Goal: Task Accomplishment & Management: Use online tool/utility

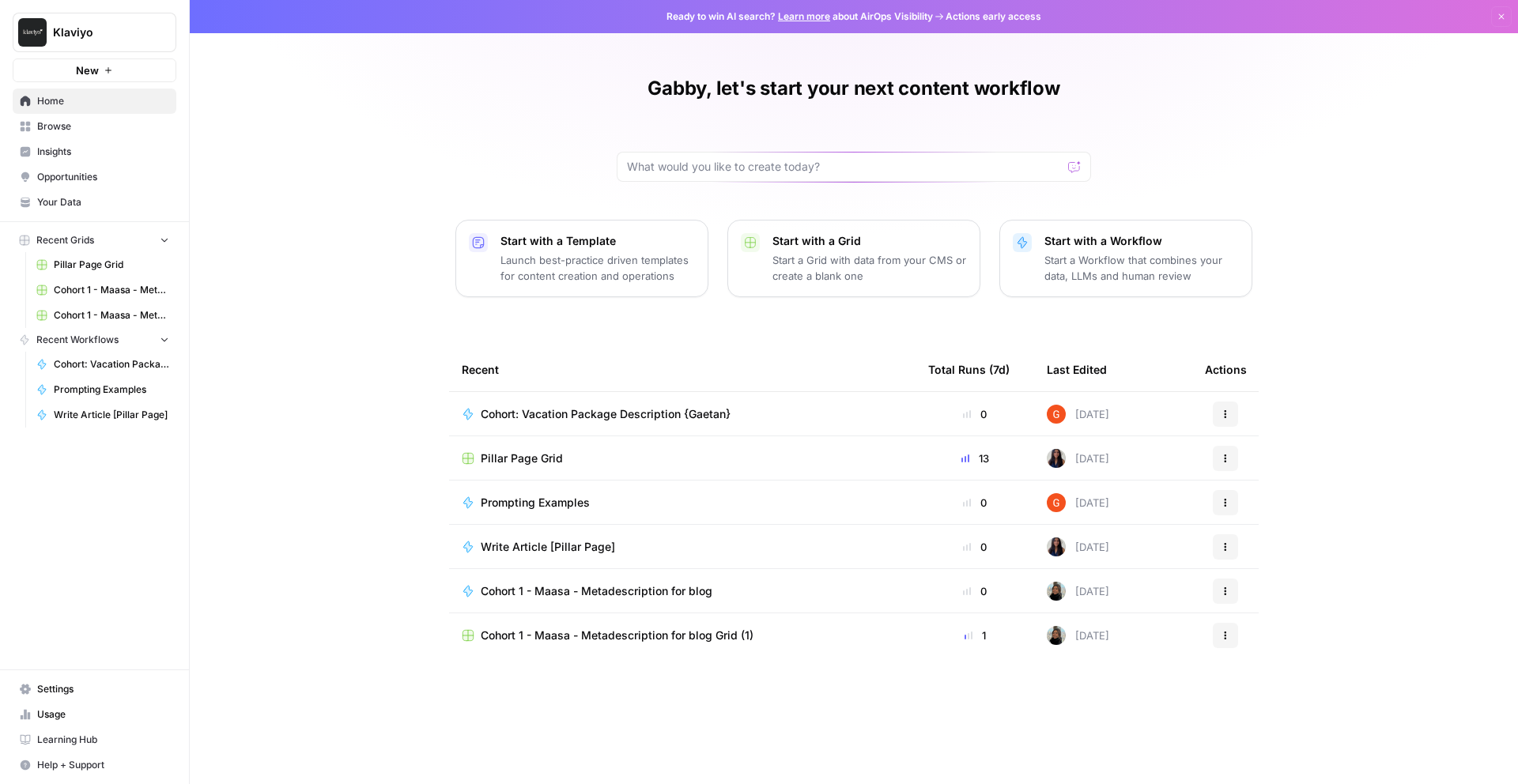
click at [276, 312] on div "Gabby, let's start your next content workflow Start with a Template Launch best…" at bounding box center [853, 392] width 1328 height 784
click at [550, 590] on span "Cohort 1 - Maasa - Metadescription for blog" at bounding box center [596, 591] width 231 height 16
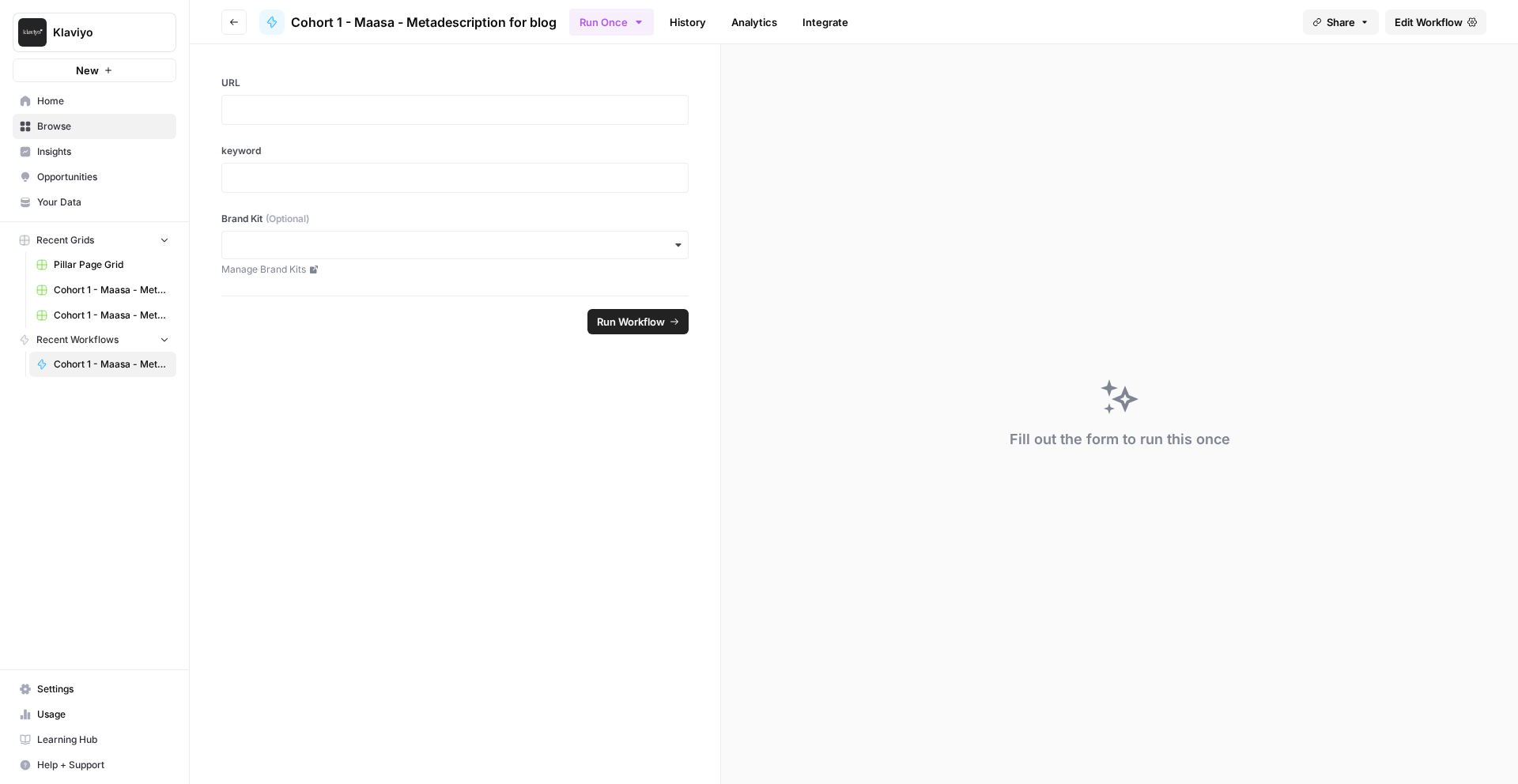
click at [230, 24] on icon "button" at bounding box center [234, 22] width 10 height 10
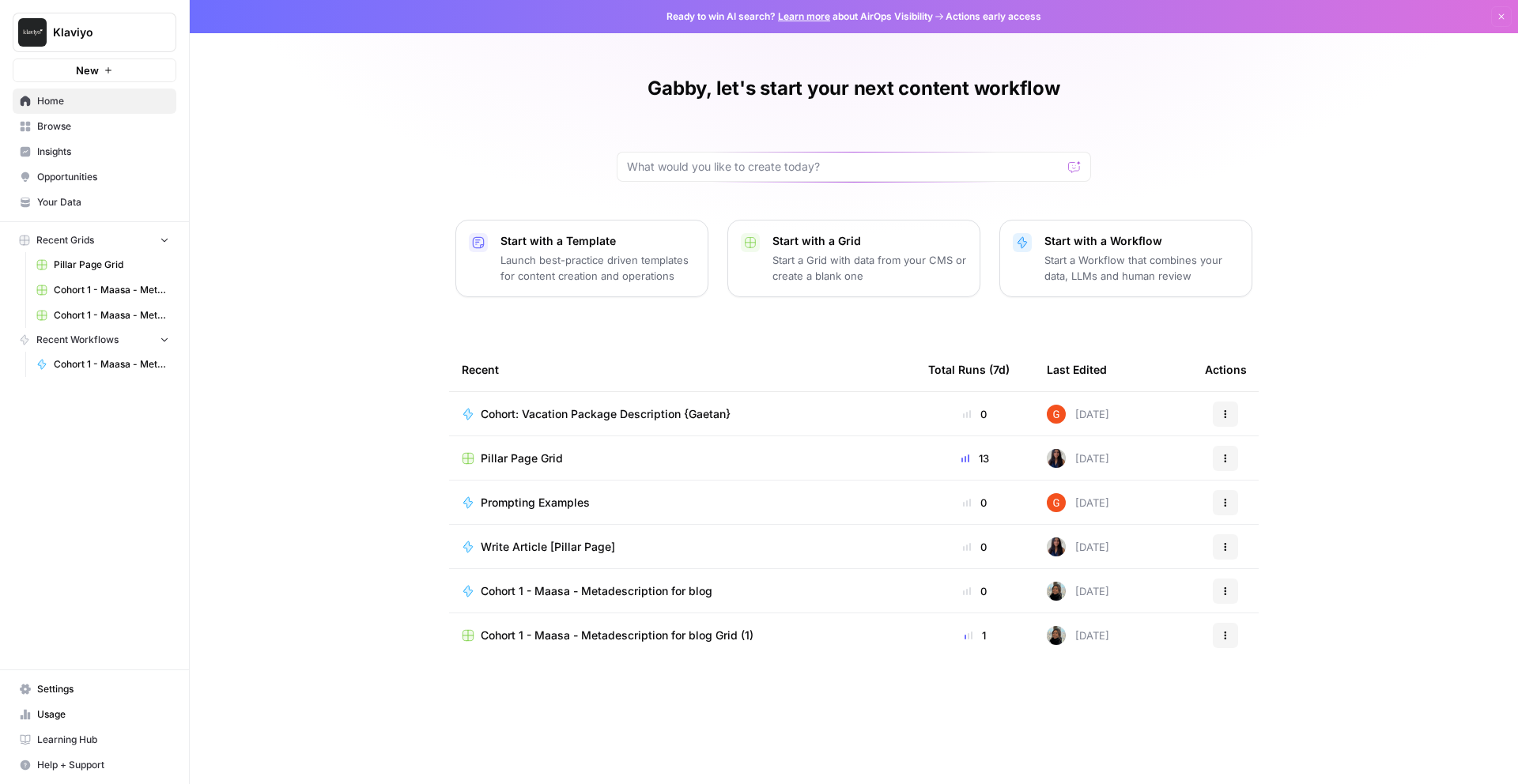
click at [69, 199] on span "Your Data" at bounding box center [103, 202] width 132 height 14
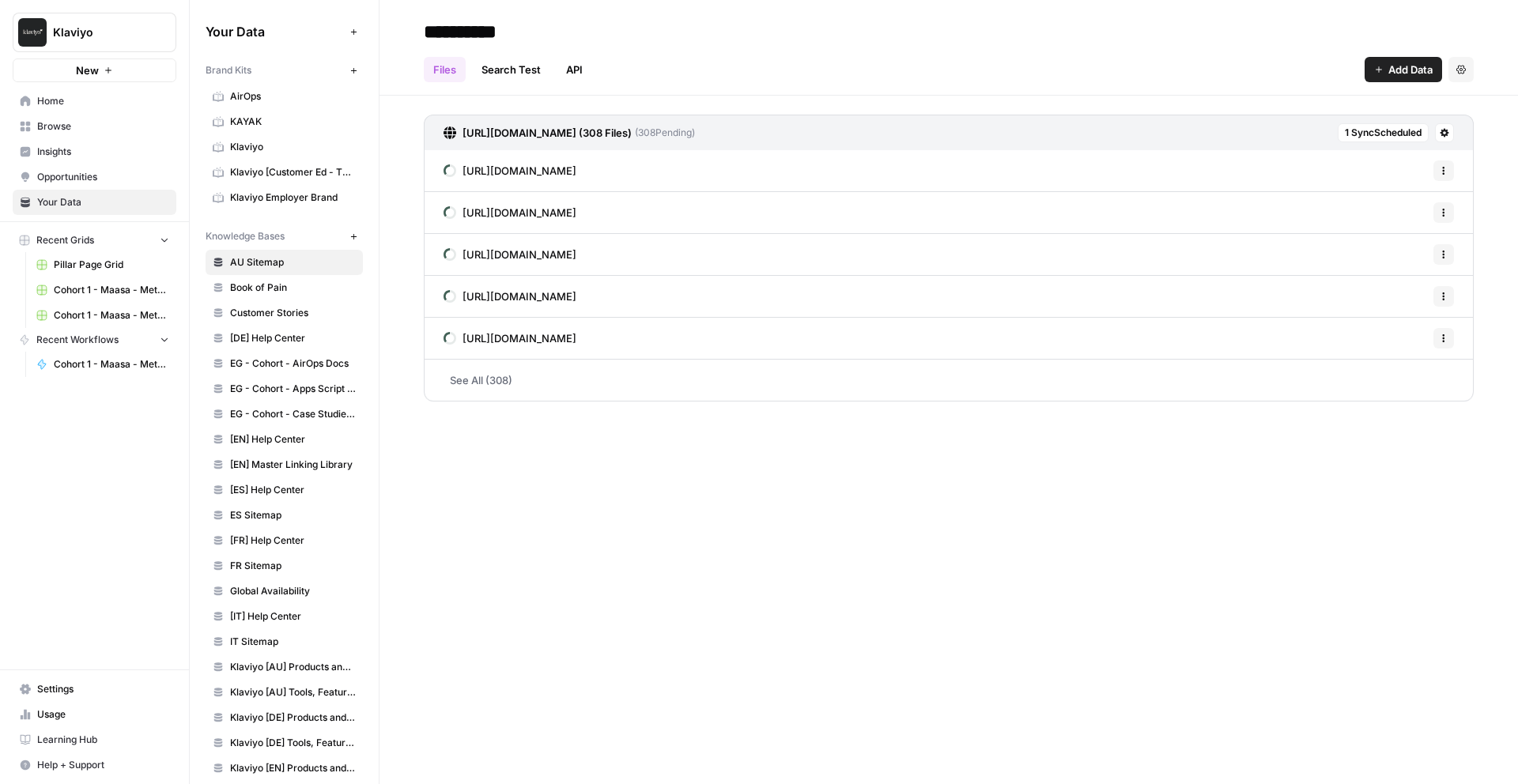
click at [84, 368] on span "Cohort 1 - Maasa - Metadescription for blog" at bounding box center [112, 365] width 116 height 14
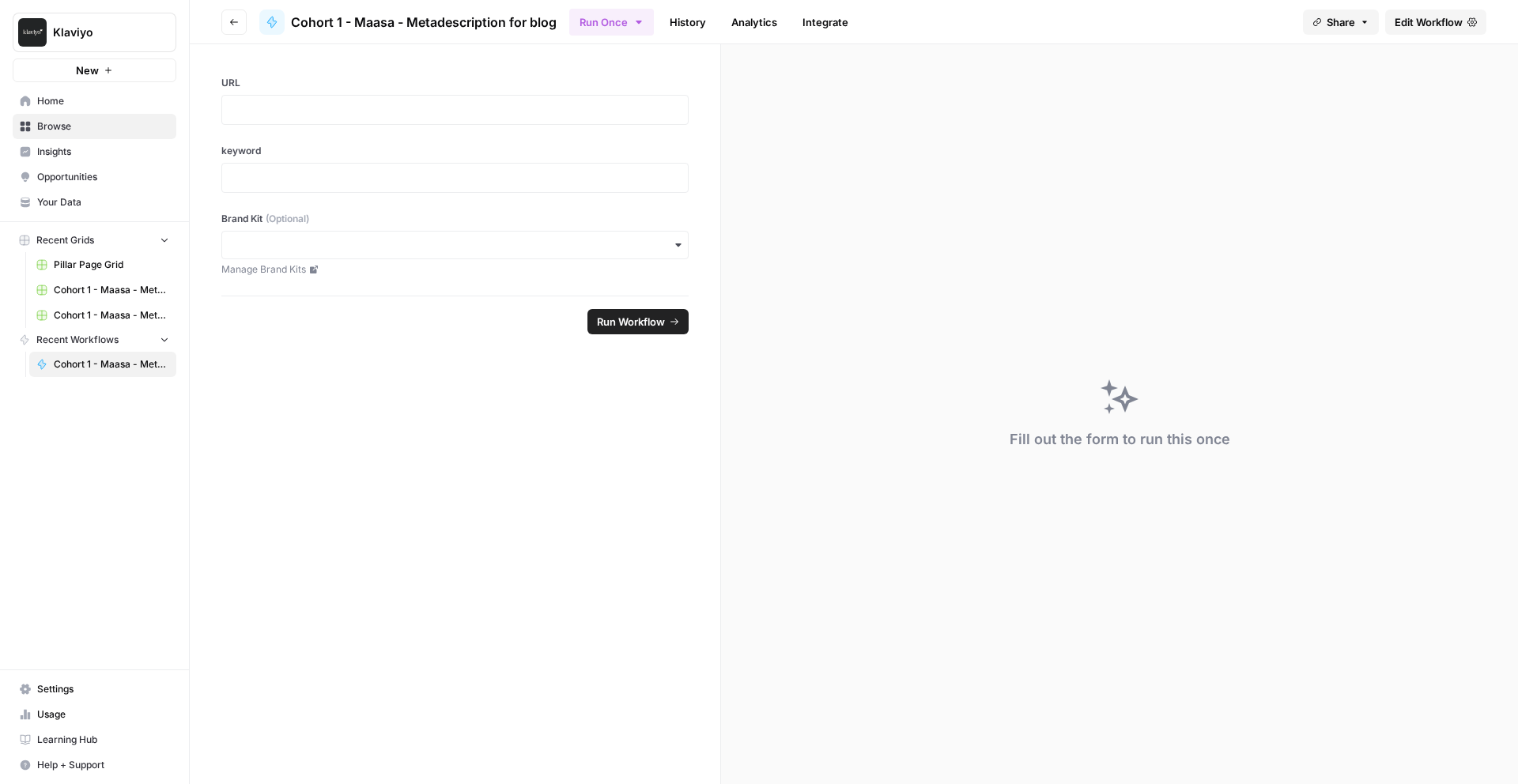
click at [76, 267] on span "Pillar Page Grid" at bounding box center [112, 265] width 116 height 14
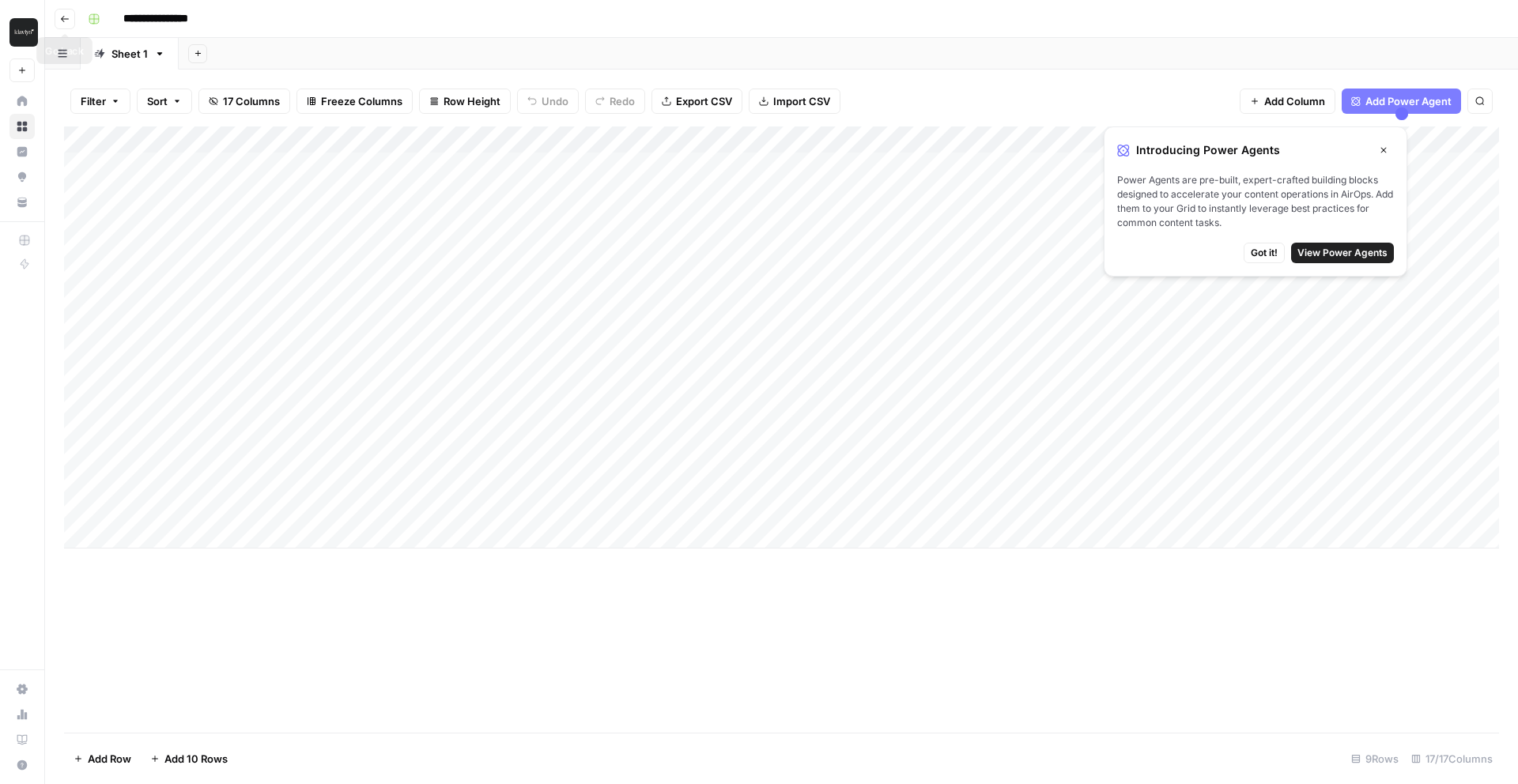
click at [60, 16] on icon "button" at bounding box center [65, 19] width 10 height 10
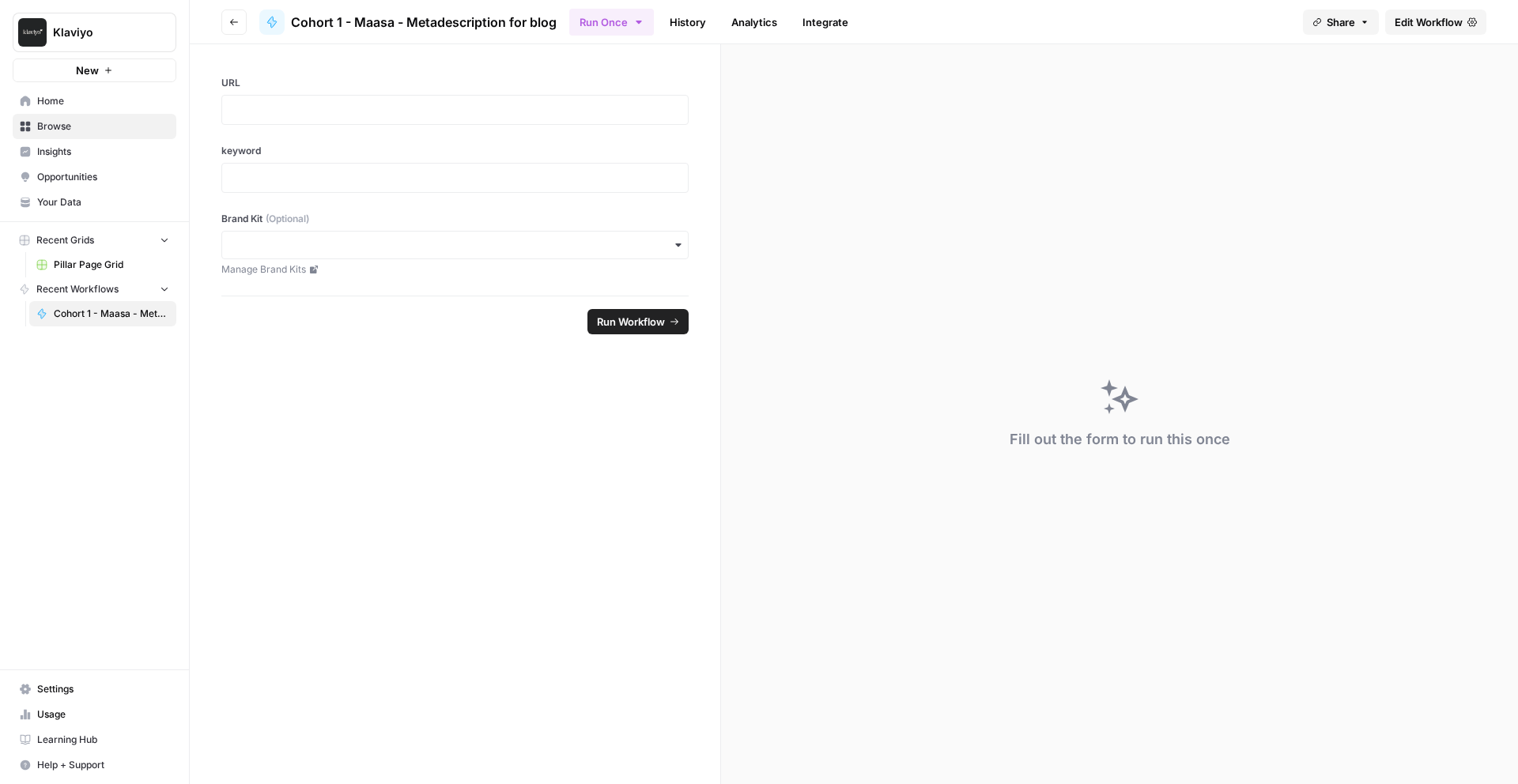
click at [222, 17] on button "Go back" at bounding box center [234, 22] width 25 height 25
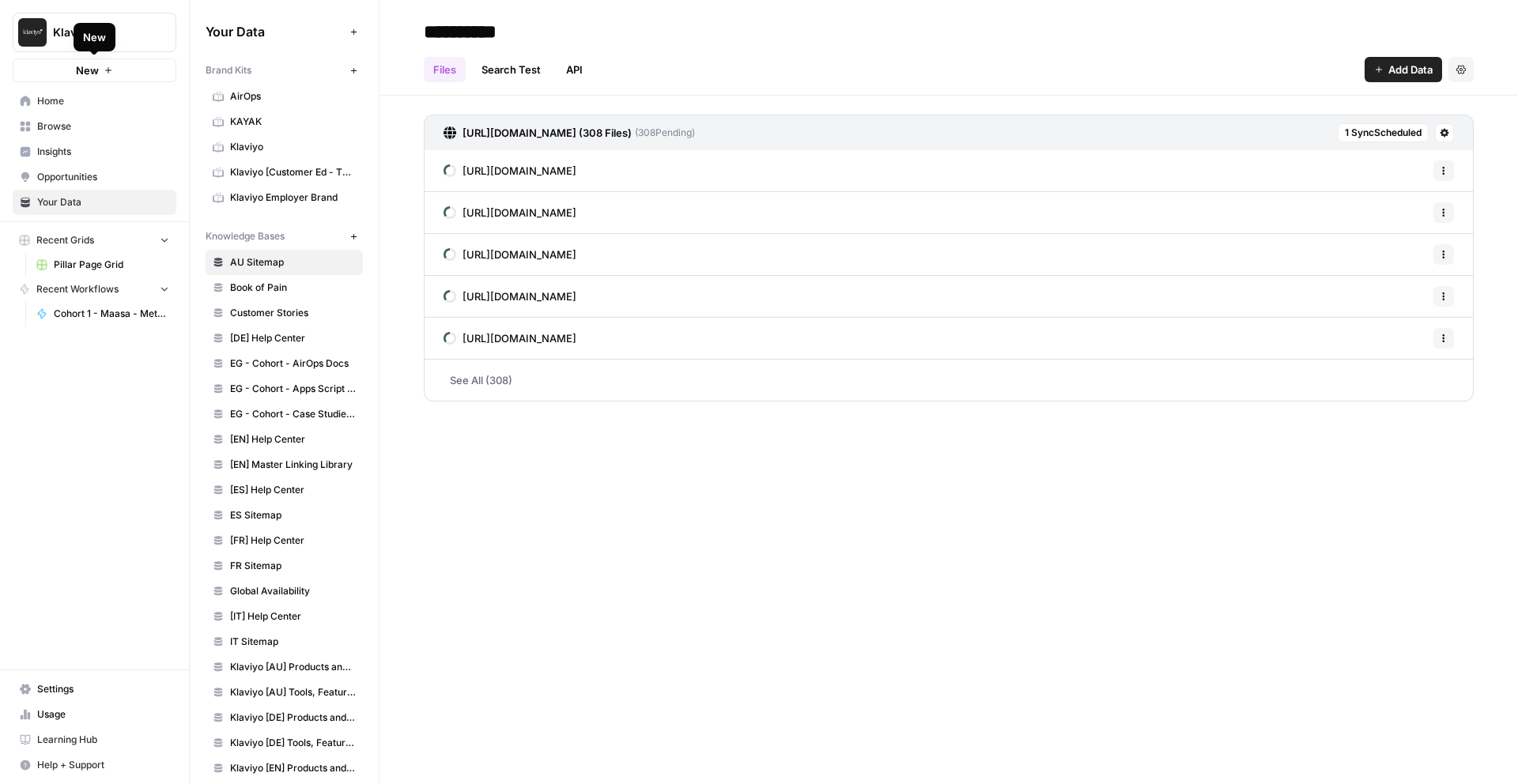
click at [138, 67] on button "New" at bounding box center [95, 71] width 164 height 24
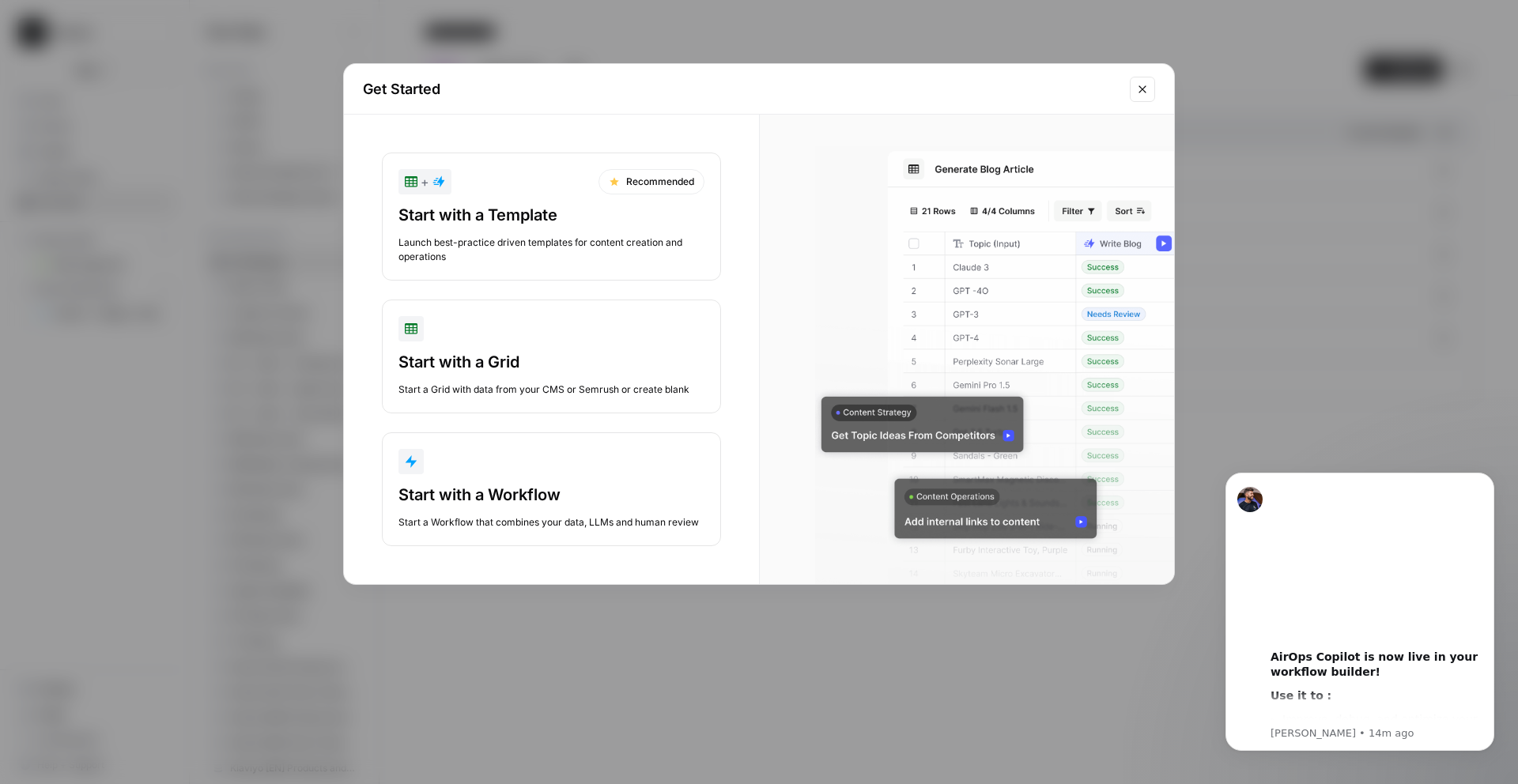
click at [501, 211] on div "Start with a Template" at bounding box center [551, 215] width 306 height 22
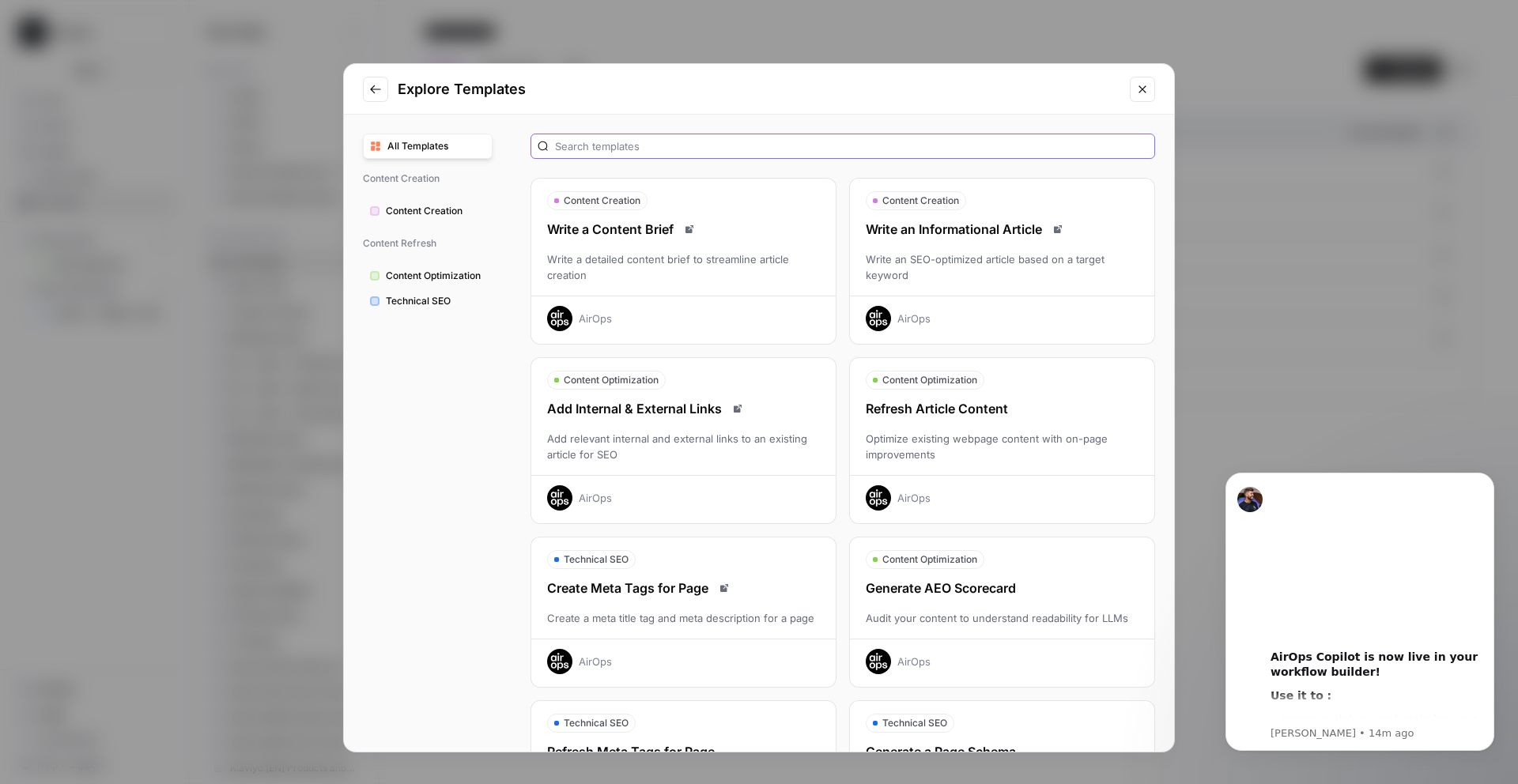
click at [624, 140] on input "text" at bounding box center [852, 146] width 593 height 16
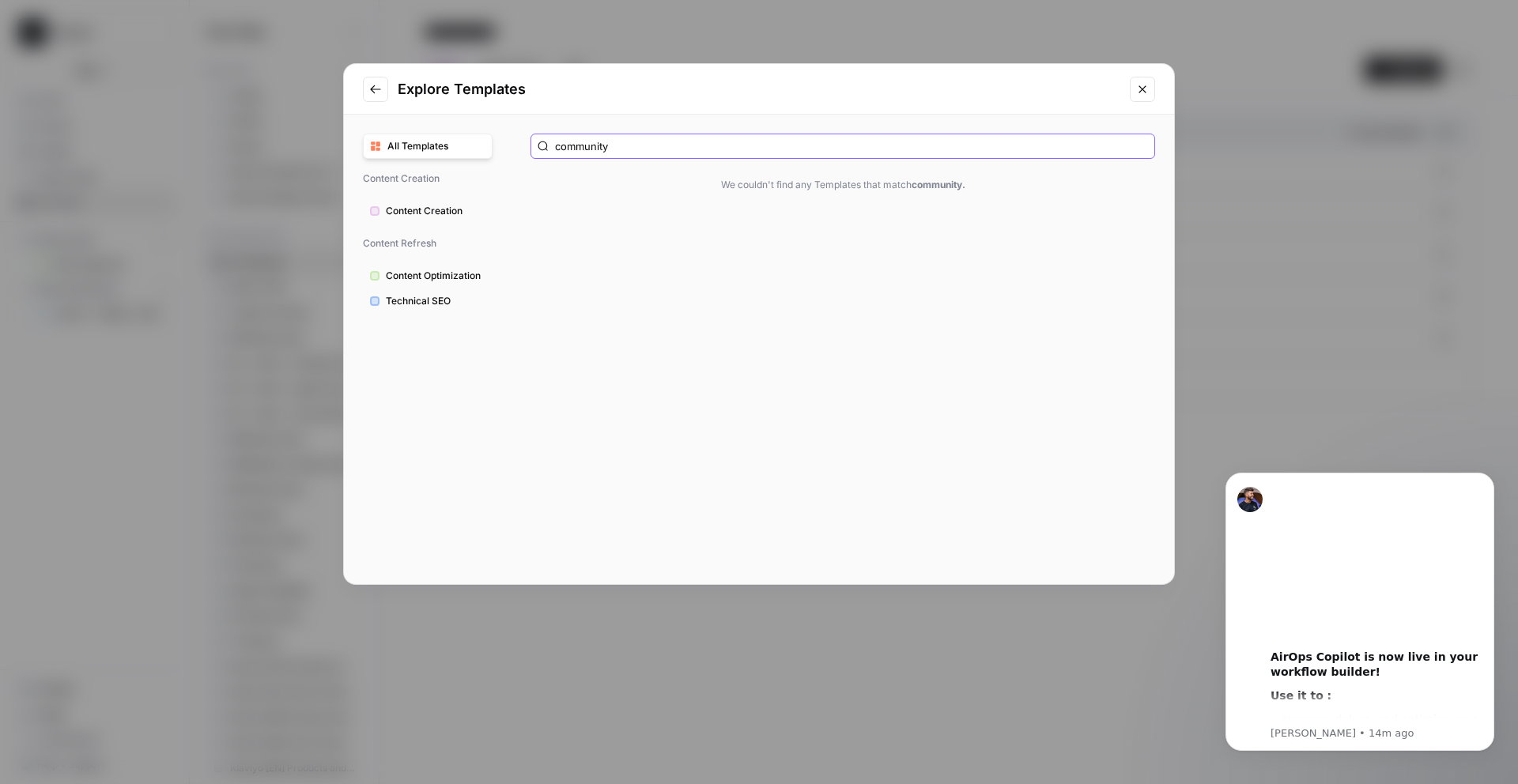
type input "community"
drag, startPoint x: 684, startPoint y: 148, endPoint x: 464, endPoint y: 145, distance: 220.0
click at [464, 145] on div "All Templates Content Creation Content Creation Content Refresh Content Optimiz…" at bounding box center [759, 349] width 830 height 469
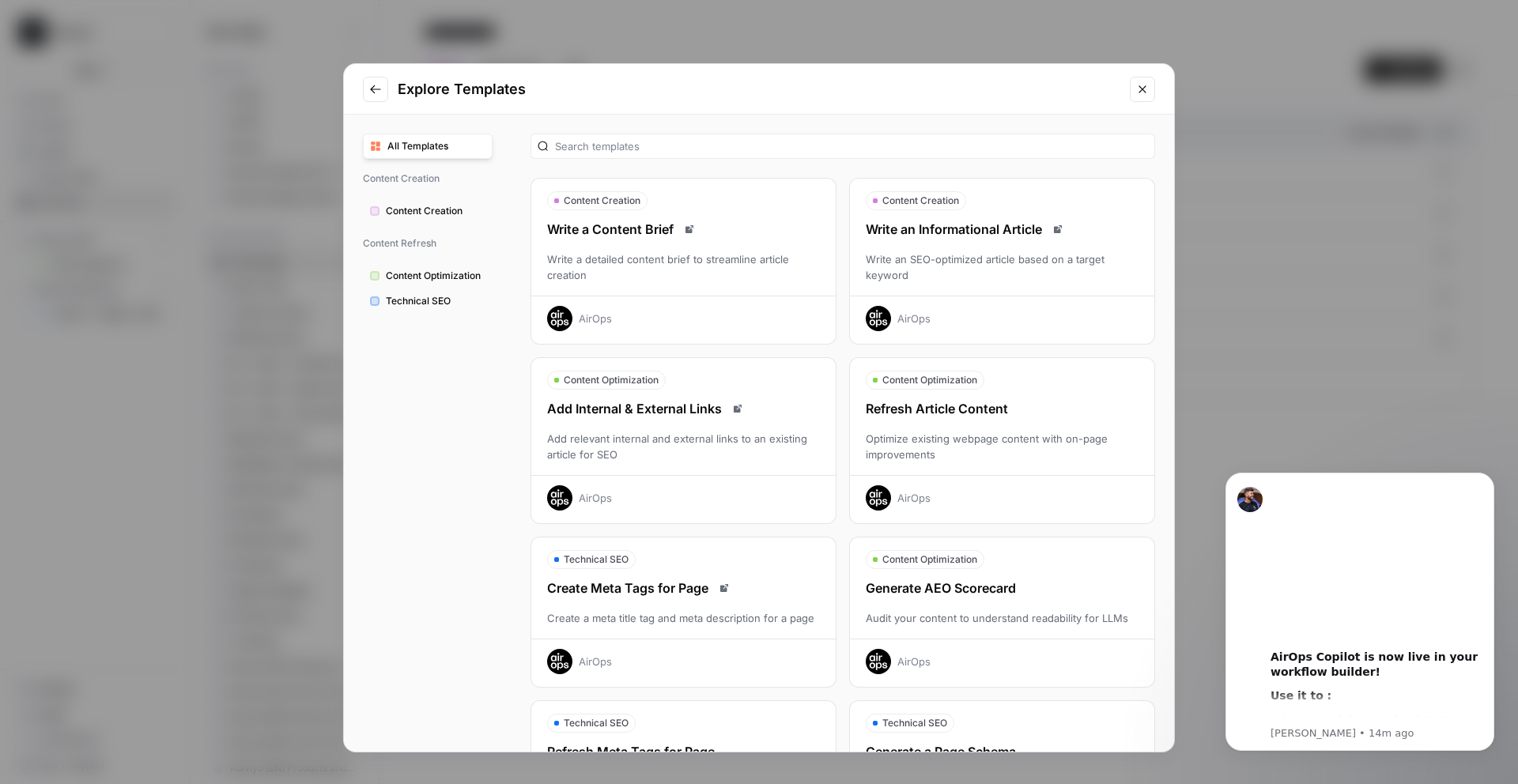
click at [385, 418] on div "All Templates Content Creation Content Creation Content Refresh Content Optimiz…" at bounding box center [428, 433] width 168 height 637
drag, startPoint x: 1133, startPoint y: 96, endPoint x: 1149, endPoint y: 92, distance: 16.5
click at [1134, 96] on button "Close modal" at bounding box center [1142, 88] width 25 height 25
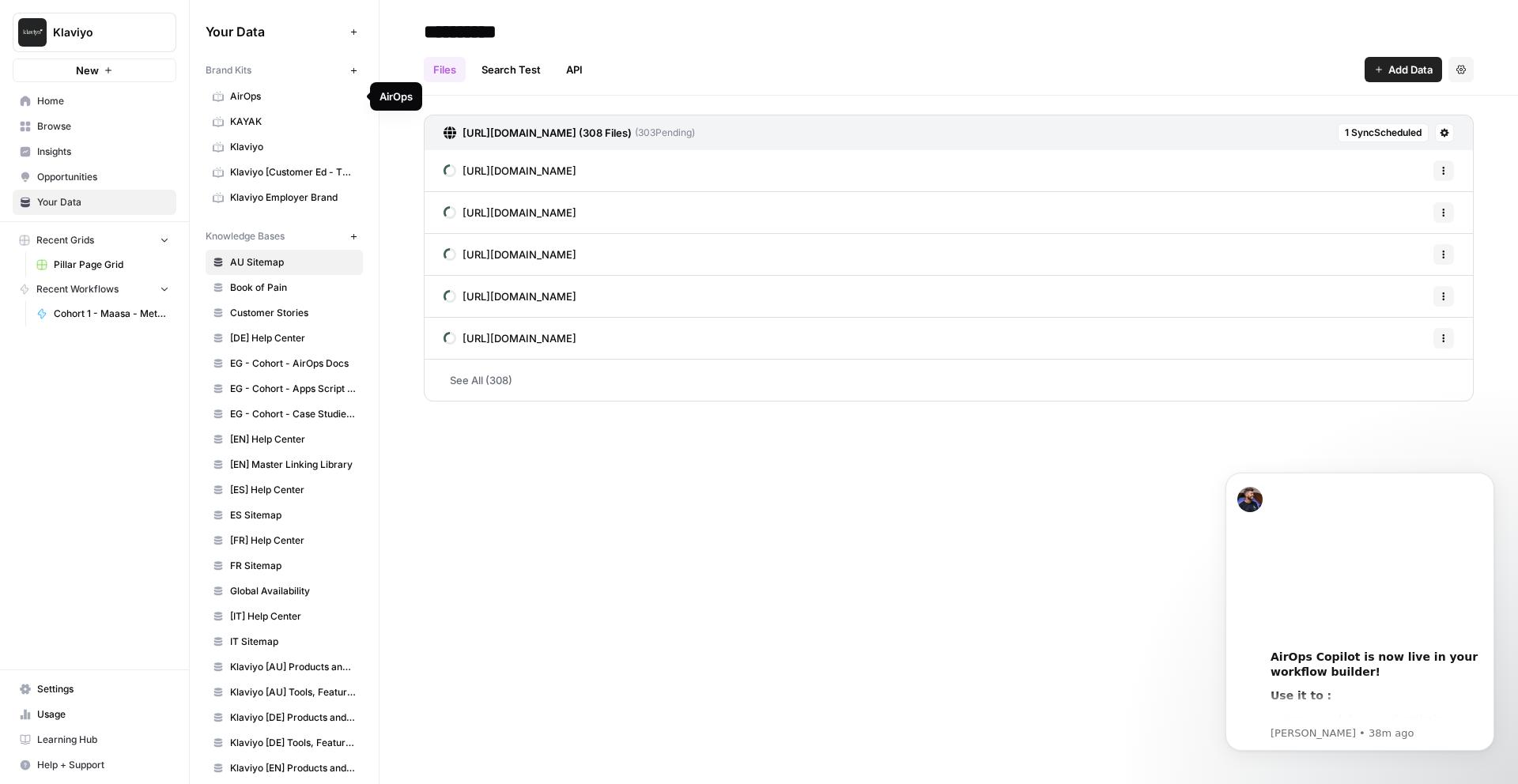
click at [283, 93] on span "AirOps" at bounding box center [293, 96] width 125 height 14
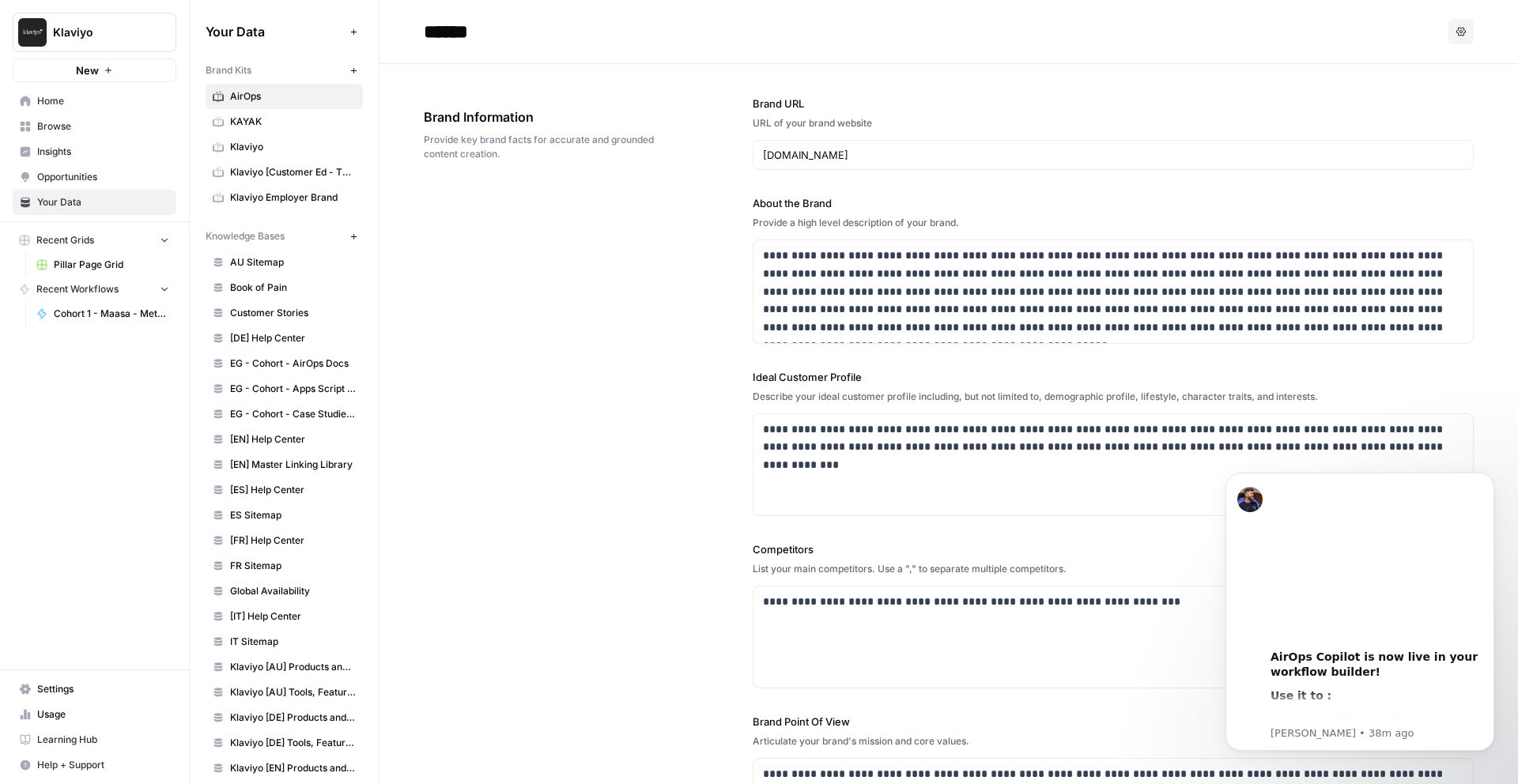
click at [50, 104] on span "Home" at bounding box center [103, 101] width 132 height 14
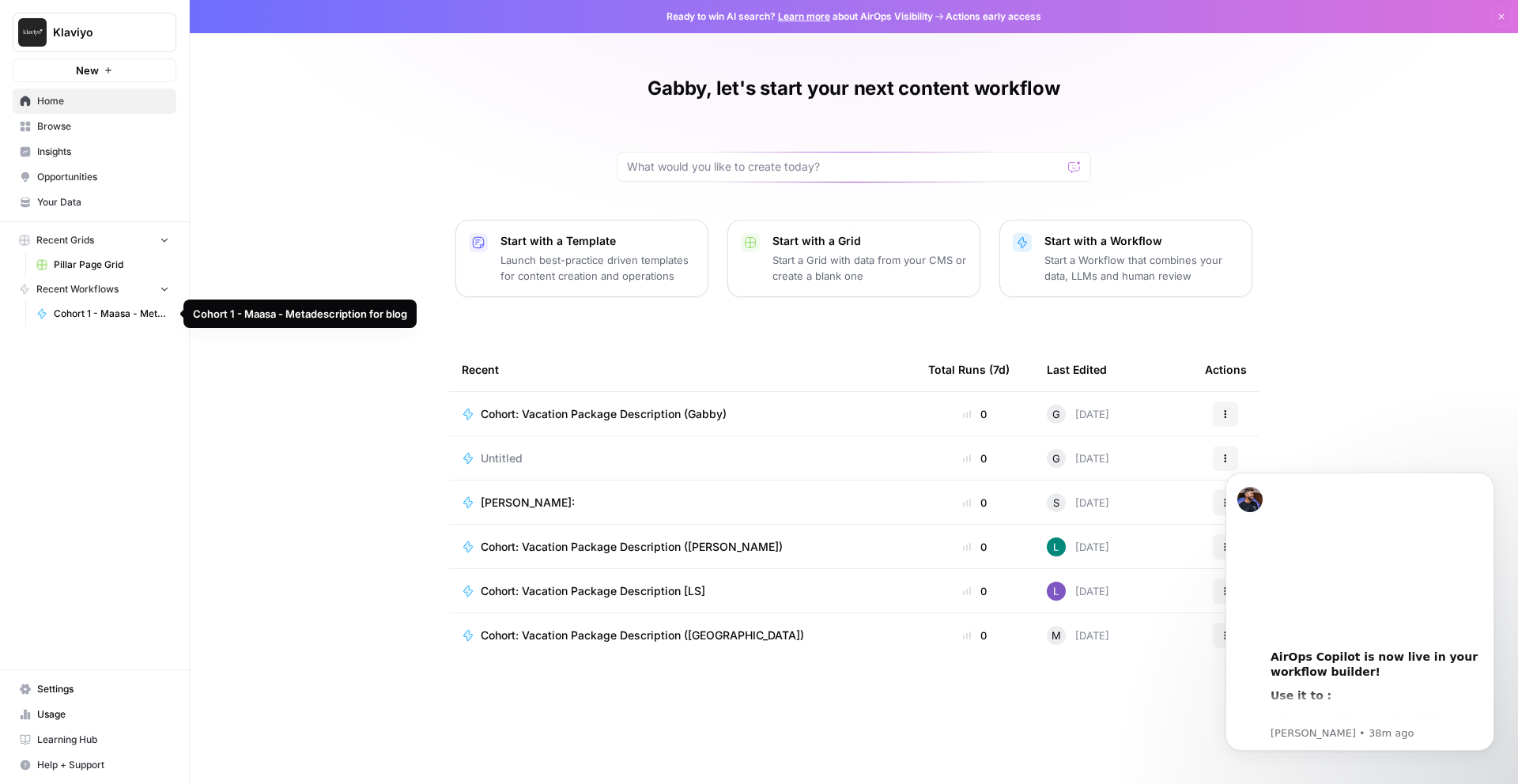
click at [103, 316] on span "Cohort 1 - Maasa - Metadescription for blog" at bounding box center [112, 314] width 116 height 14
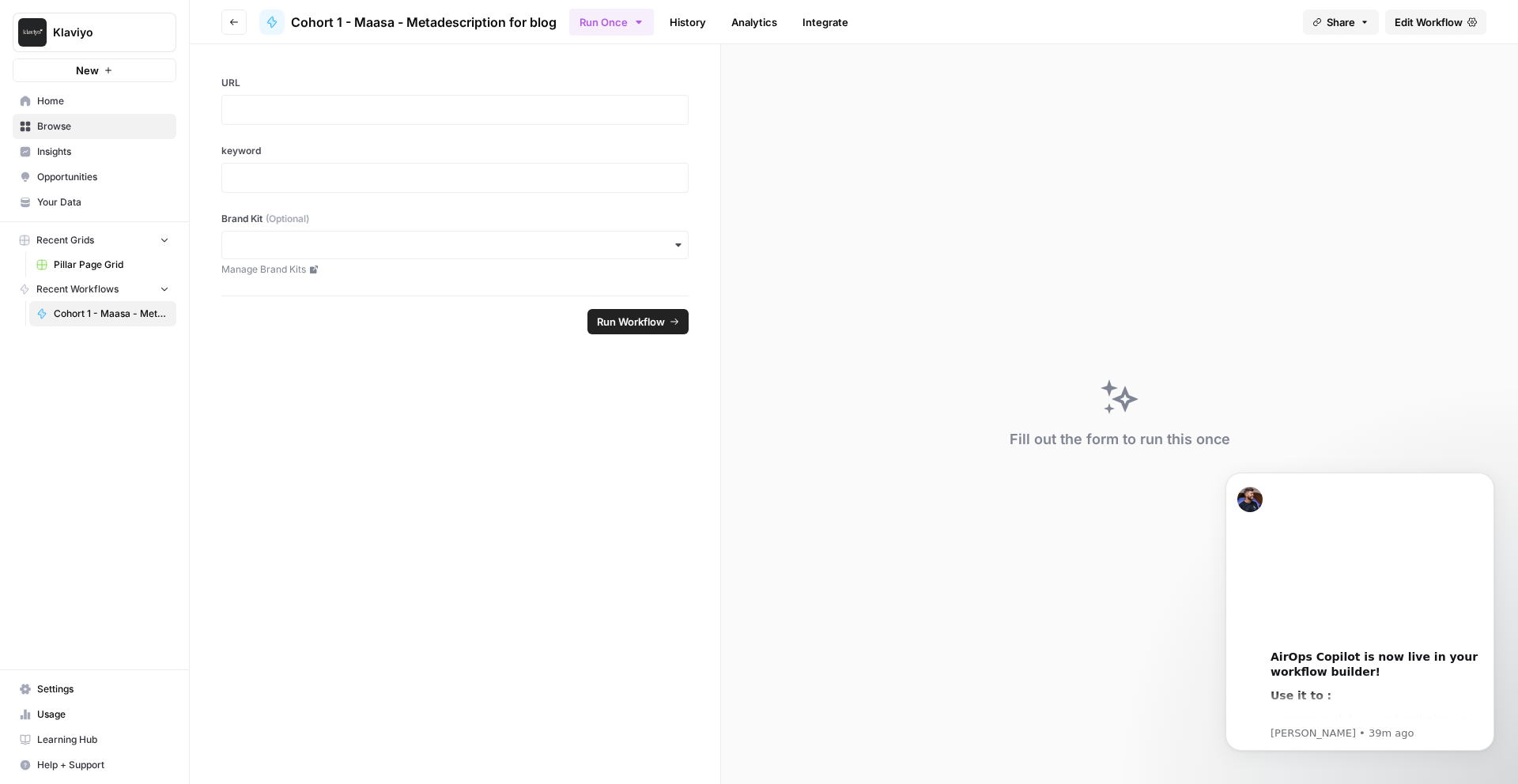
click at [235, 25] on icon "button" at bounding box center [234, 22] width 10 height 10
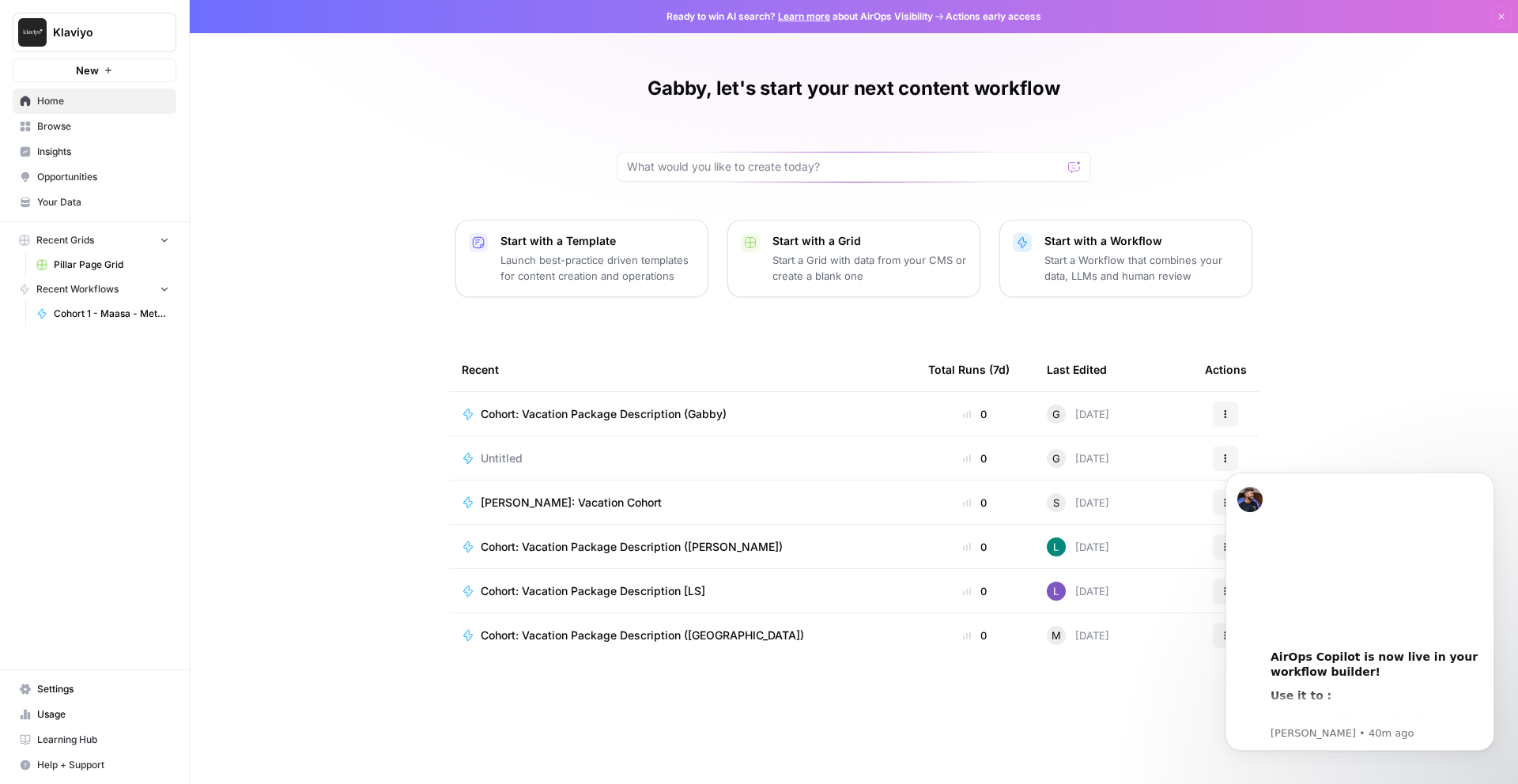
click at [1195, 468] on body "00:00 AirOps Copilot is now live in your workflow builder! Use it to : Improve,…" at bounding box center [1360, 632] width 304 height 345
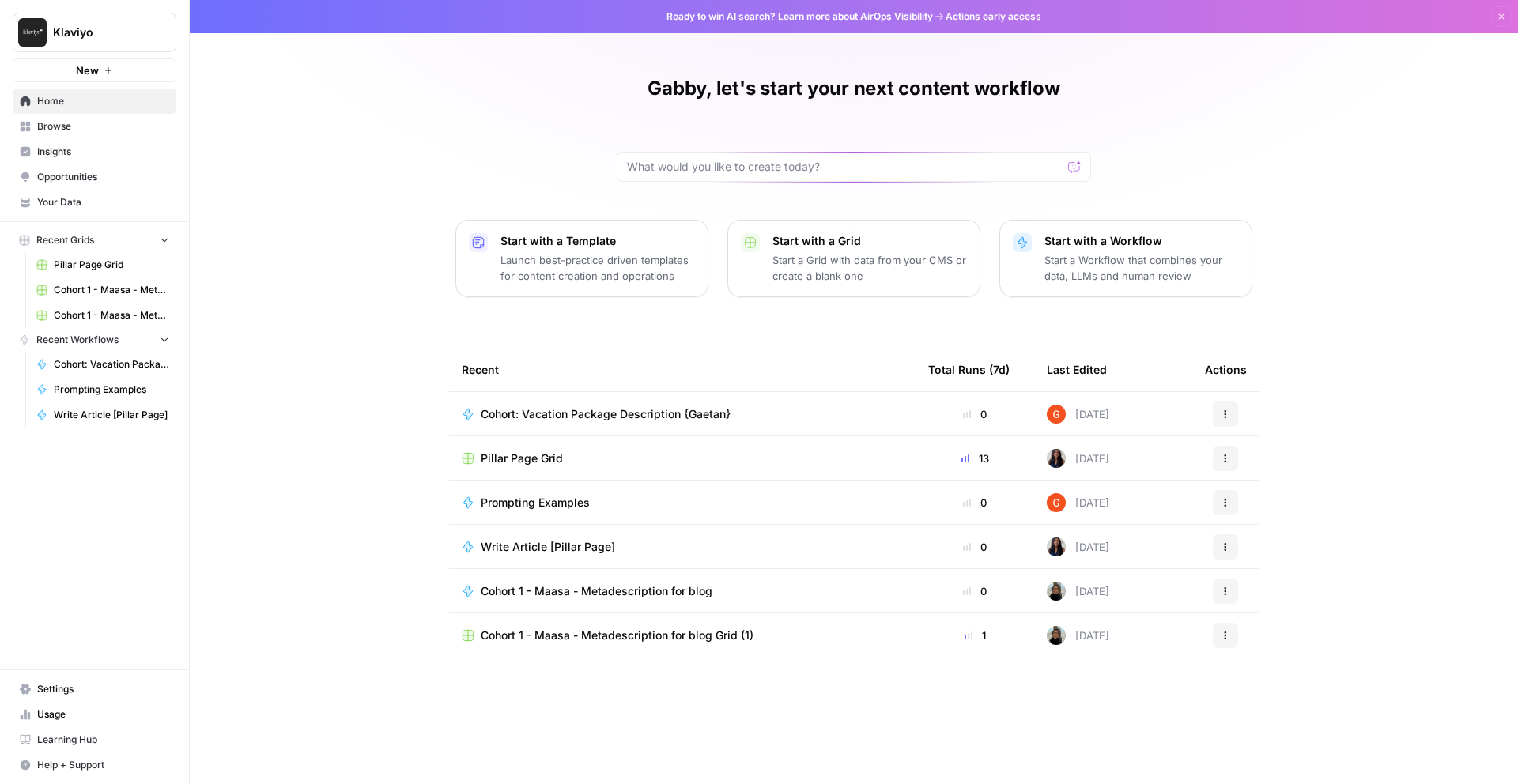
click at [72, 682] on span "Settings" at bounding box center [103, 689] width 132 height 14
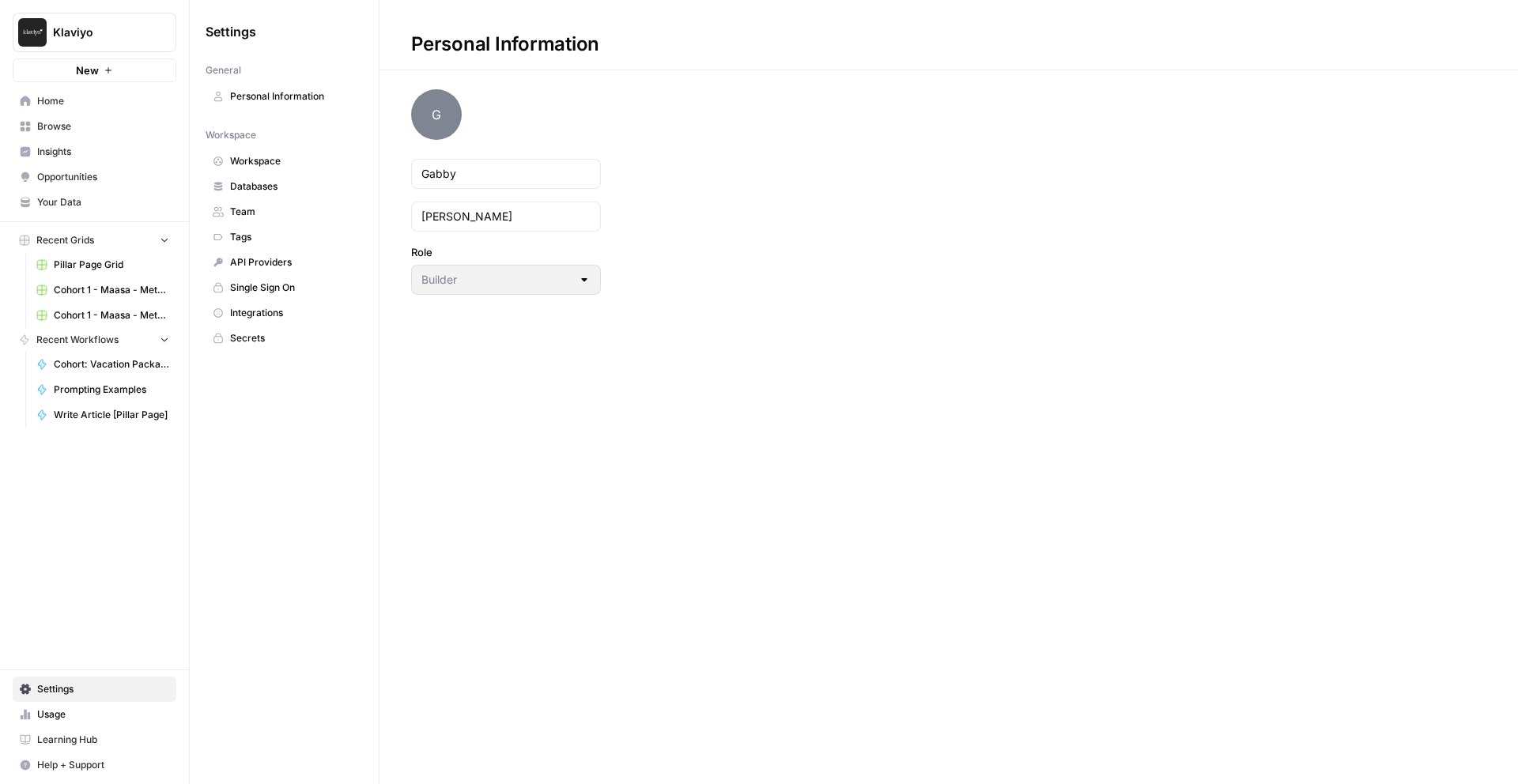
click at [276, 161] on span "Workspace" at bounding box center [293, 161] width 125 height 14
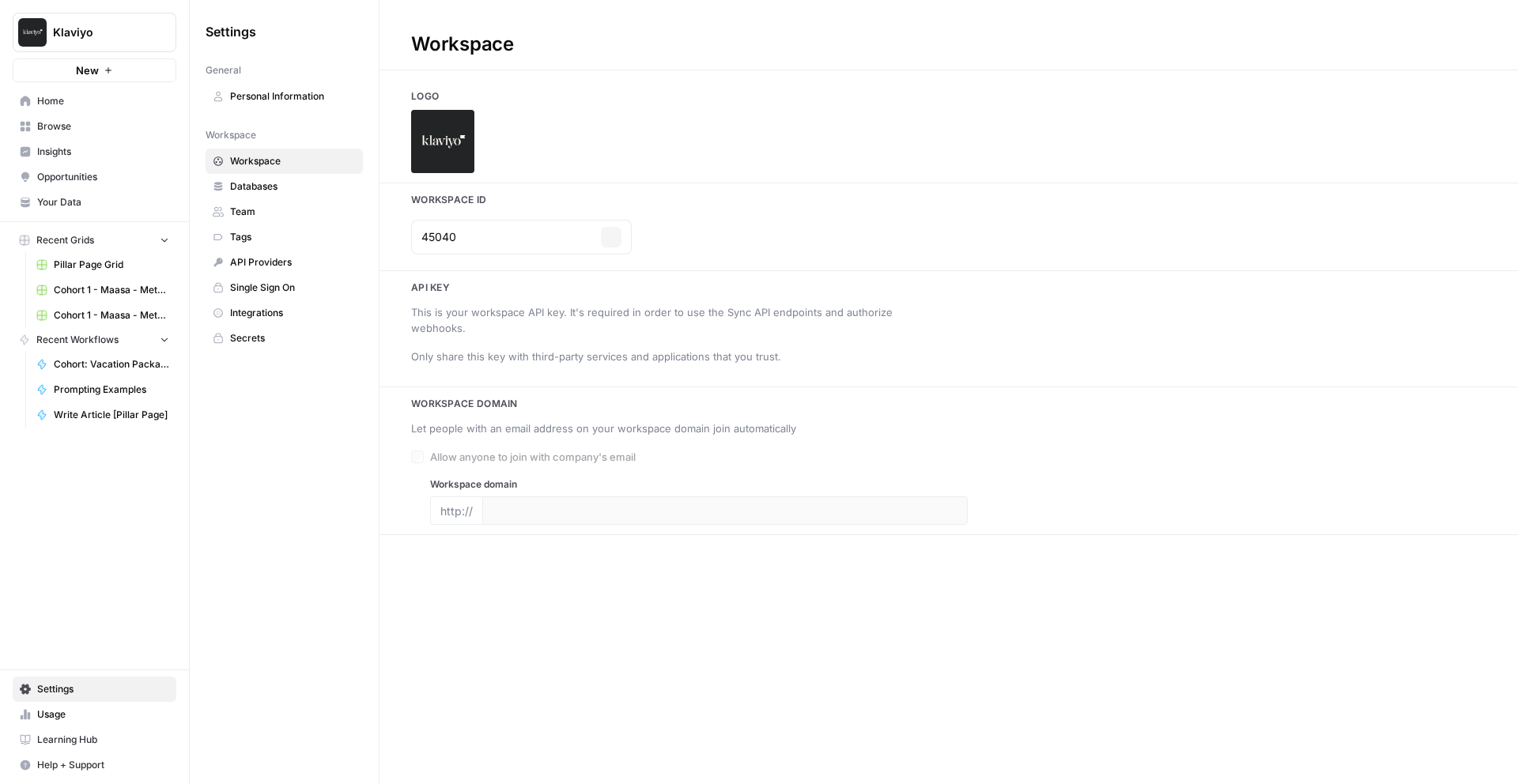
type input "[DOMAIN_NAME]"
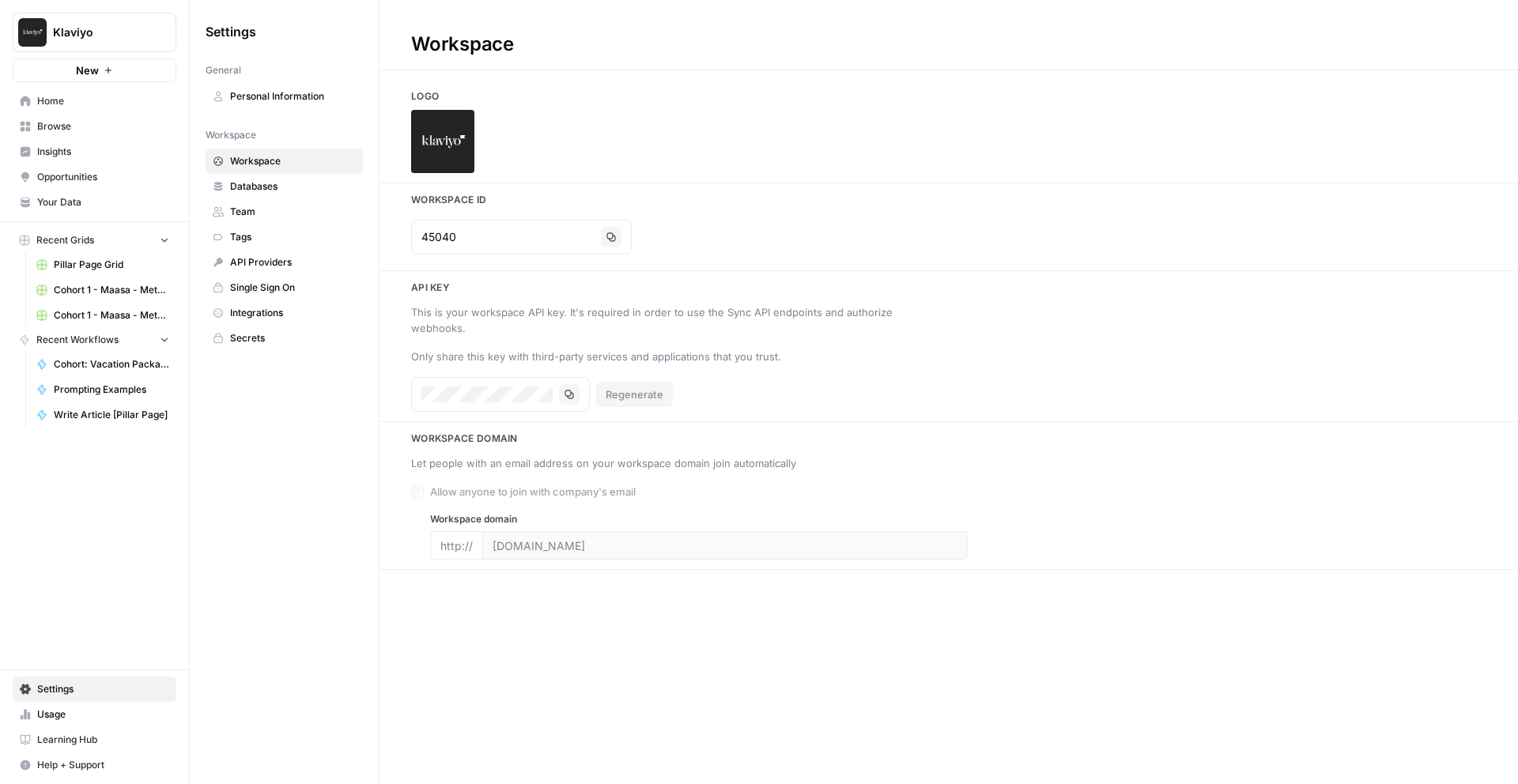
click at [322, 286] on span "Single Sign On" at bounding box center [293, 288] width 125 height 14
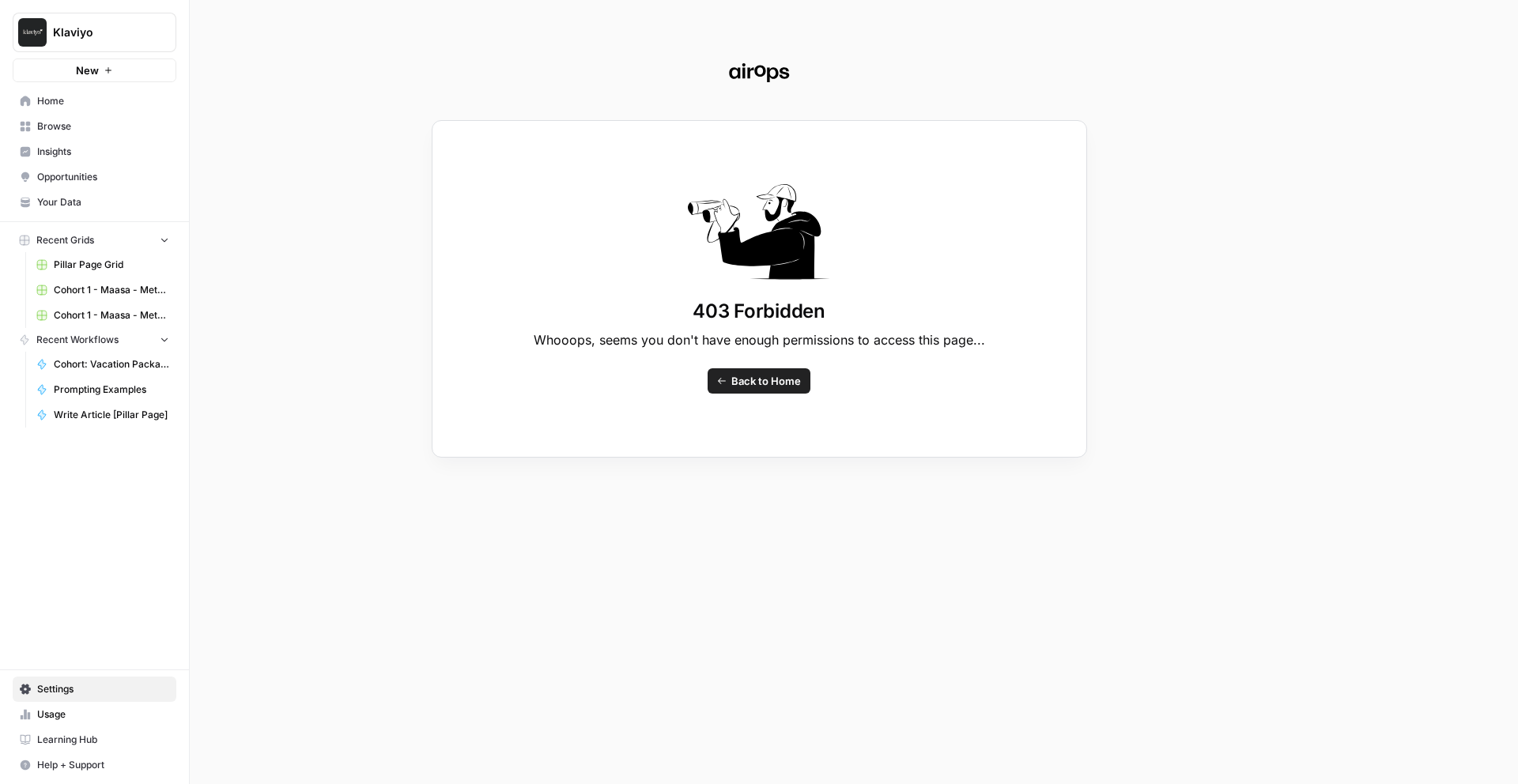
click at [758, 385] on span "Back to Home" at bounding box center [766, 381] width 70 height 16
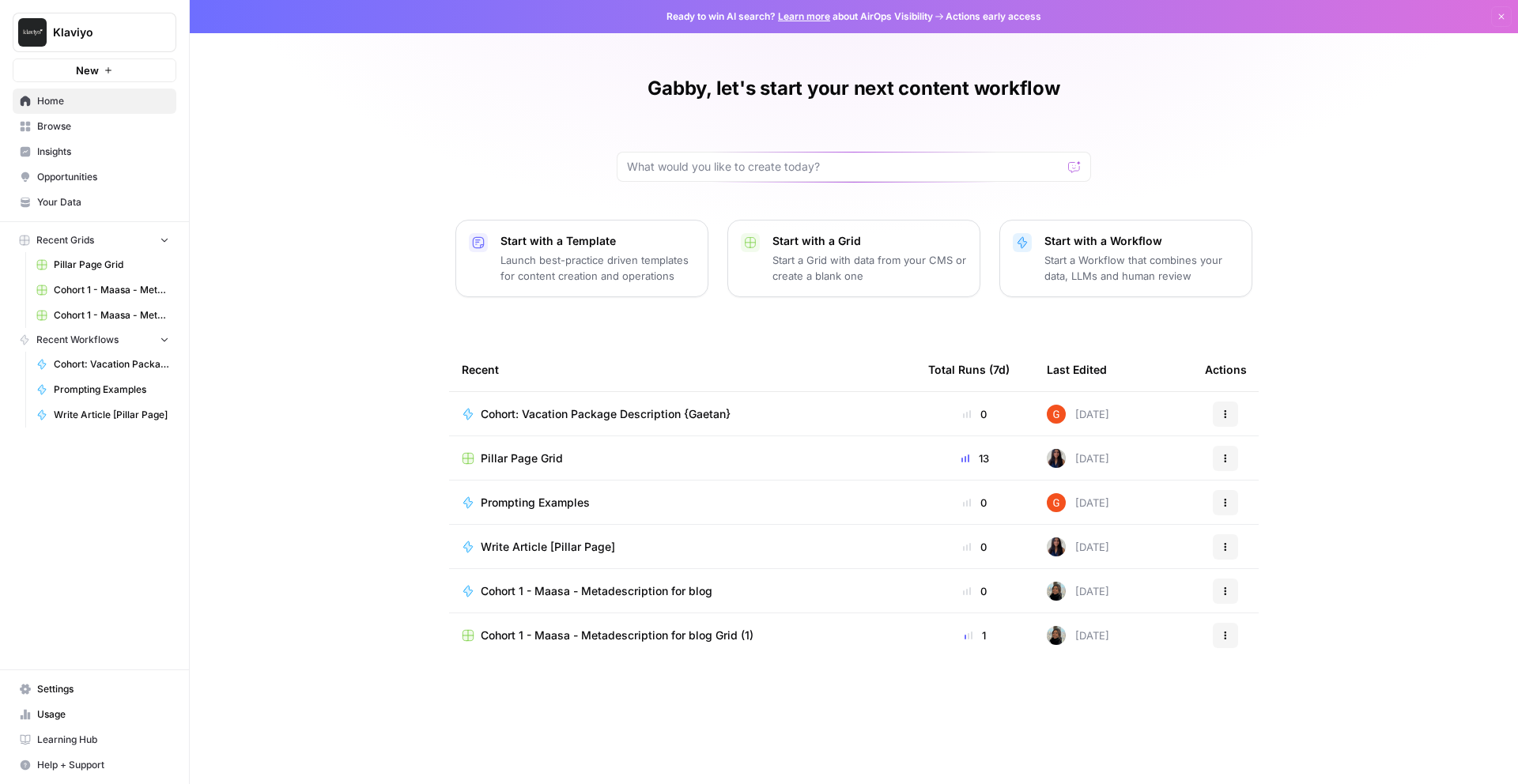
click at [74, 737] on span "Learning Hub" at bounding box center [103, 740] width 132 height 14
click at [59, 190] on link "Your Data" at bounding box center [95, 202] width 164 height 25
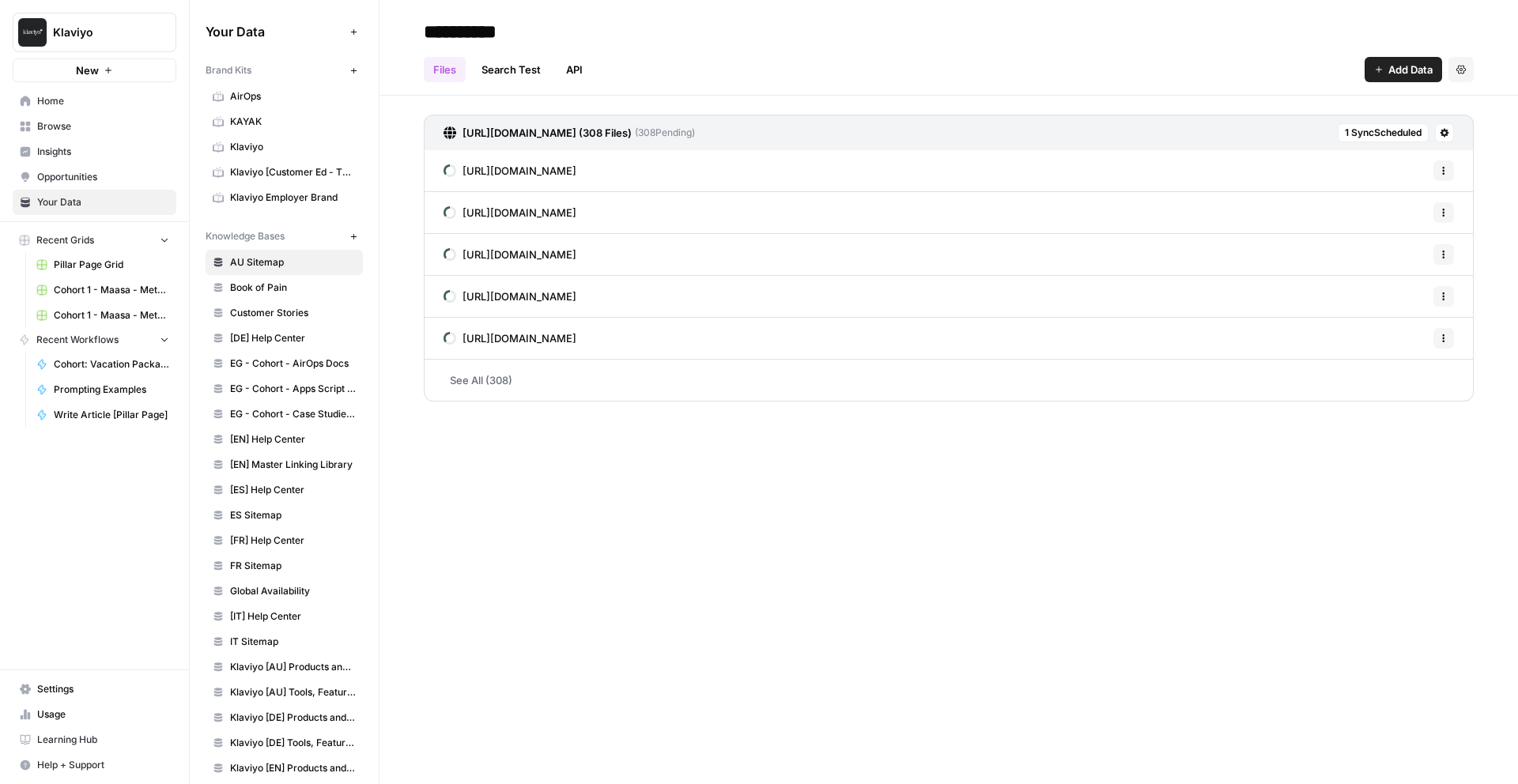
click at [77, 101] on span "Home" at bounding box center [103, 101] width 132 height 14
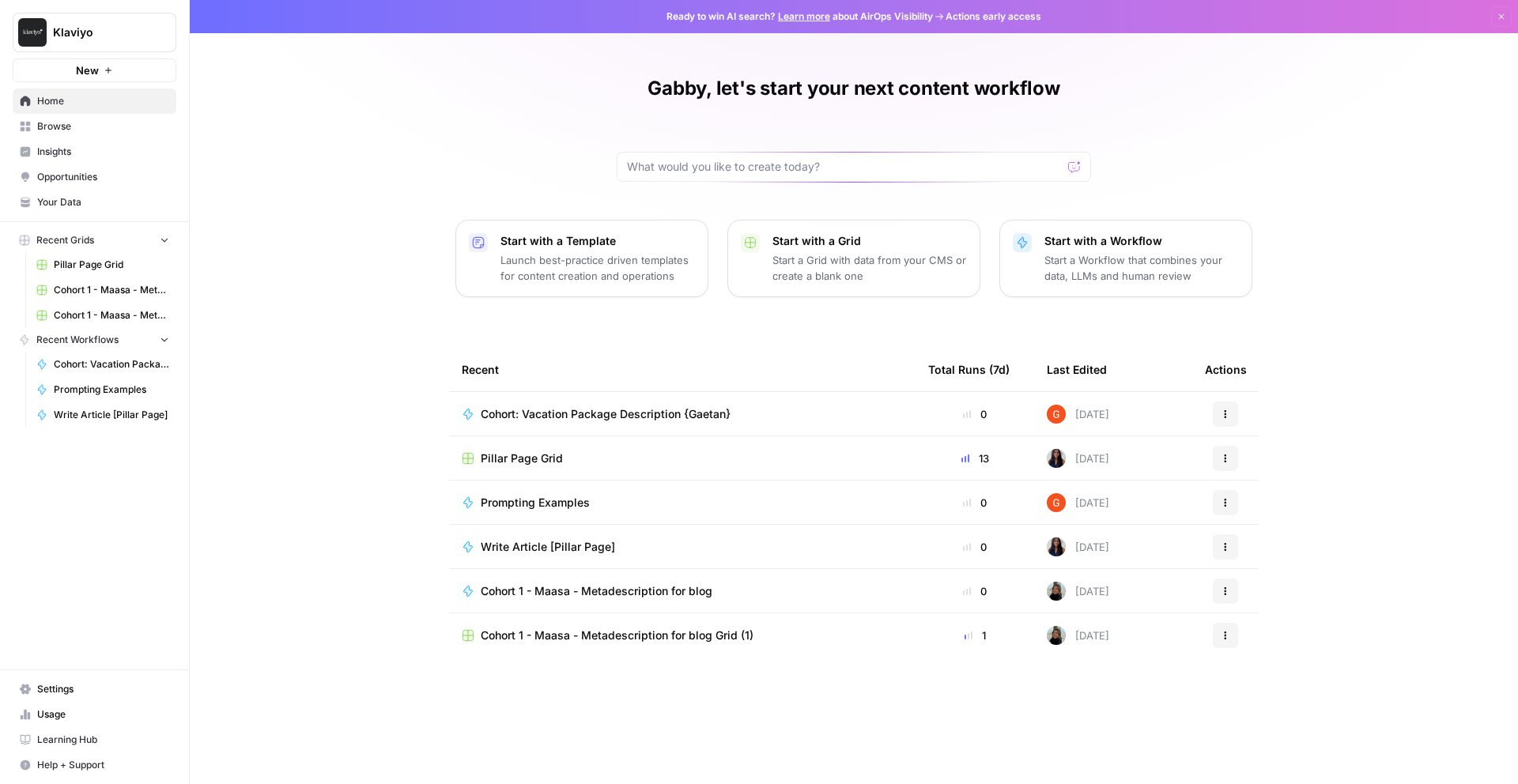
click at [1099, 246] on p "Start with a Workflow" at bounding box center [1142, 241] width 194 height 16
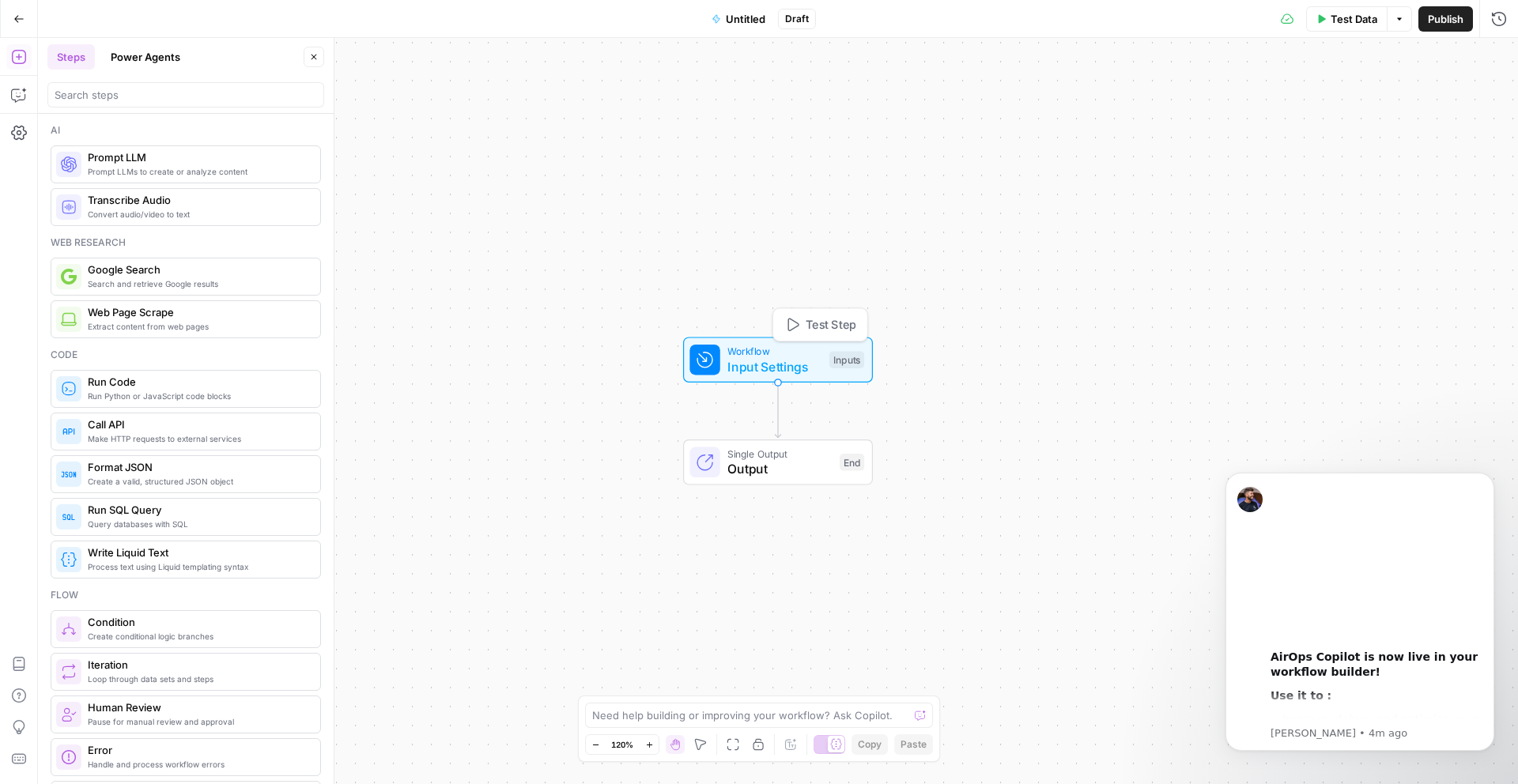
click at [765, 361] on span "Input Settings" at bounding box center [774, 367] width 94 height 19
click at [1382, 116] on button "Add Field" at bounding box center [1347, 107] width 264 height 25
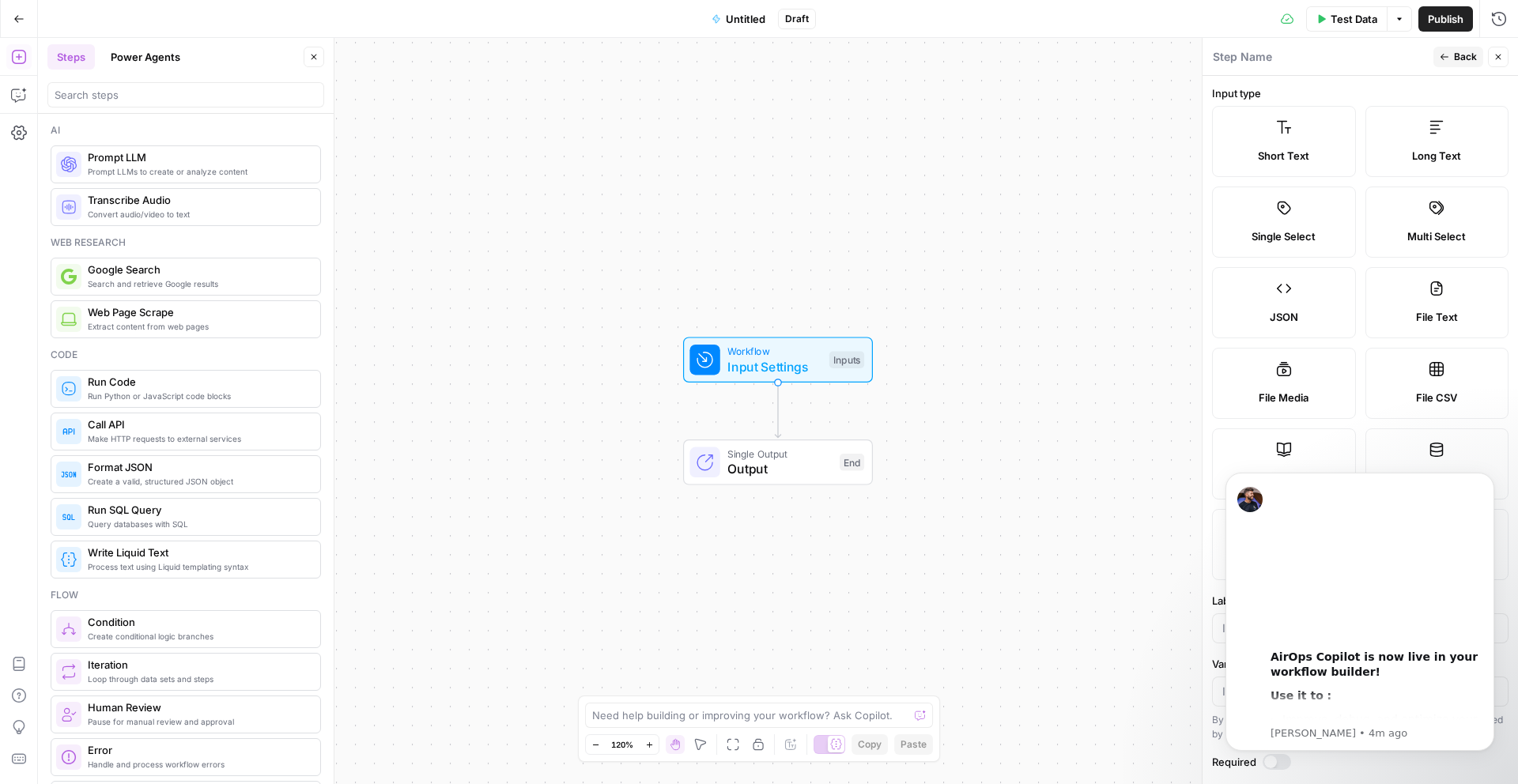
scroll to position [149, 0]
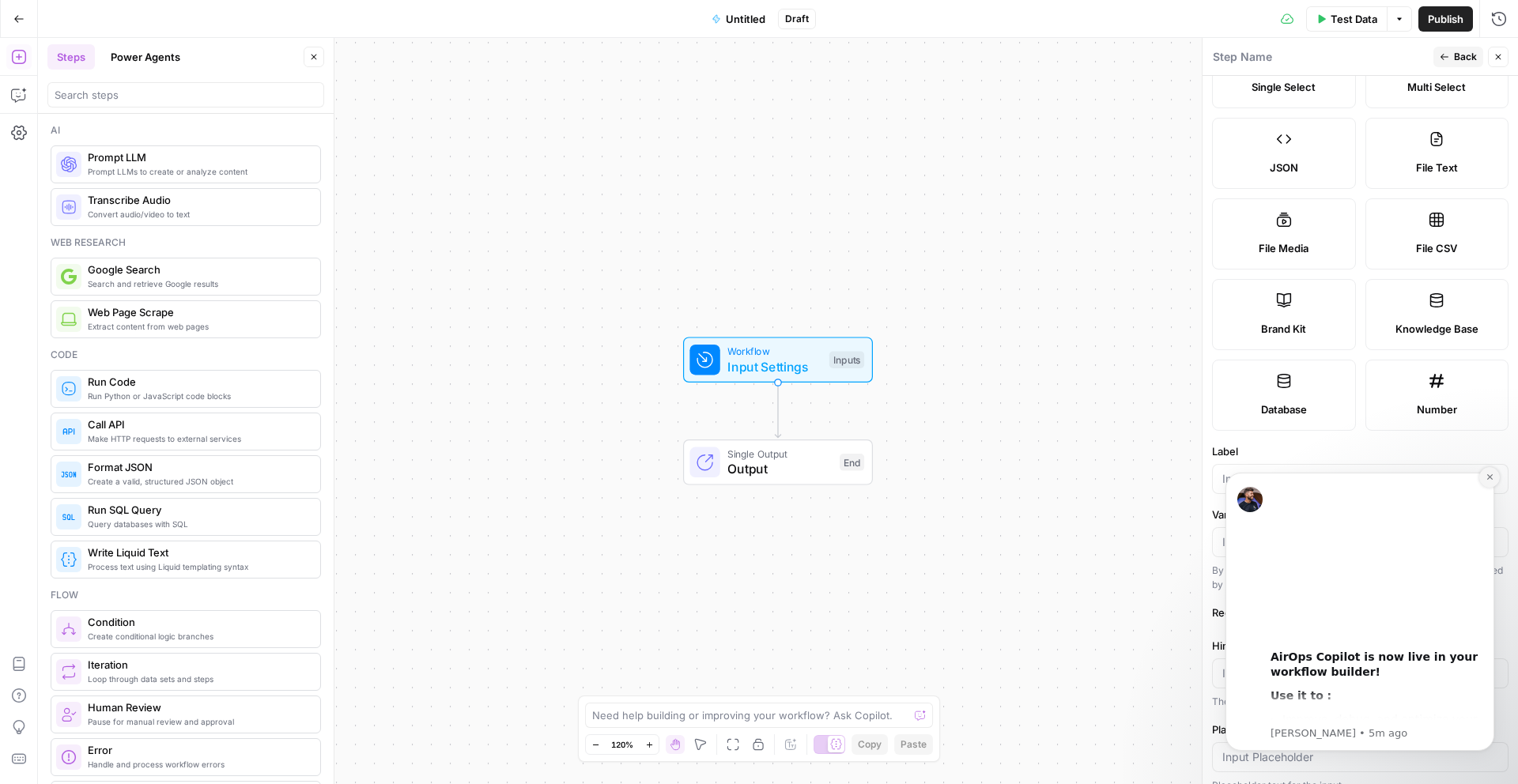
click at [1487, 476] on icon "Dismiss notification" at bounding box center [1489, 476] width 6 height 6
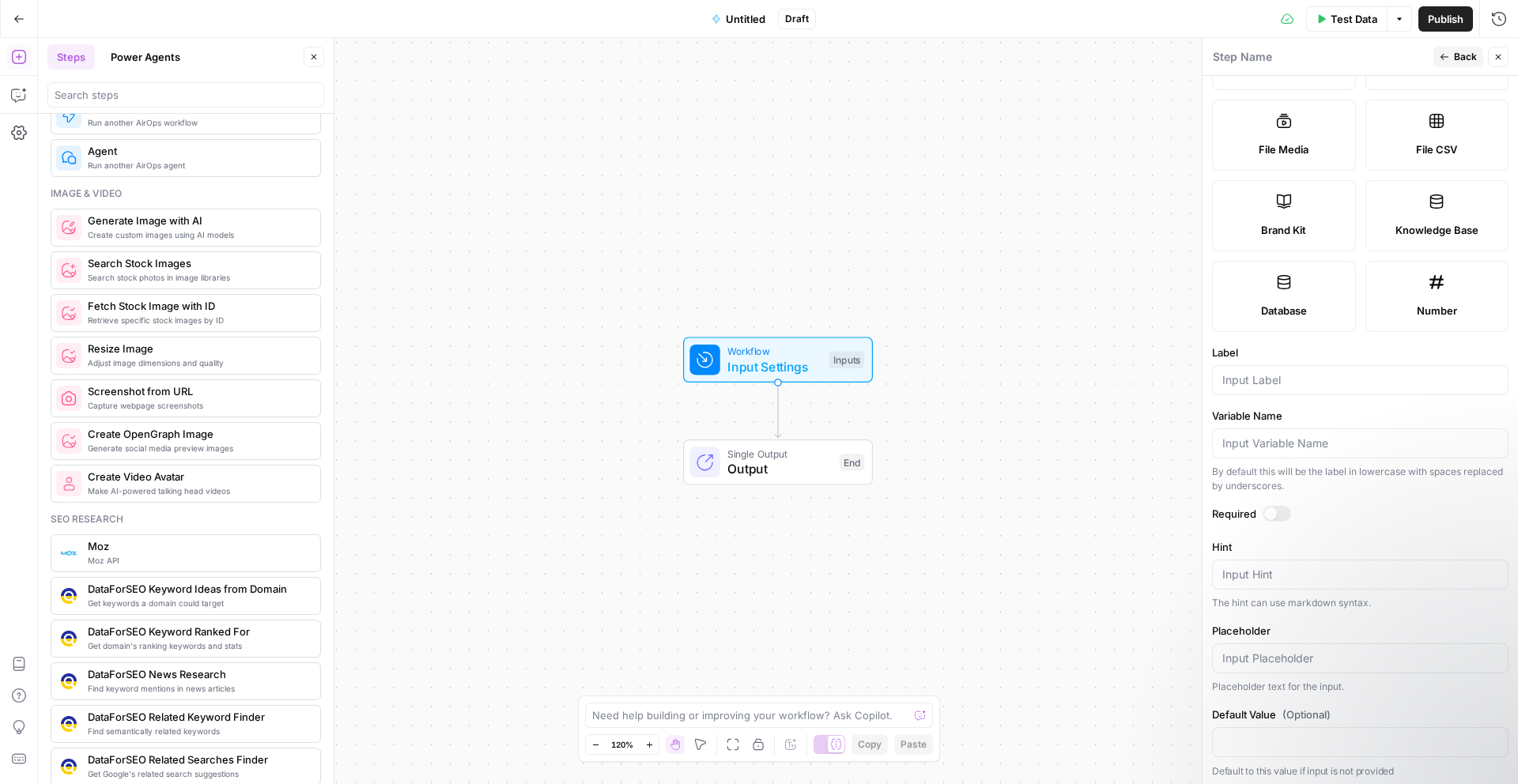
scroll to position [249, 0]
click at [1315, 208] on label "Brand Kit" at bounding box center [1283, 214] width 144 height 71
type input "Brand Kit"
type input "brand_kit"
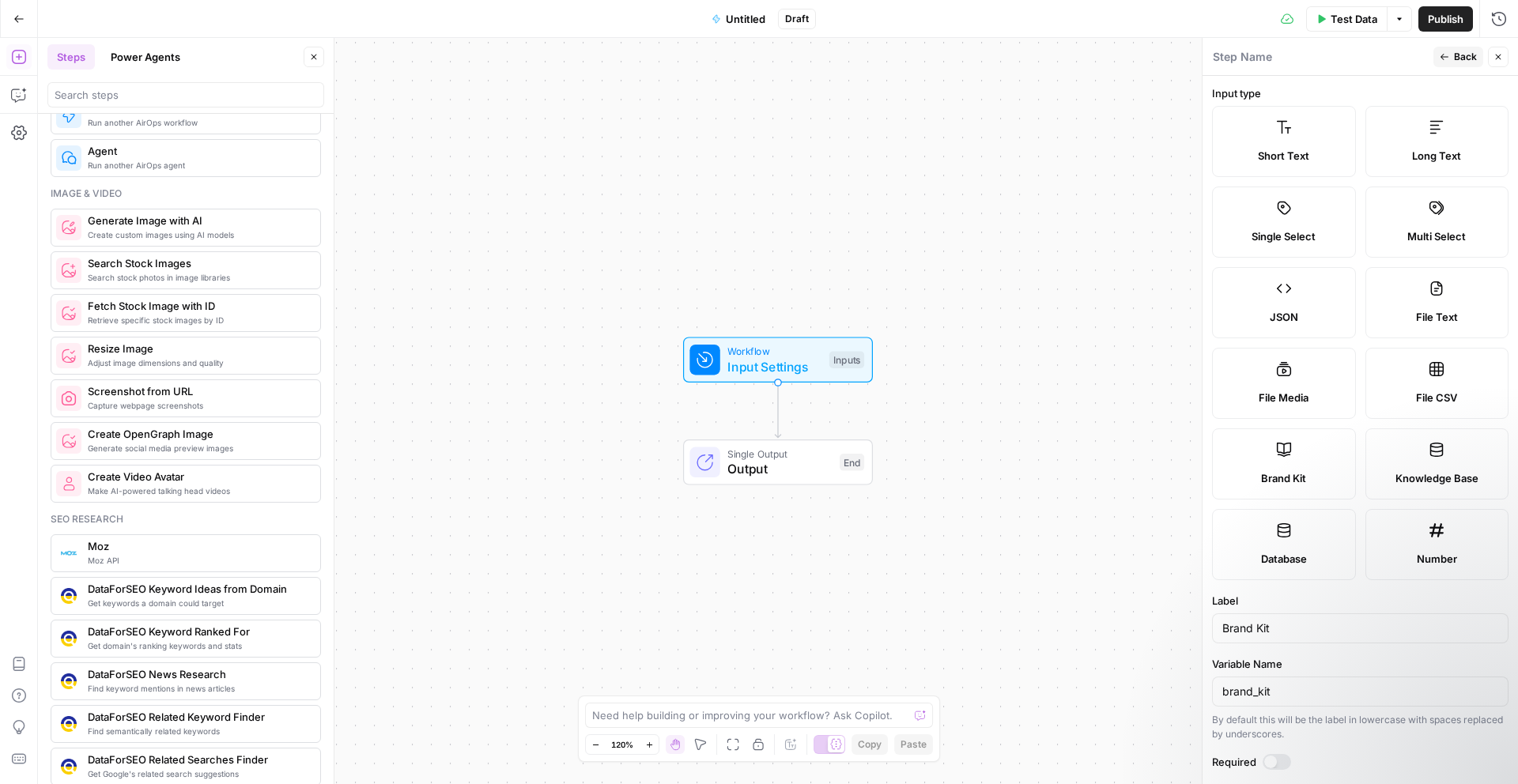
scroll to position [84, 0]
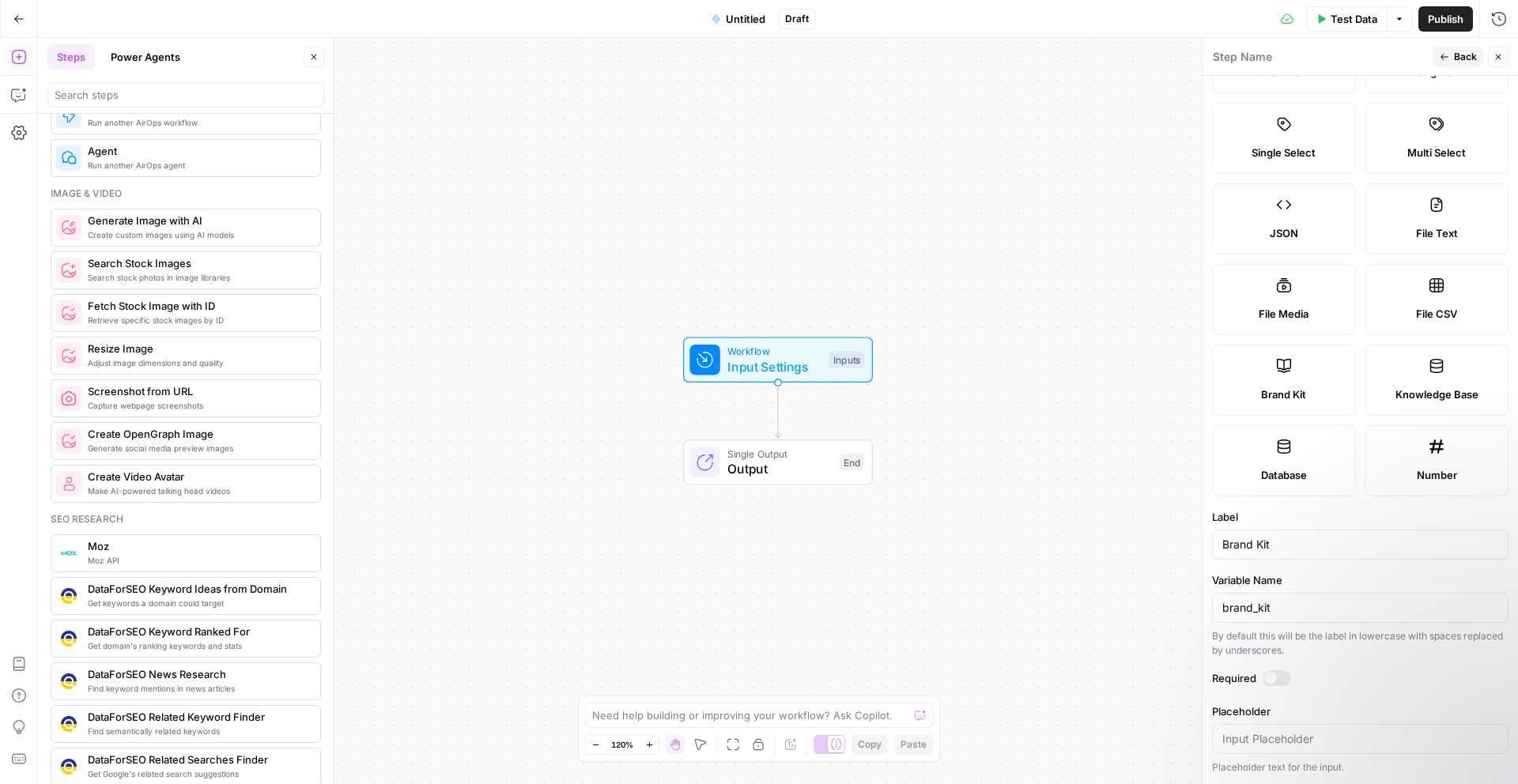
click at [1467, 145] on div "Multi Select" at bounding box center [1438, 153] width 117 height 16
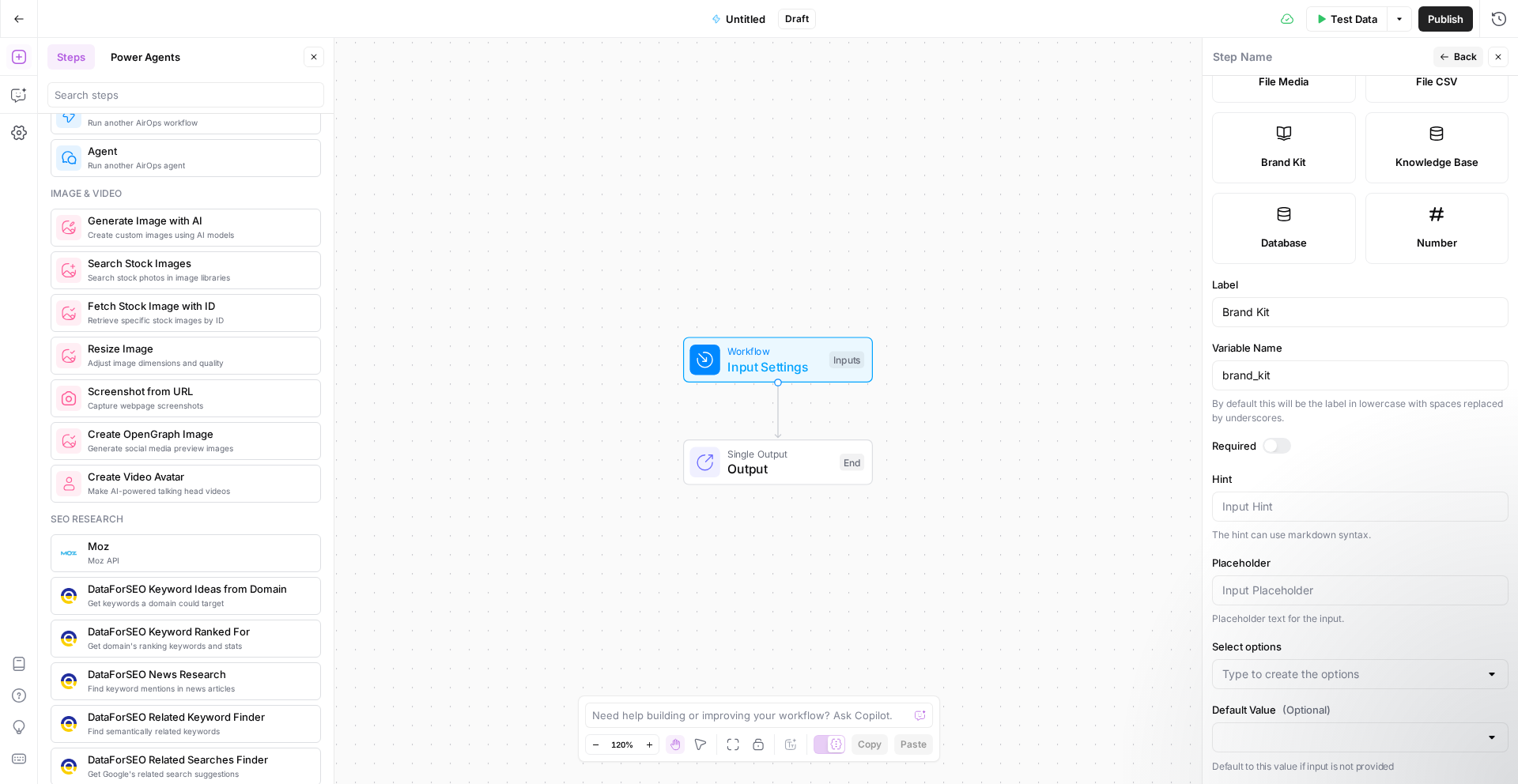
scroll to position [0, 0]
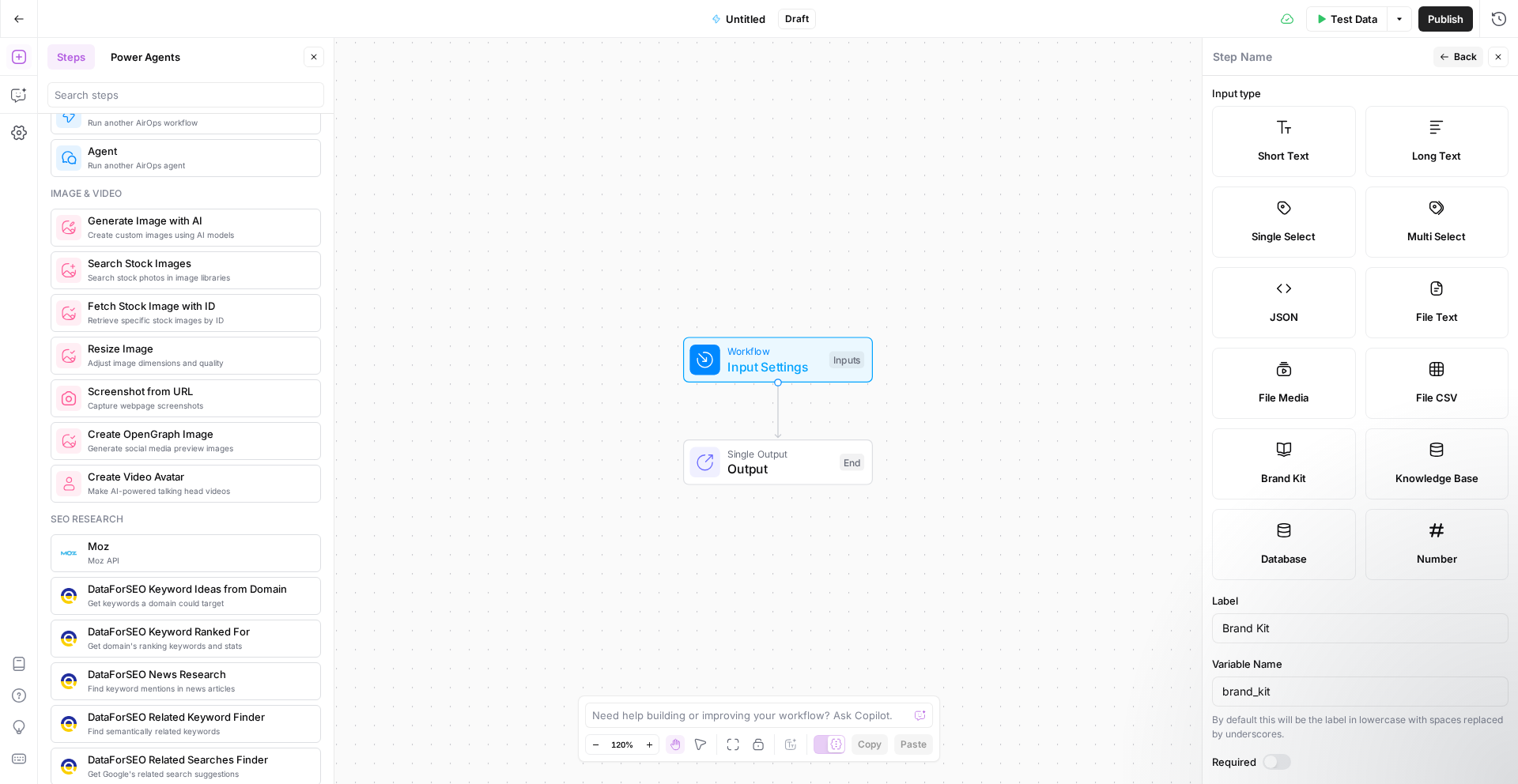
click at [1298, 501] on div "Short Text Long Text Single Select Multi Select JSON File Text File Media File …" at bounding box center [1360, 343] width 297 height 474
click at [1295, 484] on span "Brand Kit" at bounding box center [1283, 478] width 45 height 16
click at [1403, 231] on div "Multi Select" at bounding box center [1438, 236] width 117 height 16
click at [845, 723] on div "Need help building or improving your workflow? Ask Copilot." at bounding box center [759, 715] width 348 height 25
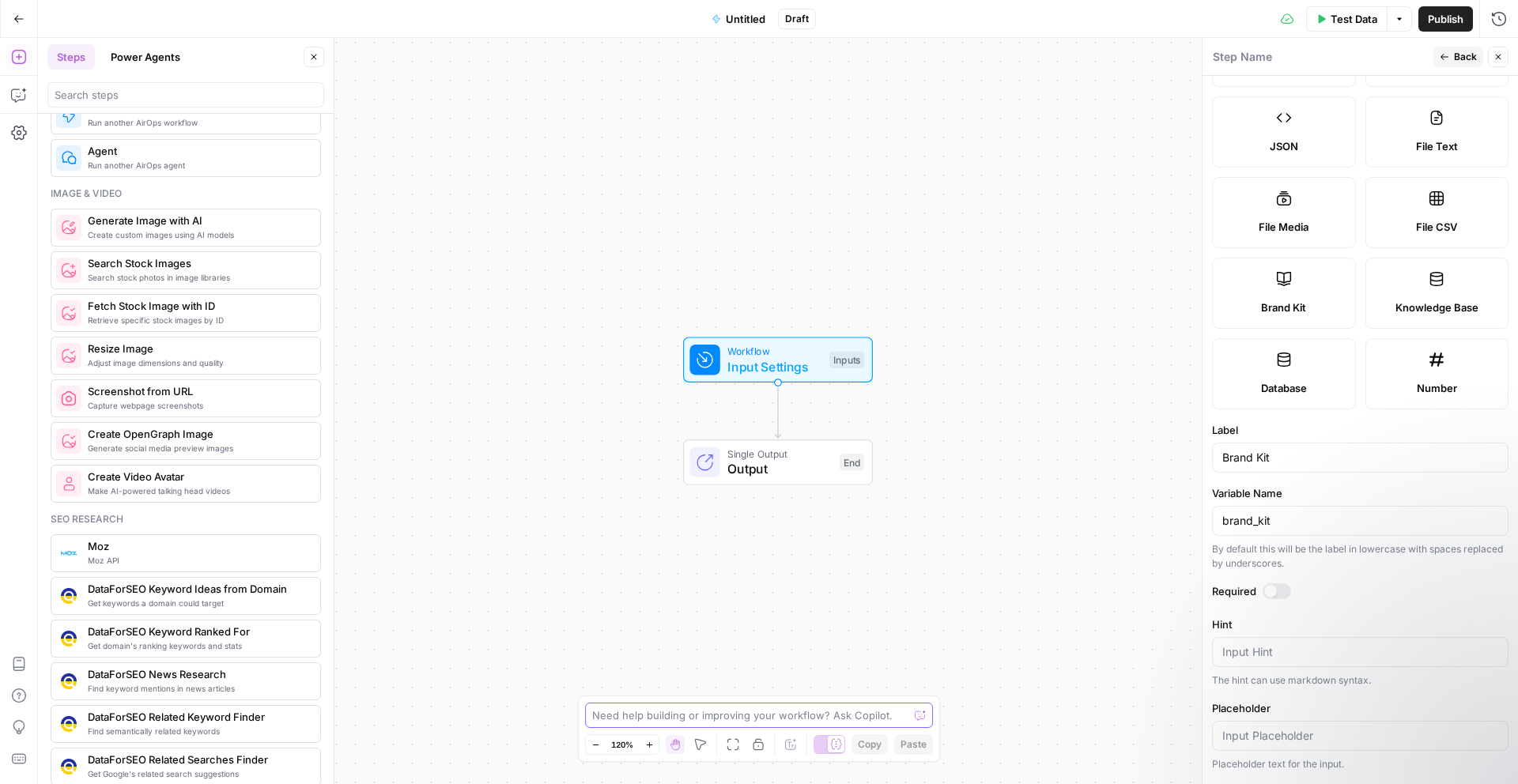
scroll to position [316, 0]
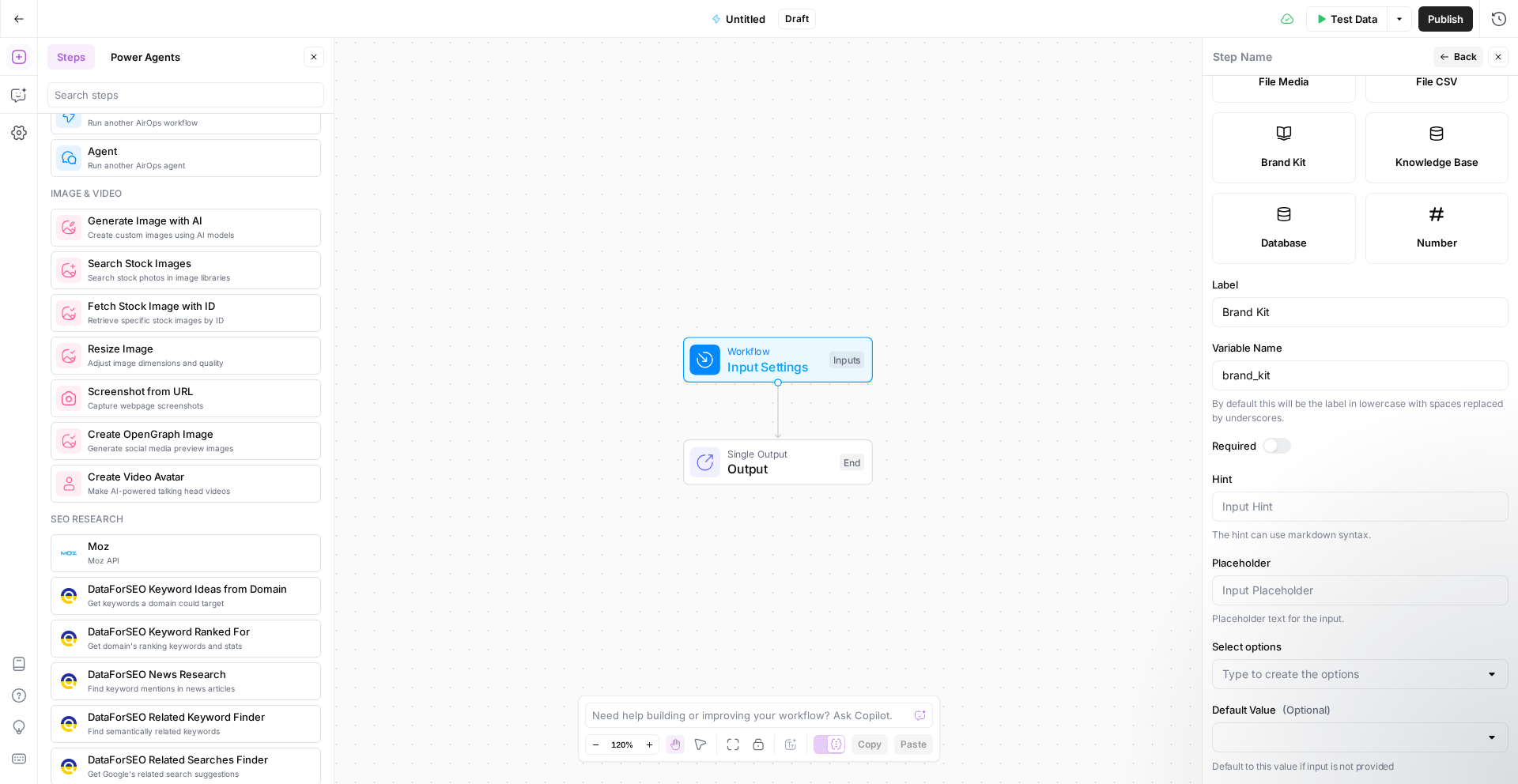
click at [1368, 662] on div at bounding box center [1360, 674] width 297 height 30
click at [1495, 669] on div at bounding box center [1492, 674] width 13 height 16
click at [760, 375] on span "Input Settings" at bounding box center [774, 367] width 94 height 19
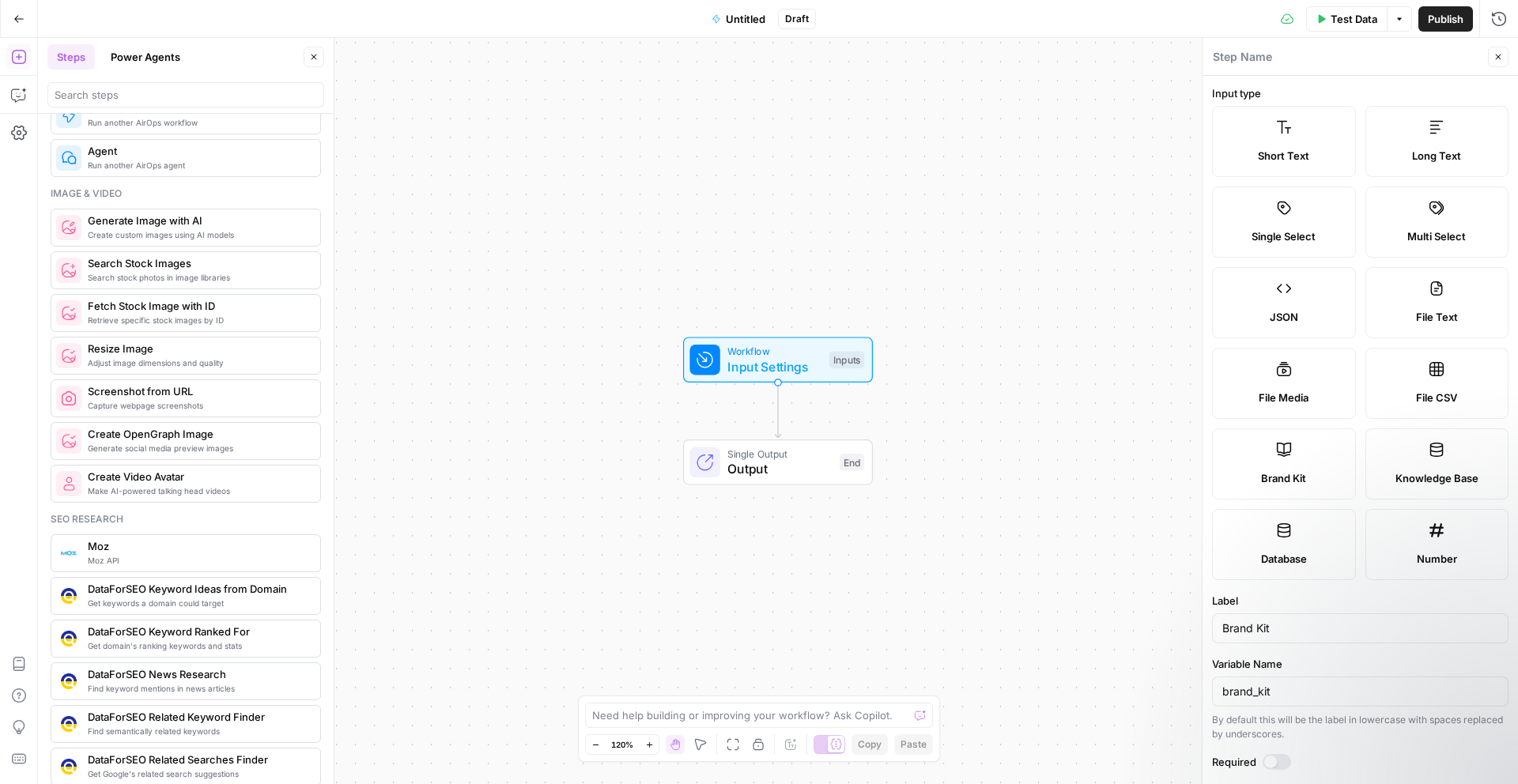
click at [1287, 467] on label "Brand Kit" at bounding box center [1283, 463] width 144 height 71
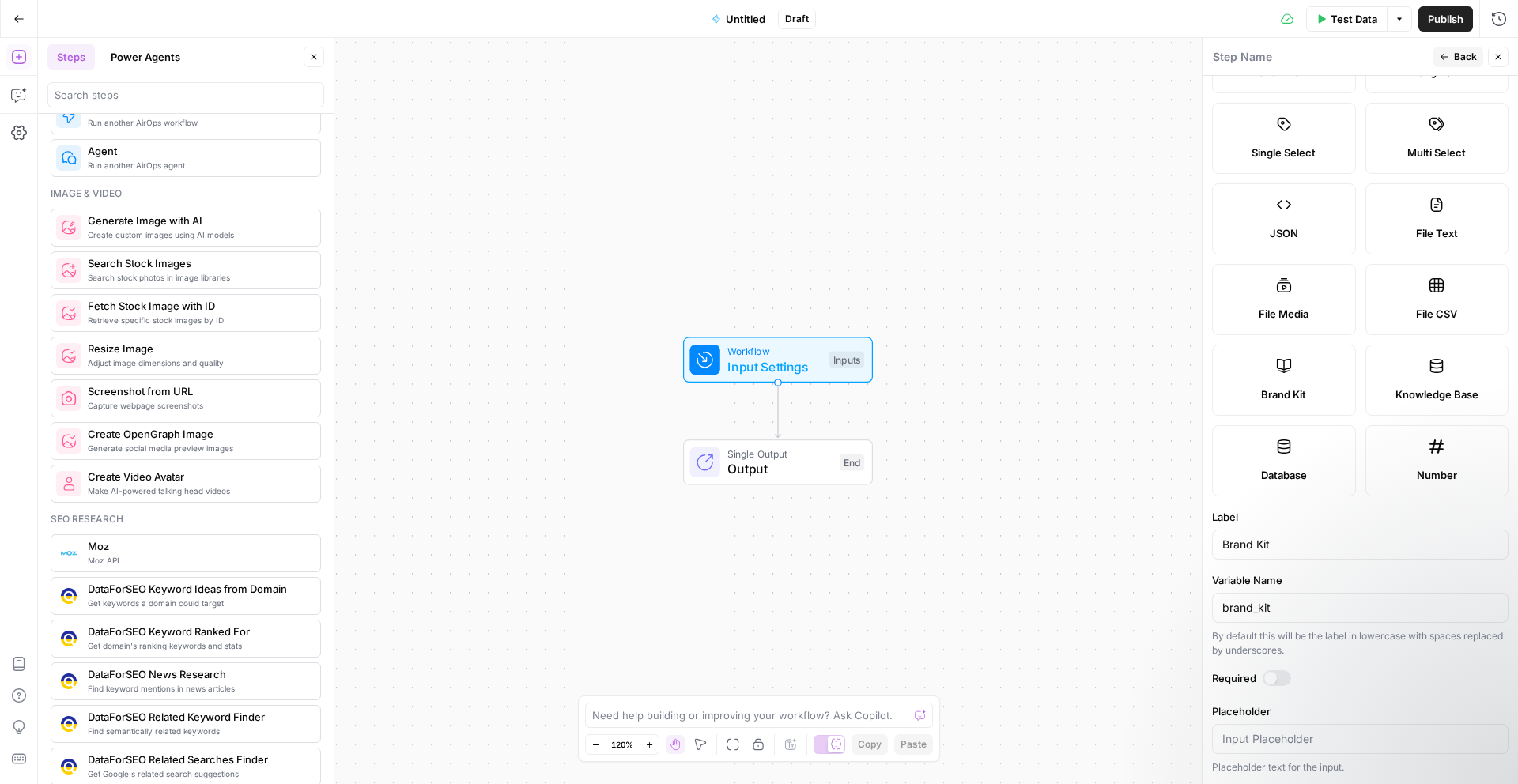
click at [1404, 129] on label "Multi Select" at bounding box center [1437, 138] width 144 height 71
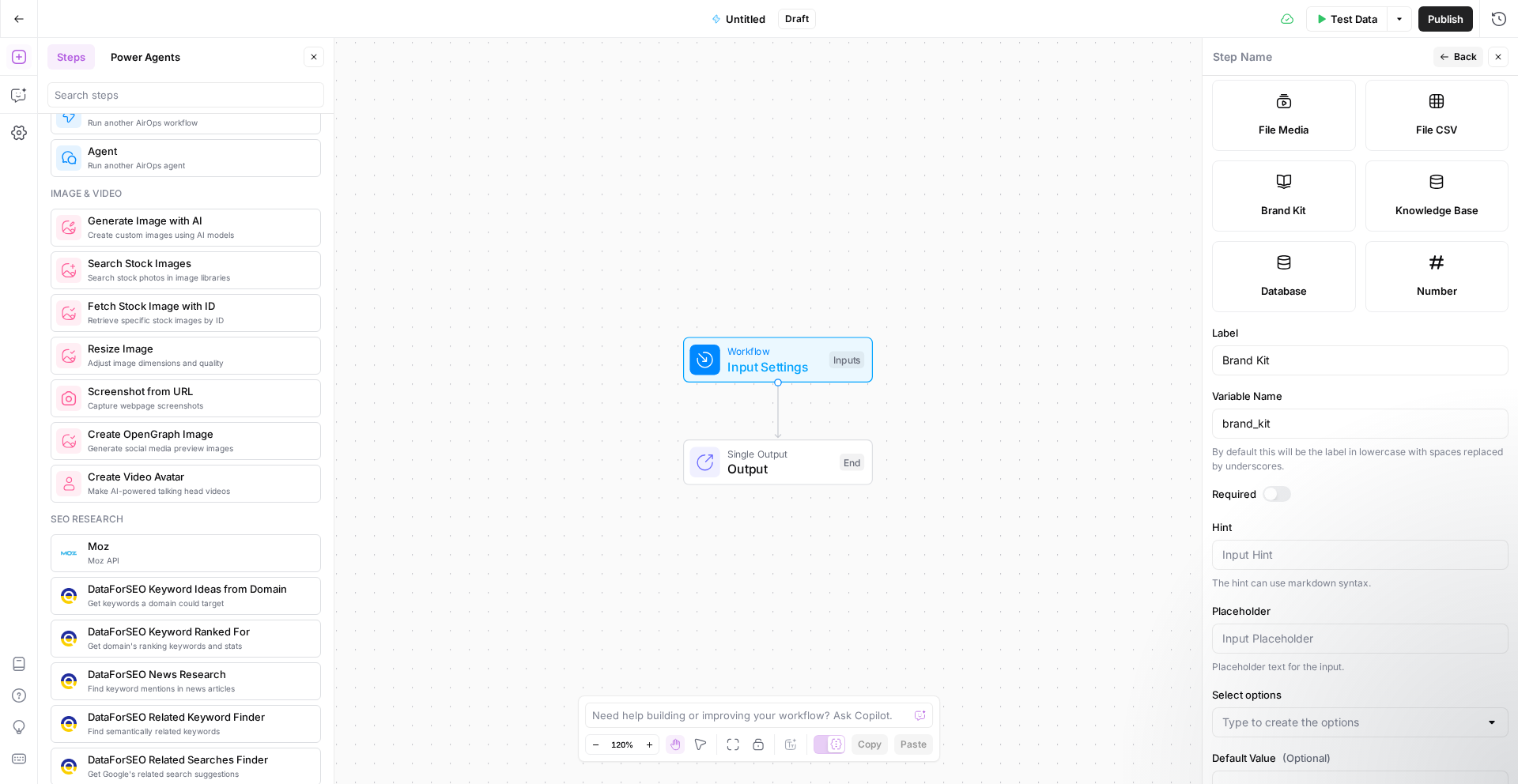
scroll to position [316, 0]
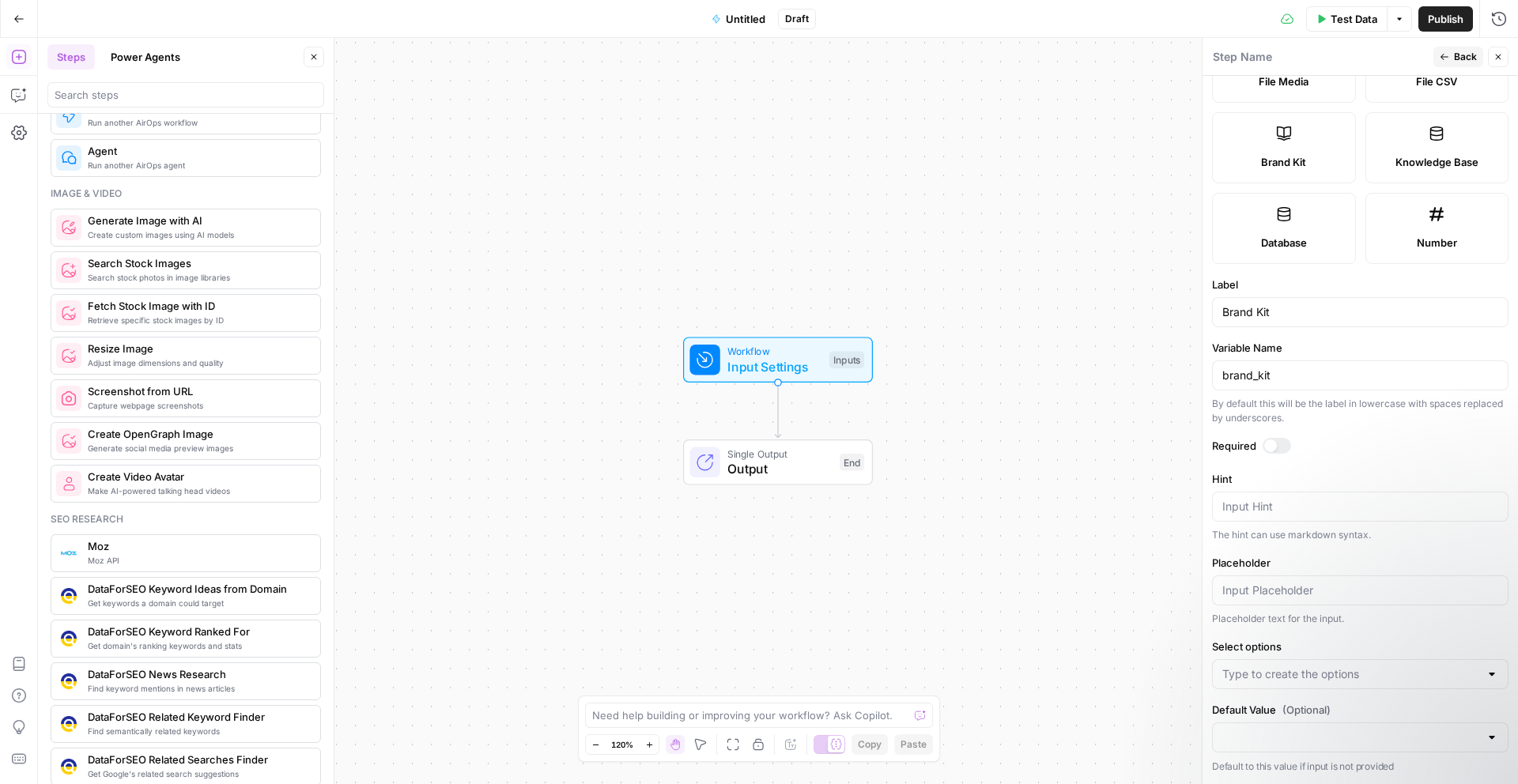
click at [1307, 149] on label "Brand Kit" at bounding box center [1283, 148] width 144 height 71
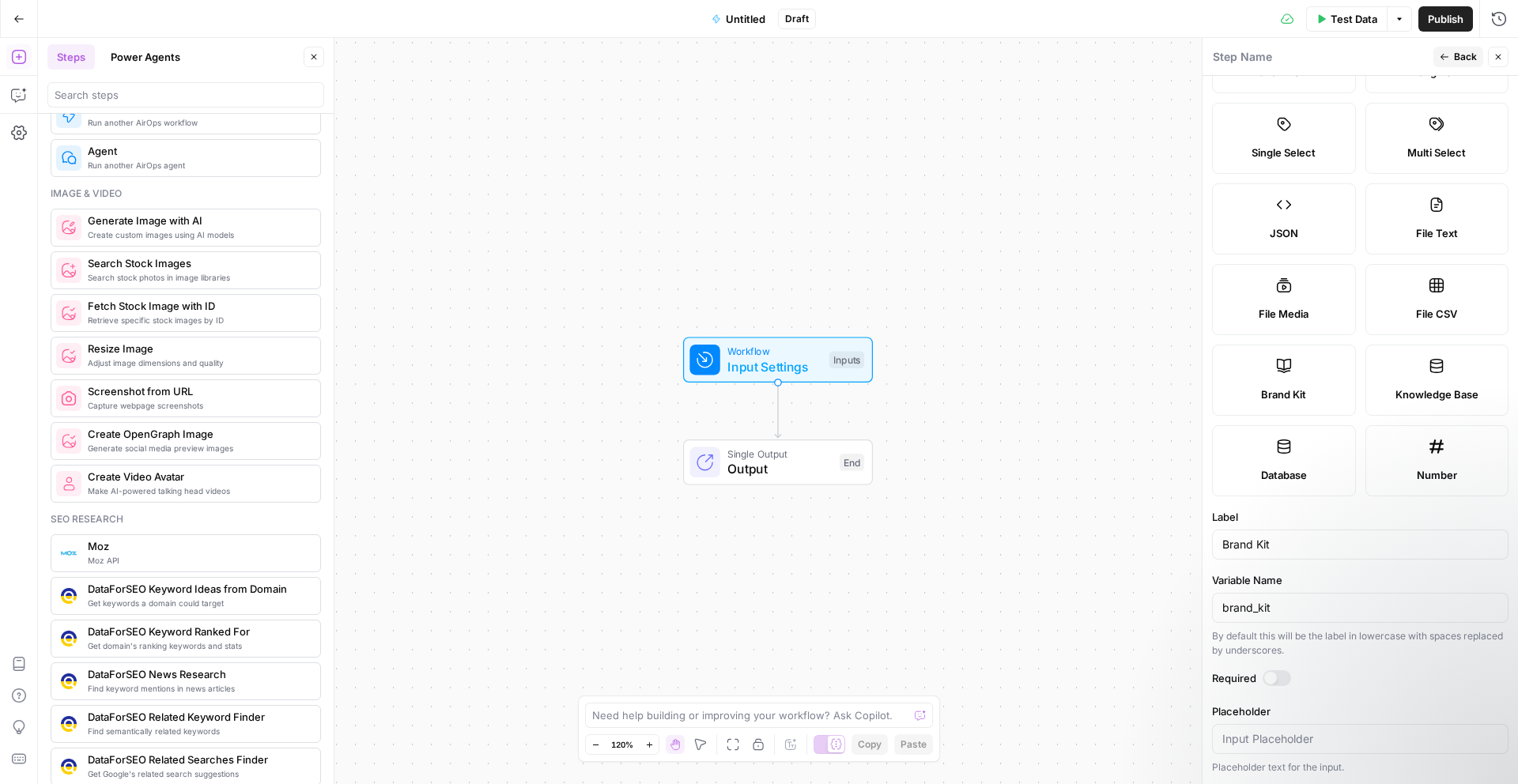
scroll to position [84, 0]
click at [1471, 53] on span "Back" at bounding box center [1465, 57] width 23 height 14
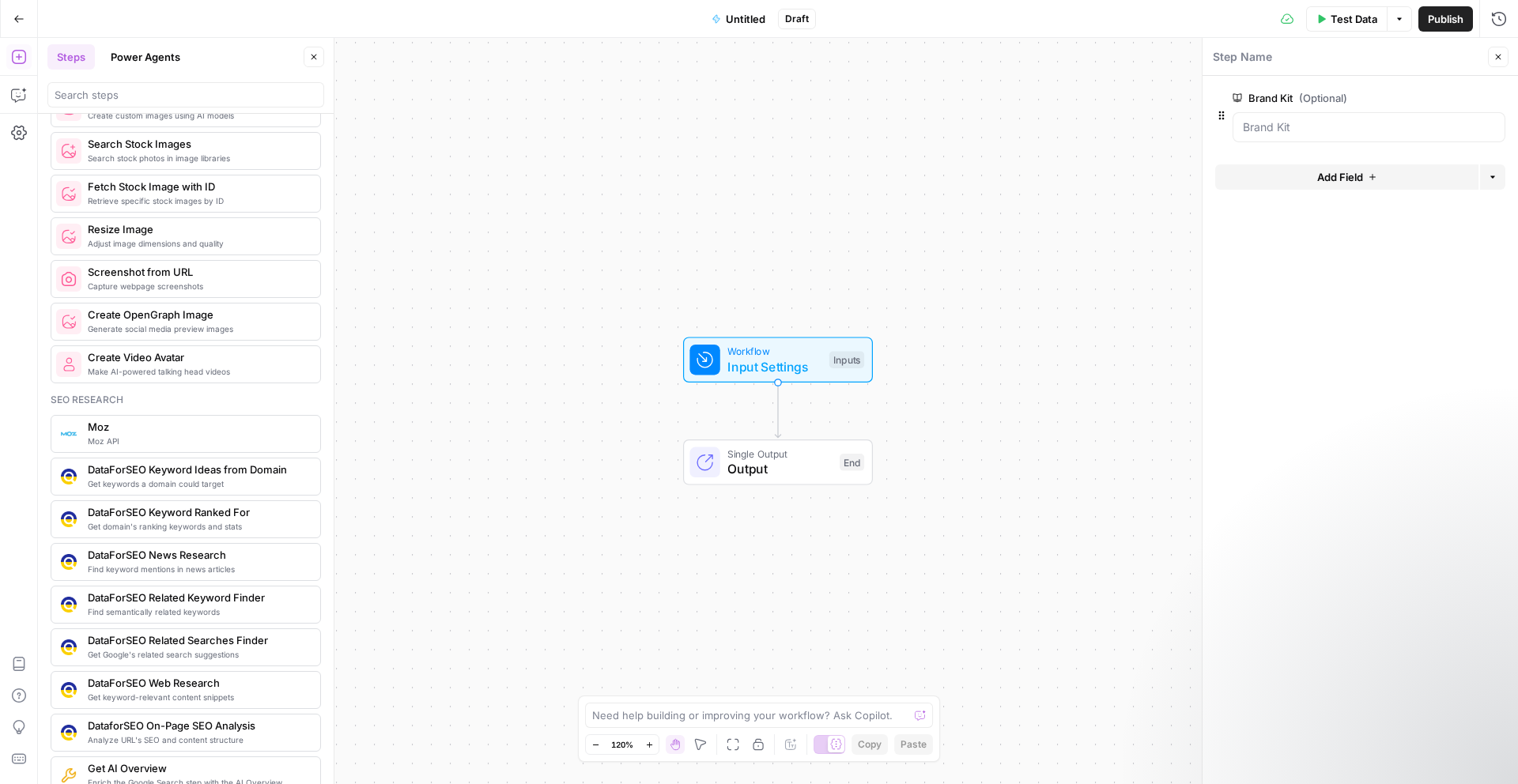
scroll to position [0, 0]
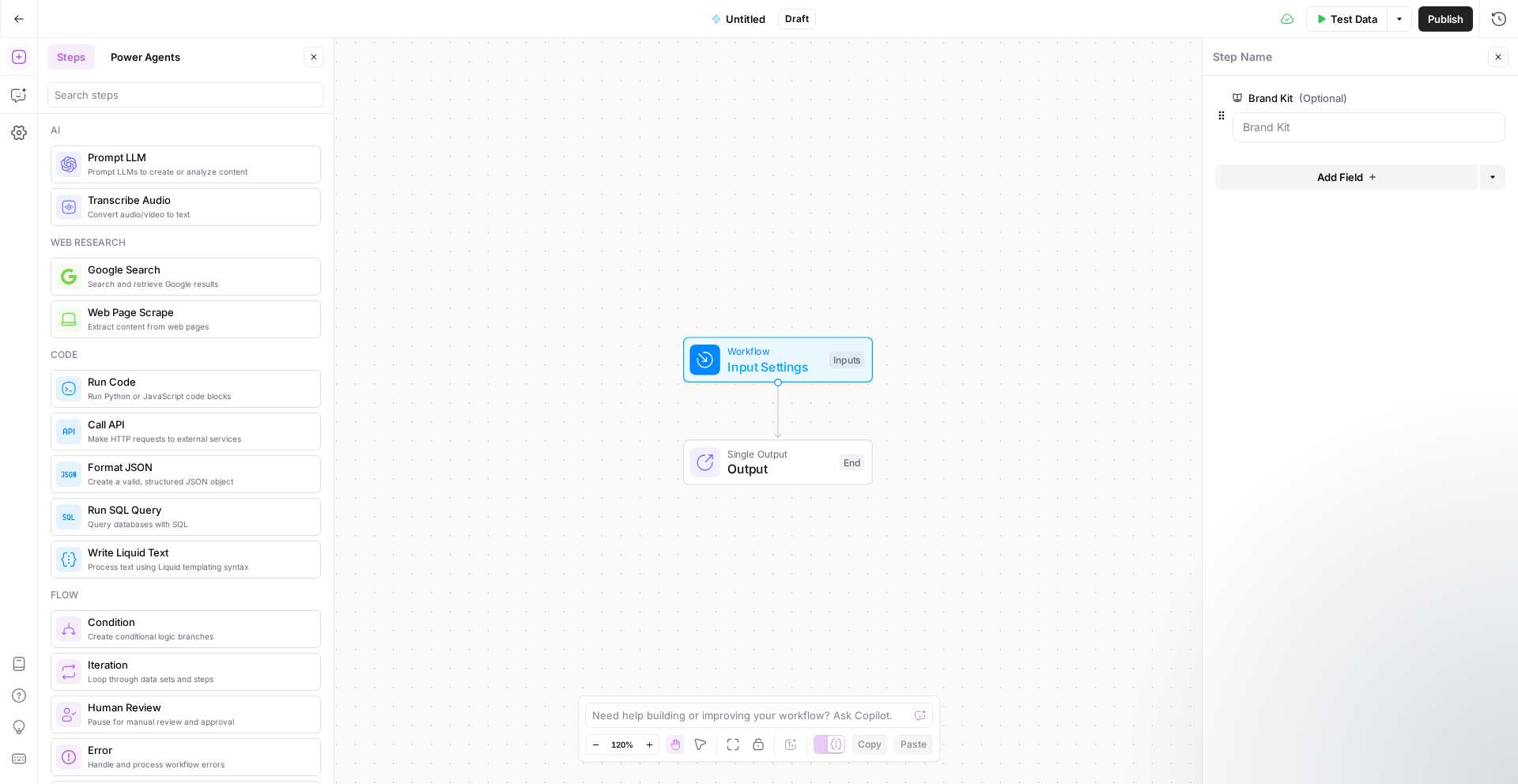
click at [1500, 60] on icon "button" at bounding box center [1499, 57] width 10 height 10
click at [739, 351] on span "Workflow" at bounding box center [774, 351] width 94 height 15
click at [1289, 136] on div at bounding box center [1369, 127] width 272 height 30
click at [1390, 177] on button "Add Field" at bounding box center [1347, 177] width 264 height 25
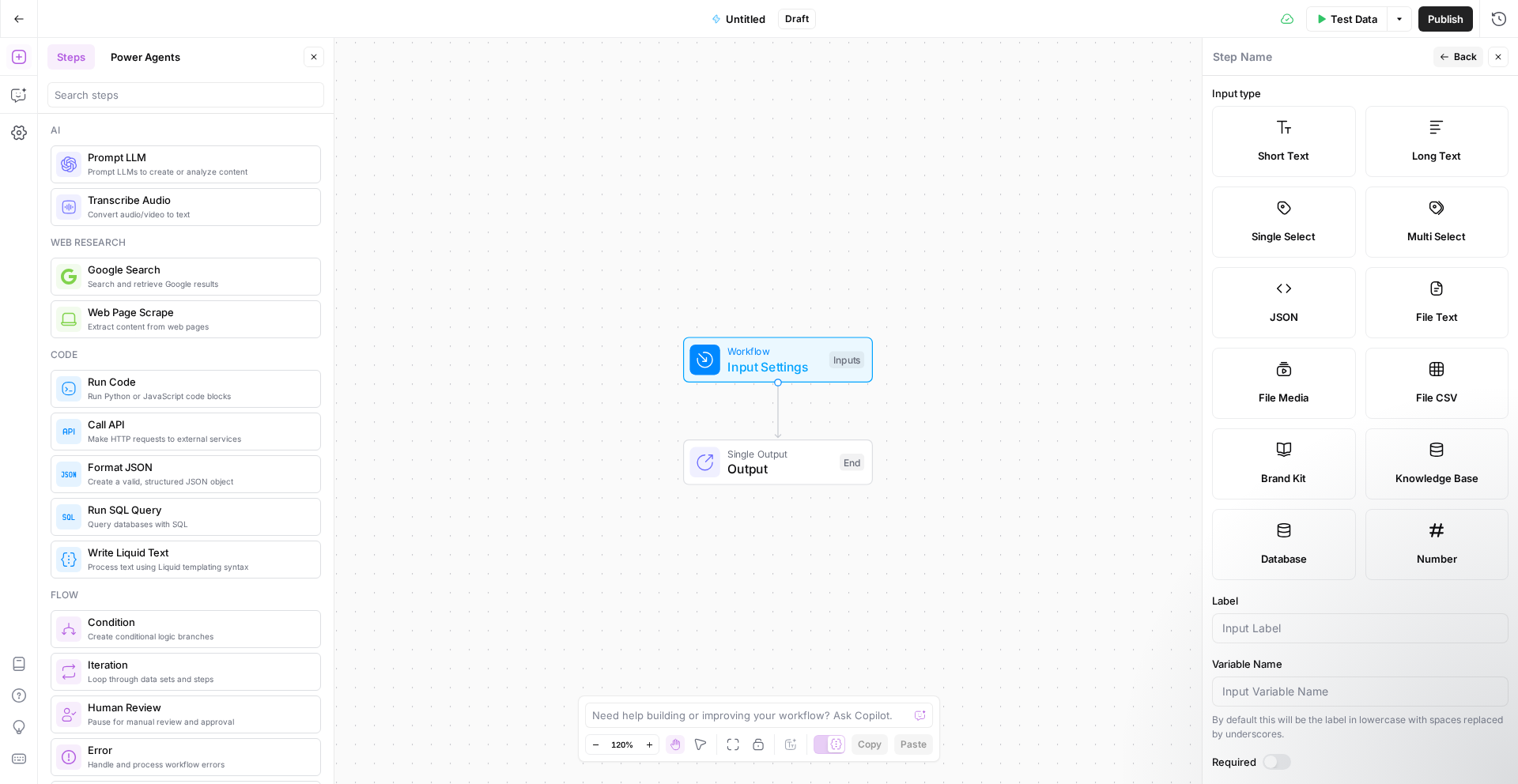
click at [123, 67] on button "Power Agents" at bounding box center [145, 56] width 88 height 25
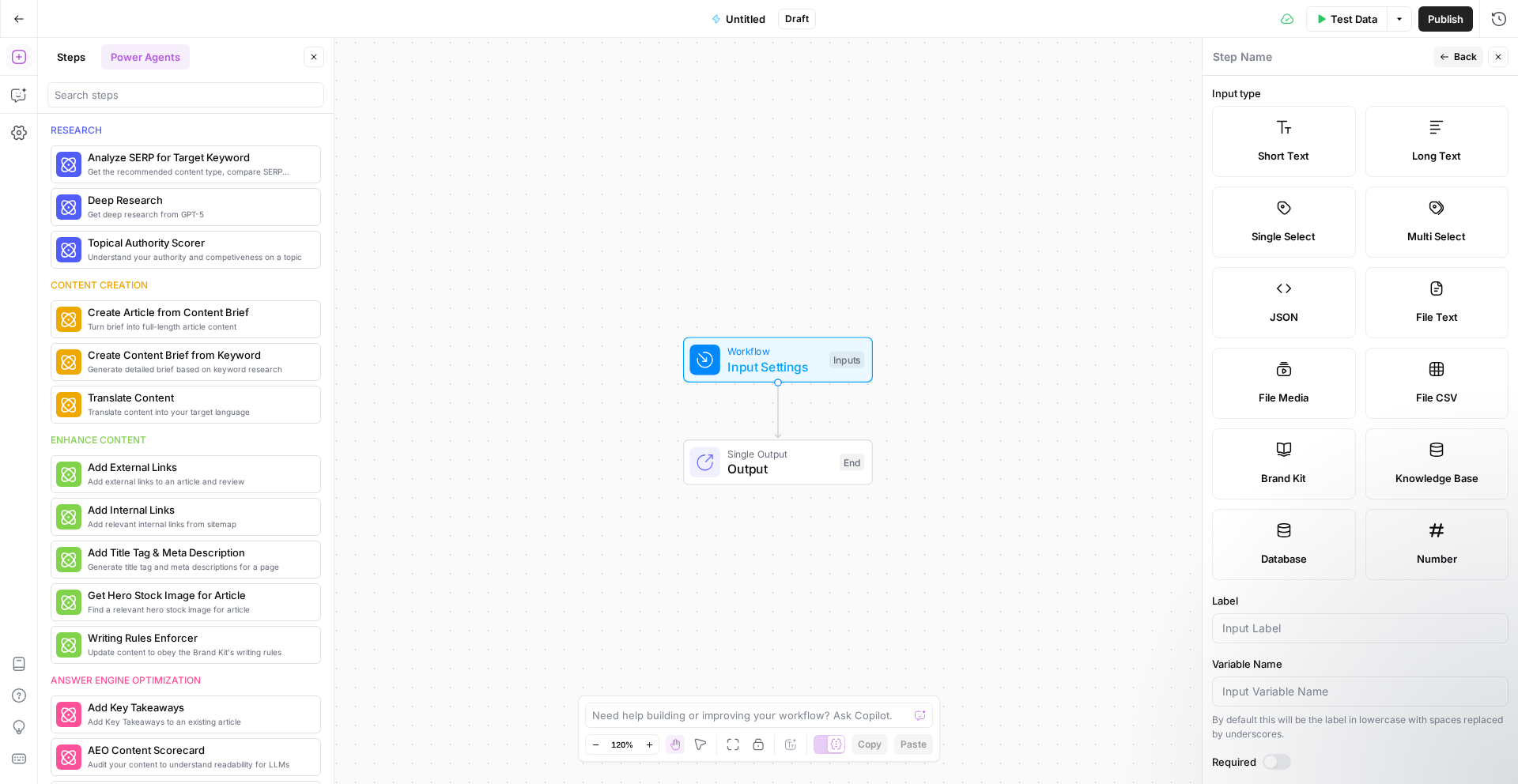
click at [66, 53] on button "Steps" at bounding box center [71, 56] width 47 height 25
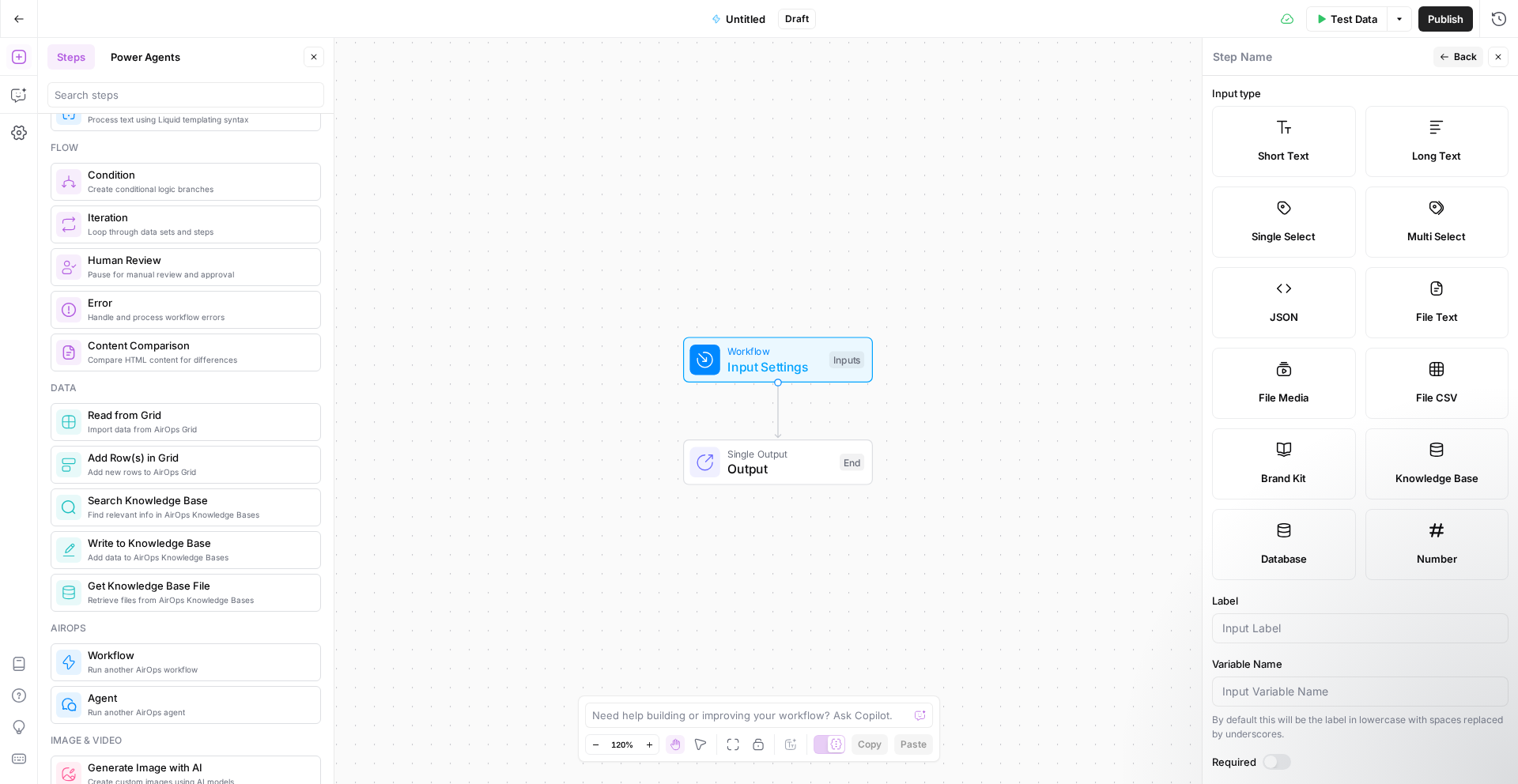
scroll to position [623, 0]
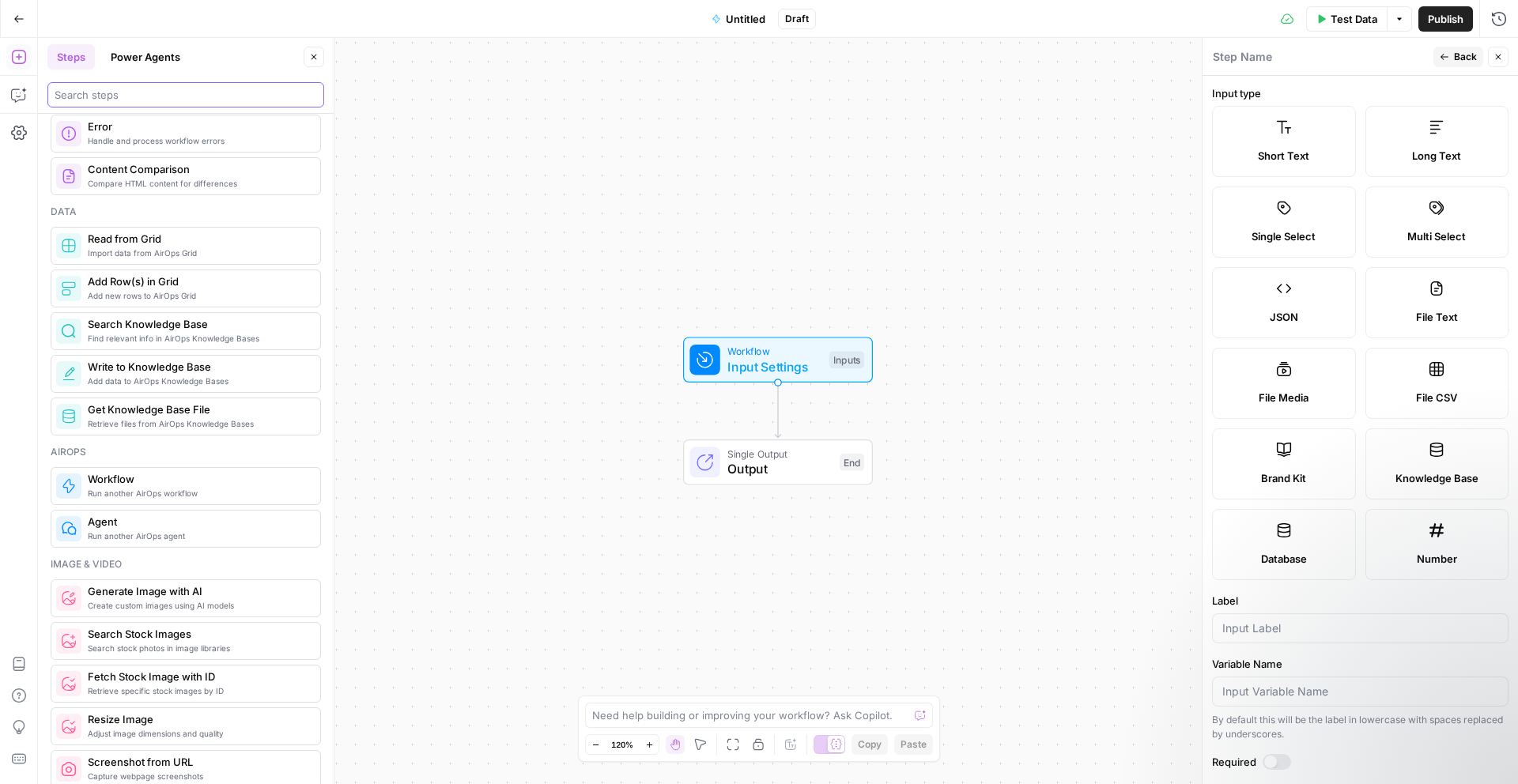
click at [166, 96] on input "search" at bounding box center [186, 95] width 263 height 16
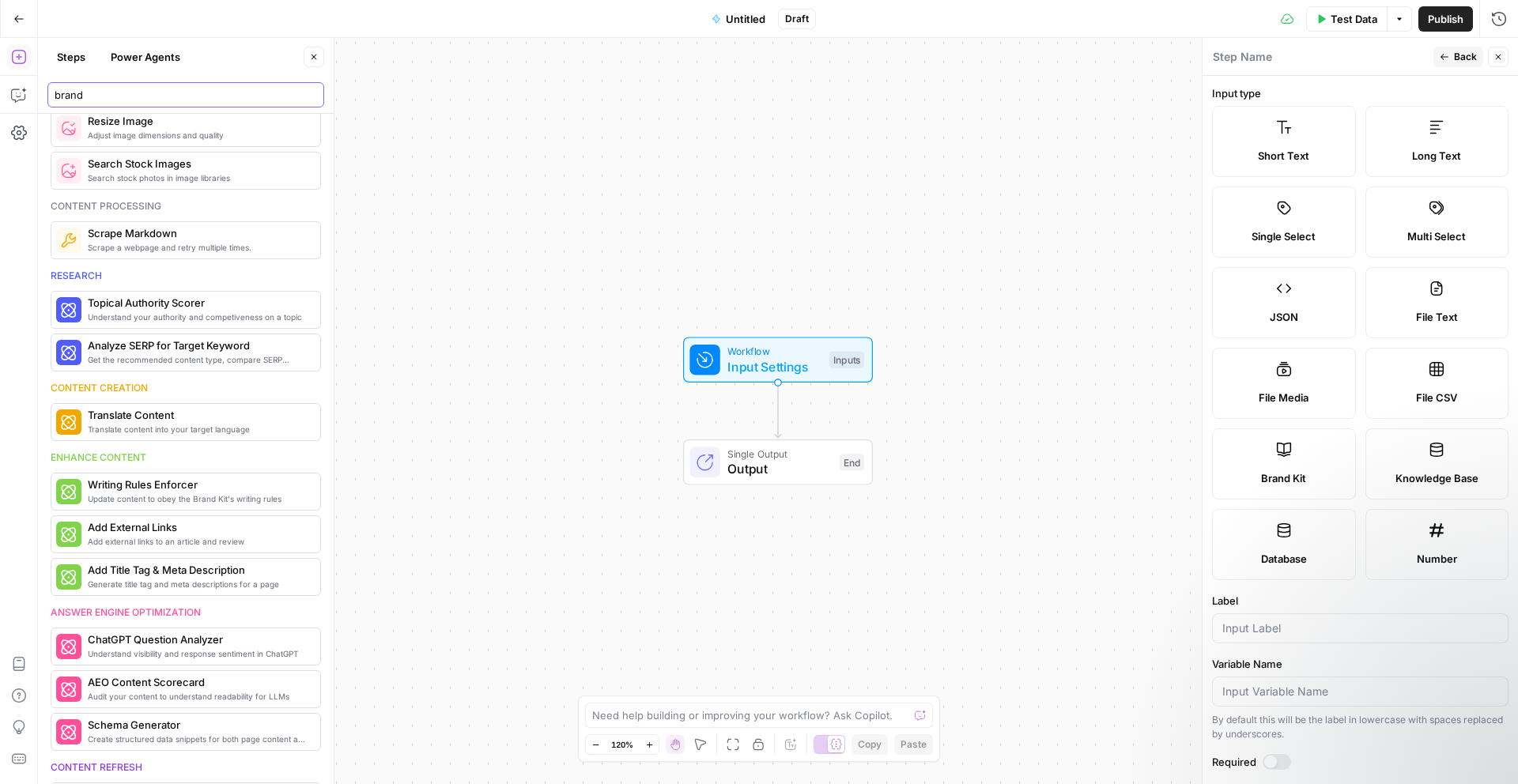
scroll to position [1035, 0]
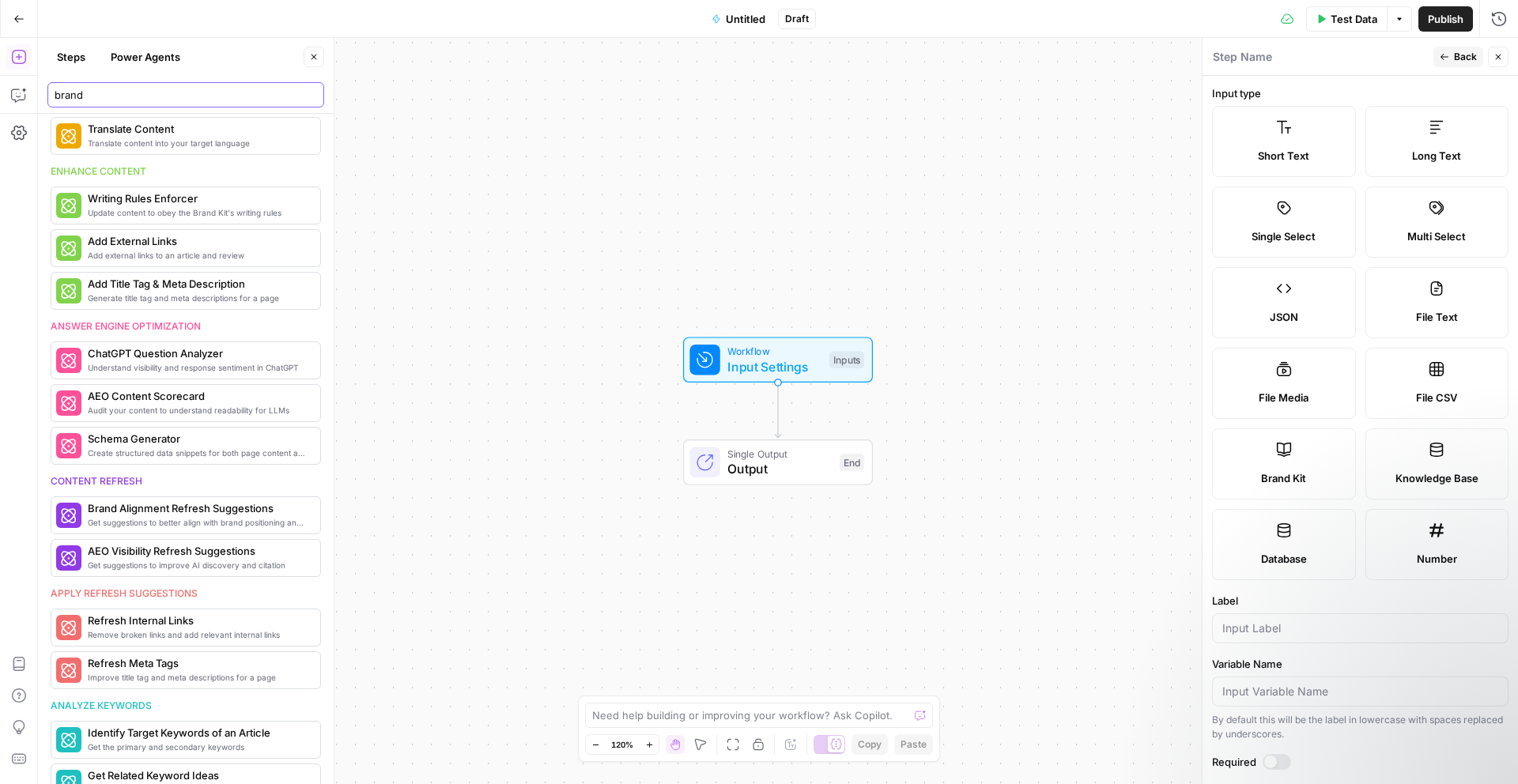
type input "brand"
click at [1231, 456] on label "Brand Kit" at bounding box center [1283, 463] width 144 height 71
type input "Brand Kit"
type input "brand_kit"
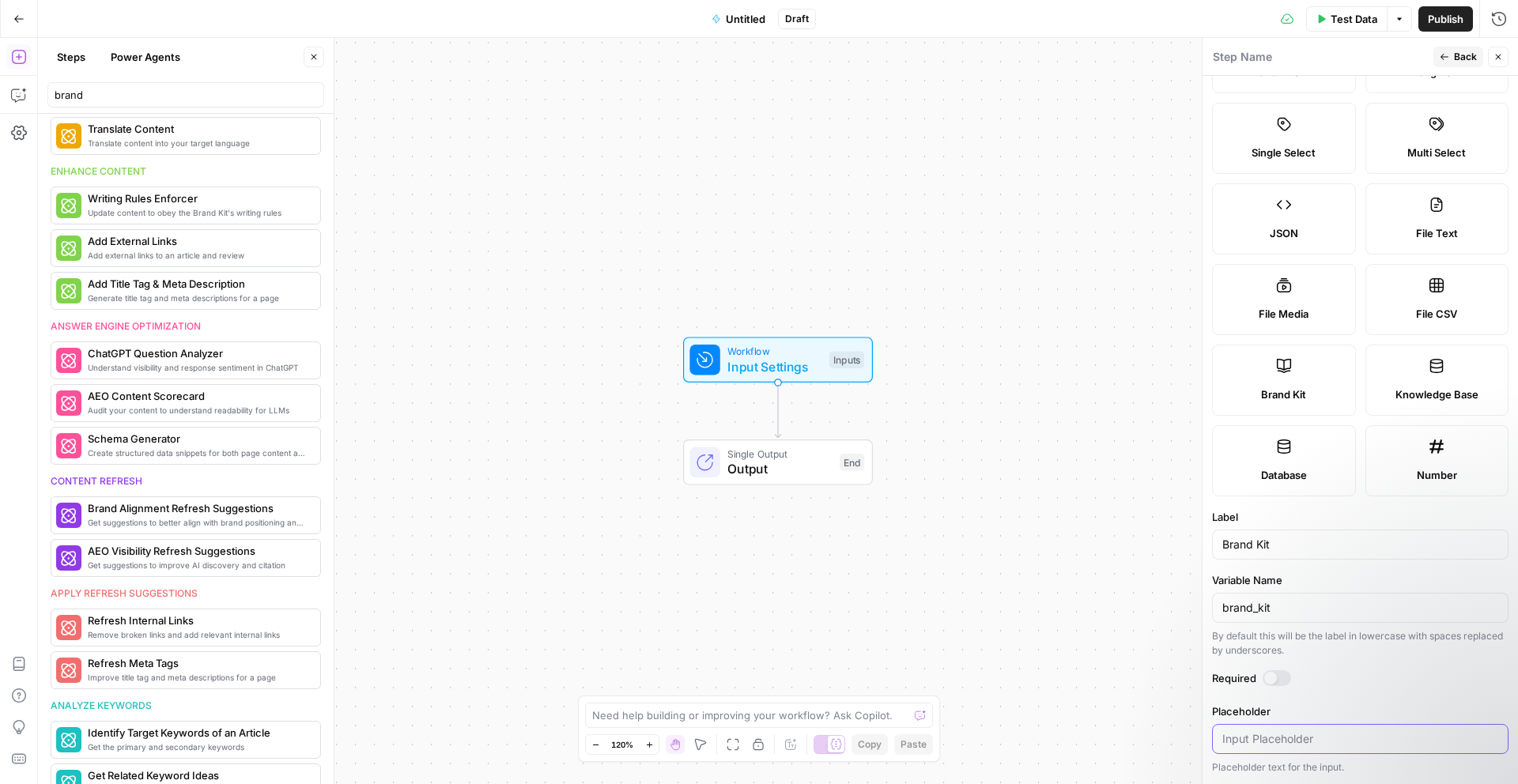
click at [1265, 741] on input "Placeholder" at bounding box center [1360, 739] width 276 height 16
type input "b"
click at [1418, 715] on label "Placeholder" at bounding box center [1360, 712] width 297 height 16
click at [1418, 731] on input "Placeholder" at bounding box center [1360, 739] width 276 height 16
click at [1437, 117] on icon at bounding box center [1437, 125] width 16 height 16
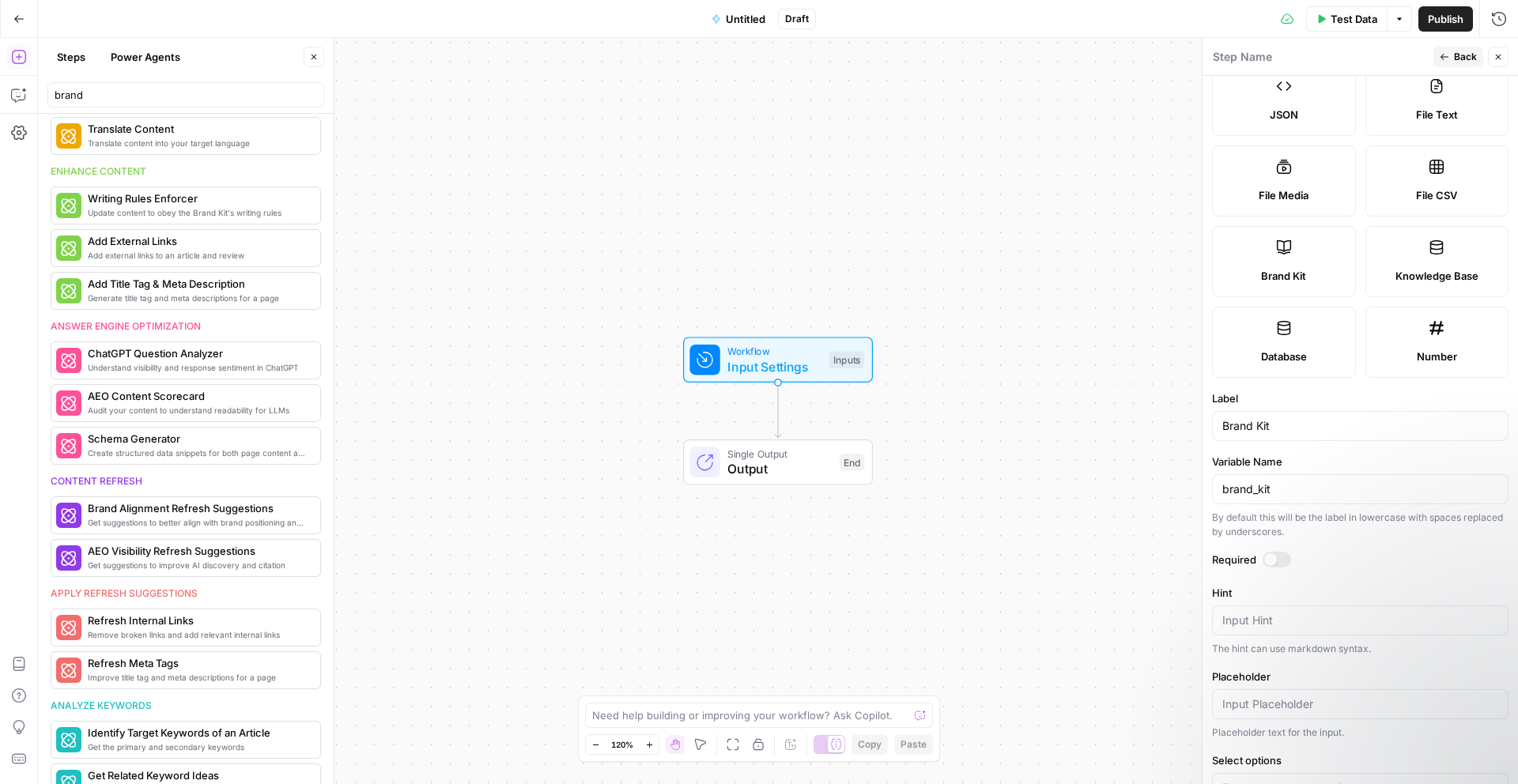
scroll to position [316, 0]
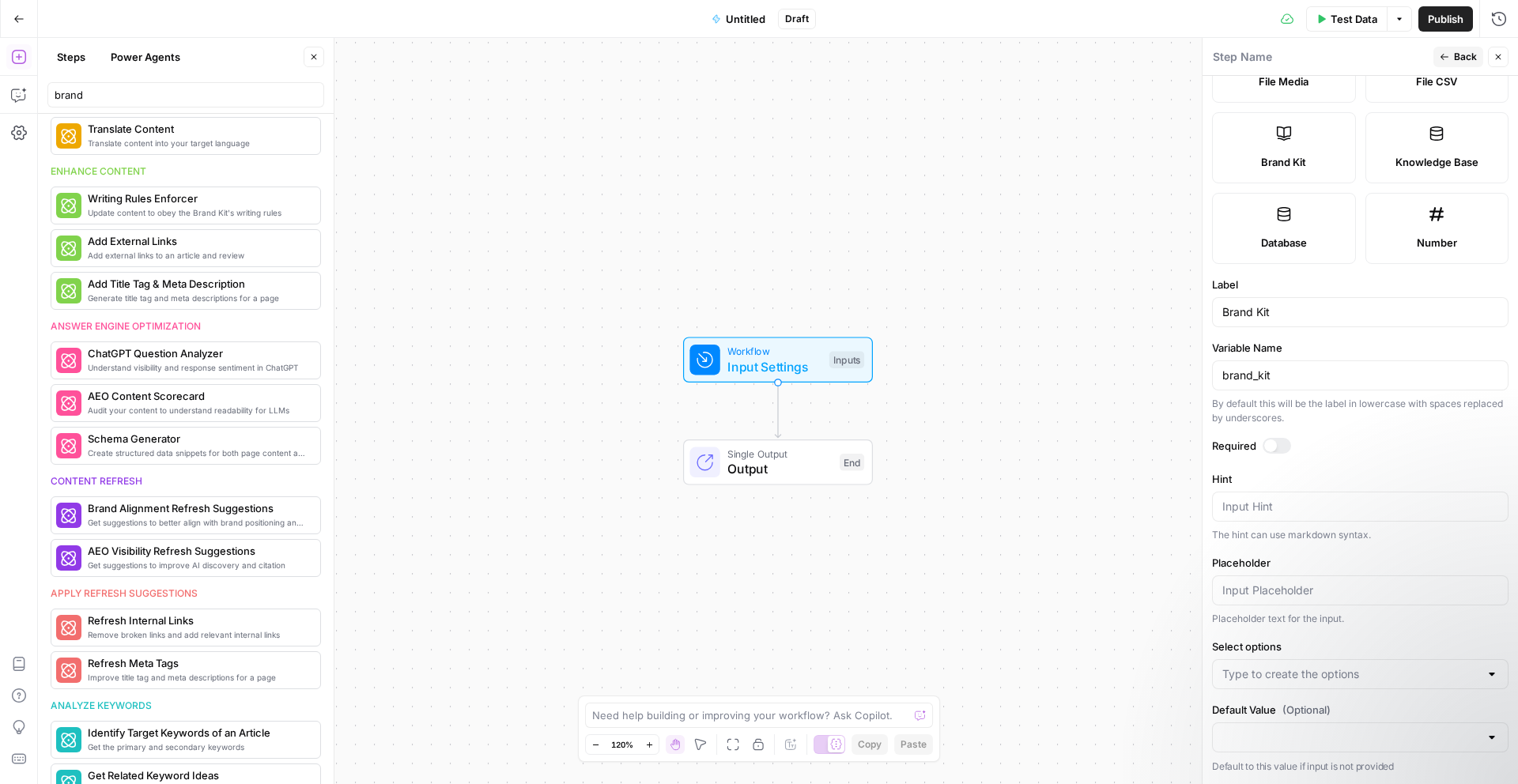
click at [1500, 672] on div at bounding box center [1360, 674] width 297 height 30
type input "b"
click at [1459, 615] on div "Placeholder text for the input." at bounding box center [1360, 619] width 297 height 14
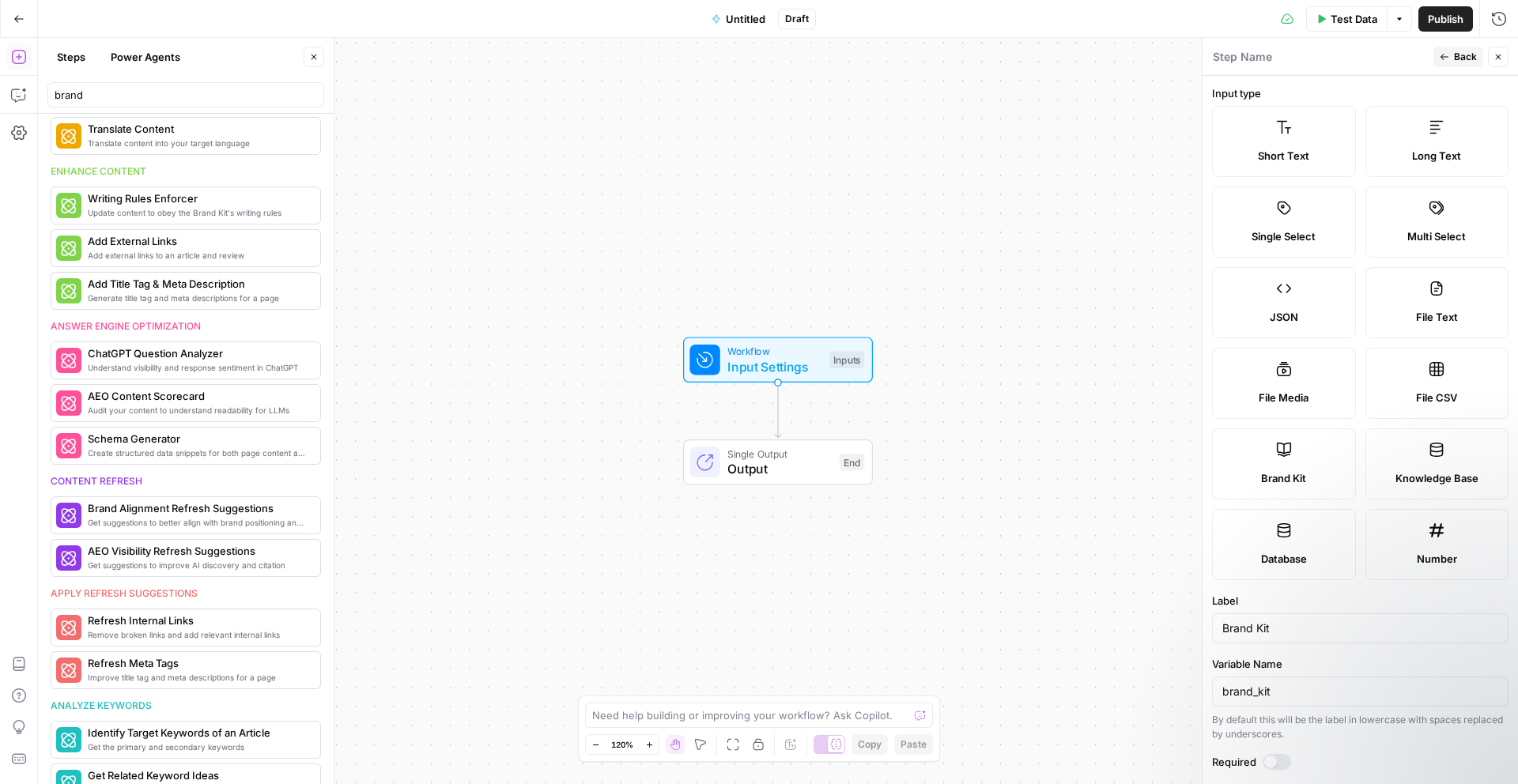
click at [1426, 463] on label "Knowledge Base" at bounding box center [1437, 463] width 144 height 71
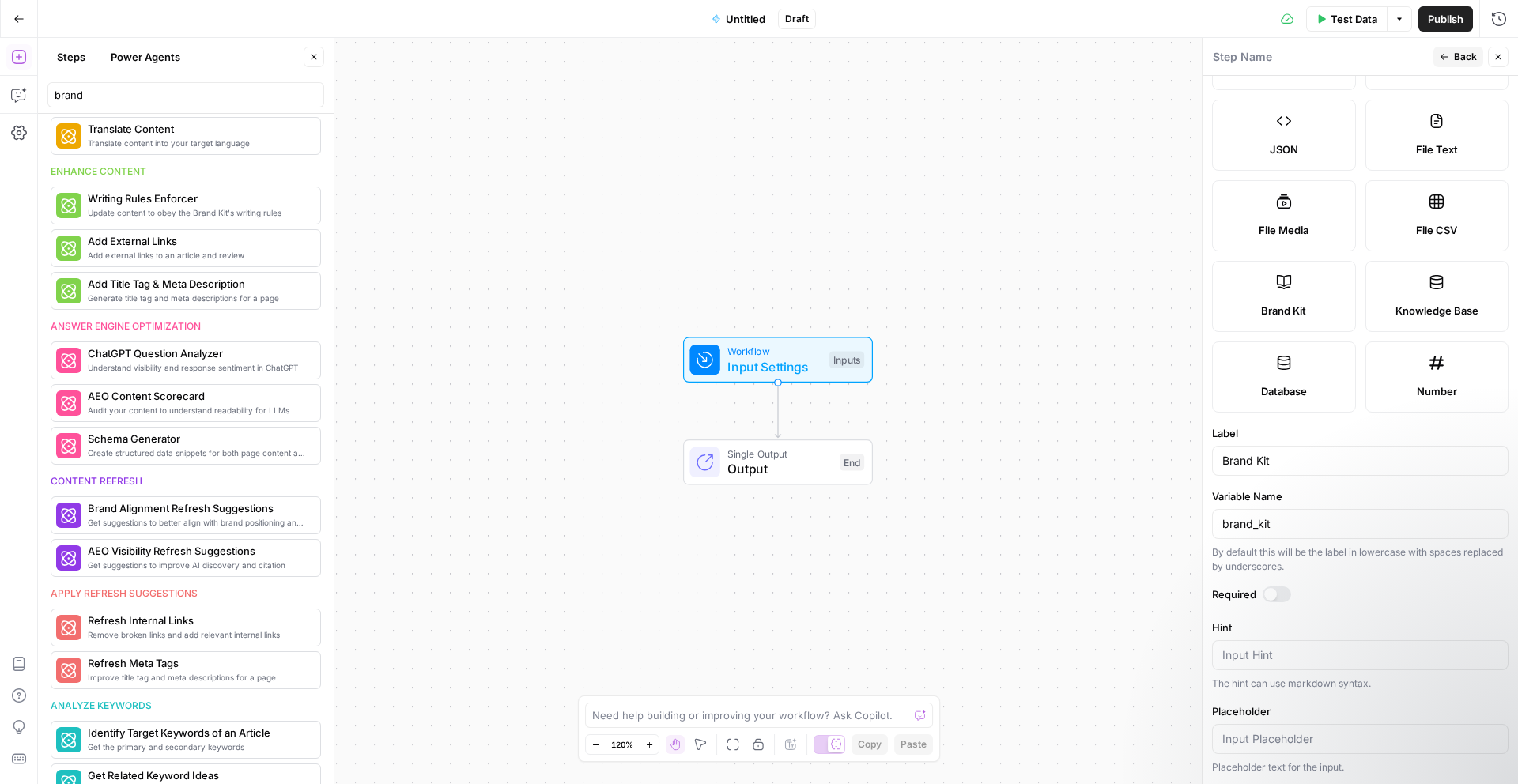
click at [1320, 399] on label "Database" at bounding box center [1283, 377] width 144 height 71
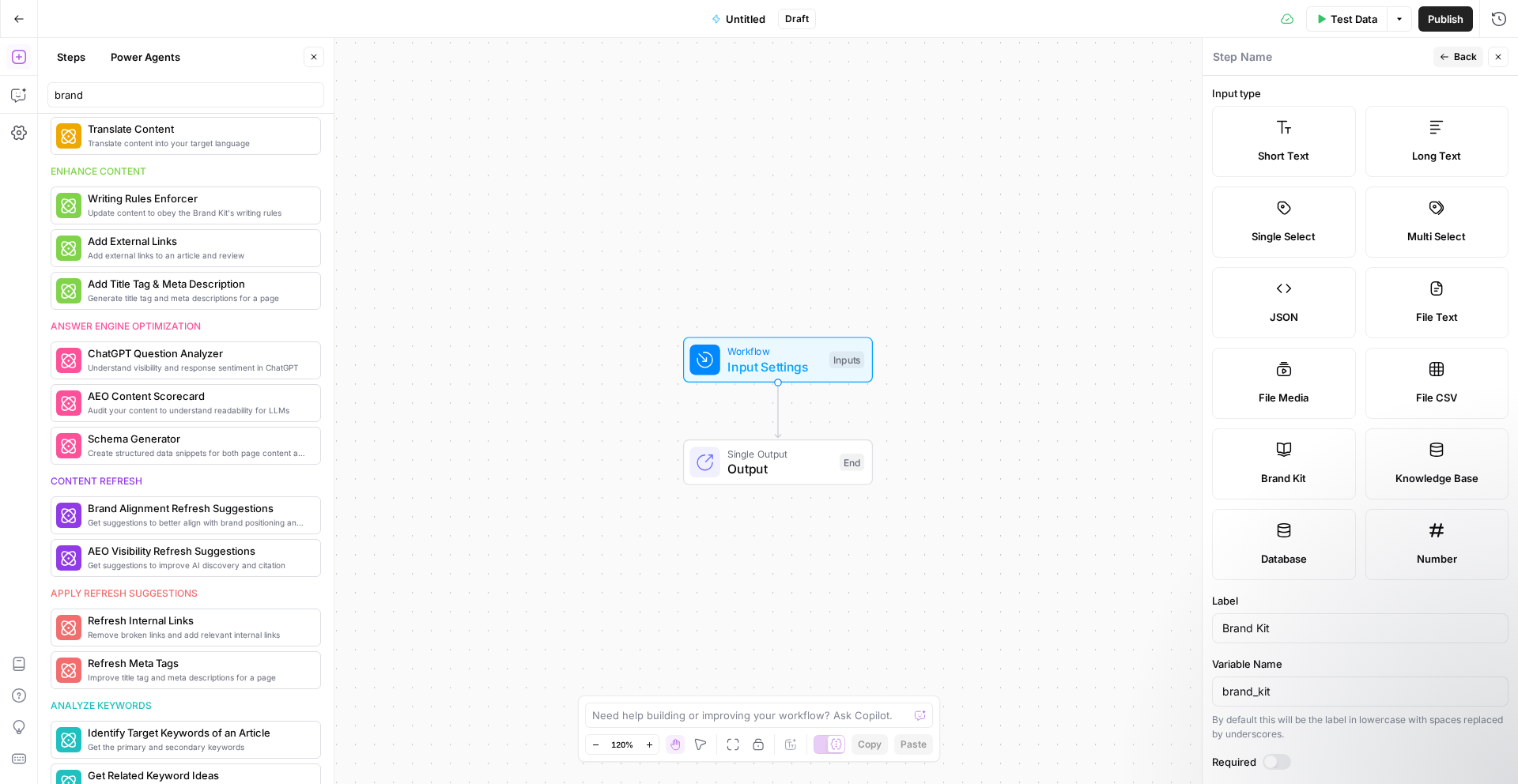
click at [1253, 55] on textarea at bounding box center [1242, 57] width 59 height 16
click at [742, 713] on textarea at bounding box center [751, 716] width 317 height 16
drag, startPoint x: 902, startPoint y: 714, endPoint x: 820, endPoint y: 714, distance: 82.0
click at [820, 714] on div "Given a brand kit and existing blog URL, create a workflow for Given a brand ki…" at bounding box center [759, 707] width 350 height 41
click at [895, 701] on div "Given a brand kit and existing blog URL, create a workflow for a metadescriptio…" at bounding box center [759, 707] width 350 height 41
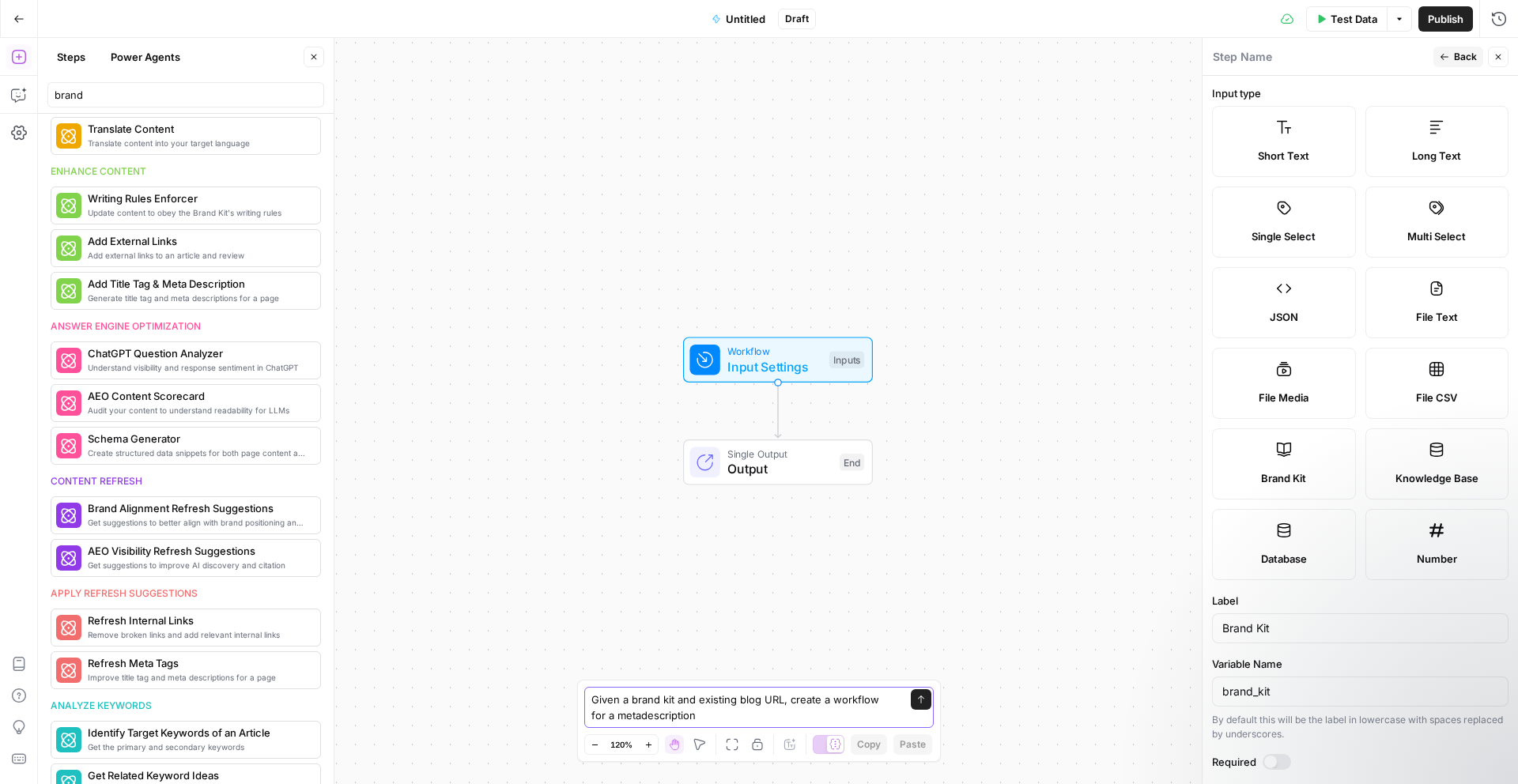
click at [600, 715] on textarea "Given a brand kit and existing blog URL, create a workflow for a metadescription" at bounding box center [743, 707] width 304 height 31
click at [828, 714] on textarea "Given a brand kit and existing blog URL, create a workflow for the output of a …" at bounding box center [743, 707] width 304 height 31
type textarea "Given a brand kit and existing blog URL, create a workflow for the output of a …"
click at [919, 703] on icon "submit" at bounding box center [921, 700] width 10 height 10
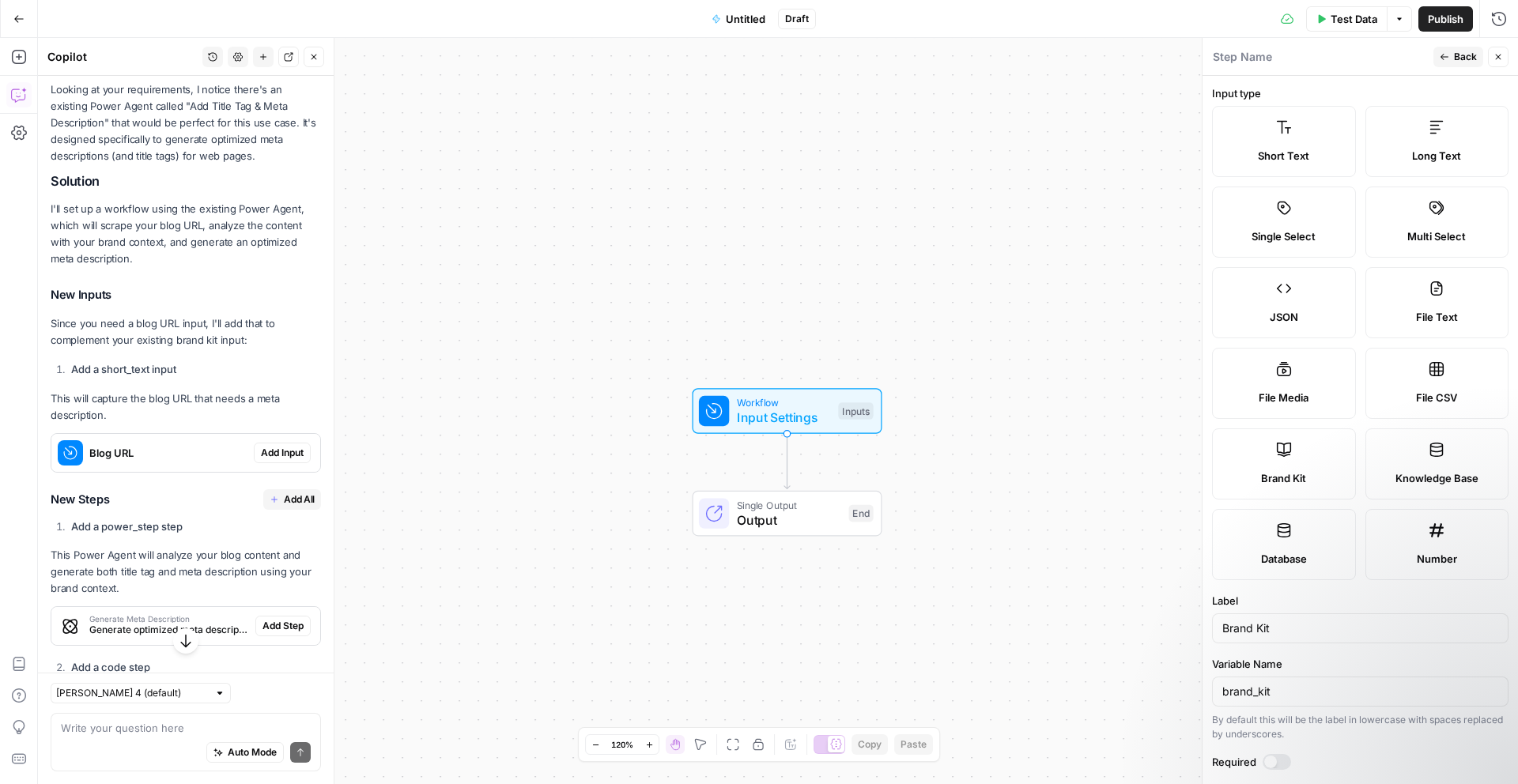
scroll to position [238, 0]
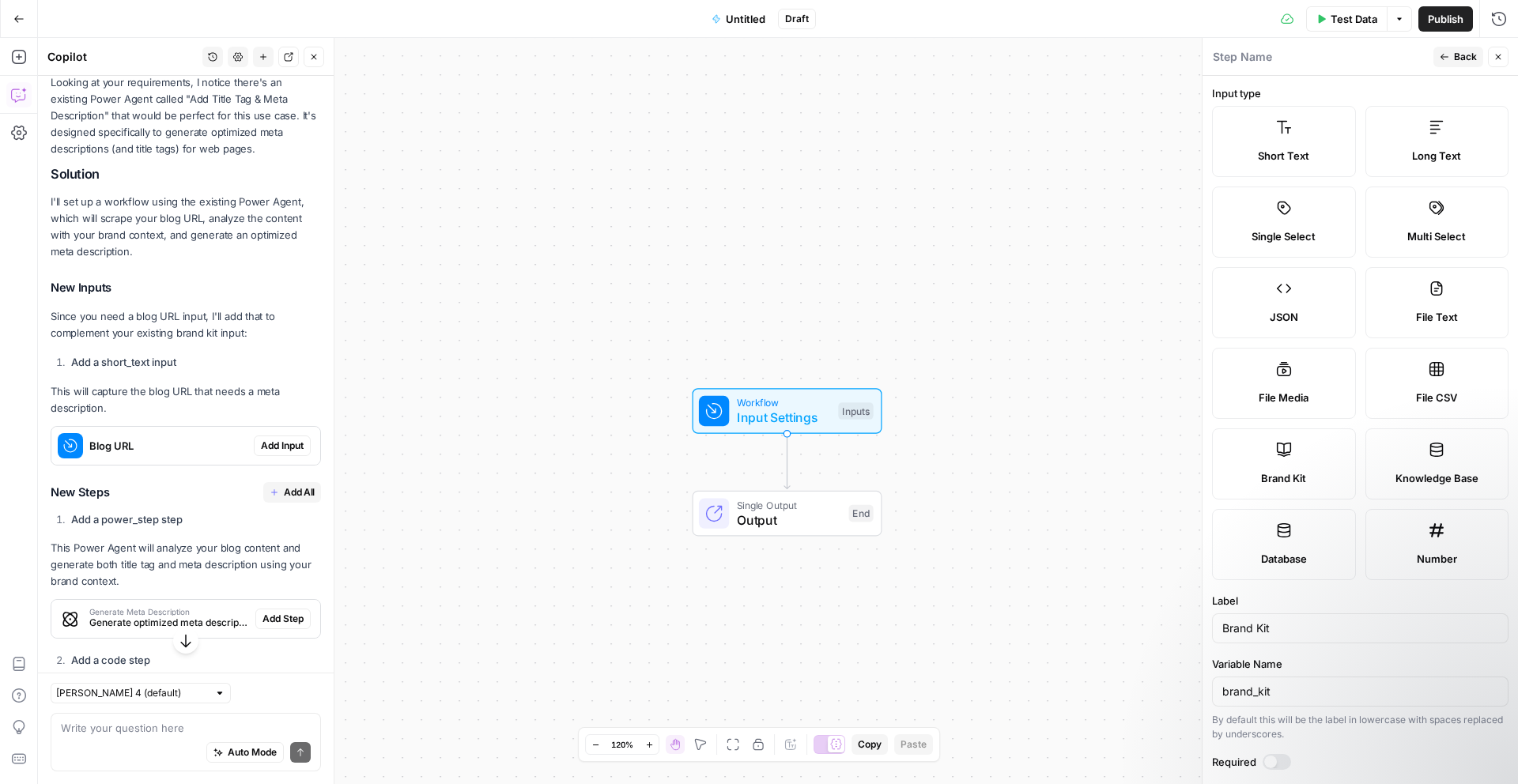
click at [279, 445] on span "Add Input" at bounding box center [282, 446] width 43 height 14
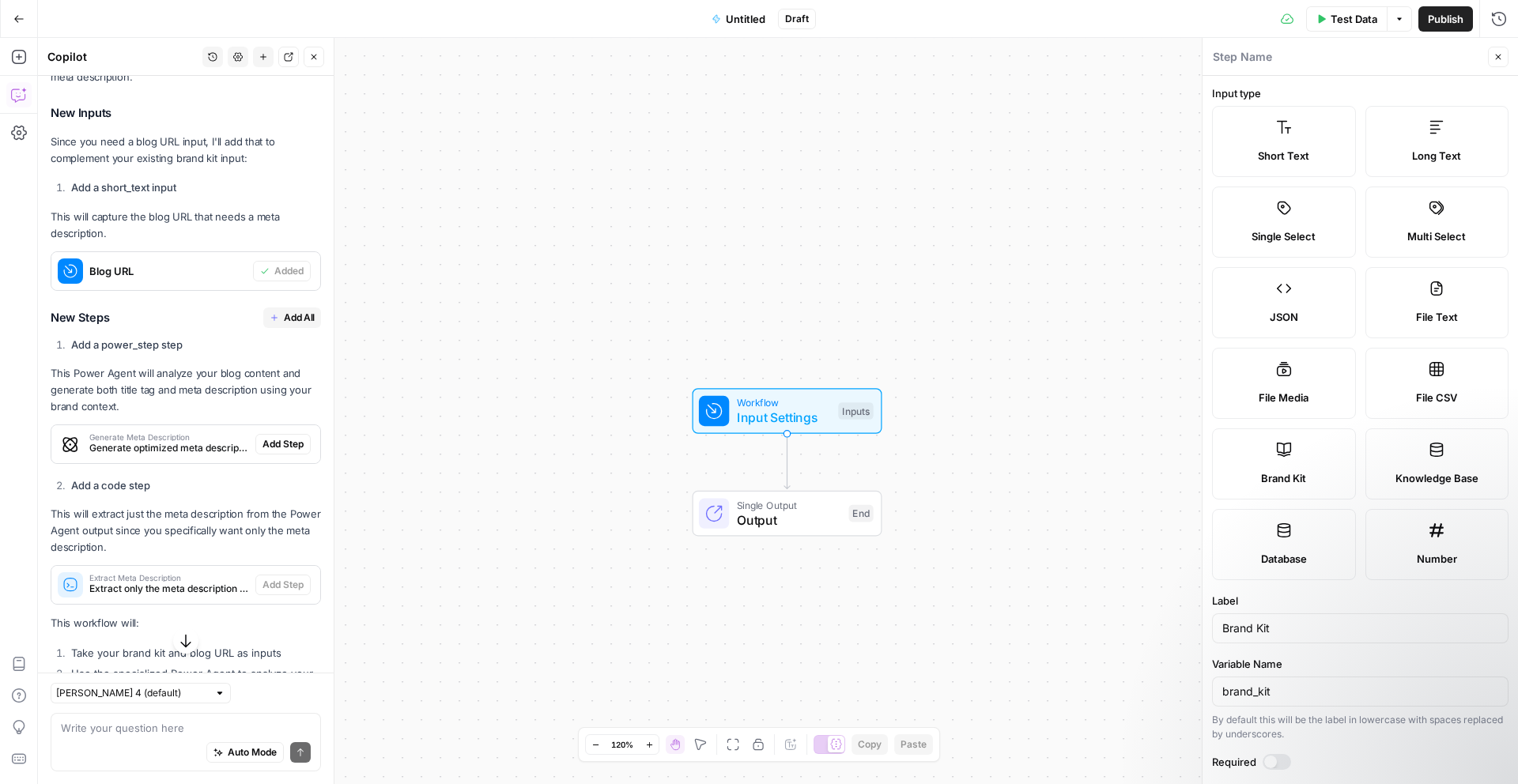
scroll to position [440, 0]
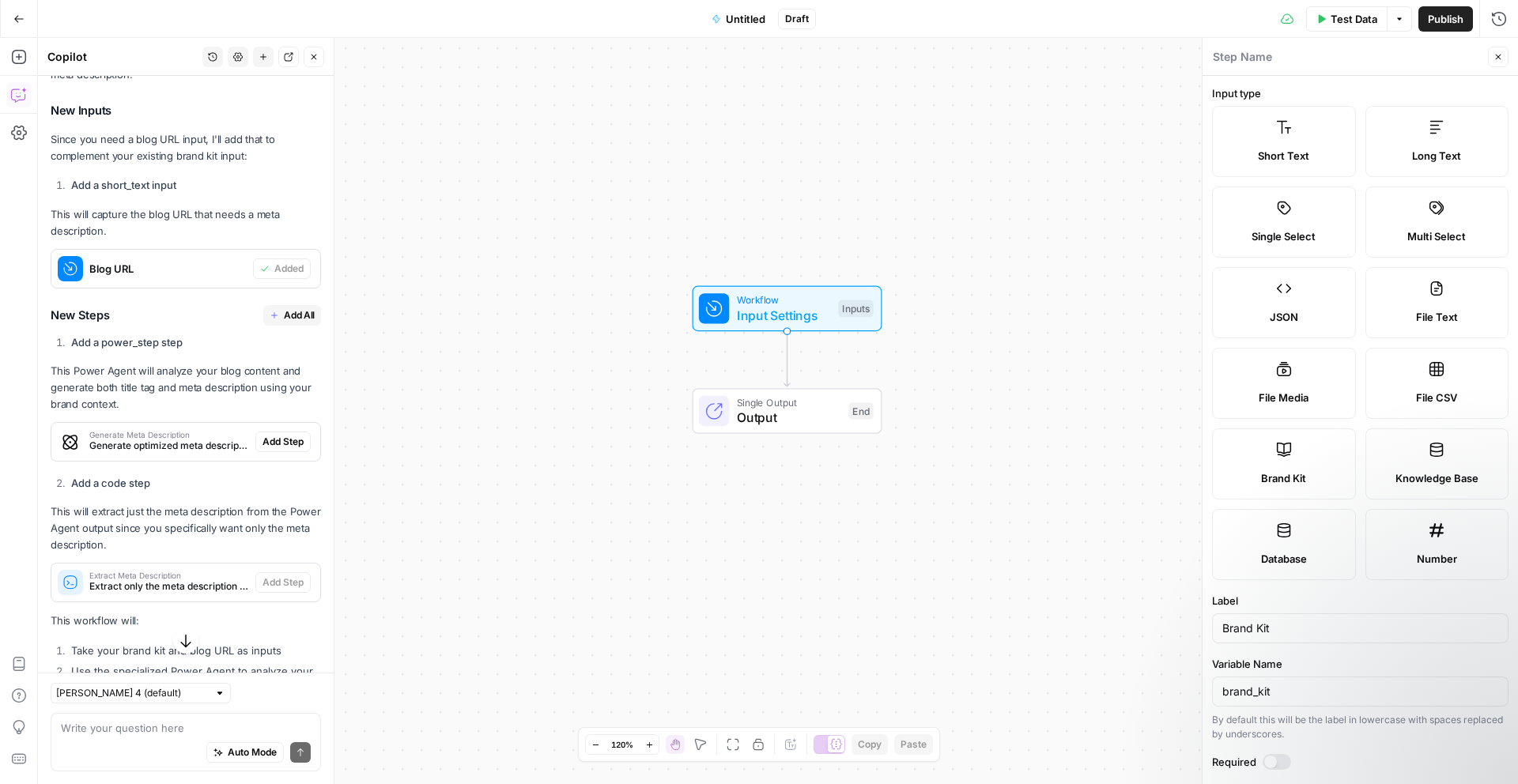
click at [307, 314] on span "Add All" at bounding box center [299, 316] width 31 height 14
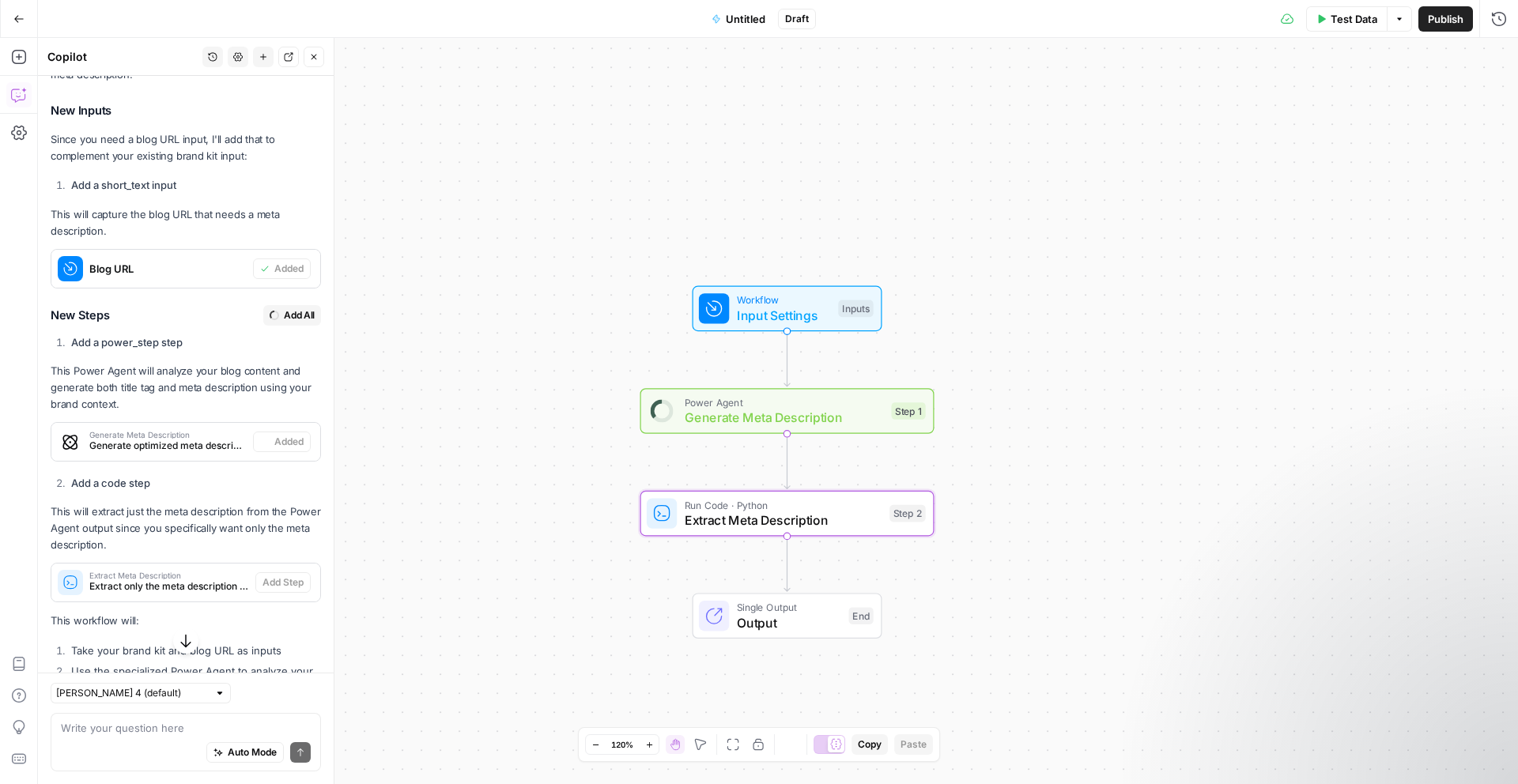
type textarea "Extract Meta Description"
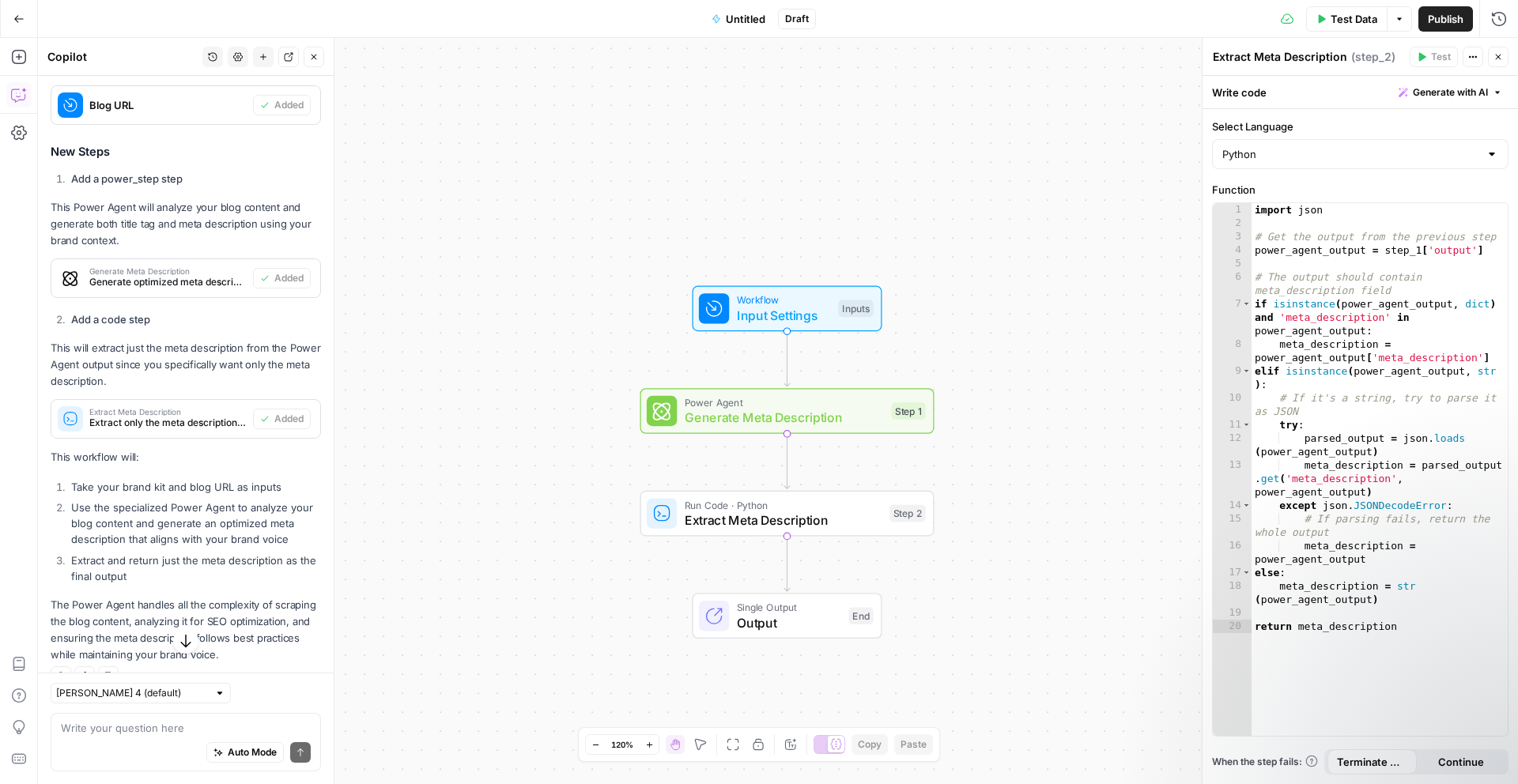
scroll to position [632, 0]
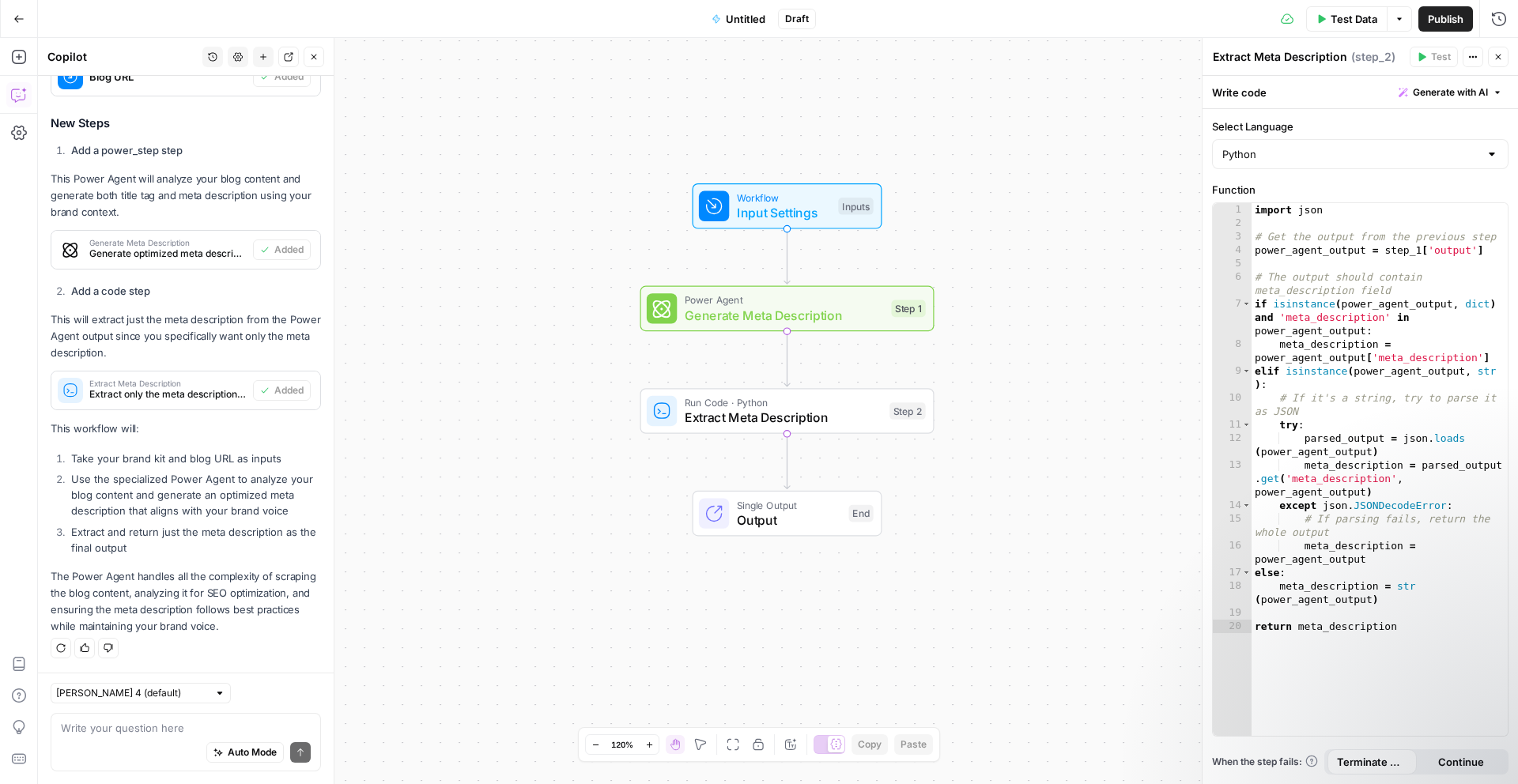
click at [771, 203] on span "Input Settings" at bounding box center [784, 213] width 94 height 19
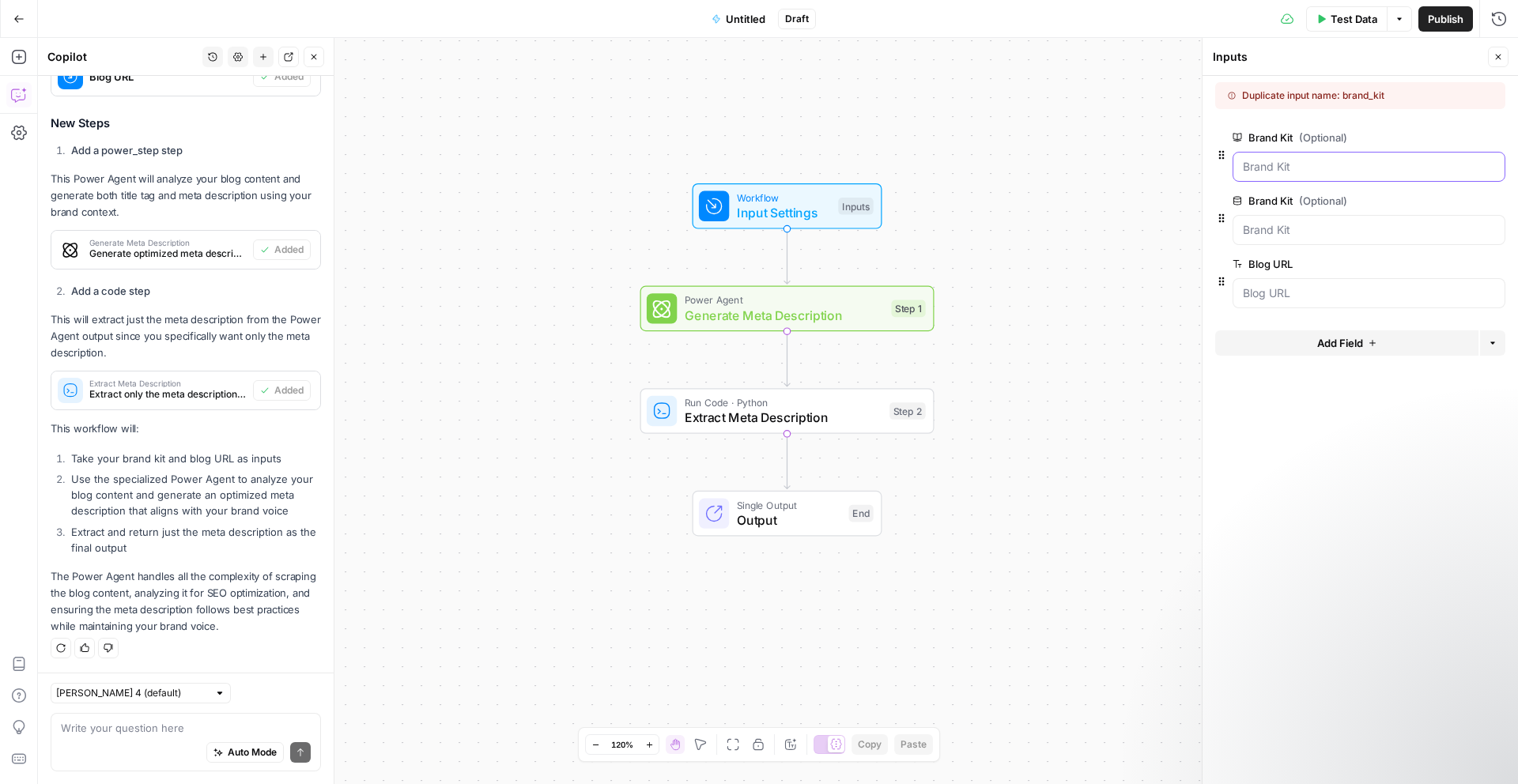
click at [1307, 169] on Kit "Brand Kit (Optional)" at bounding box center [1369, 167] width 252 height 16
click at [1328, 145] on span "(Optional)" at bounding box center [1324, 137] width 48 height 16
click at [1328, 159] on Kit "Brand Kit (Optional)" at bounding box center [1369, 167] width 252 height 16
click at [1365, 166] on Kit "Brand Kit (Optional)" at bounding box center [1369, 167] width 252 height 16
click at [1443, 138] on span "edit field" at bounding box center [1446, 137] width 35 height 13
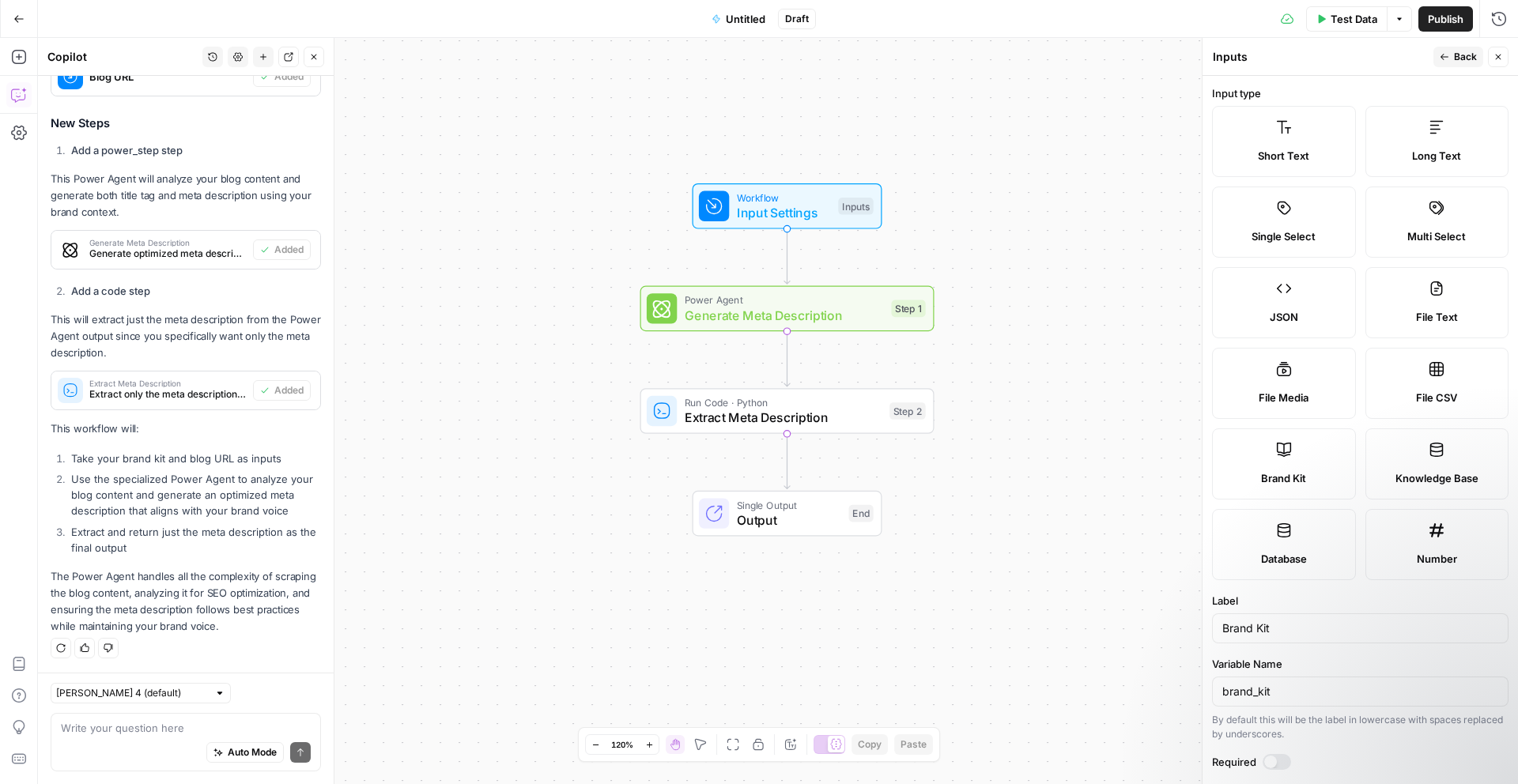
click at [1442, 59] on icon "button" at bounding box center [1445, 57] width 10 height 10
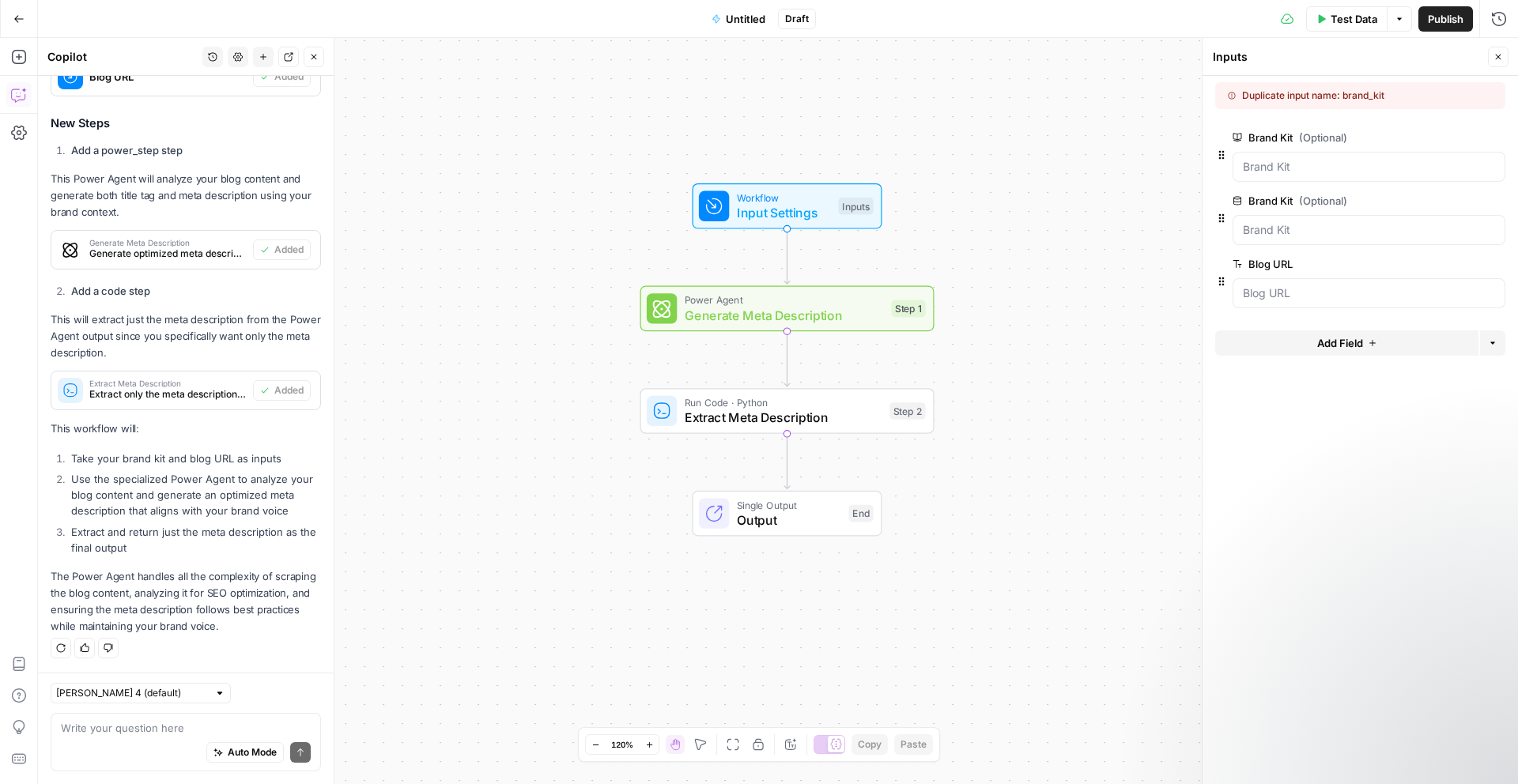
click at [1430, 202] on span "edit field" at bounding box center [1446, 201] width 35 height 13
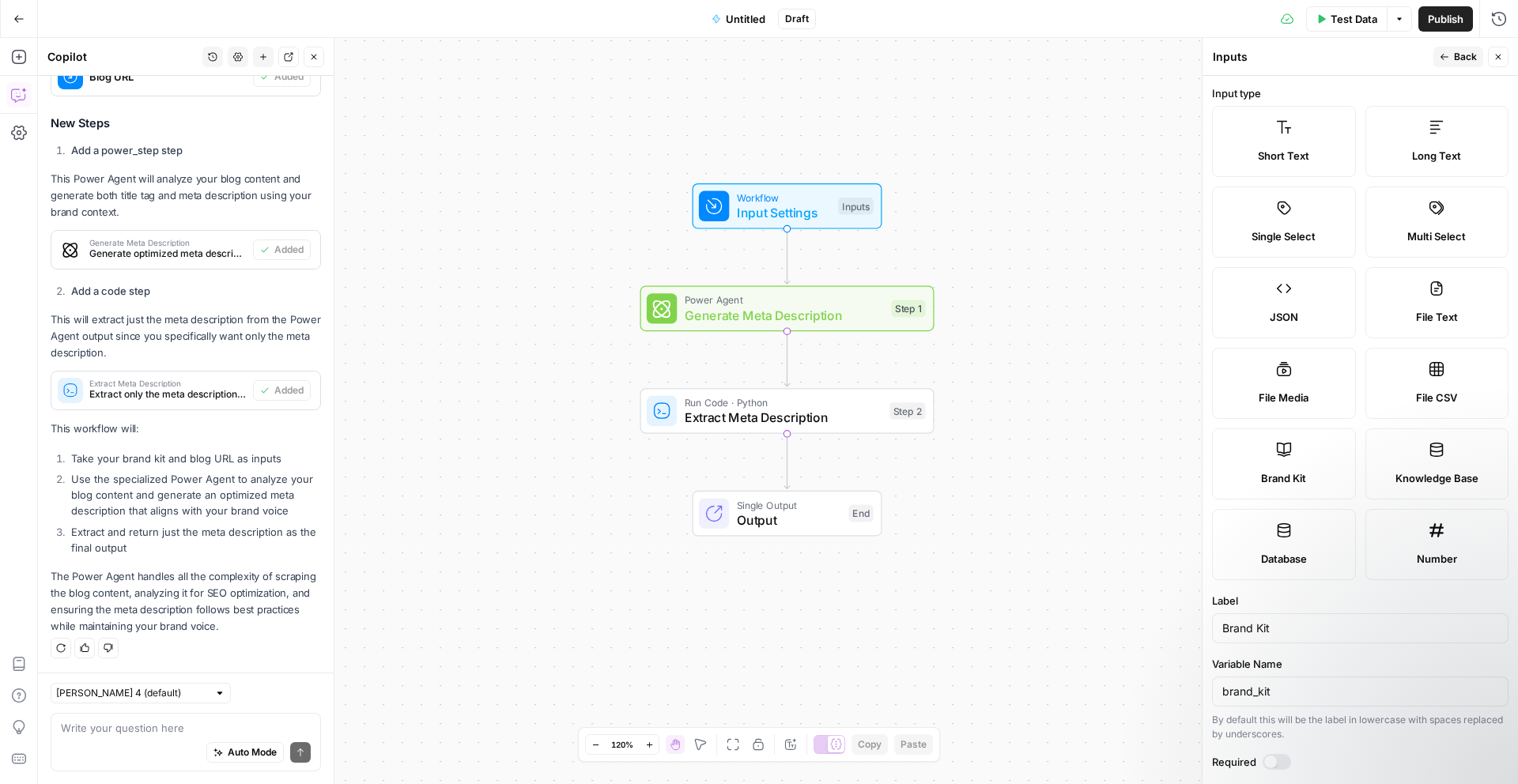
click at [1455, 57] on span "Back" at bounding box center [1465, 57] width 23 height 14
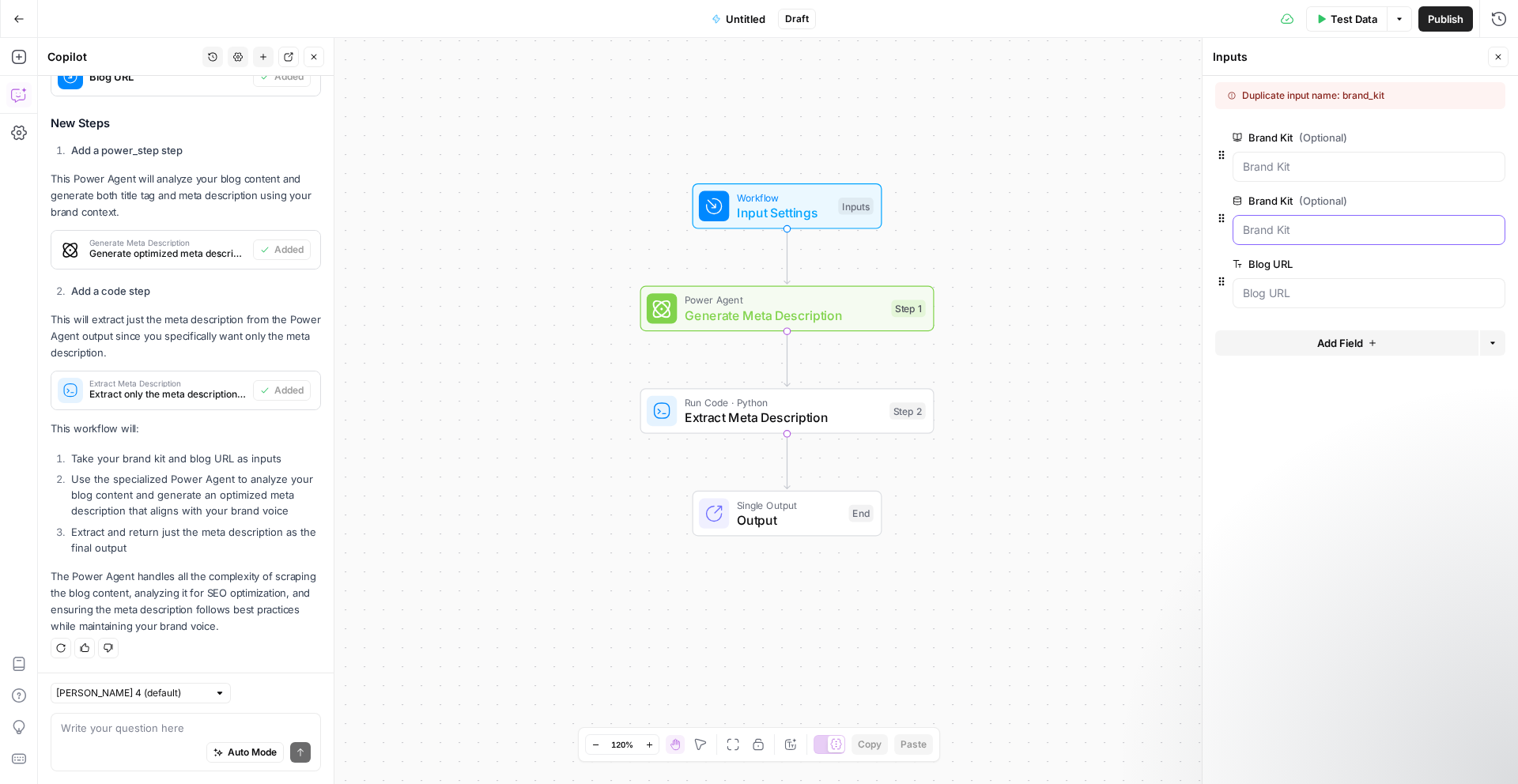
click at [1283, 222] on Kit "Brand Kit (Optional)" at bounding box center [1369, 230] width 252 height 16
click at [1369, 170] on Kit "Brand Kit (Optional)" at bounding box center [1369, 167] width 252 height 16
click at [1305, 235] on Kit "Brand Kit (Optional)" at bounding box center [1369, 230] width 252 height 16
click at [1304, 304] on div at bounding box center [1369, 292] width 272 height 30
click at [1298, 292] on URL "Blog URL" at bounding box center [1369, 293] width 252 height 16
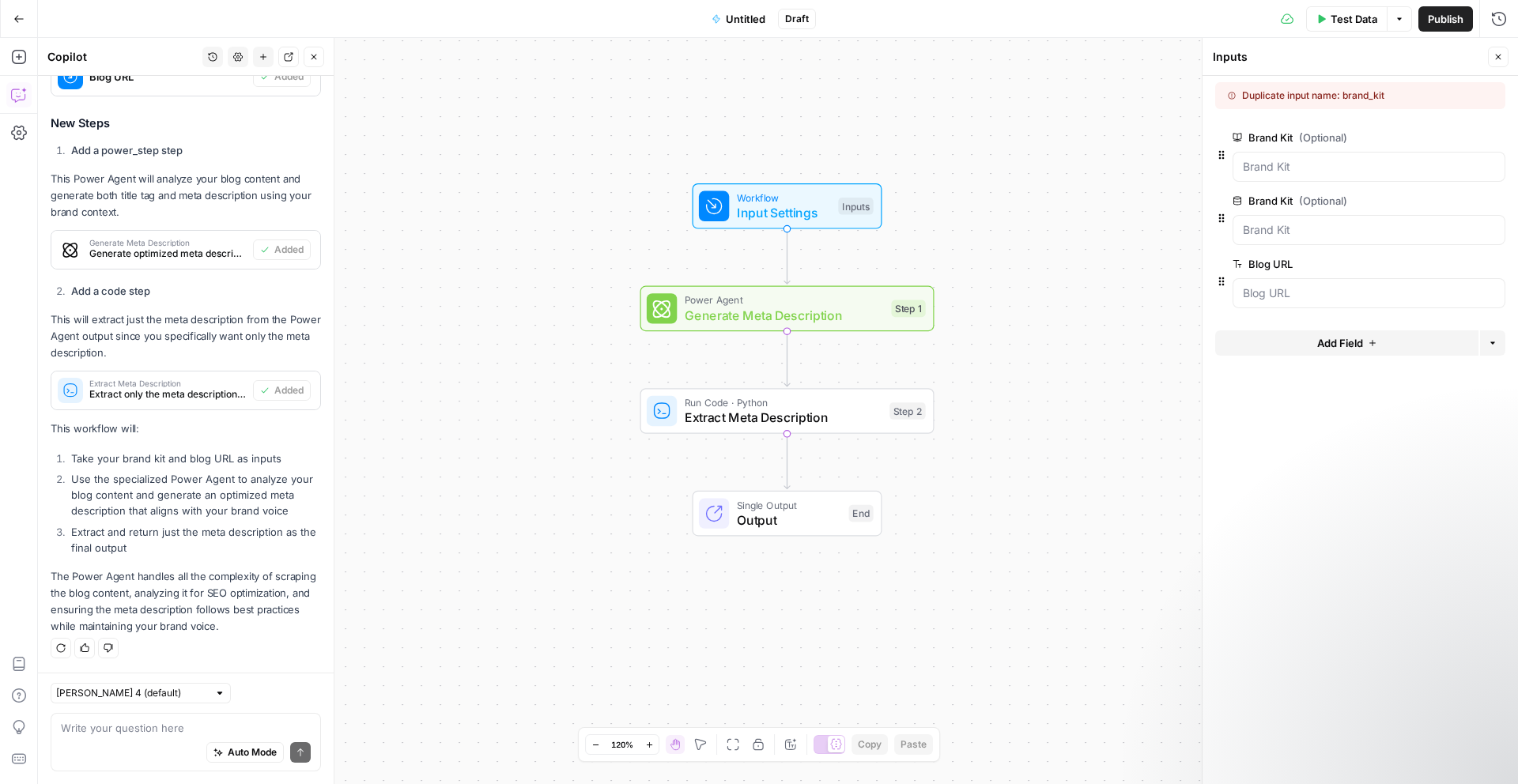
click at [1459, 259] on span "edit field" at bounding box center [1446, 264] width 35 height 13
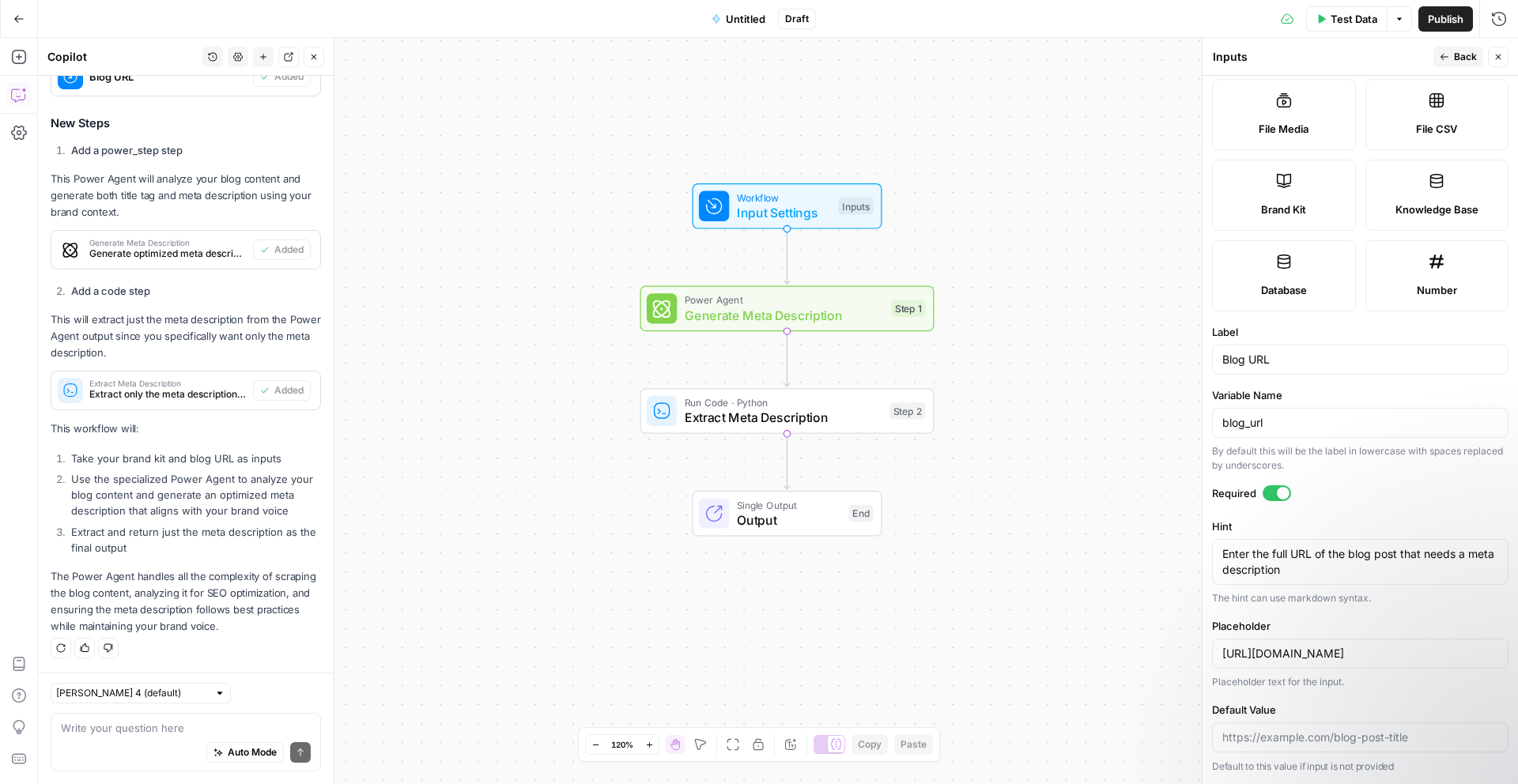
scroll to position [269, 0]
click at [734, 19] on span "Untitled" at bounding box center [745, 19] width 39 height 16
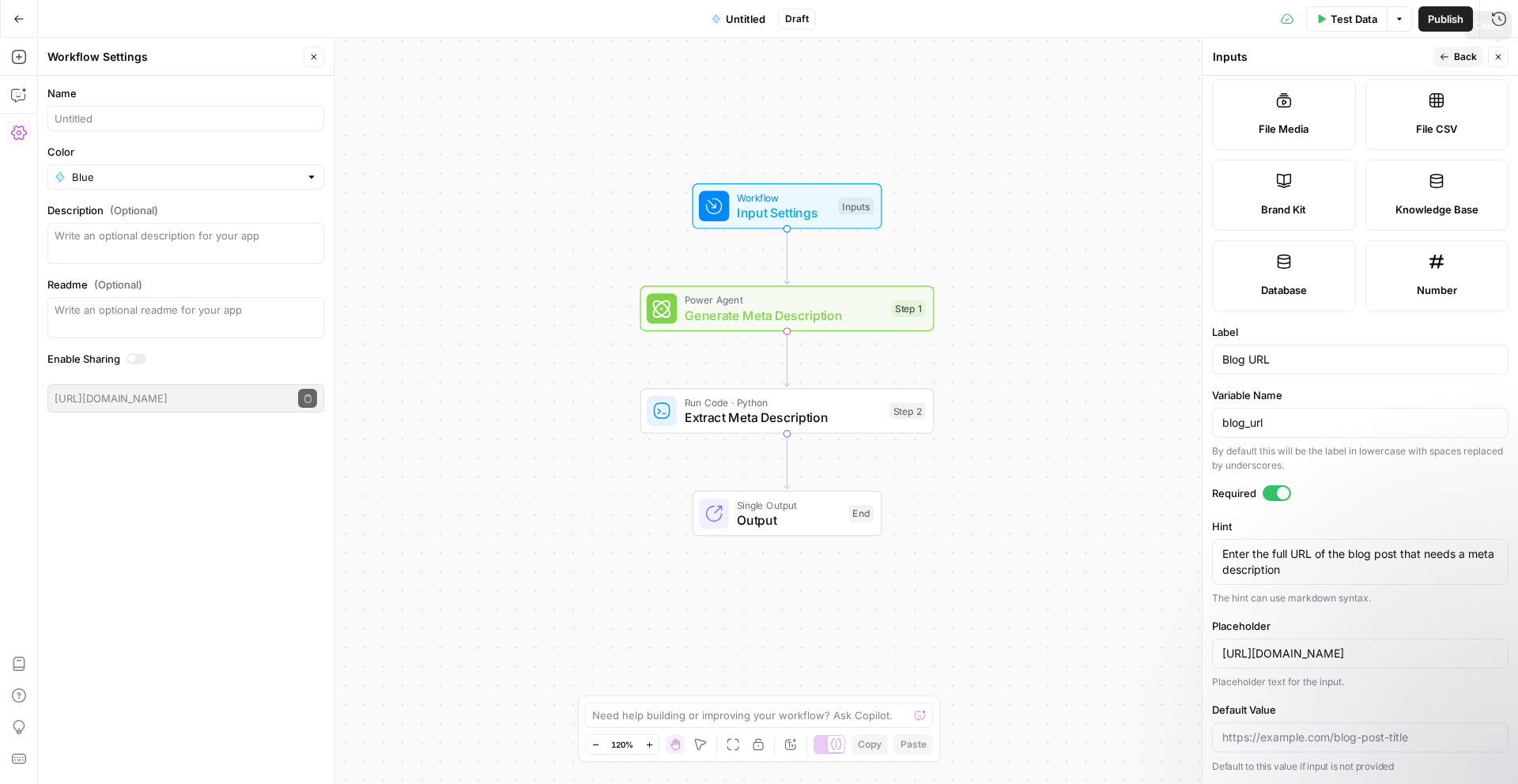
click at [1461, 61] on span "Back" at bounding box center [1465, 57] width 23 height 14
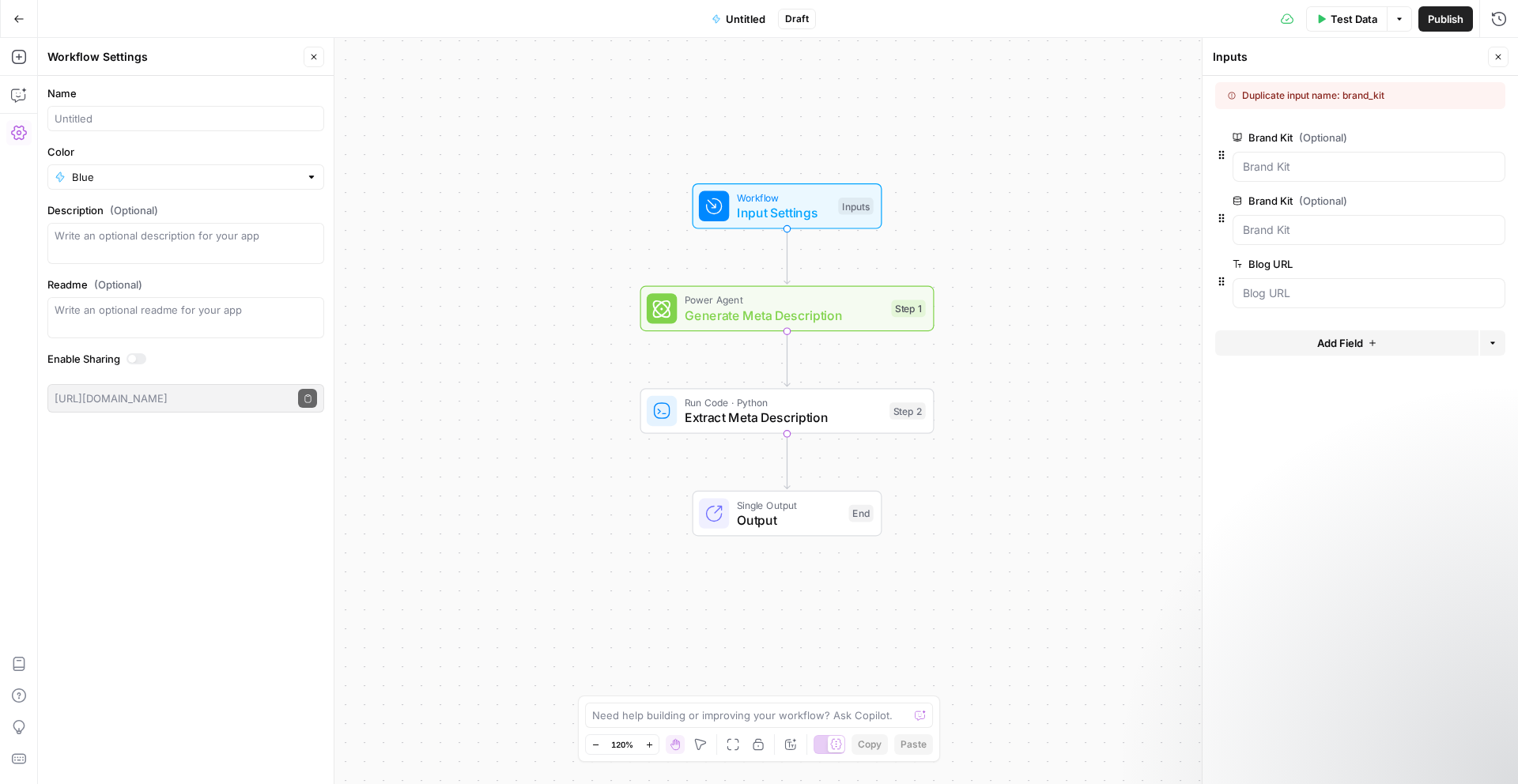
click at [740, 24] on span "Untitled" at bounding box center [745, 19] width 39 height 16
click at [736, 14] on span "Untitled" at bounding box center [745, 19] width 39 height 16
click at [730, 16] on span "Untitled" at bounding box center [745, 19] width 39 height 16
click at [181, 120] on input "Name" at bounding box center [186, 119] width 263 height 16
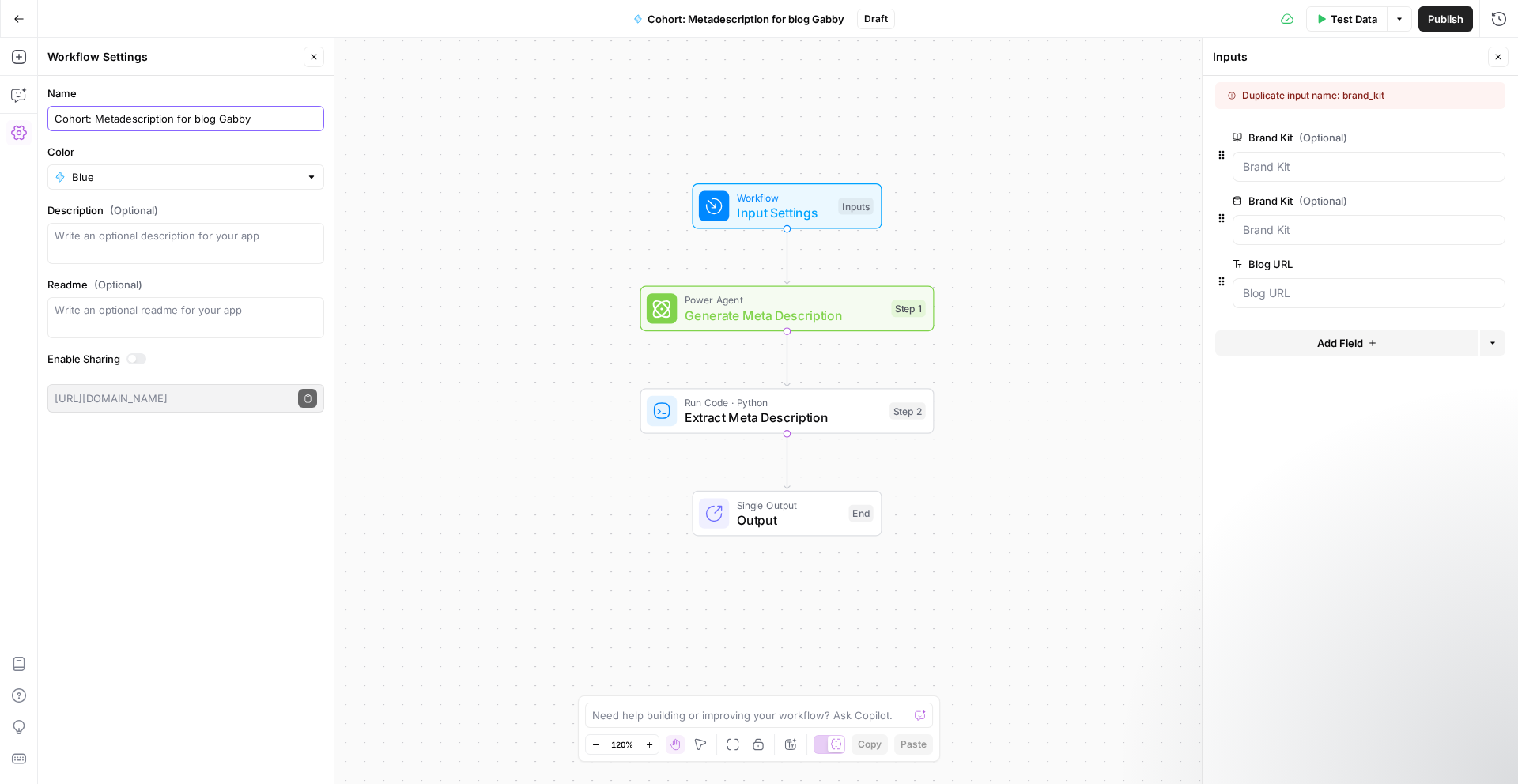
click at [219, 118] on input "Cohort: Metadescription for blog Gabby" at bounding box center [186, 119] width 263 height 16
click at [273, 129] on div "Cohort: Metadescription for blog [Gabby" at bounding box center [186, 118] width 276 height 25
click at [263, 119] on input "Cohort: Metadescription for blog [Gabby" at bounding box center [186, 119] width 263 height 16
type input "Cohort: Metadescription for blog [Gabby]"
click at [315, 56] on icon "button" at bounding box center [314, 57] width 10 height 10
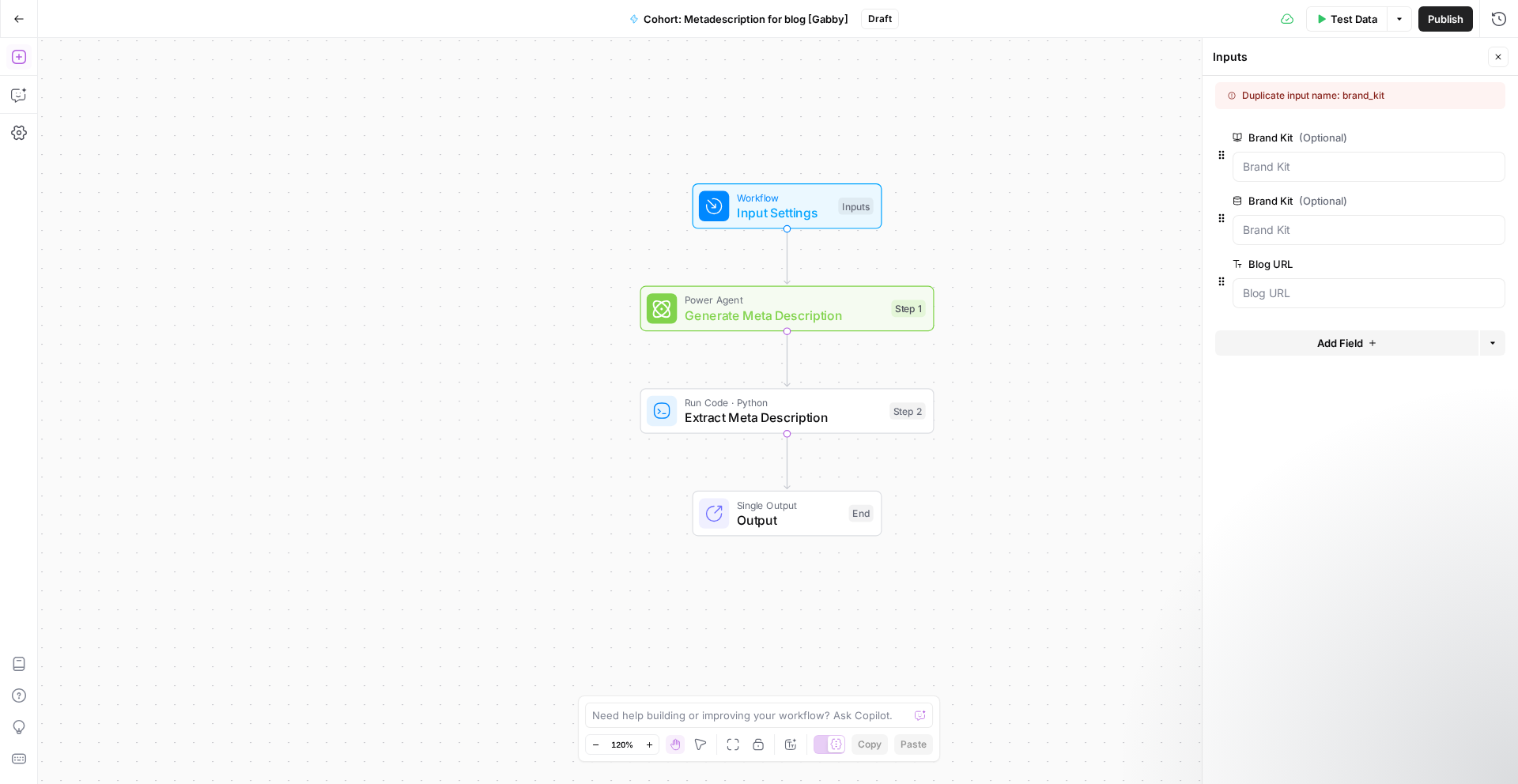
click at [14, 19] on icon "button" at bounding box center [19, 19] width 11 height 11
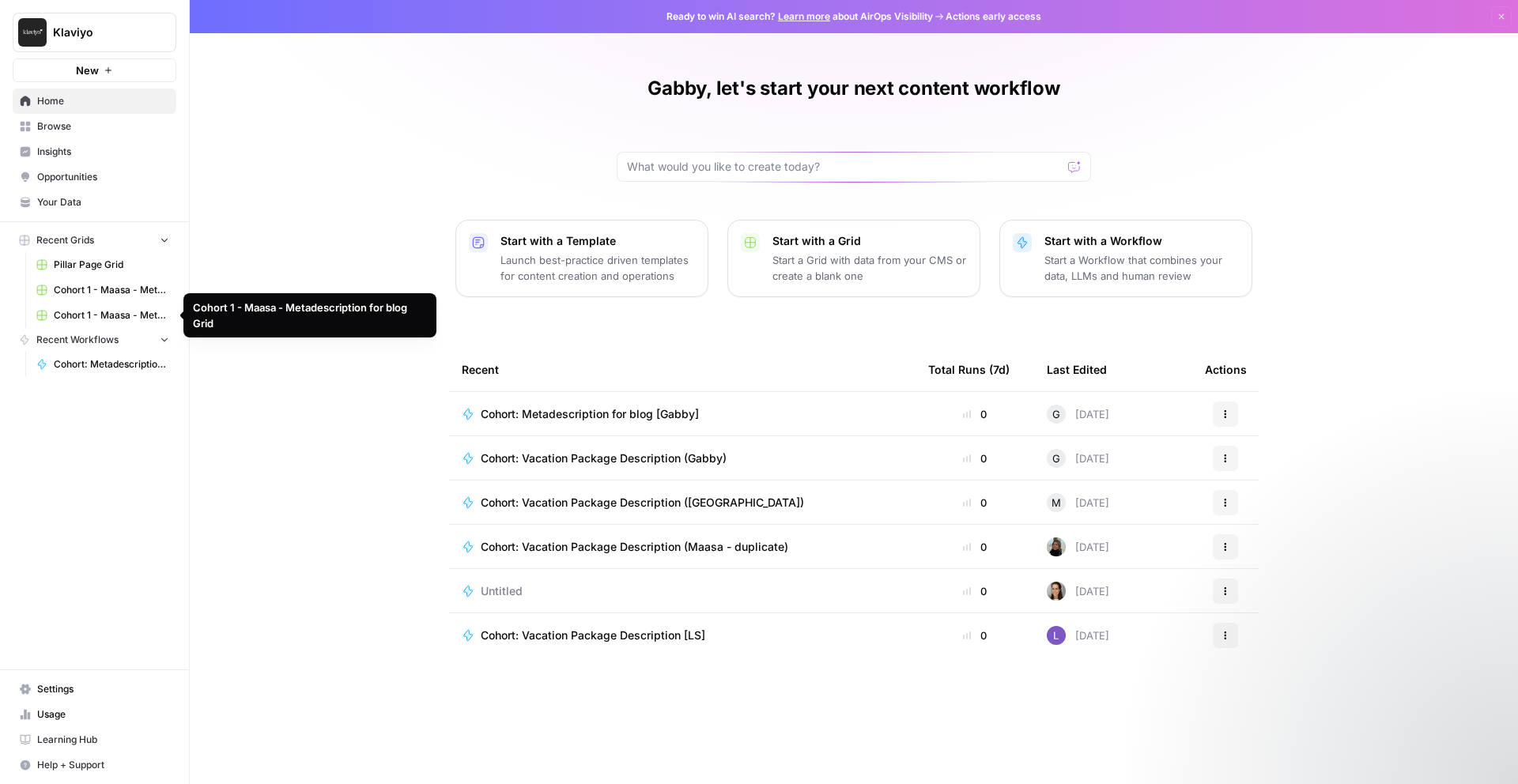
click at [105, 292] on span "Cohort 1 - Maasa - Metadescription for blog Grid (1)" at bounding box center [112, 290] width 116 height 14
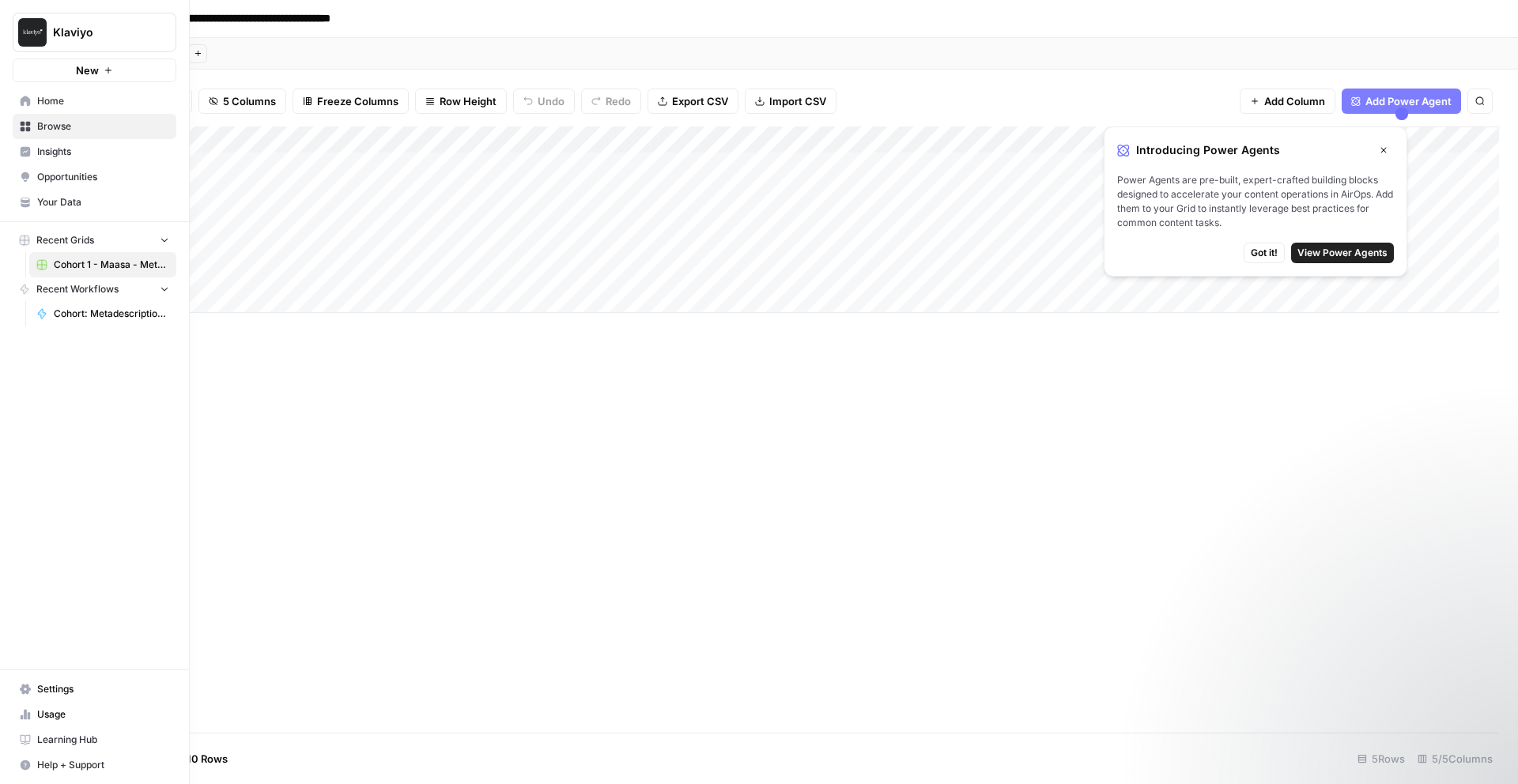
click at [81, 296] on span "Recent Workflows" at bounding box center [77, 289] width 82 height 14
click at [83, 291] on span "Recent Workflows" at bounding box center [77, 289] width 82 height 14
click at [87, 312] on span "Cohort: Metadescription for blog [Gabby]" at bounding box center [112, 314] width 116 height 14
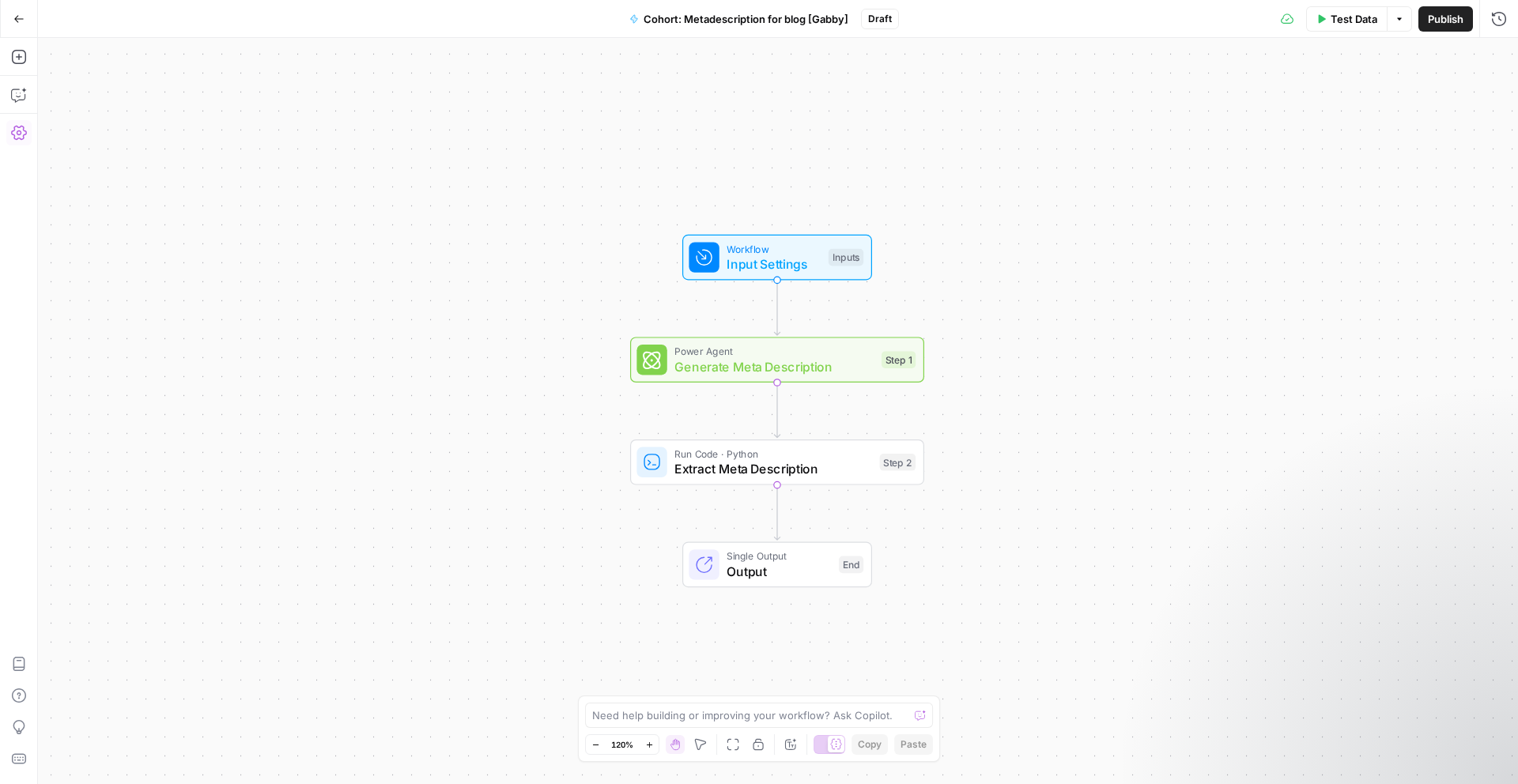
click at [19, 22] on icon "button" at bounding box center [19, 19] width 11 height 11
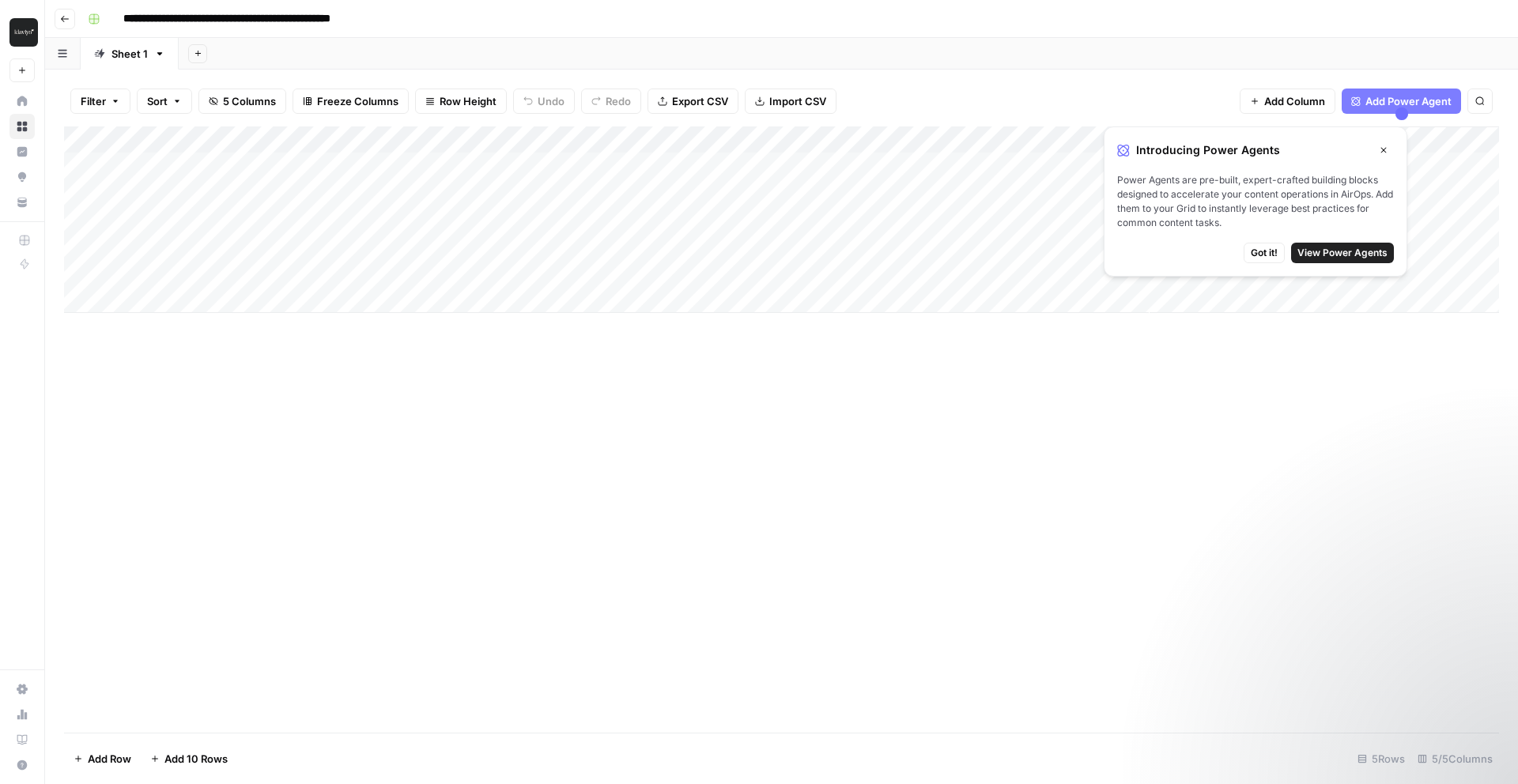
click at [70, 23] on button "Go back" at bounding box center [65, 19] width 21 height 21
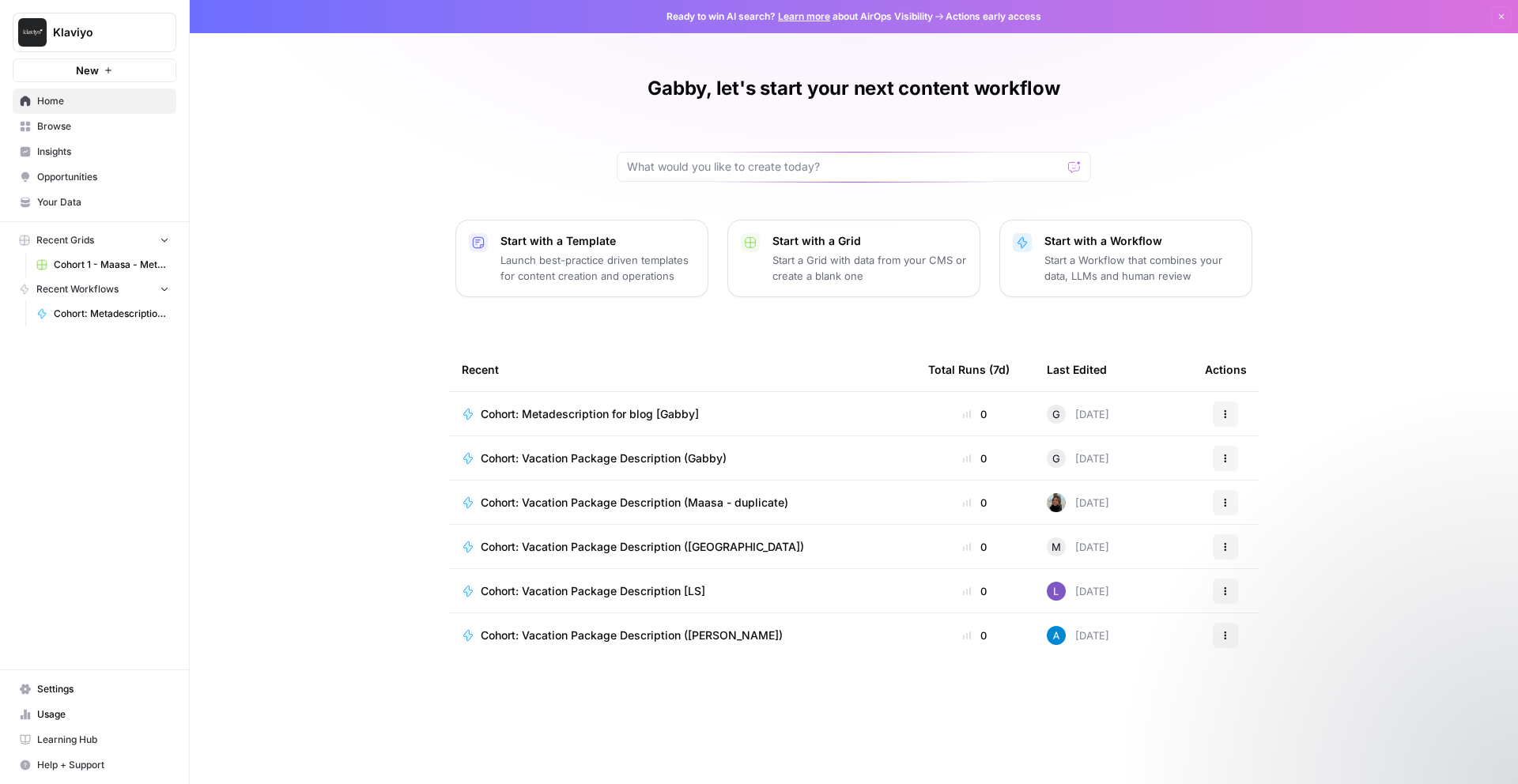
click at [1148, 272] on p "Start a Workflow that combines your data, LLMs and human review" at bounding box center [1142, 267] width 194 height 31
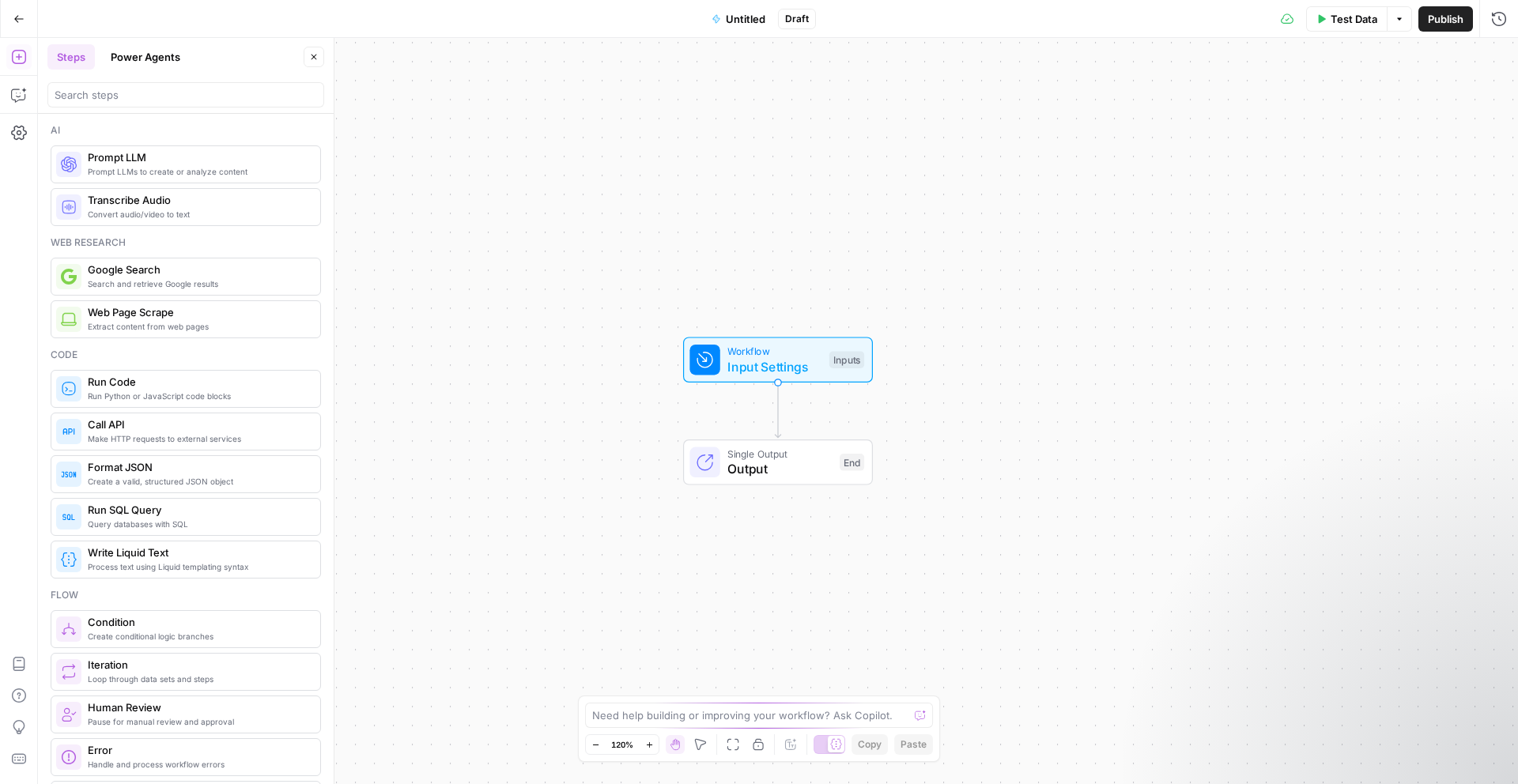
click at [743, 19] on span "Untitled" at bounding box center [745, 19] width 39 height 16
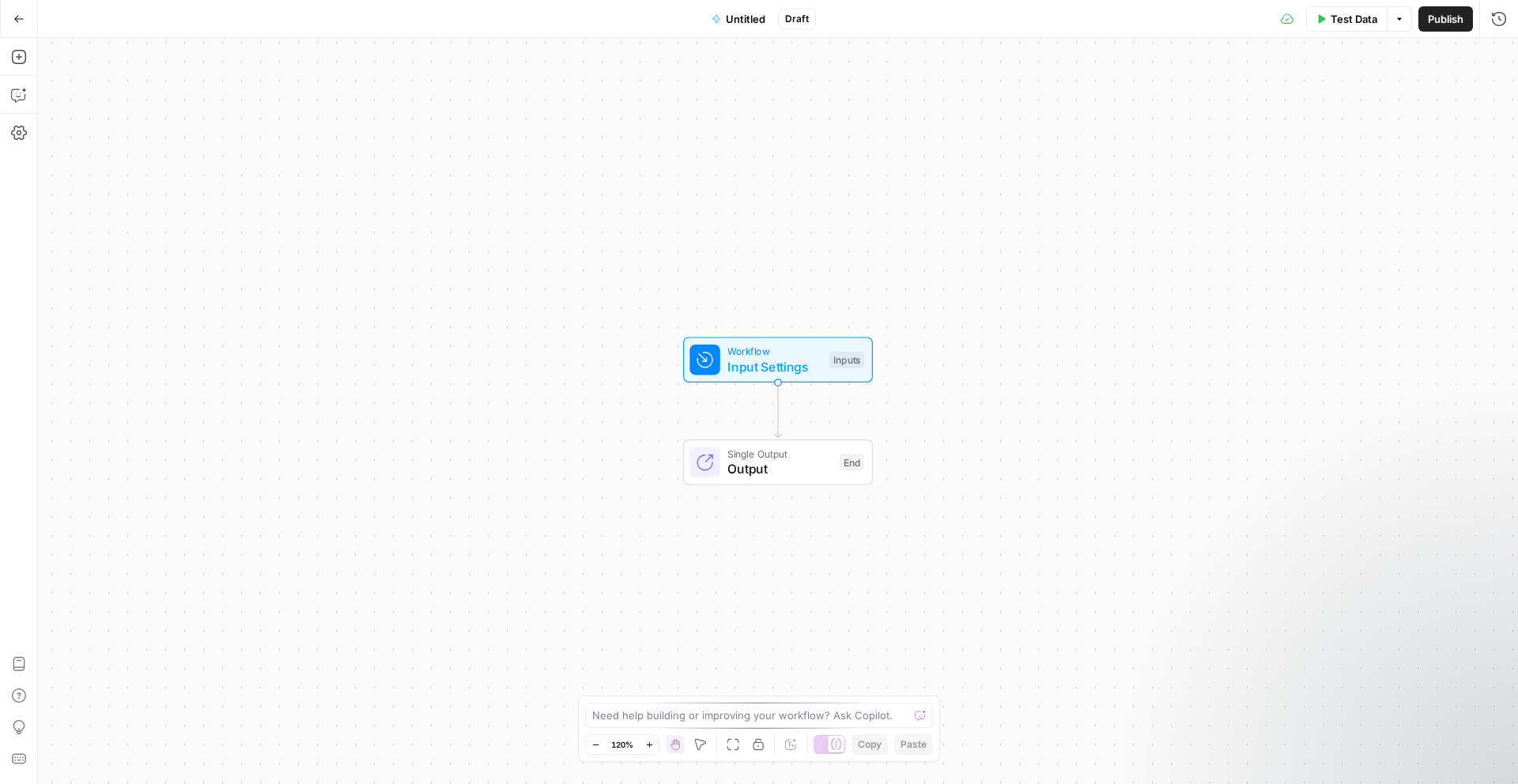
click at [728, 10] on button "Untitled" at bounding box center [739, 18] width 73 height 25
click at [137, 114] on input "Name" at bounding box center [186, 119] width 263 height 16
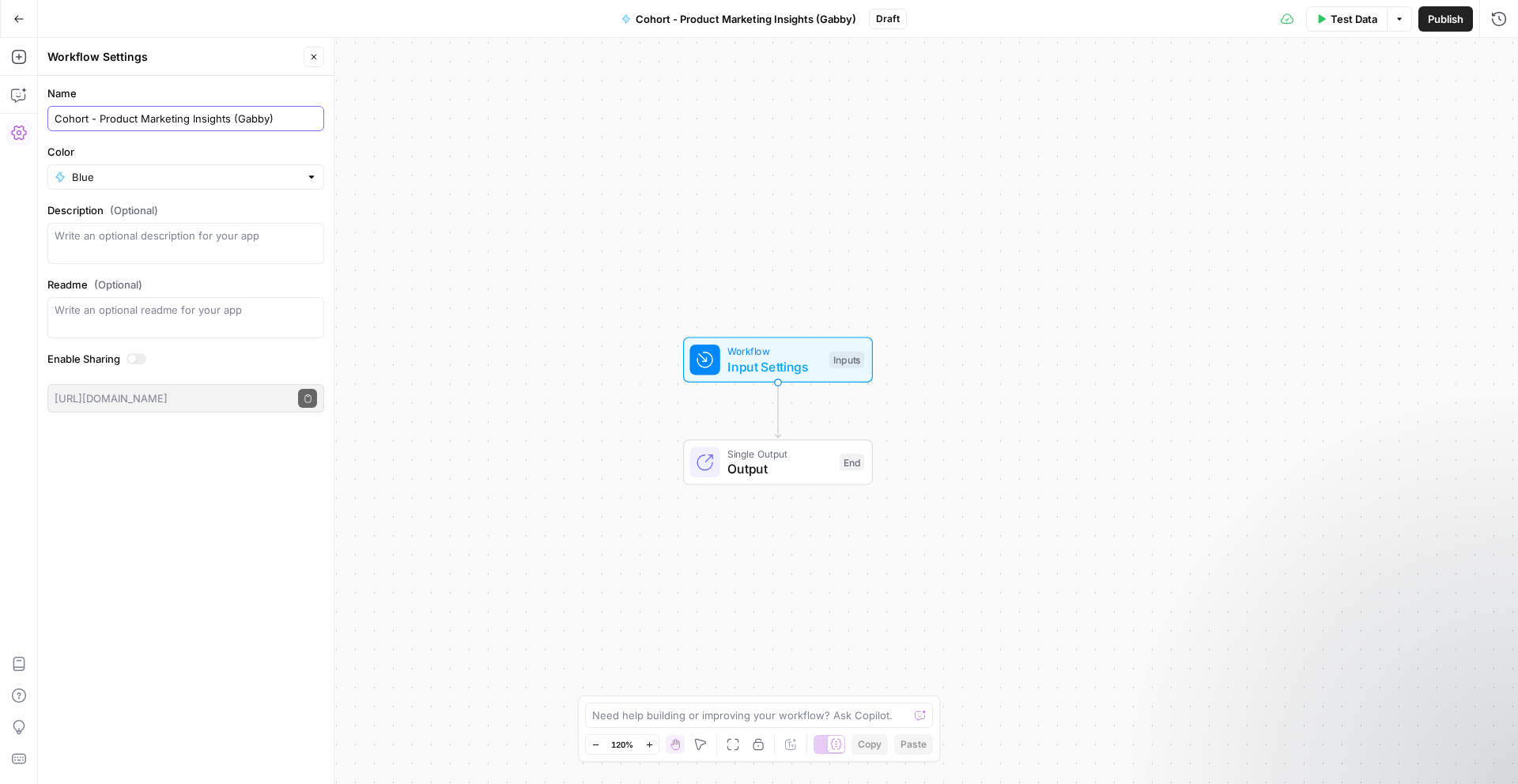
type input "Cohort - Product Marketing Insights (Gabby)"
click at [118, 245] on textarea "Description (Optional)" at bounding box center [186, 243] width 263 height 31
click at [1455, 14] on span "Publish" at bounding box center [1446, 19] width 35 height 16
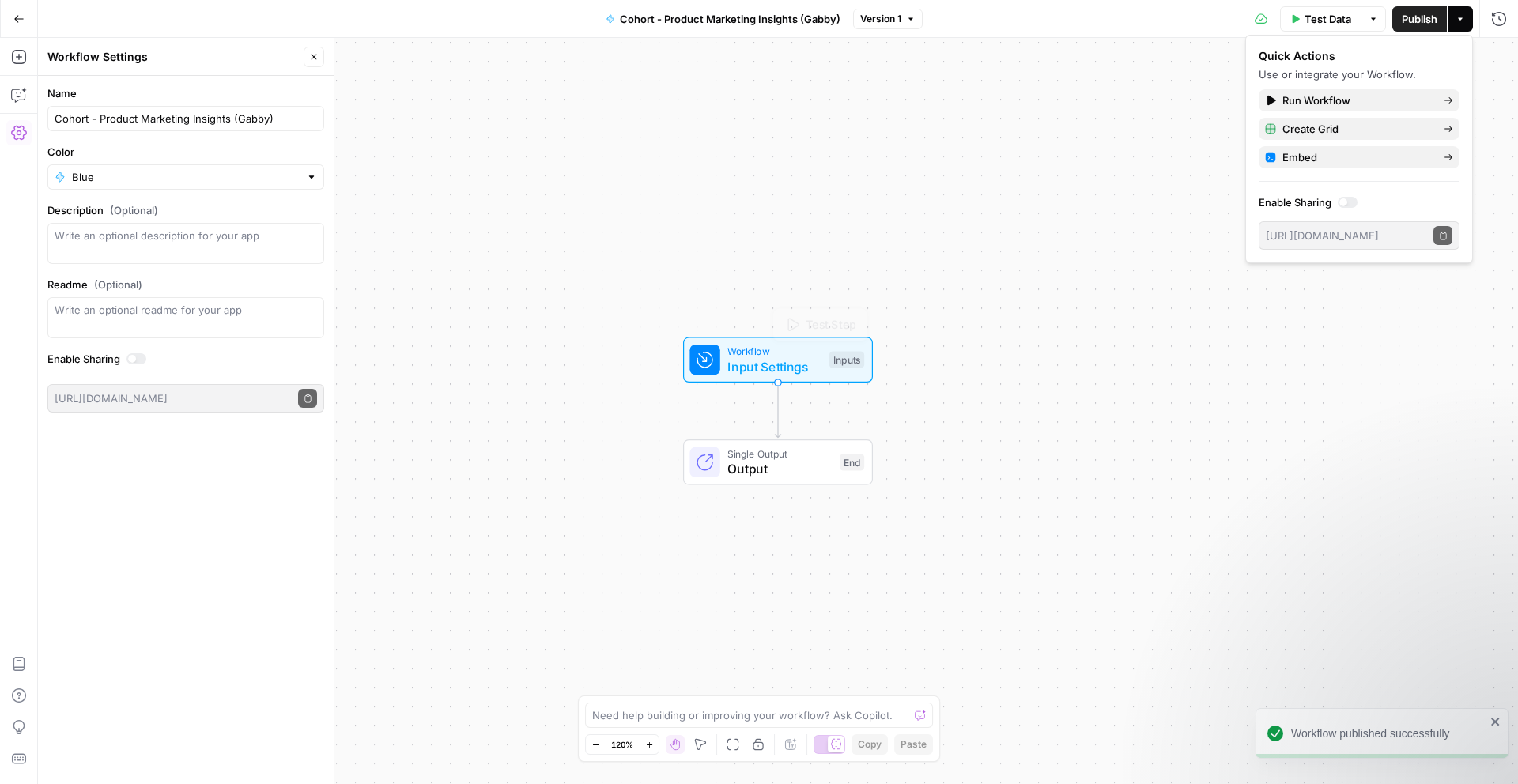
click at [767, 370] on span "Input Settings" at bounding box center [774, 367] width 94 height 19
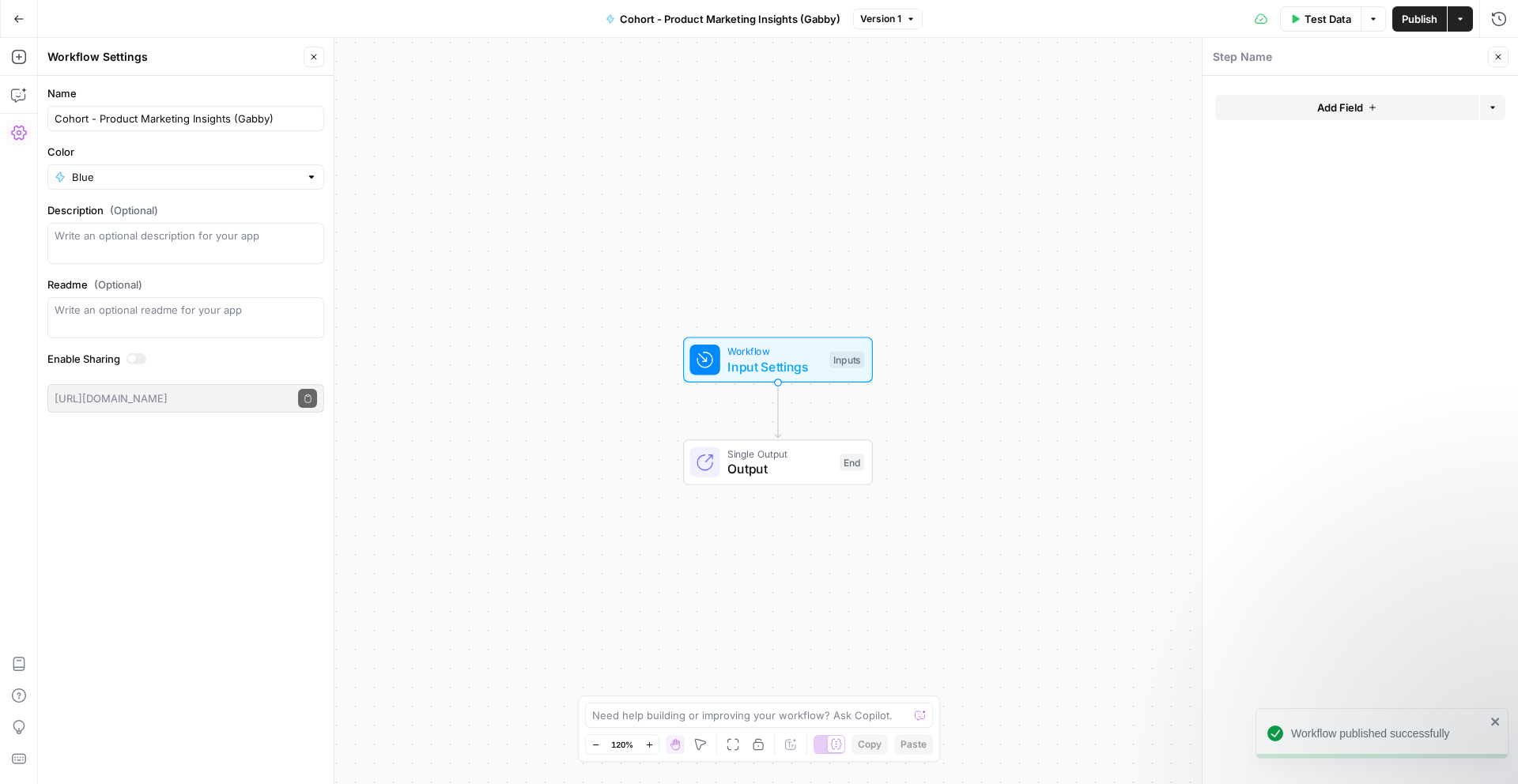
click at [1317, 100] on span "Add Field" at bounding box center [1340, 108] width 46 height 16
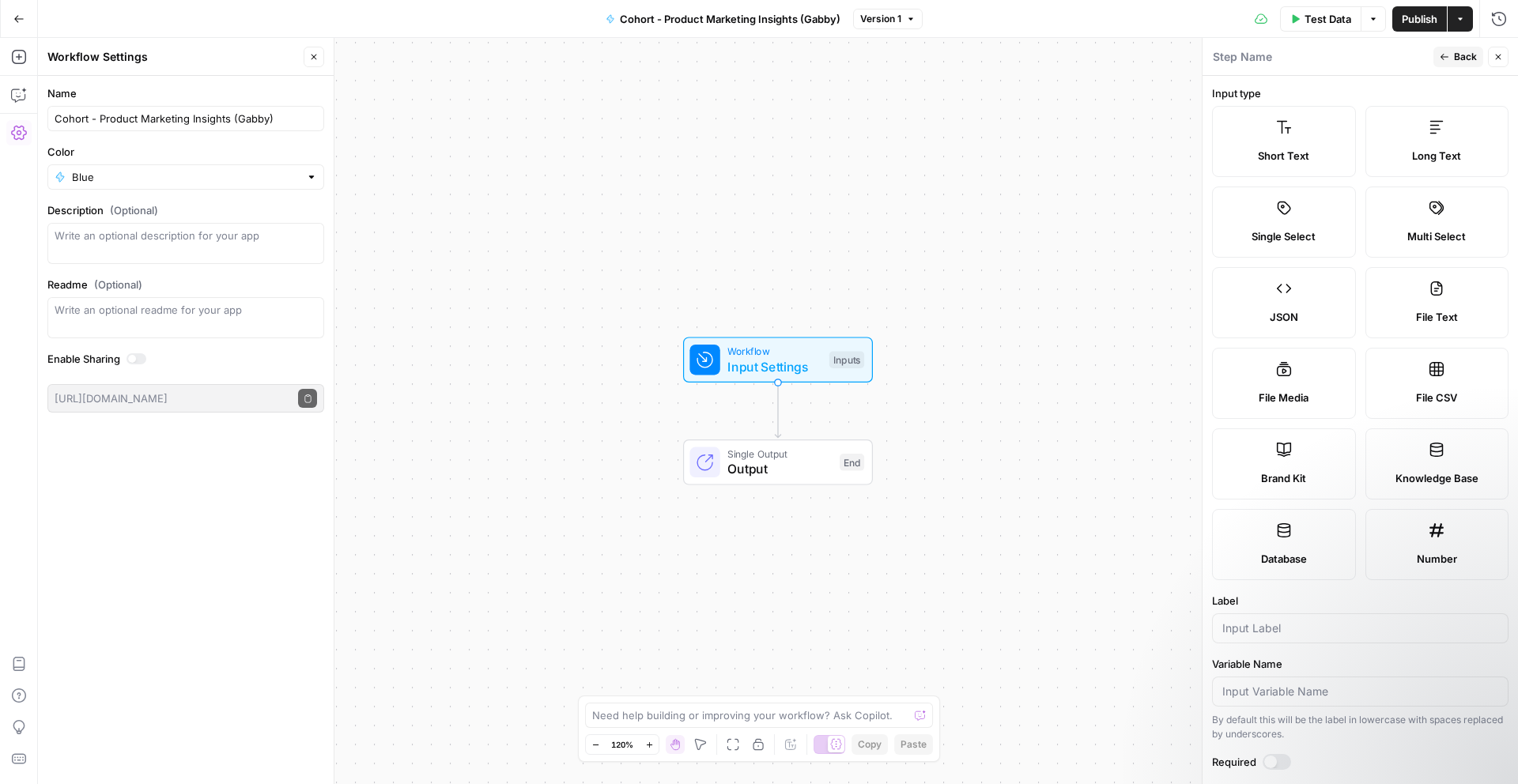
click at [1290, 619] on div at bounding box center [1360, 628] width 297 height 30
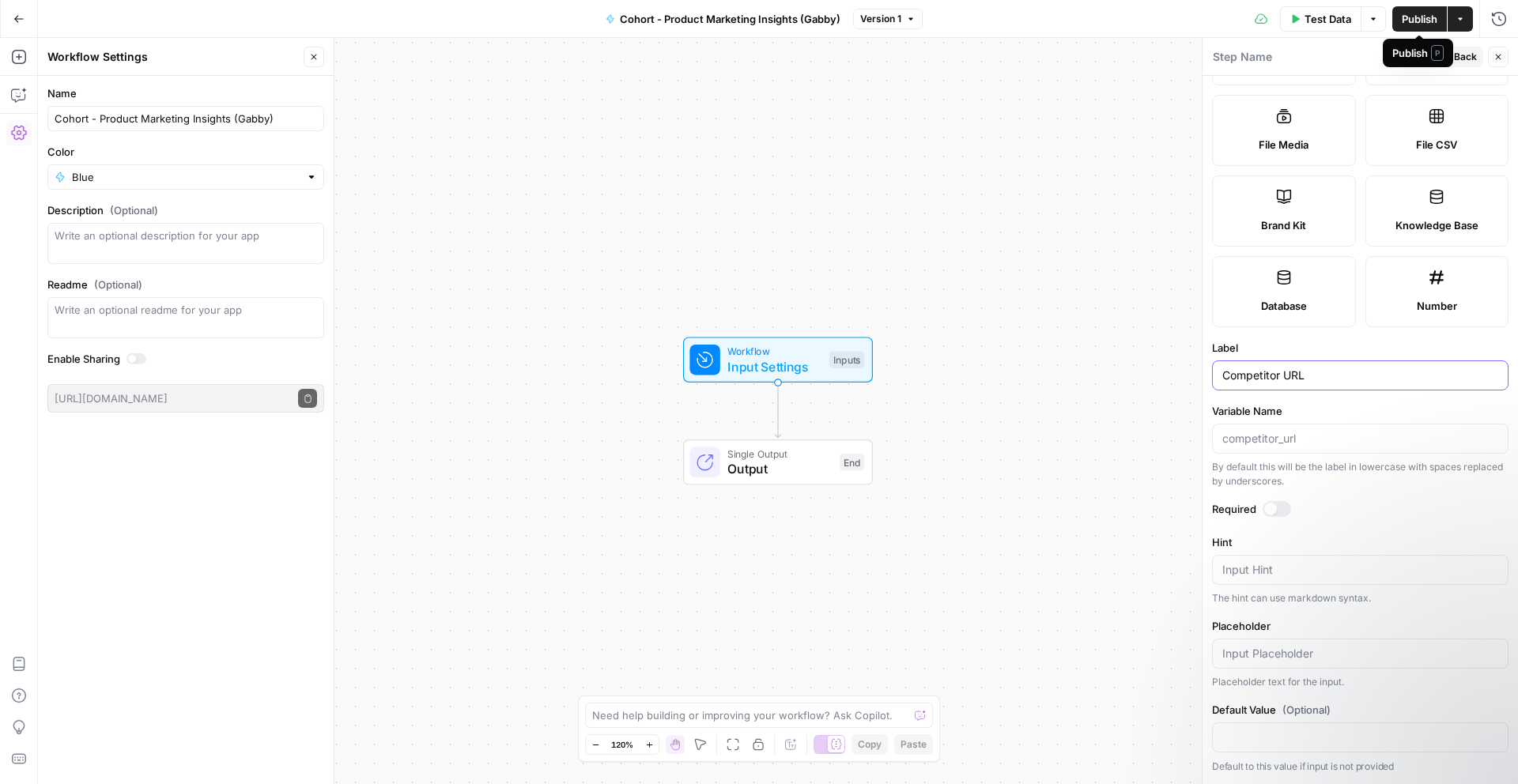
type input "Competitor URL"
click at [1414, 11] on span "Publish" at bounding box center [1420, 19] width 35 height 16
click at [15, 61] on icon "button" at bounding box center [19, 57] width 16 height 16
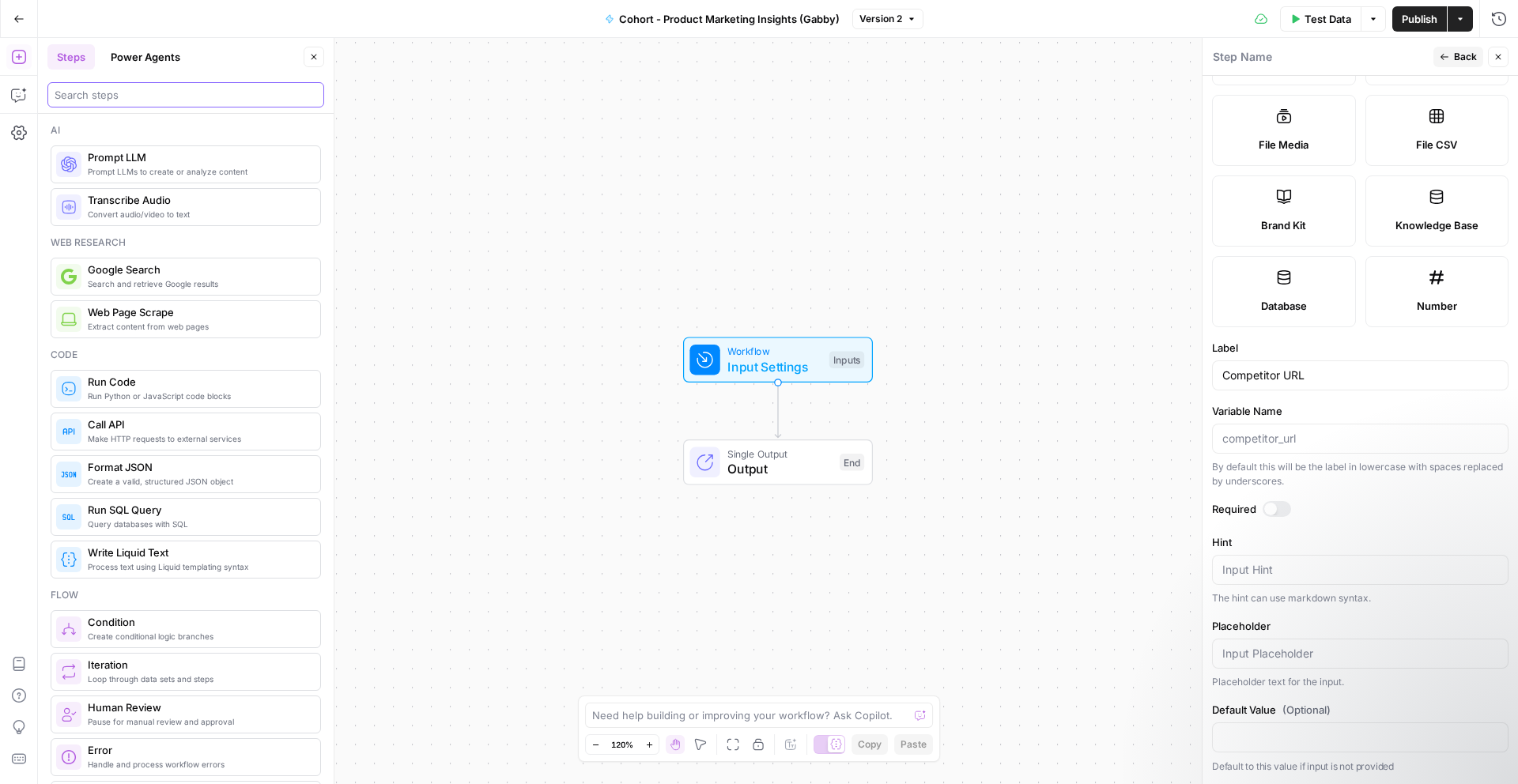
click at [186, 100] on input "search" at bounding box center [186, 95] width 263 height 16
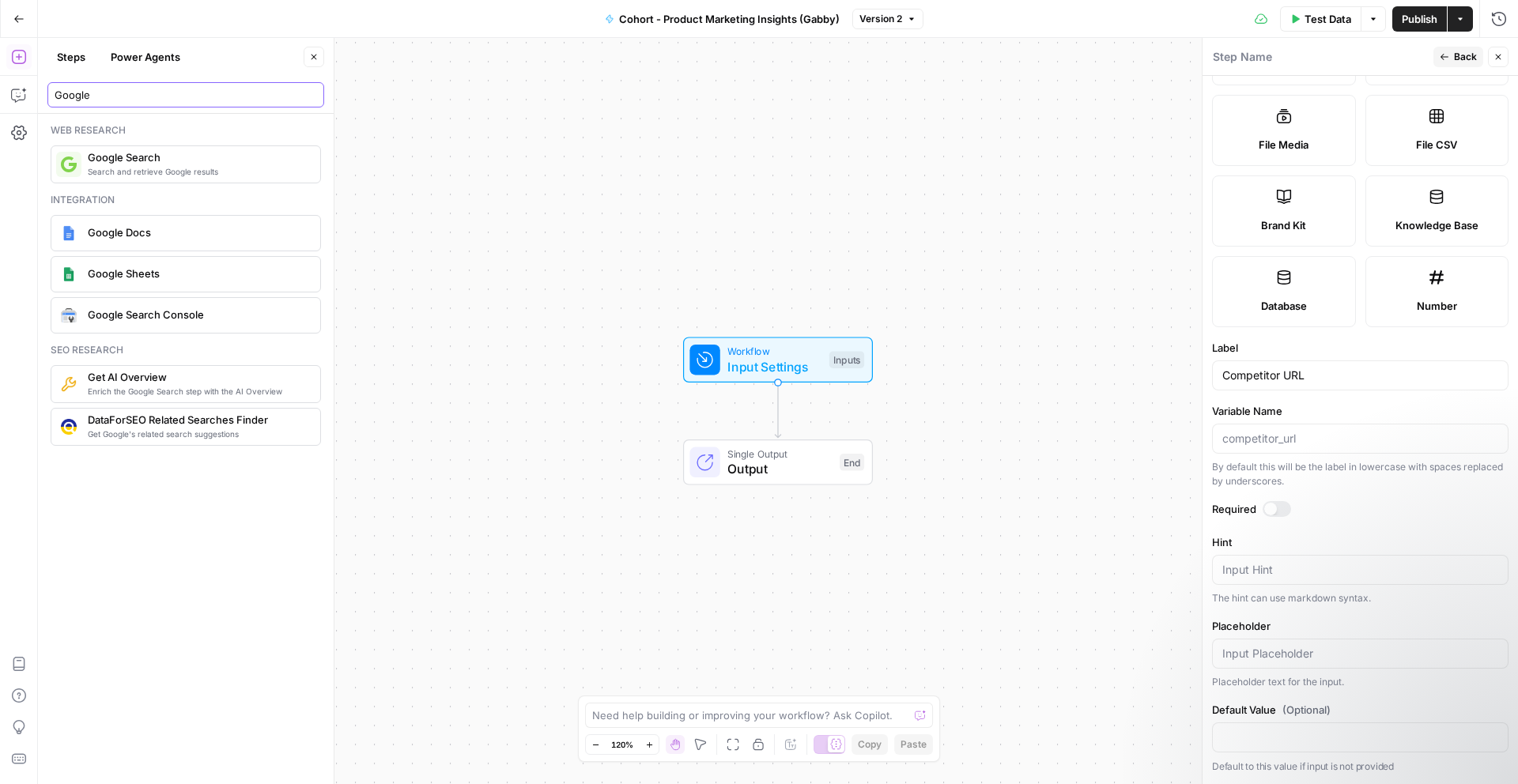
type input "Google"
click at [121, 174] on span "Search and retrieve Google results" at bounding box center [198, 172] width 220 height 13
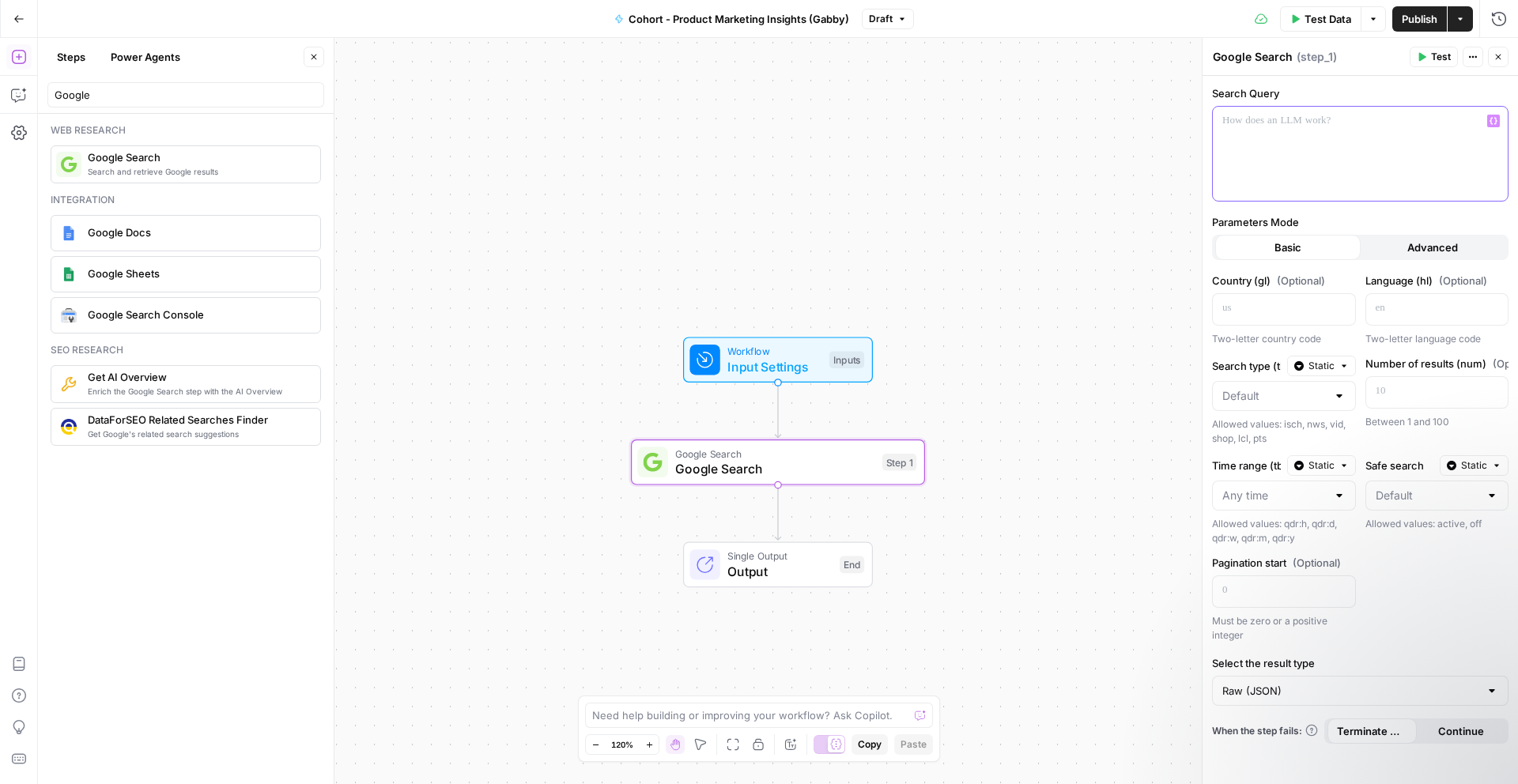
click at [1380, 143] on div at bounding box center [1360, 153] width 295 height 94
click at [1495, 120] on icon "button" at bounding box center [1494, 121] width 8 height 7
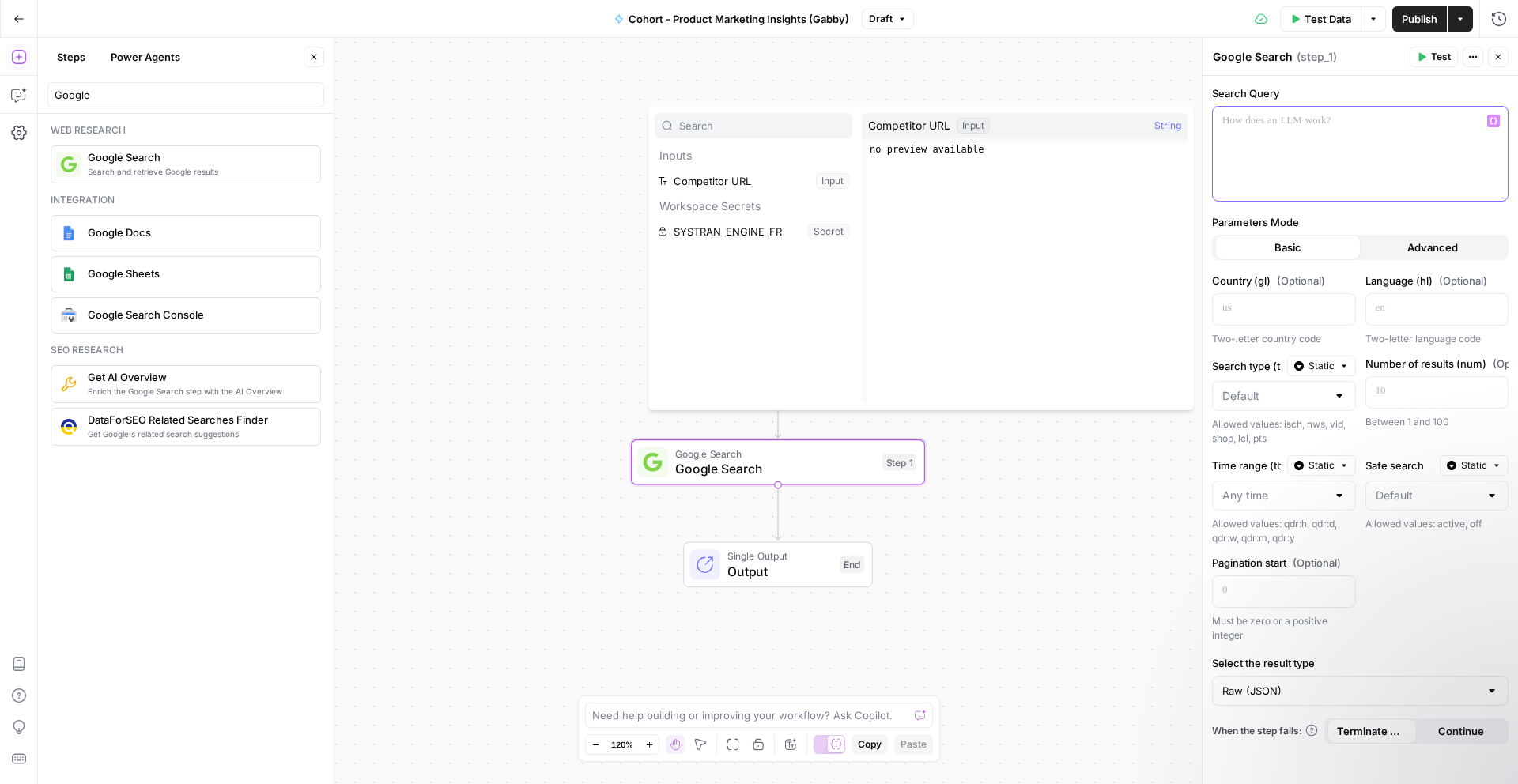
click at [1275, 134] on div at bounding box center [1360, 153] width 295 height 94
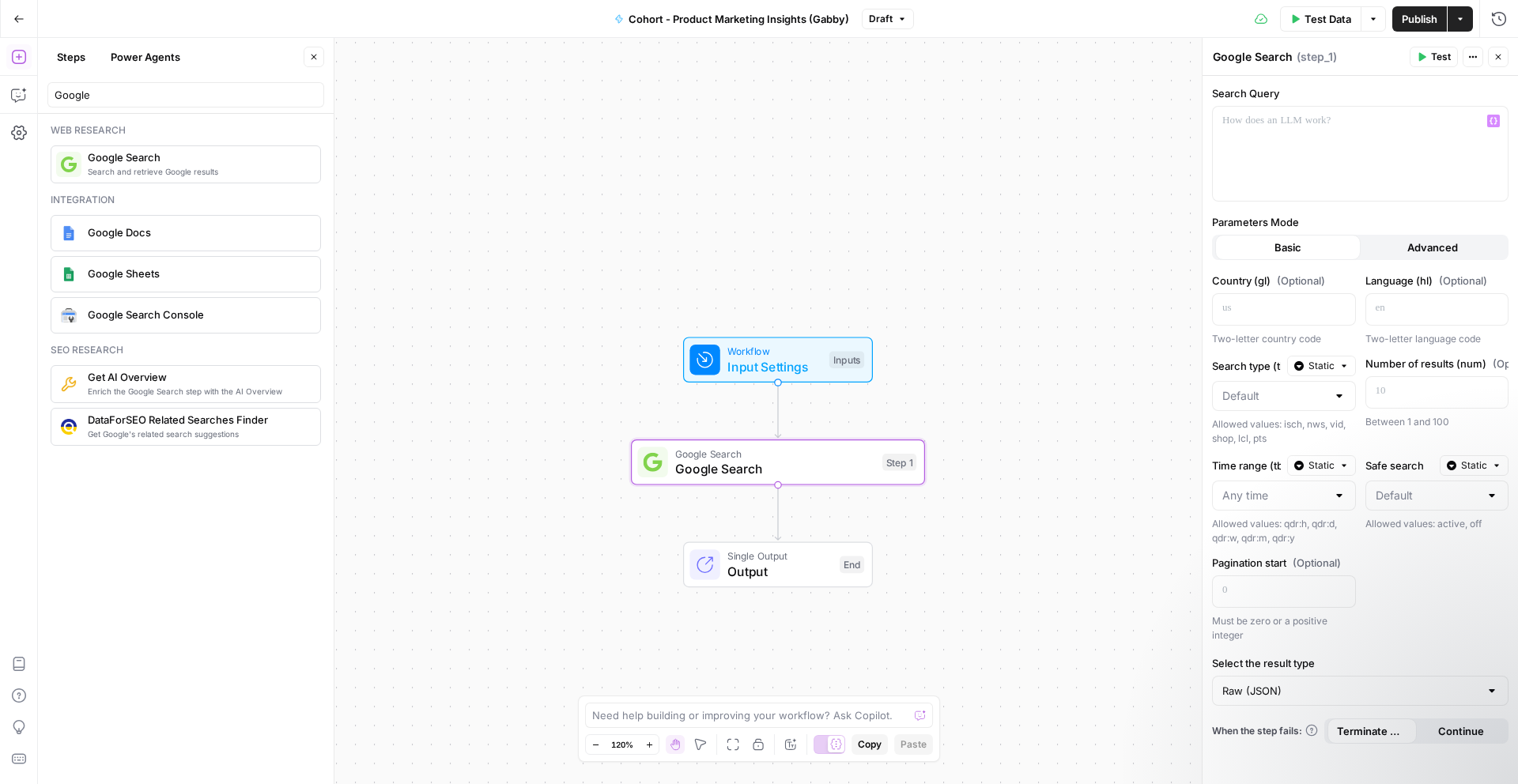
click at [223, 103] on div "Google" at bounding box center [186, 94] width 276 height 25
drag, startPoint x: 50, startPoint y: 103, endPoint x: 21, endPoint y: 88, distance: 32.6
click at [21, 88] on body "Klaviyo New Home Browse Insights Opportunities Your Data Recent Grids Cohort 1 …" at bounding box center [759, 392] width 1518 height 784
click at [190, 104] on div "Google" at bounding box center [186, 94] width 276 height 25
click at [310, 89] on input "Google" at bounding box center [186, 95] width 263 height 16
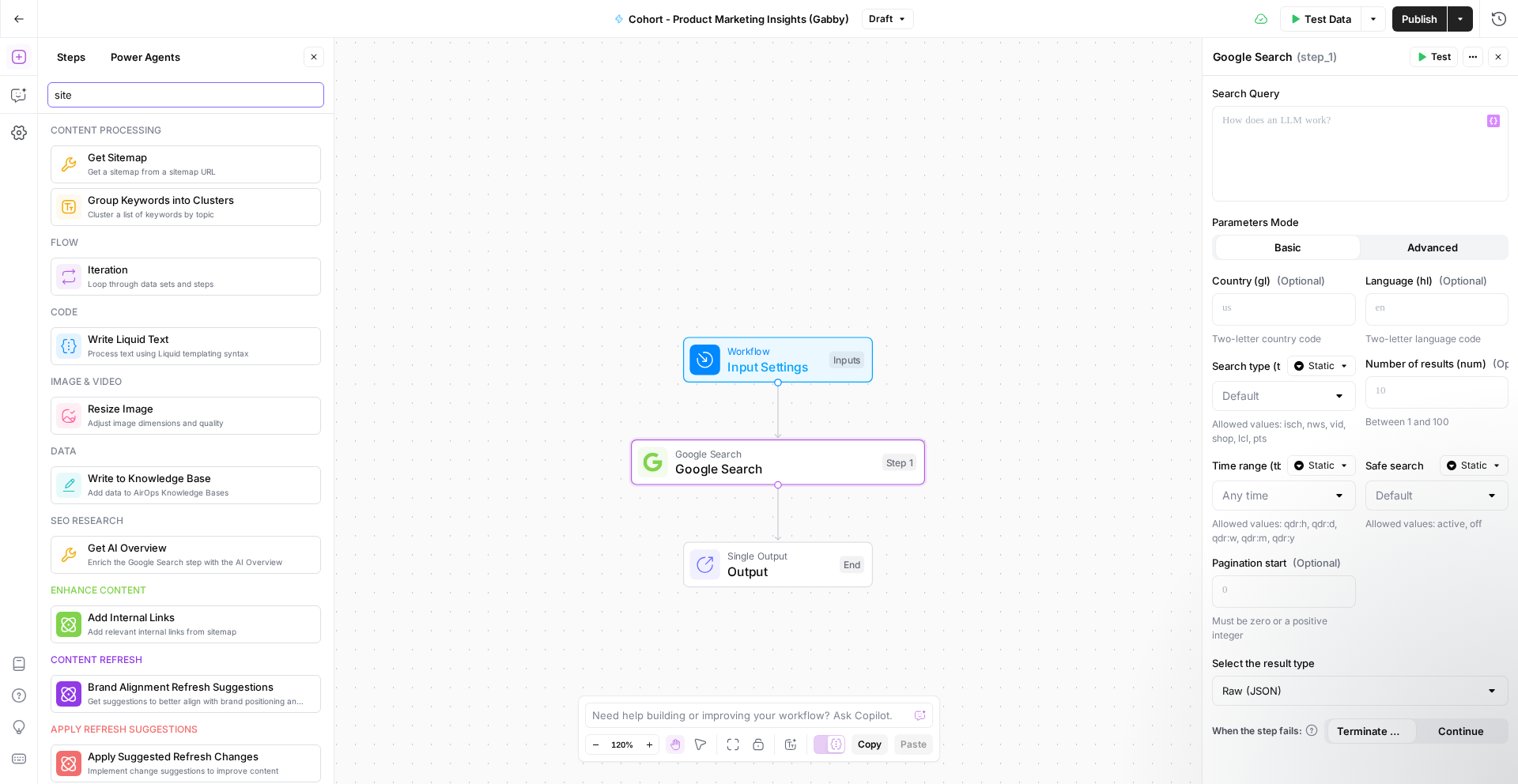
type input "site"
click at [1376, 130] on div at bounding box center [1360, 153] width 295 height 94
click at [1492, 120] on icon "button" at bounding box center [1494, 121] width 8 height 8
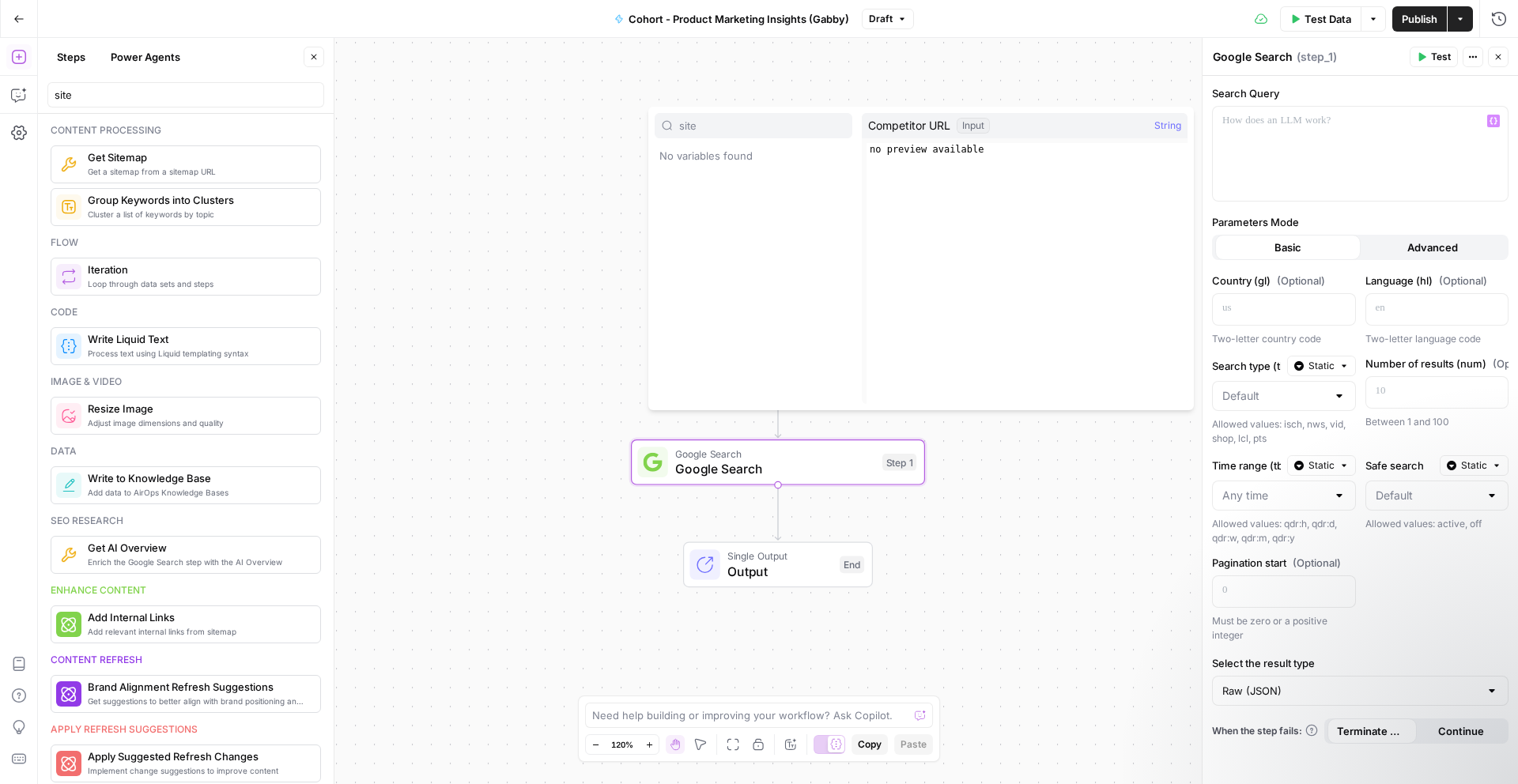
type input "site"
click at [1315, 131] on div at bounding box center [1360, 153] width 295 height 94
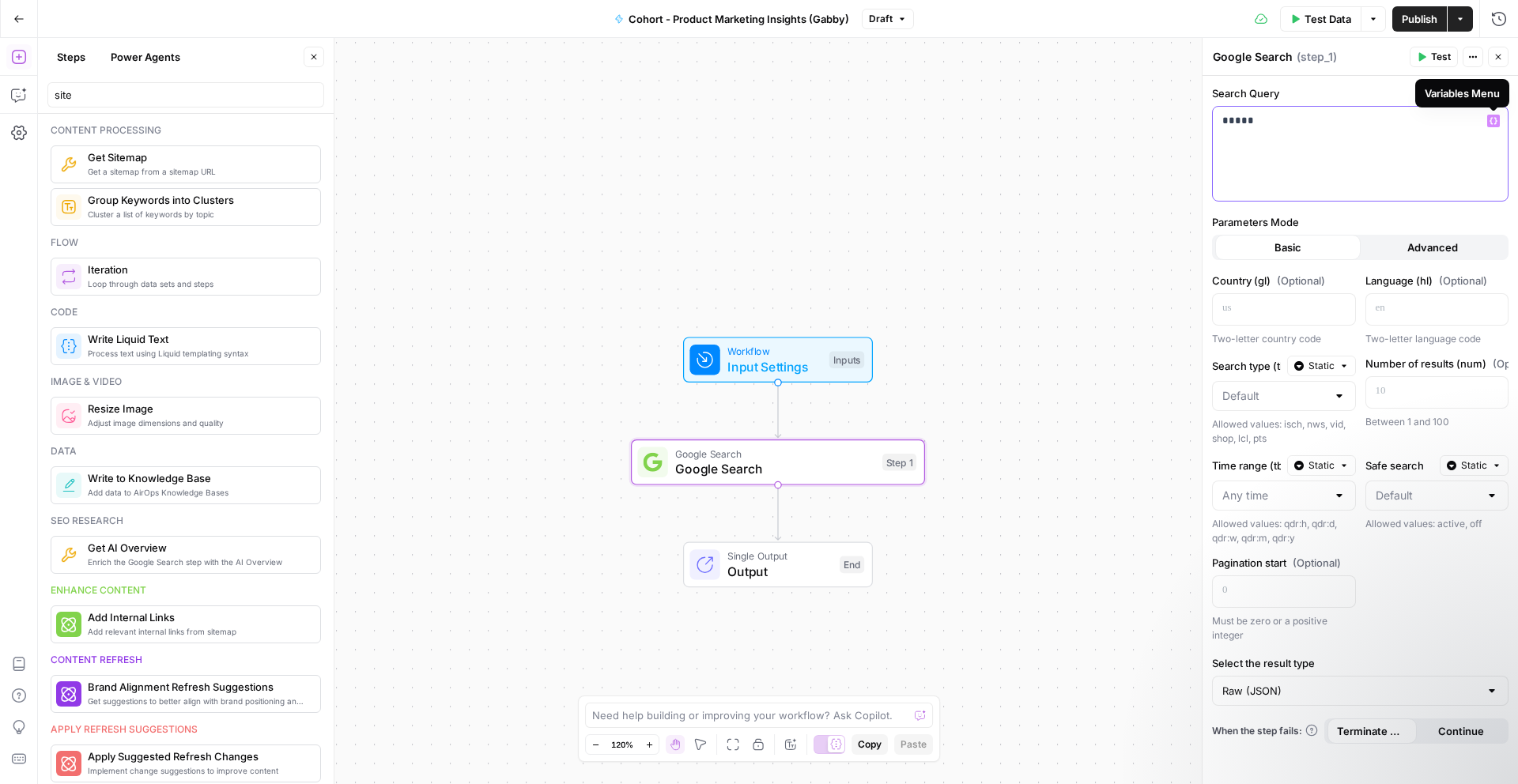
click at [1493, 123] on icon "button" at bounding box center [1494, 121] width 8 height 8
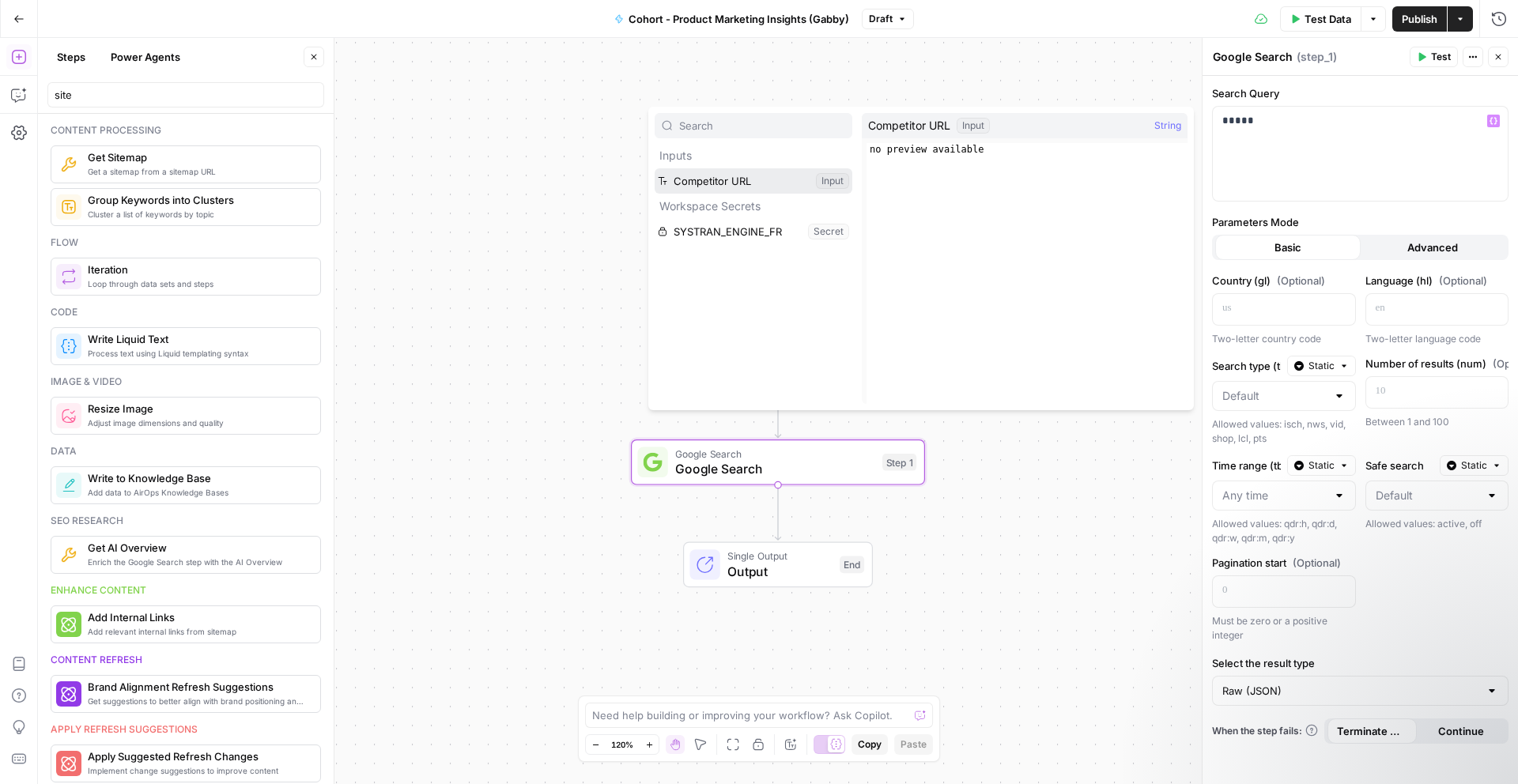
click at [795, 189] on button "Select variable Competitor URL" at bounding box center [754, 181] width 198 height 25
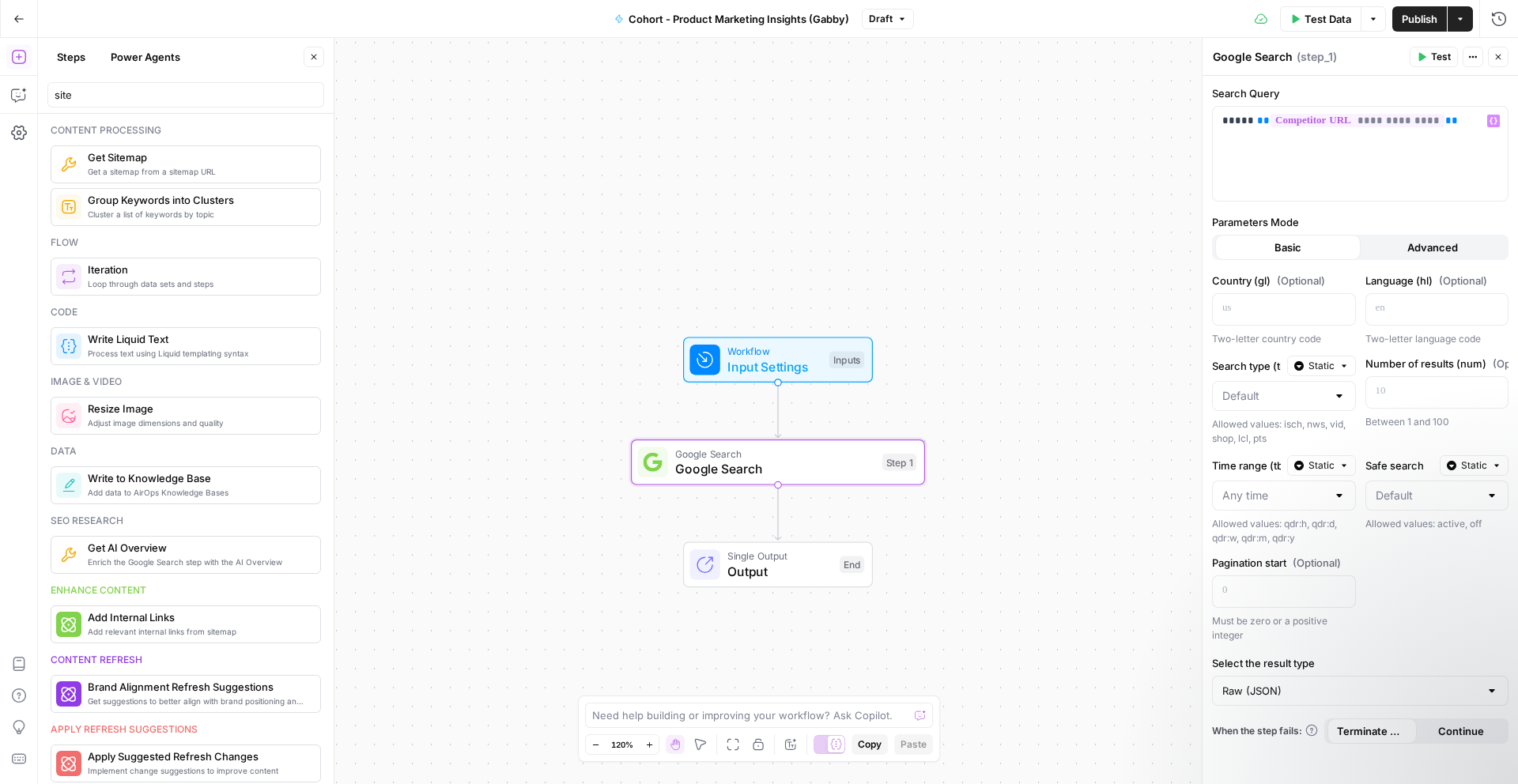
click at [313, 55] on icon "button" at bounding box center [314, 57] width 10 height 10
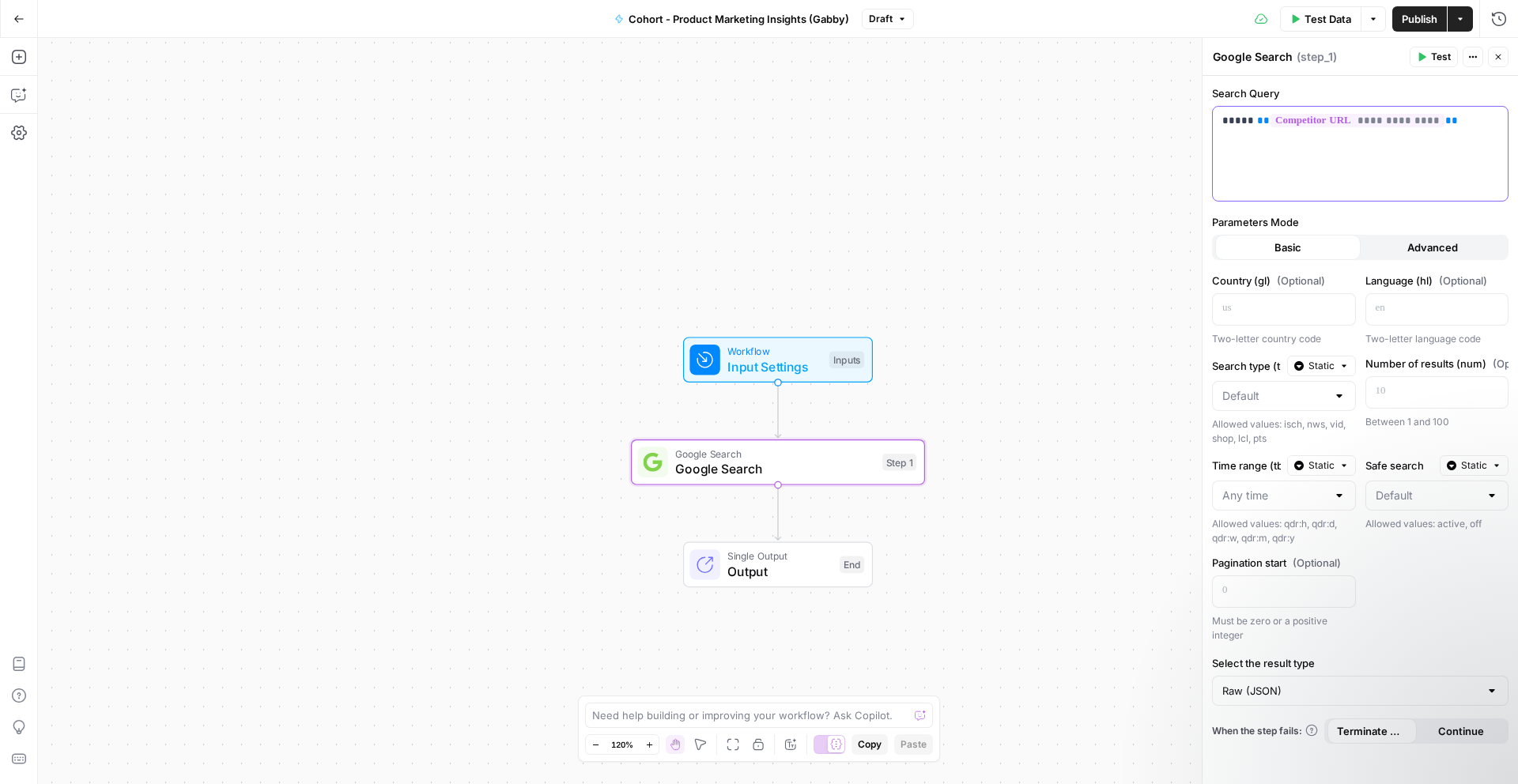
click at [1373, 123] on span "**********" at bounding box center [1357, 120] width 174 height 14
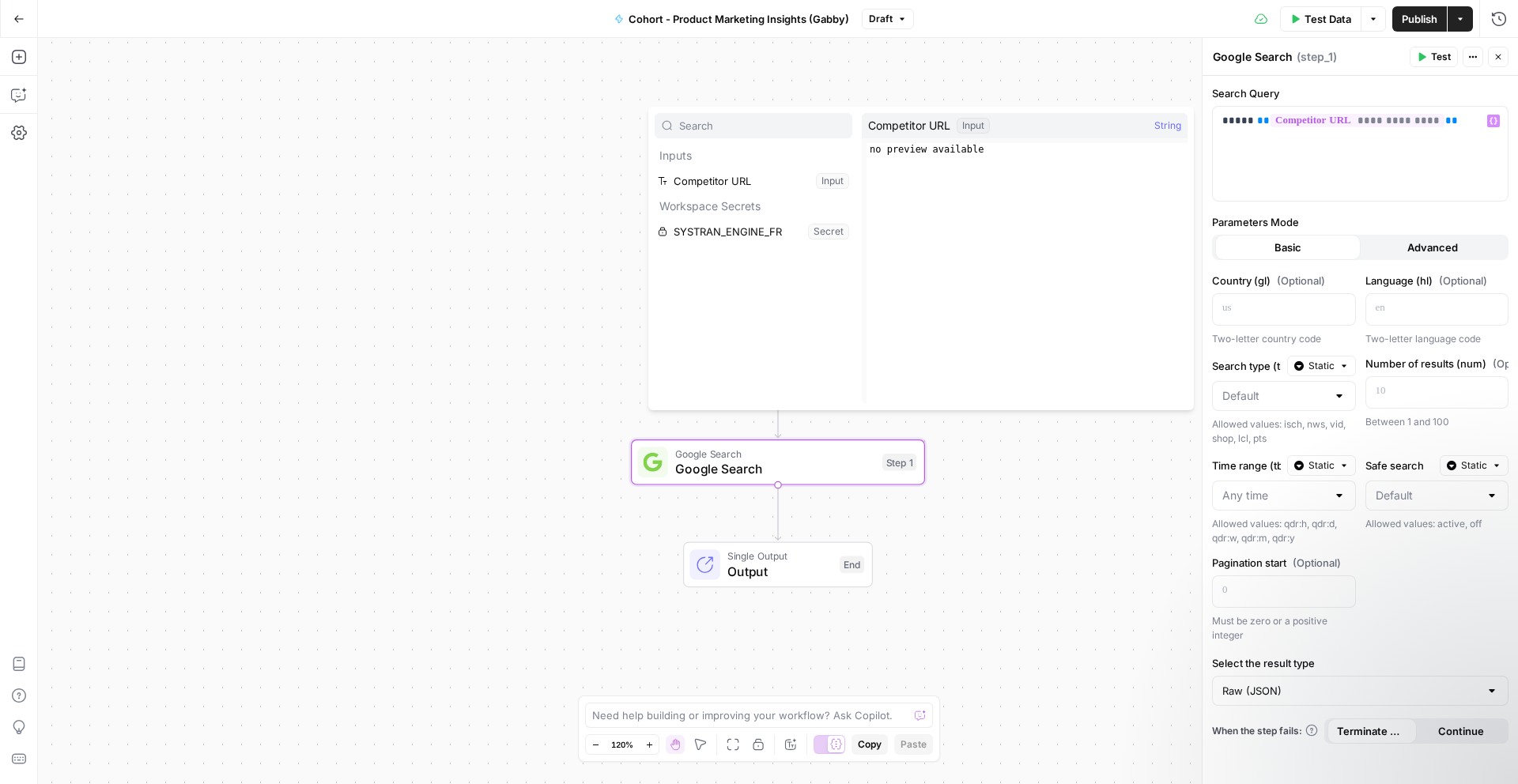
click at [1033, 125] on div "Competitor URL Input String" at bounding box center [1025, 125] width 325 height 25
click at [1430, 120] on p "**********" at bounding box center [1360, 121] width 276 height 16
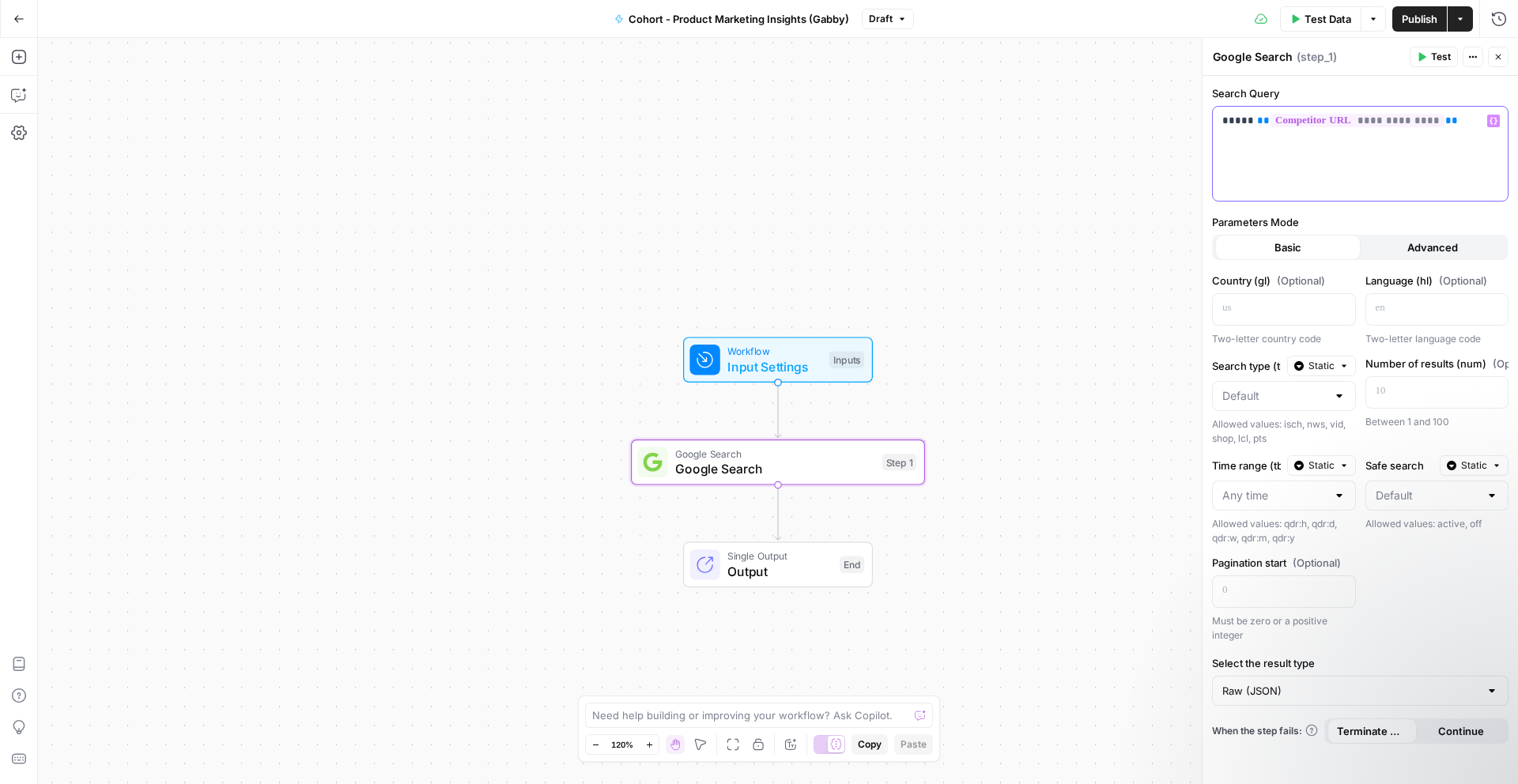
click at [1322, 126] on span "**********" at bounding box center [1357, 120] width 174 height 14
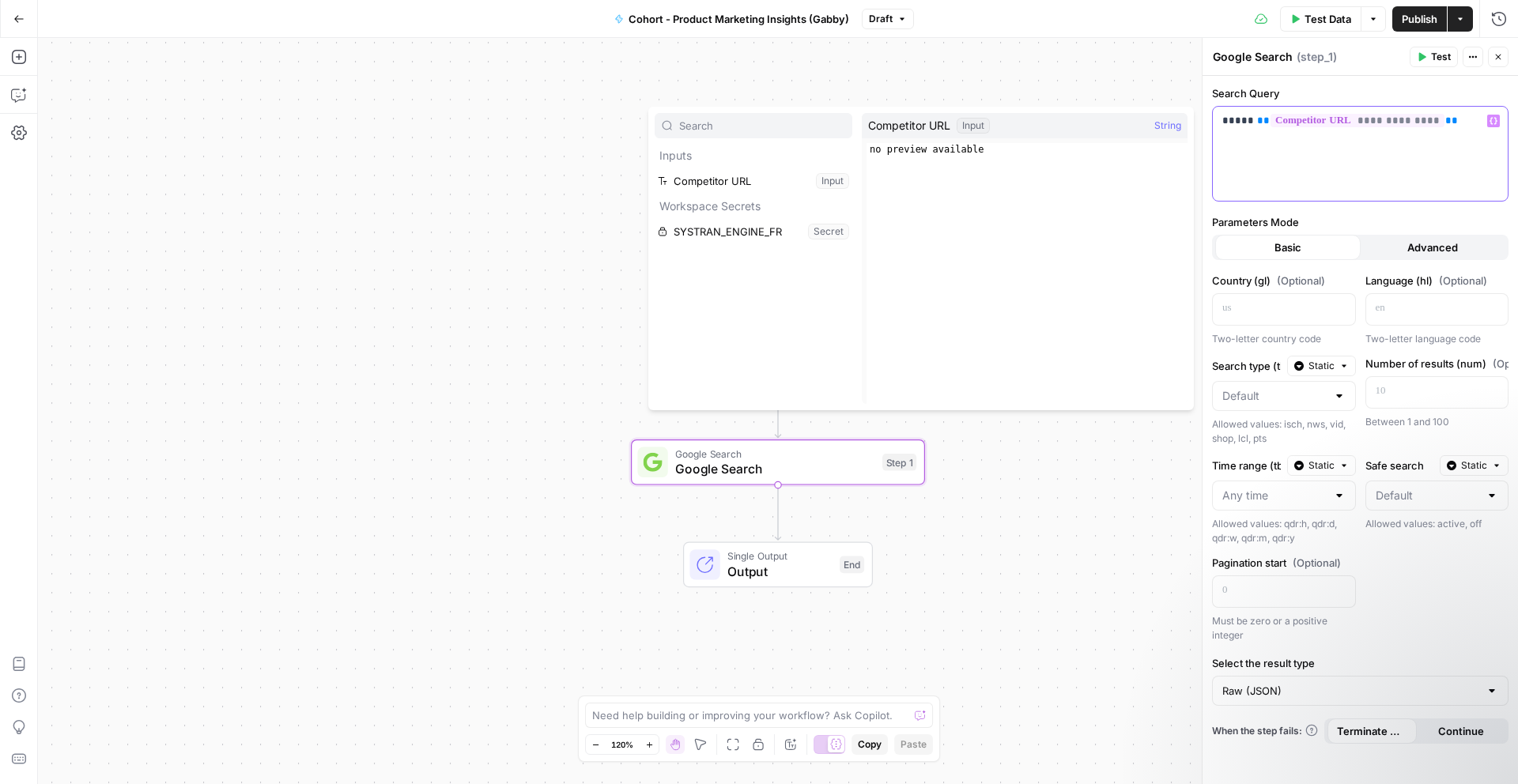
click at [1450, 116] on p "**********" at bounding box center [1360, 121] width 276 height 16
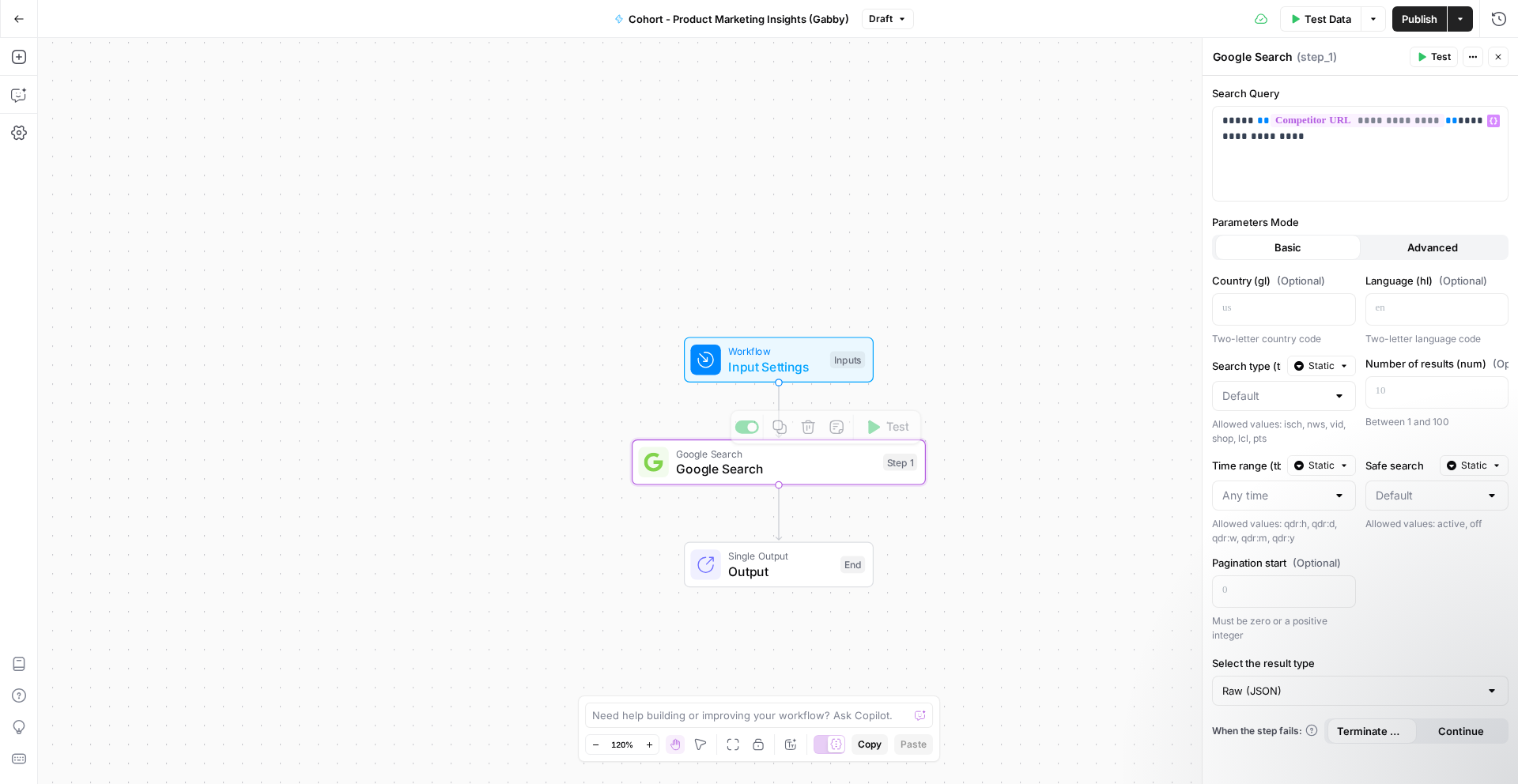
click at [727, 362] on div "Workflow Input Settings Inputs Test Step" at bounding box center [777, 360] width 174 height 32
click at [824, 468] on span "Google Search" at bounding box center [775, 469] width 199 height 19
click at [1311, 155] on div "**********" at bounding box center [1360, 153] width 295 height 94
click at [1380, 118] on span "**********" at bounding box center [1357, 120] width 174 height 14
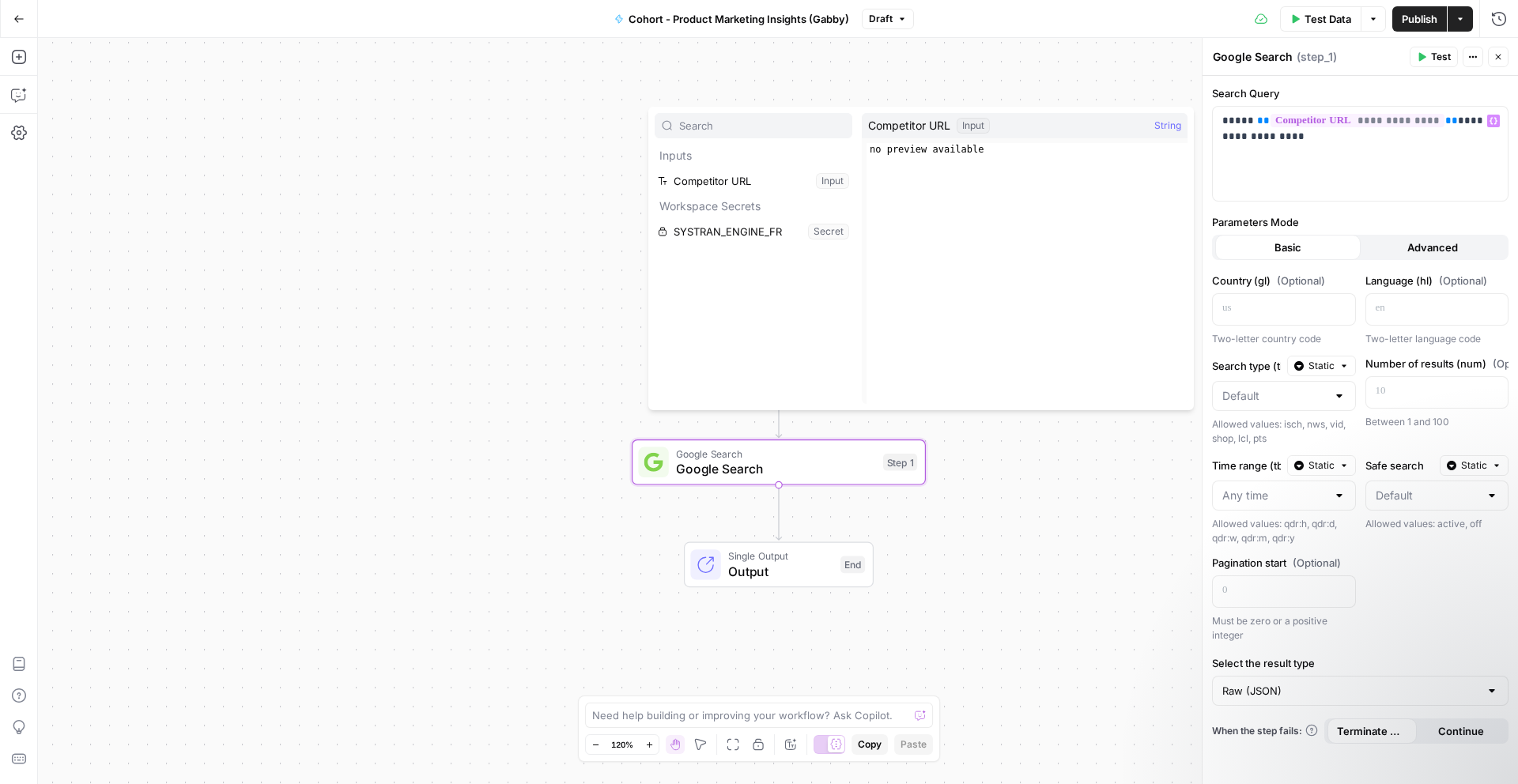
click at [973, 123] on div "Input" at bounding box center [973, 126] width 33 height 16
click at [1359, 121] on span "**********" at bounding box center [1357, 120] width 174 height 14
click at [915, 27] on div "Test Data Options Publish Actions Run History" at bounding box center [1216, 18] width 605 height 37
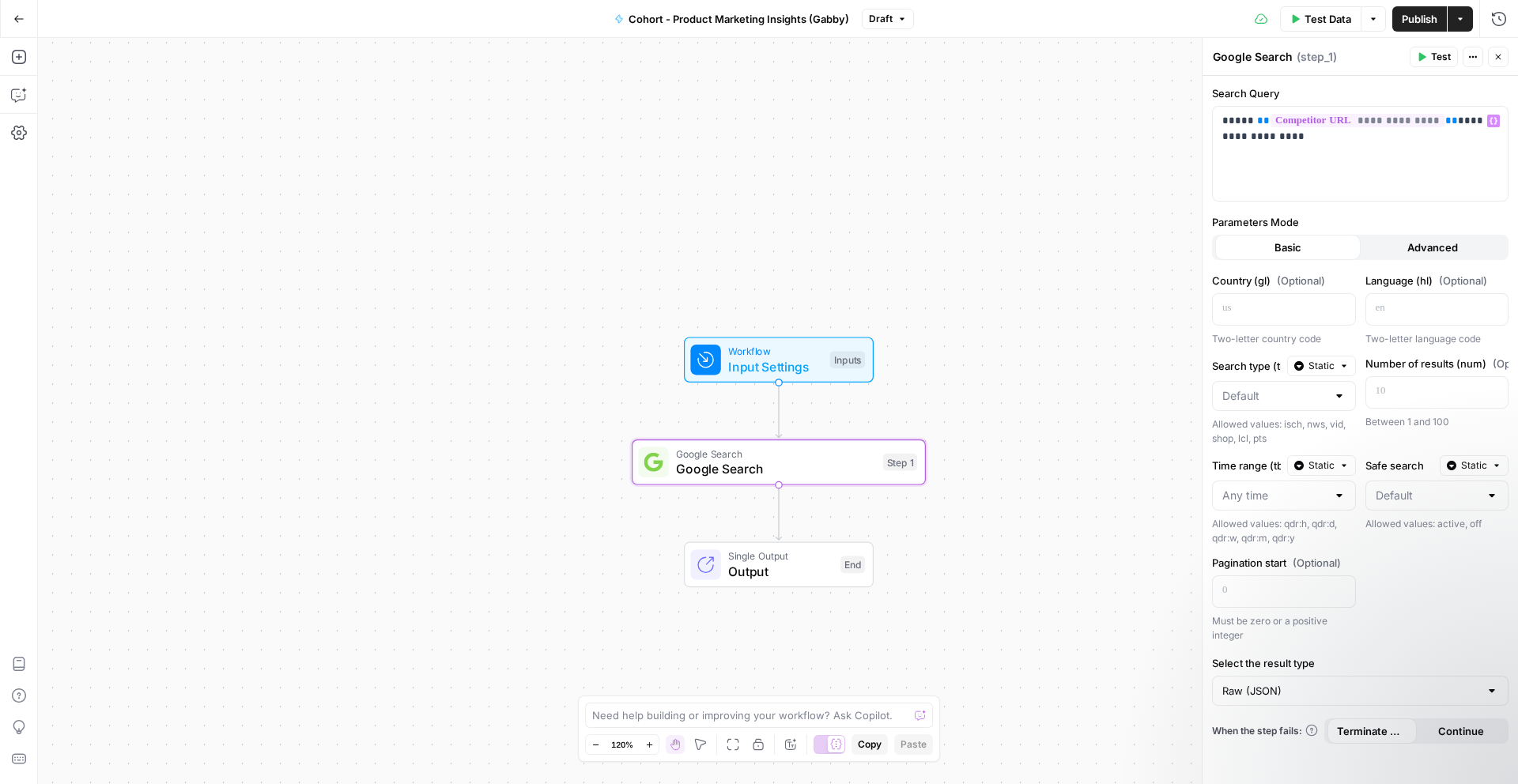
click at [831, 367] on div "Inputs" at bounding box center [847, 360] width 35 height 18
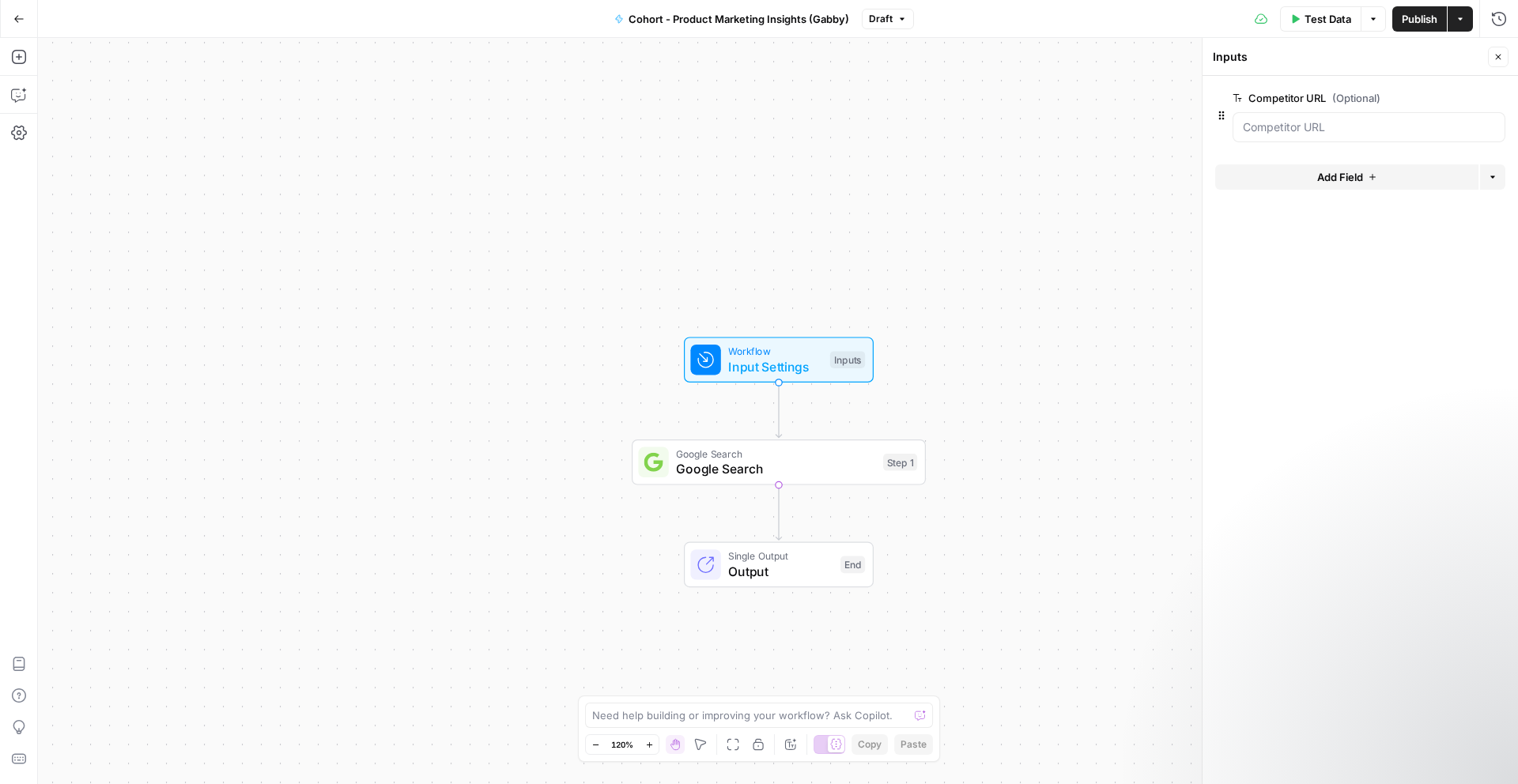
click at [1284, 137] on div at bounding box center [1369, 127] width 272 height 30
click at [1297, 127] on URL "Competitor URL (Optional)" at bounding box center [1369, 128] width 252 height 16
click at [1455, 99] on span "edit field" at bounding box center [1446, 98] width 35 height 13
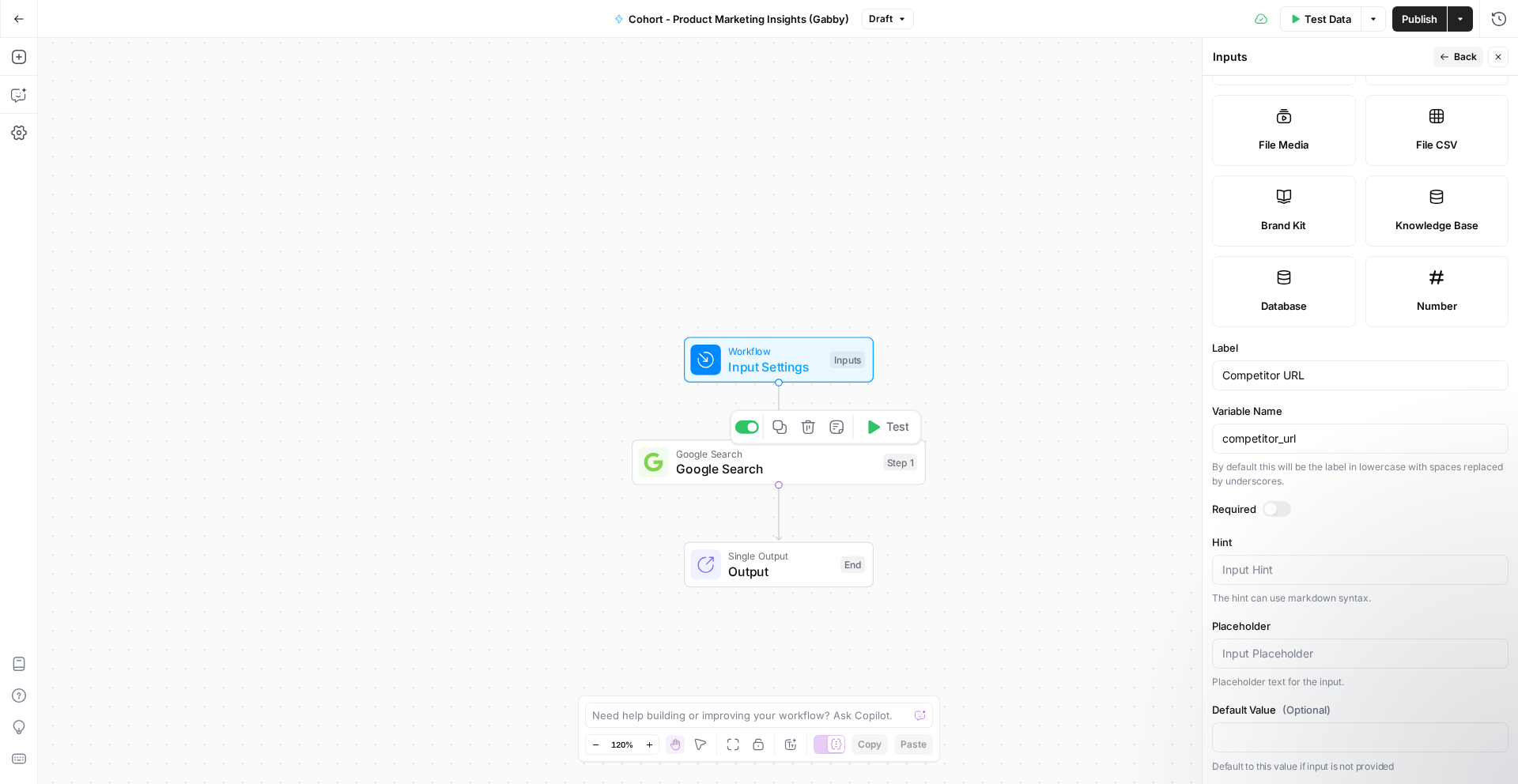
click at [836, 473] on span "Google Search" at bounding box center [775, 469] width 199 height 19
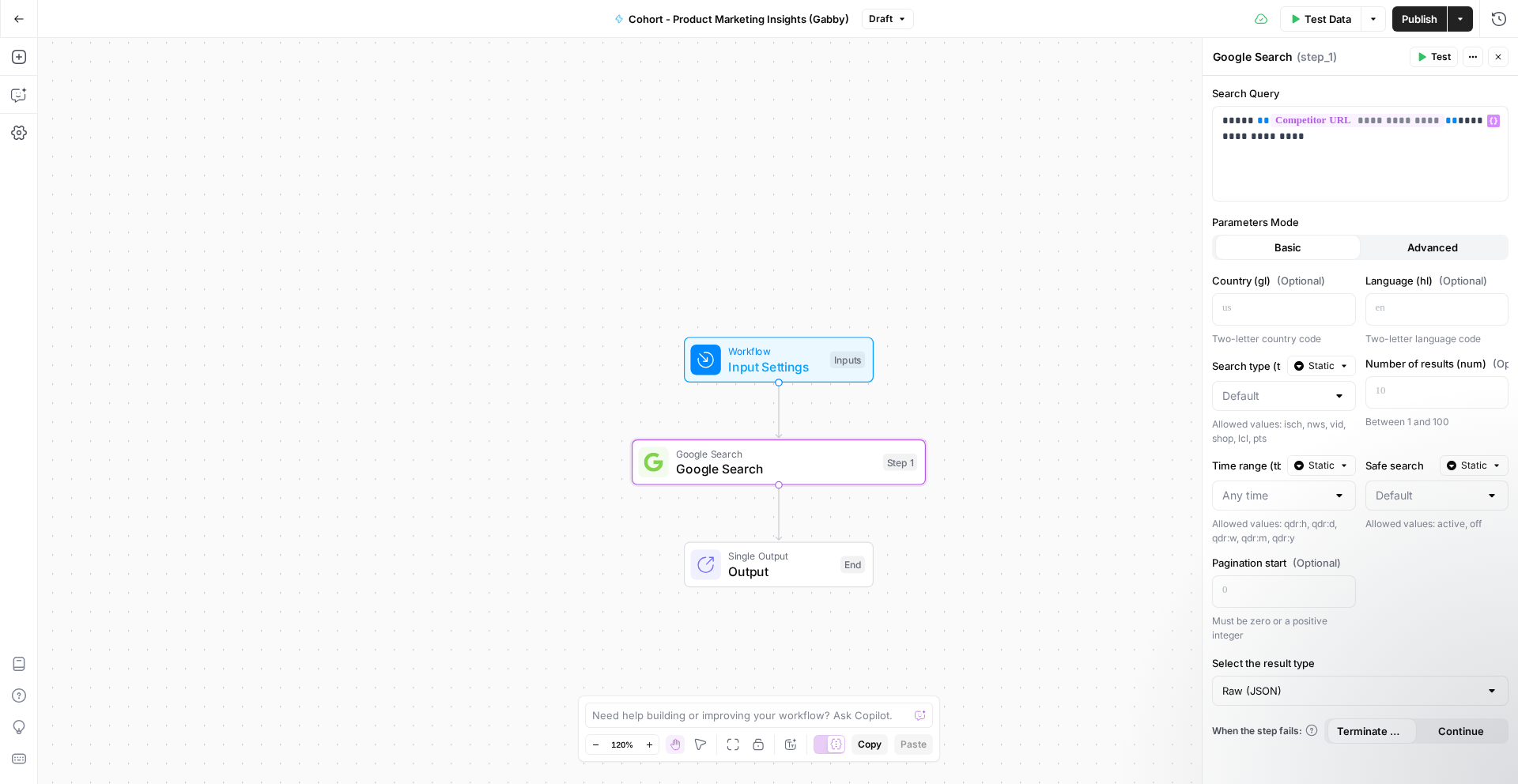
click at [1432, 59] on span "Test" at bounding box center [1441, 57] width 20 height 14
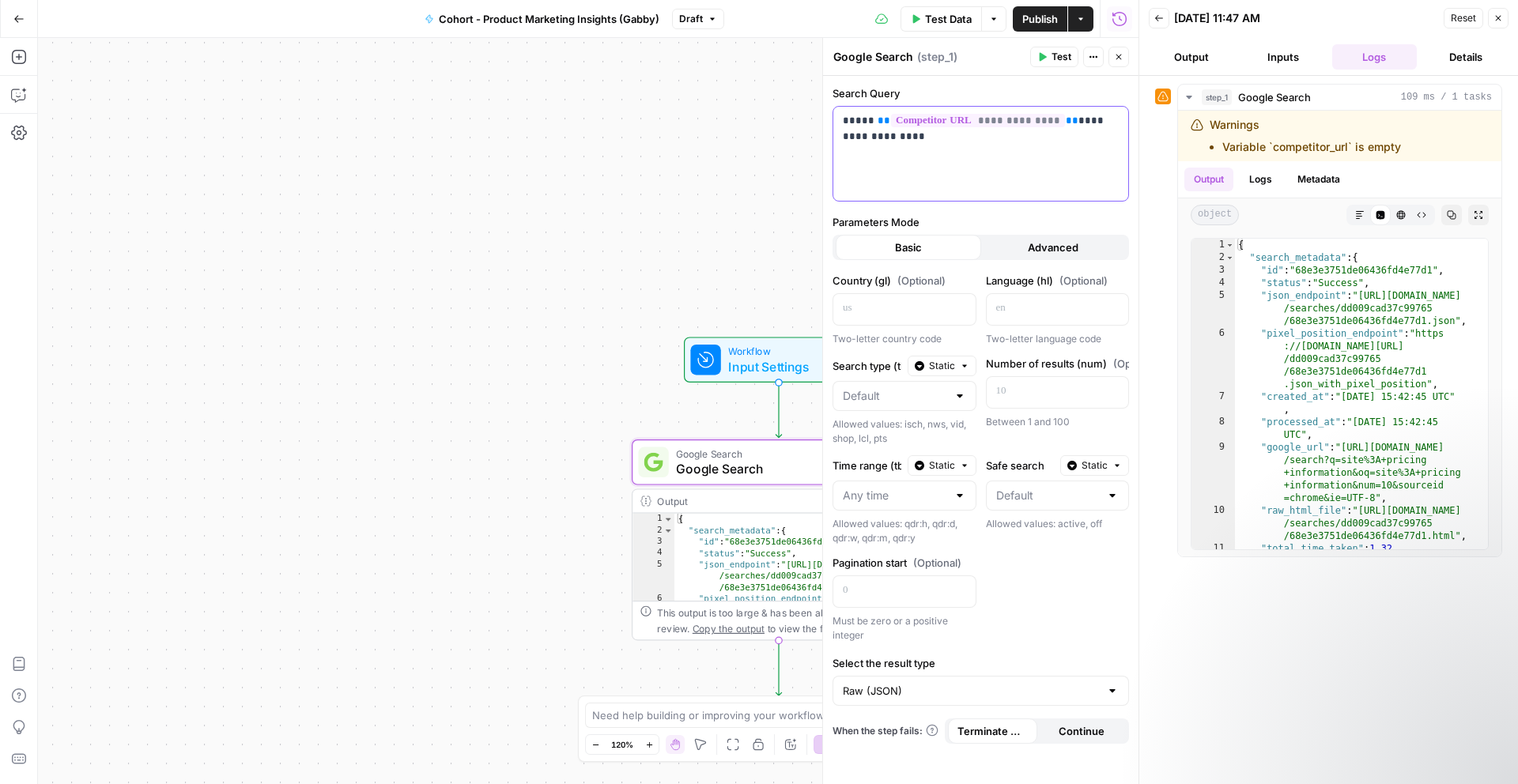
click at [1012, 151] on div "**********" at bounding box center [980, 153] width 295 height 94
click at [1263, 179] on button "Logs" at bounding box center [1261, 180] width 42 height 24
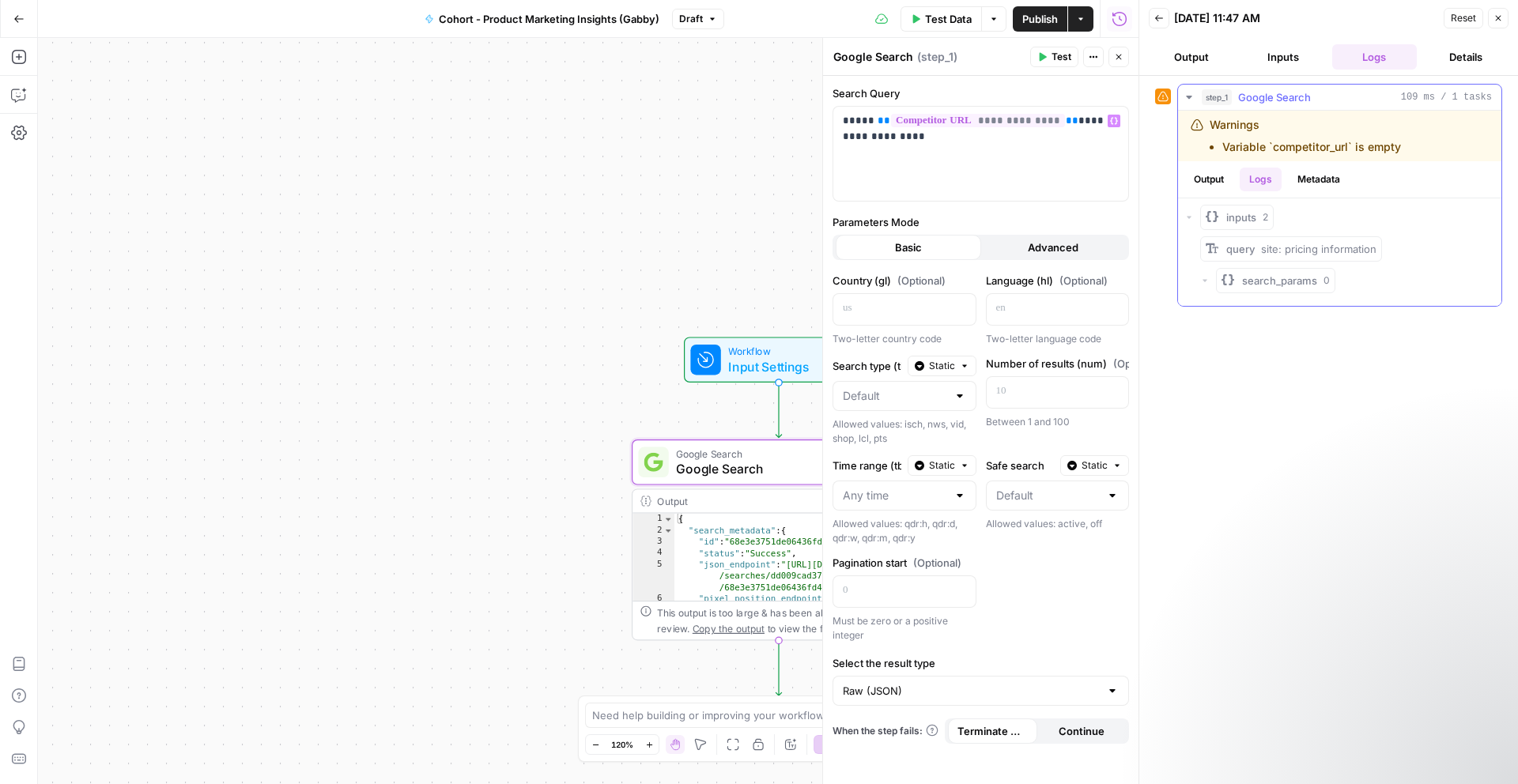
click at [1309, 175] on button "Metadata" at bounding box center [1319, 180] width 62 height 24
click at [1262, 179] on button "Logs" at bounding box center [1261, 180] width 42 height 24
click at [921, 125] on span "**********" at bounding box center [978, 120] width 174 height 14
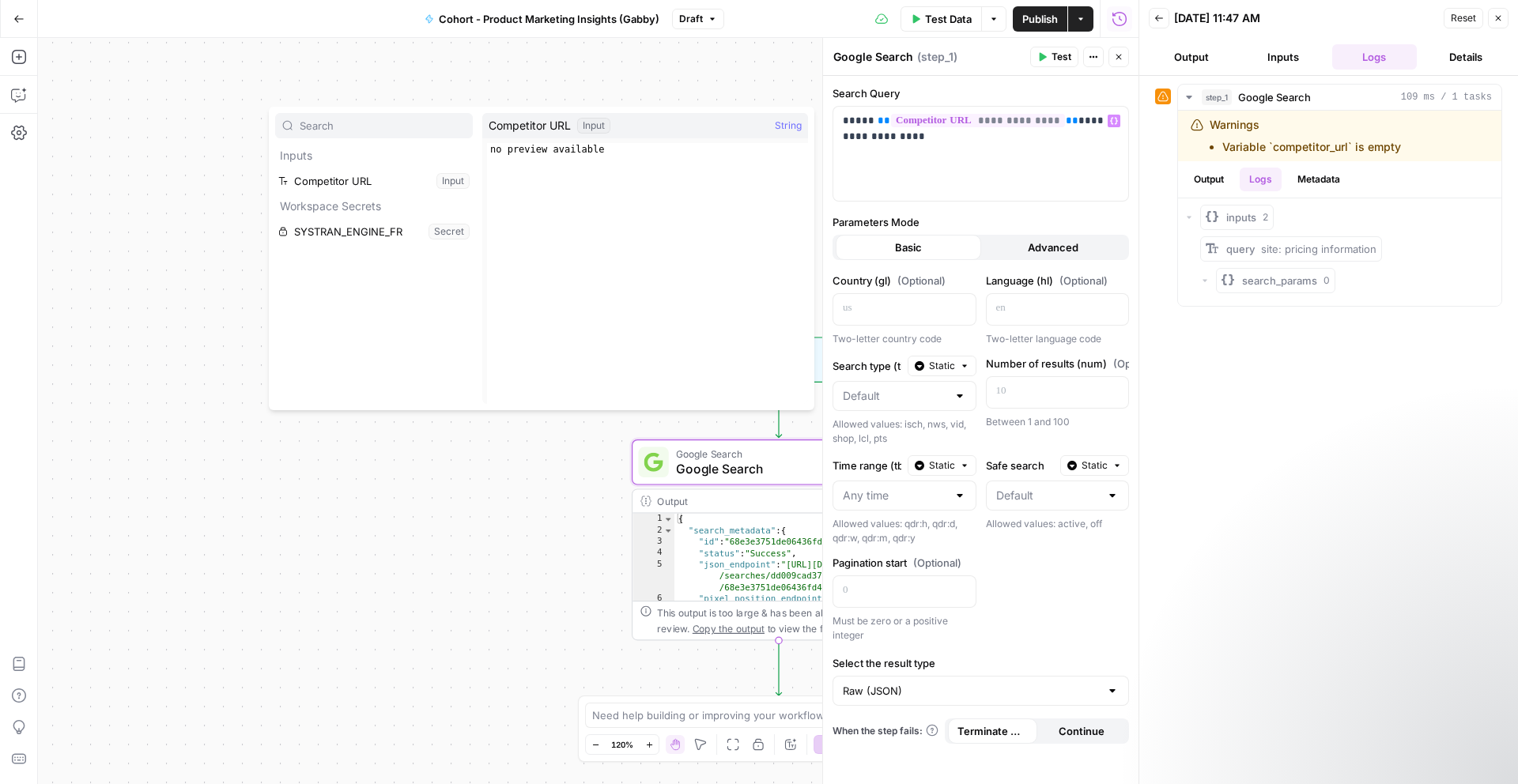
click at [589, 133] on div "Competitor URL Input String" at bounding box center [644, 125] width 325 height 25
click at [789, 120] on span "String" at bounding box center [788, 126] width 27 height 16
click at [589, 125] on div "Input" at bounding box center [593, 126] width 33 height 16
type textarea "**********"
click at [580, 146] on div "no preview available" at bounding box center [647, 286] width 321 height 286
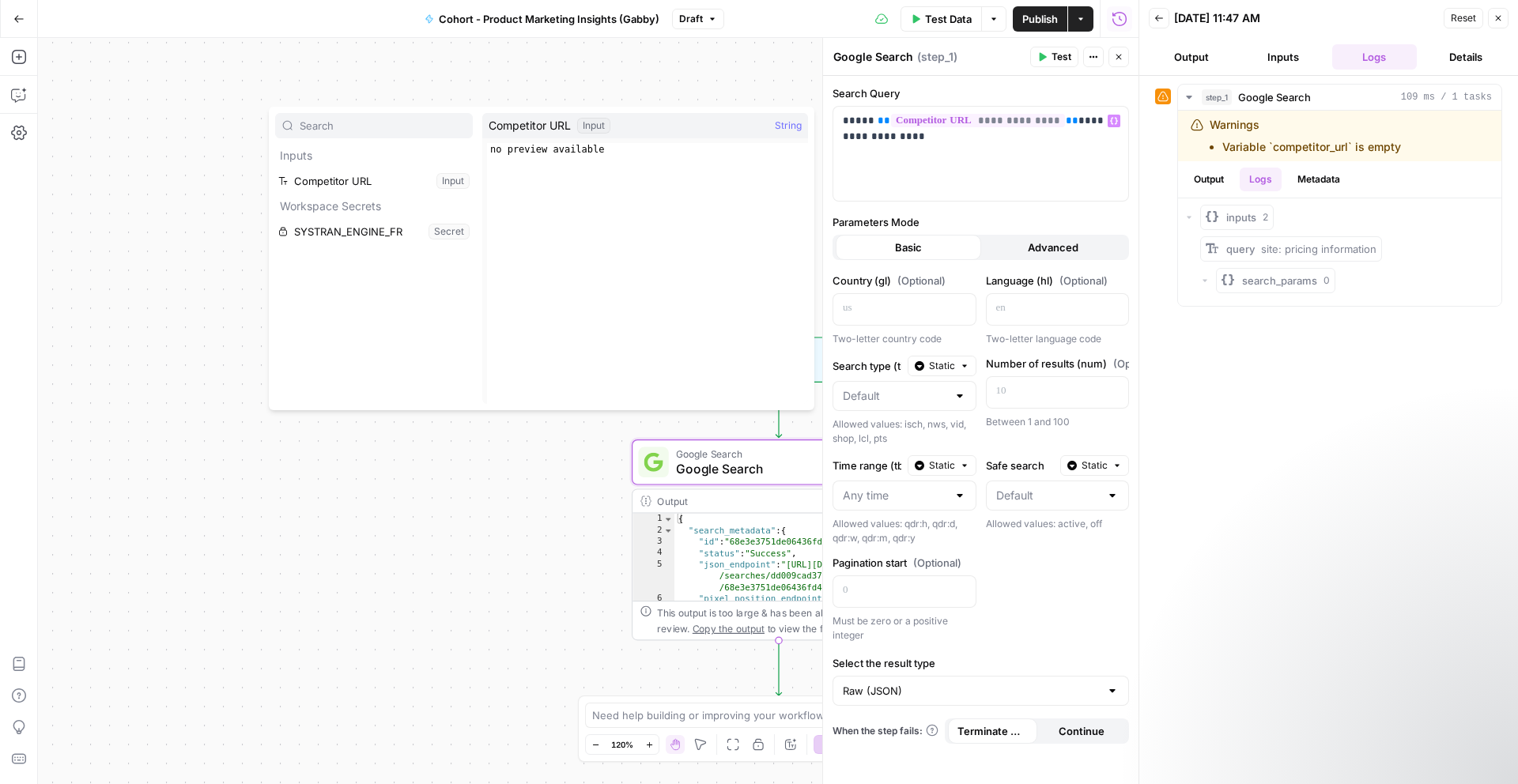
click at [1167, 12] on button "Back" at bounding box center [1160, 18] width 21 height 21
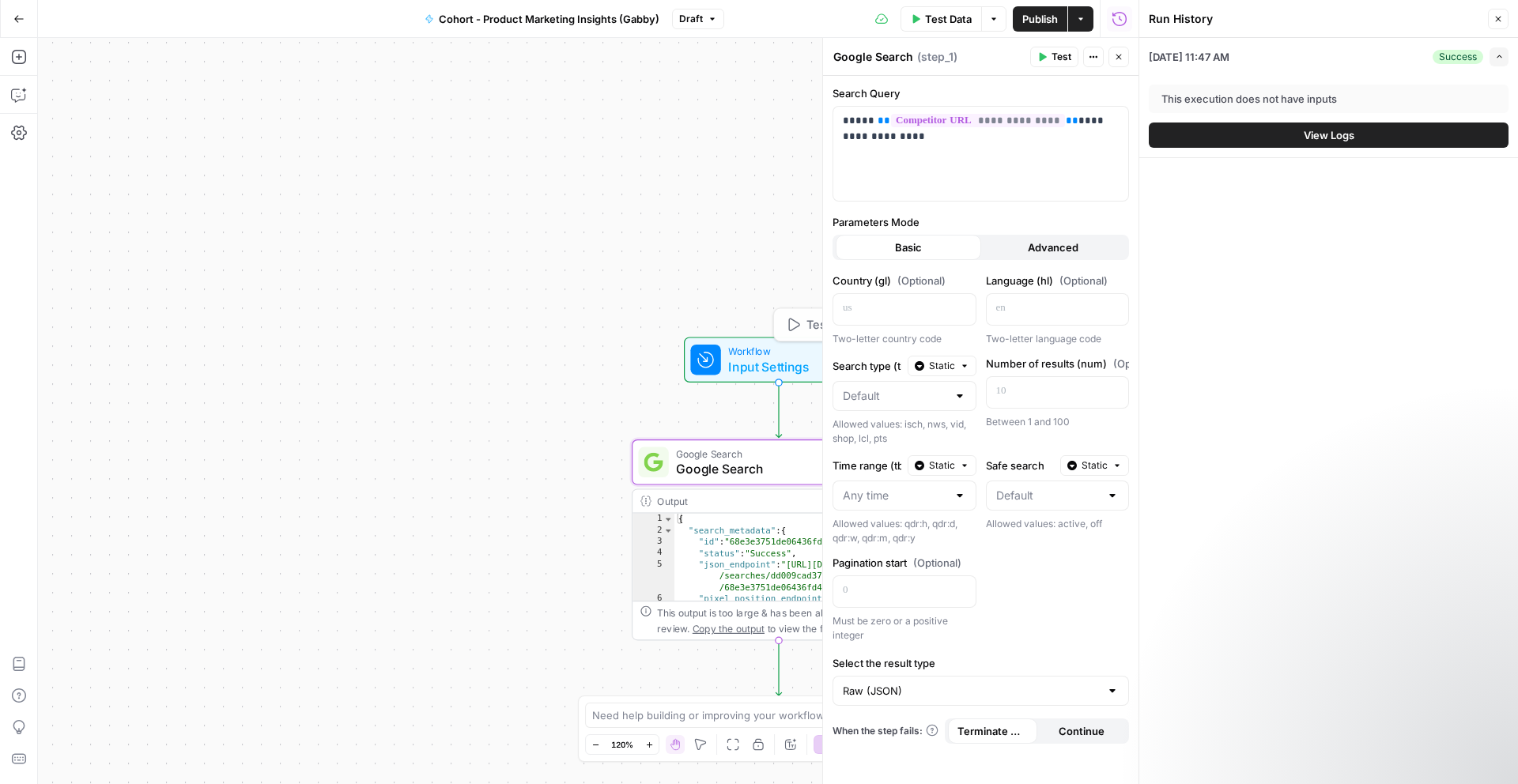
click at [737, 471] on span "Google Search" at bounding box center [775, 469] width 199 height 19
click at [1498, 25] on button "Close" at bounding box center [1499, 19] width 21 height 21
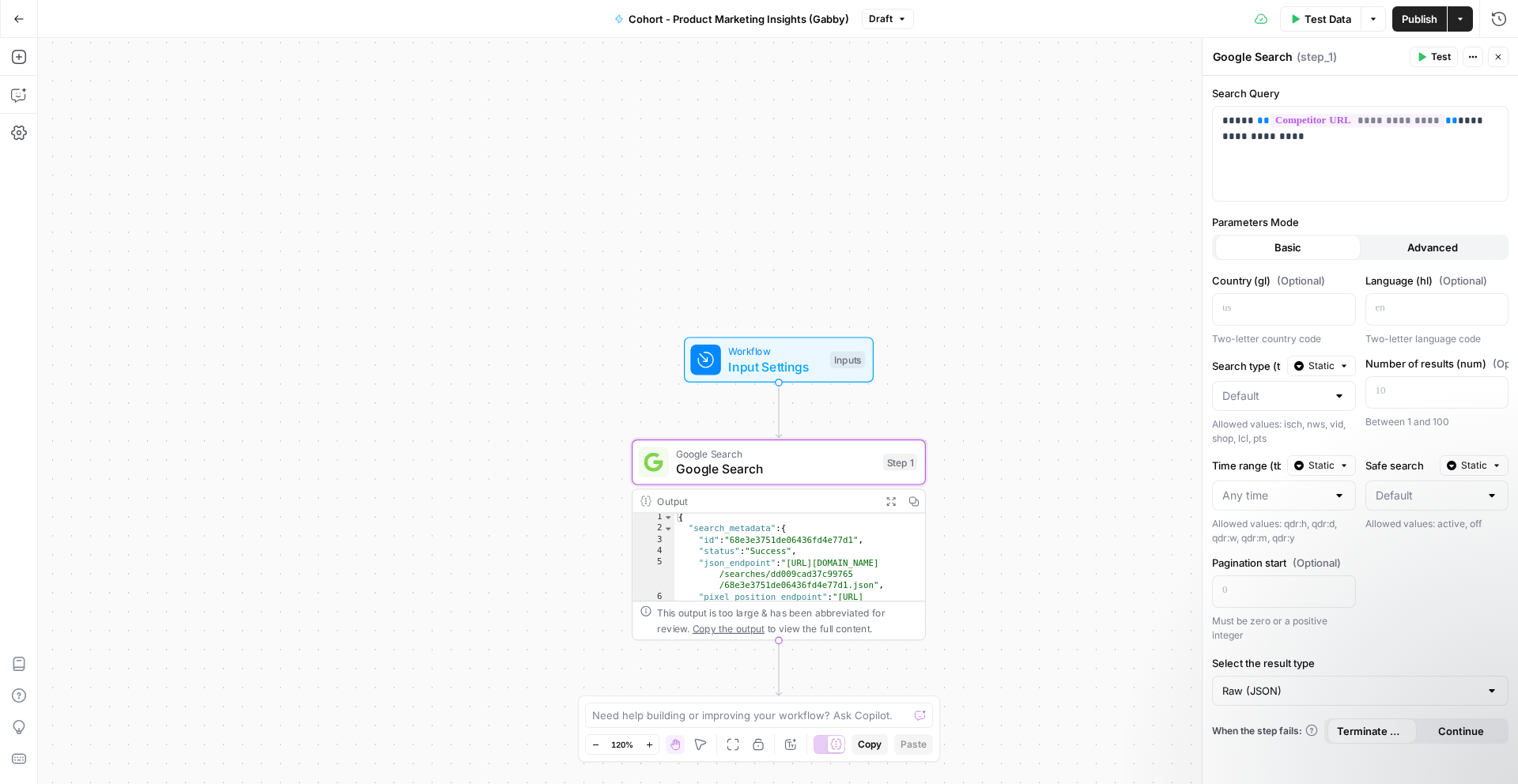
scroll to position [3, 0]
click at [1308, 153] on div "**********" at bounding box center [1360, 153] width 295 height 94
click at [763, 357] on span "Input Settings" at bounding box center [775, 367] width 94 height 19
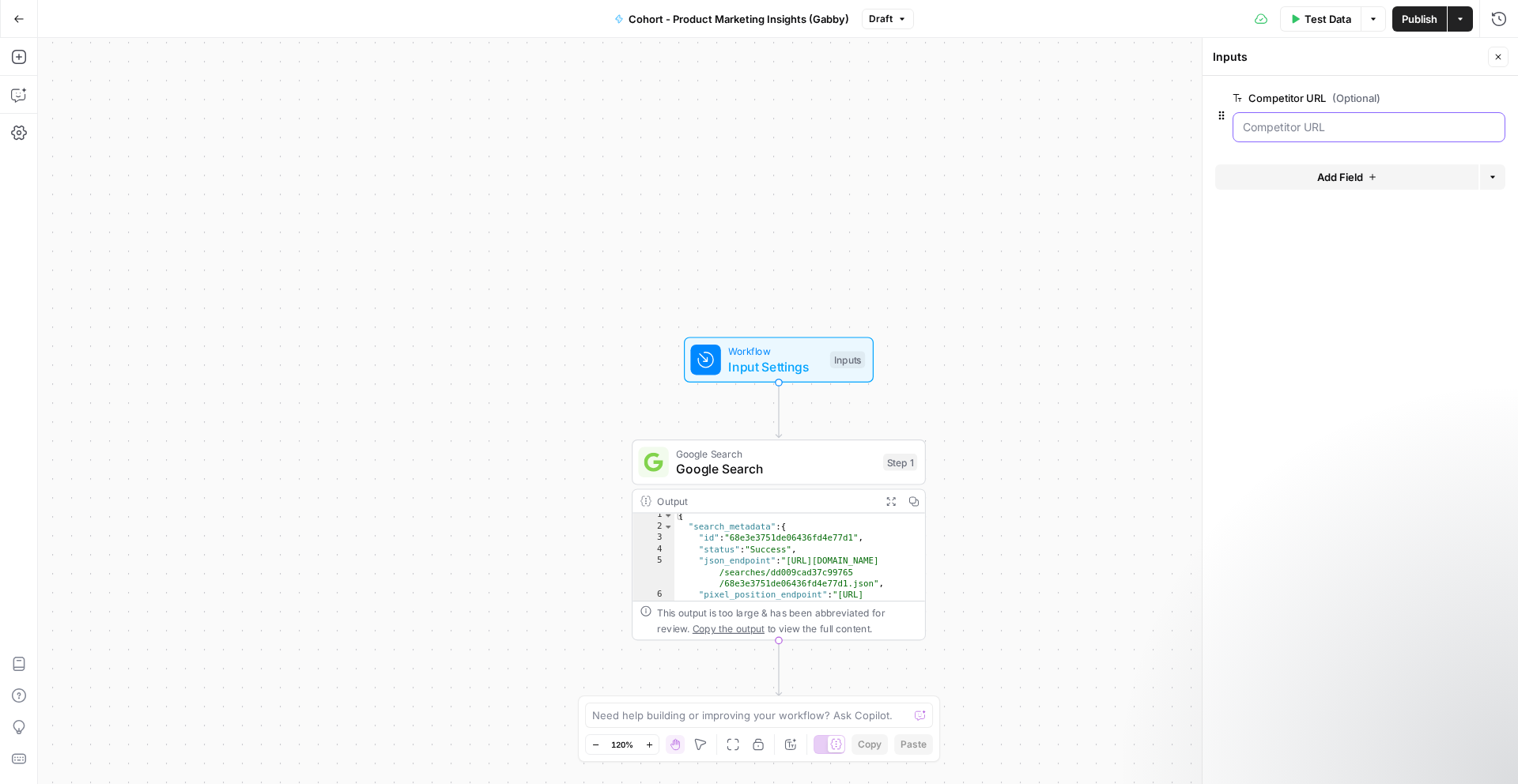
click at [1339, 129] on URL "Competitor URL (Optional)" at bounding box center [1369, 128] width 252 height 16
click at [1364, 121] on URL "Competitor URL (Optional)" at bounding box center [1369, 128] width 252 height 16
click at [1324, 174] on span "Add Field" at bounding box center [1340, 178] width 46 height 16
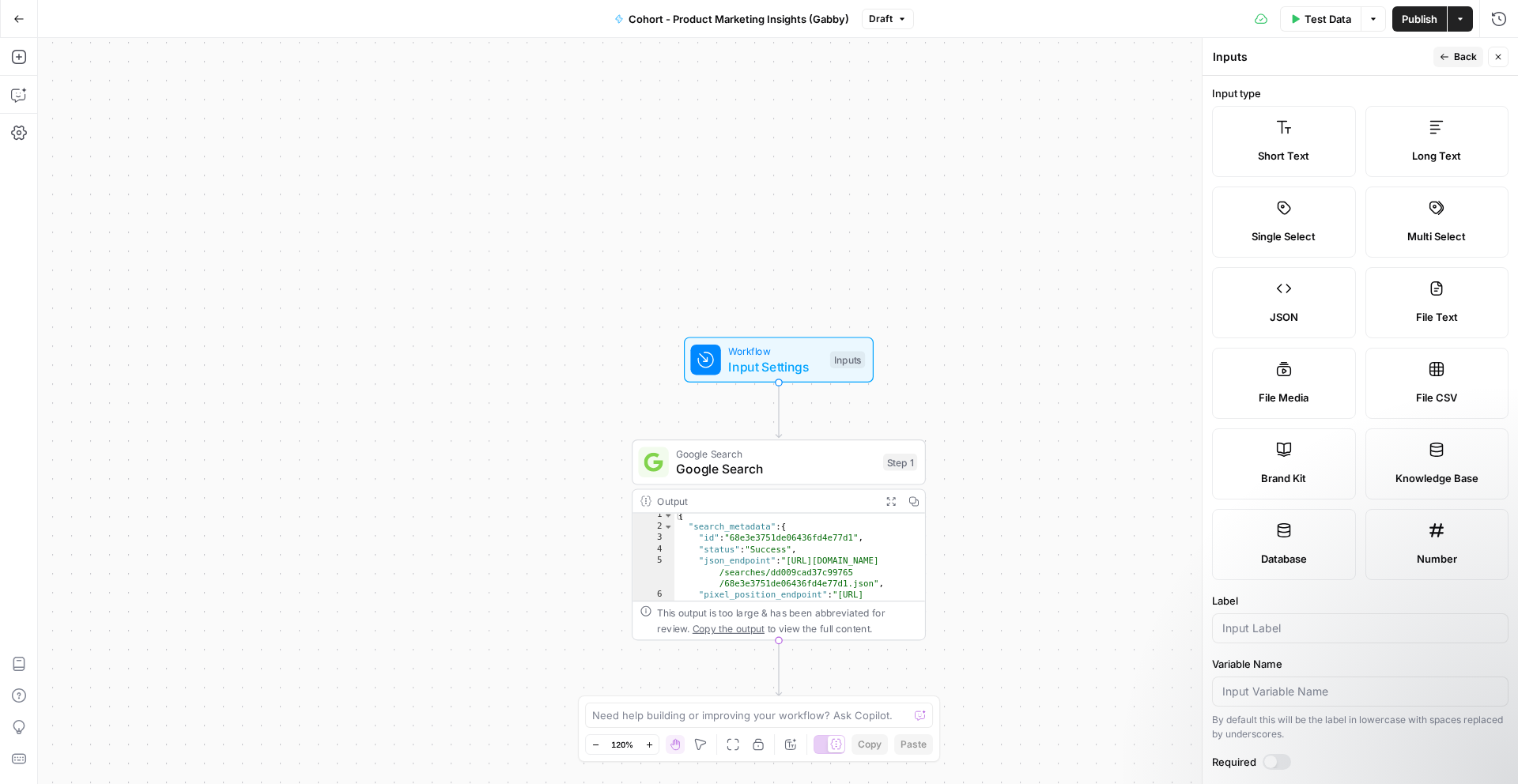
click at [1451, 56] on button "Back" at bounding box center [1459, 57] width 50 height 21
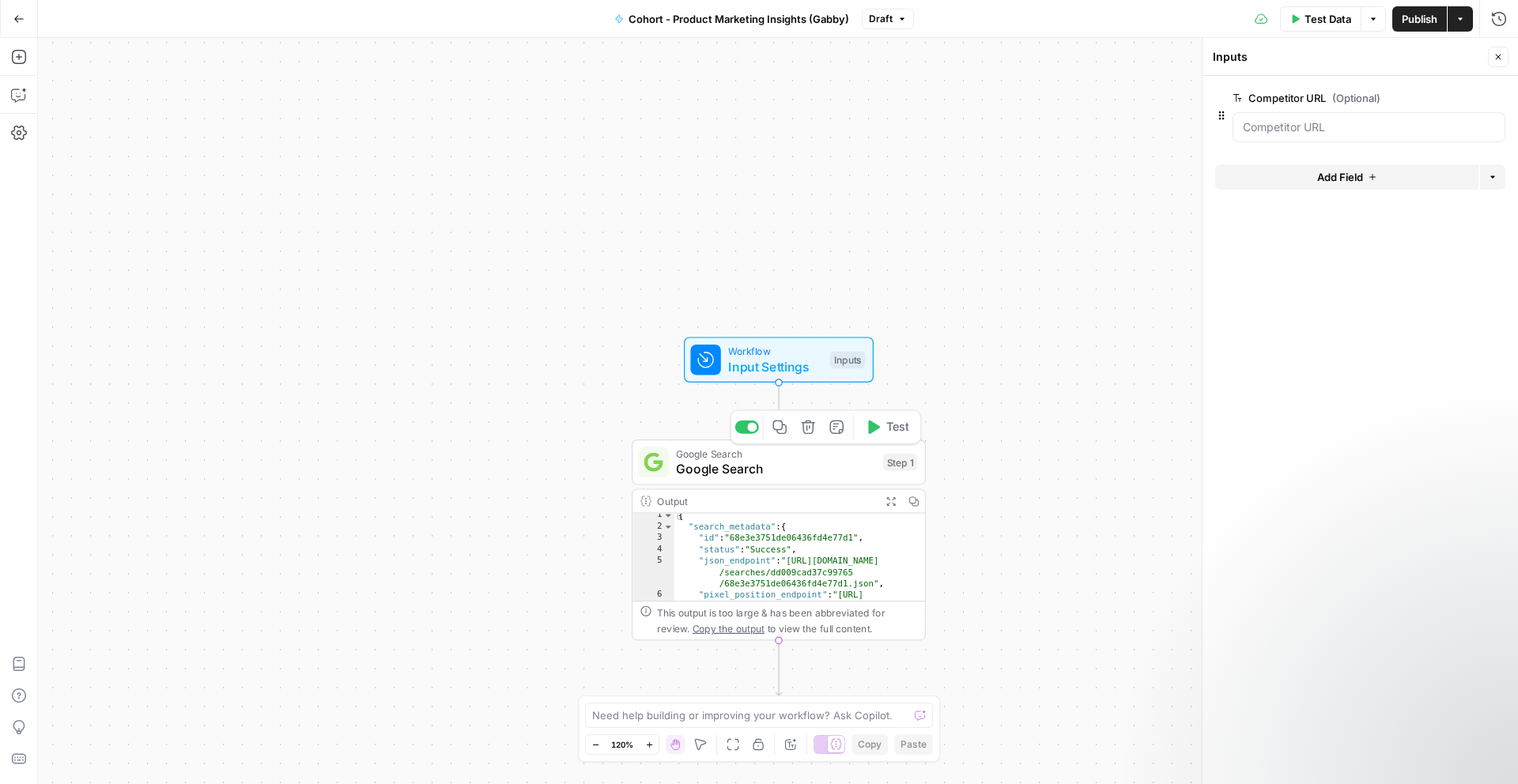
click at [778, 460] on span "Google Search" at bounding box center [775, 469] width 199 height 19
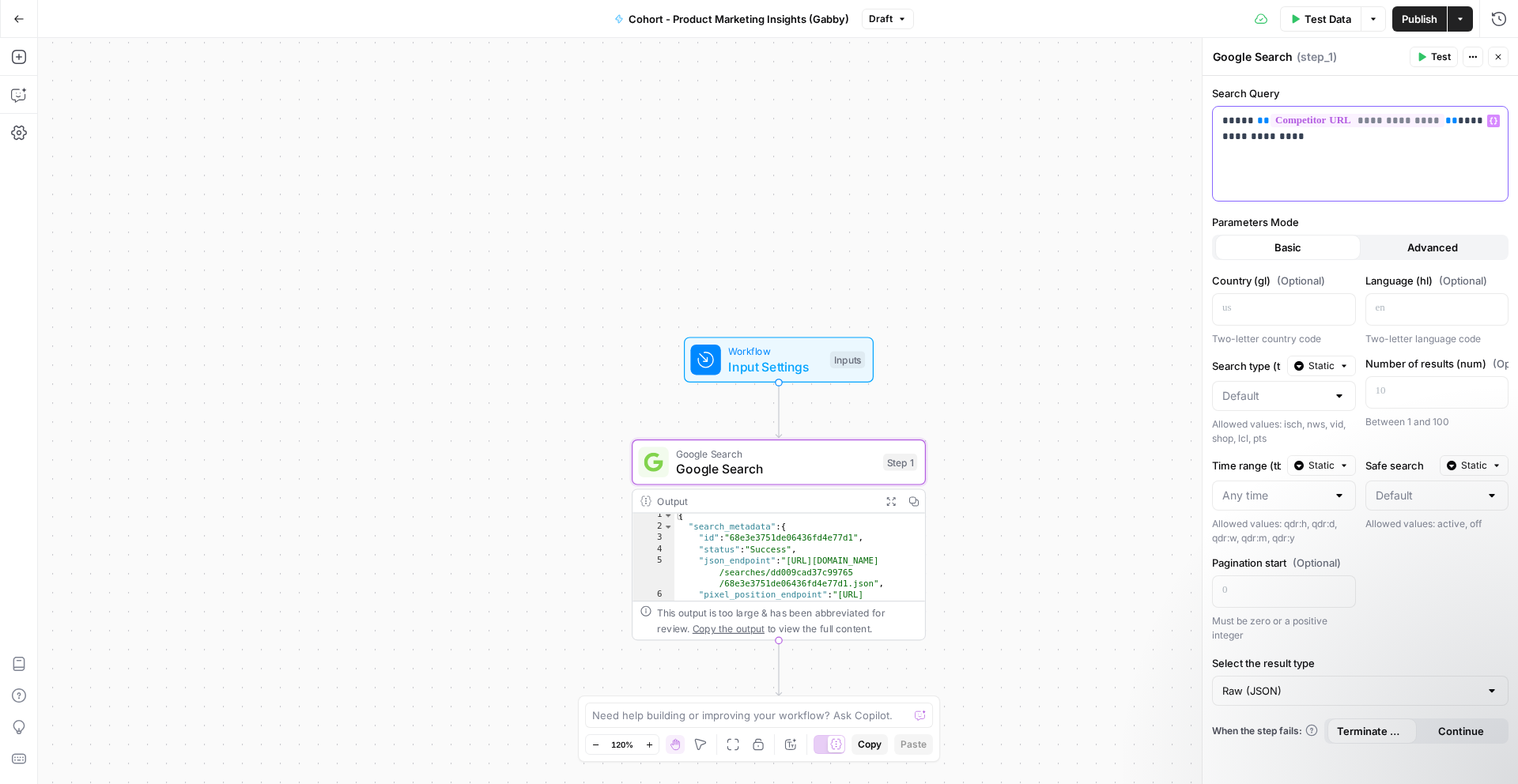
click at [1308, 121] on span "**********" at bounding box center [1357, 120] width 174 height 14
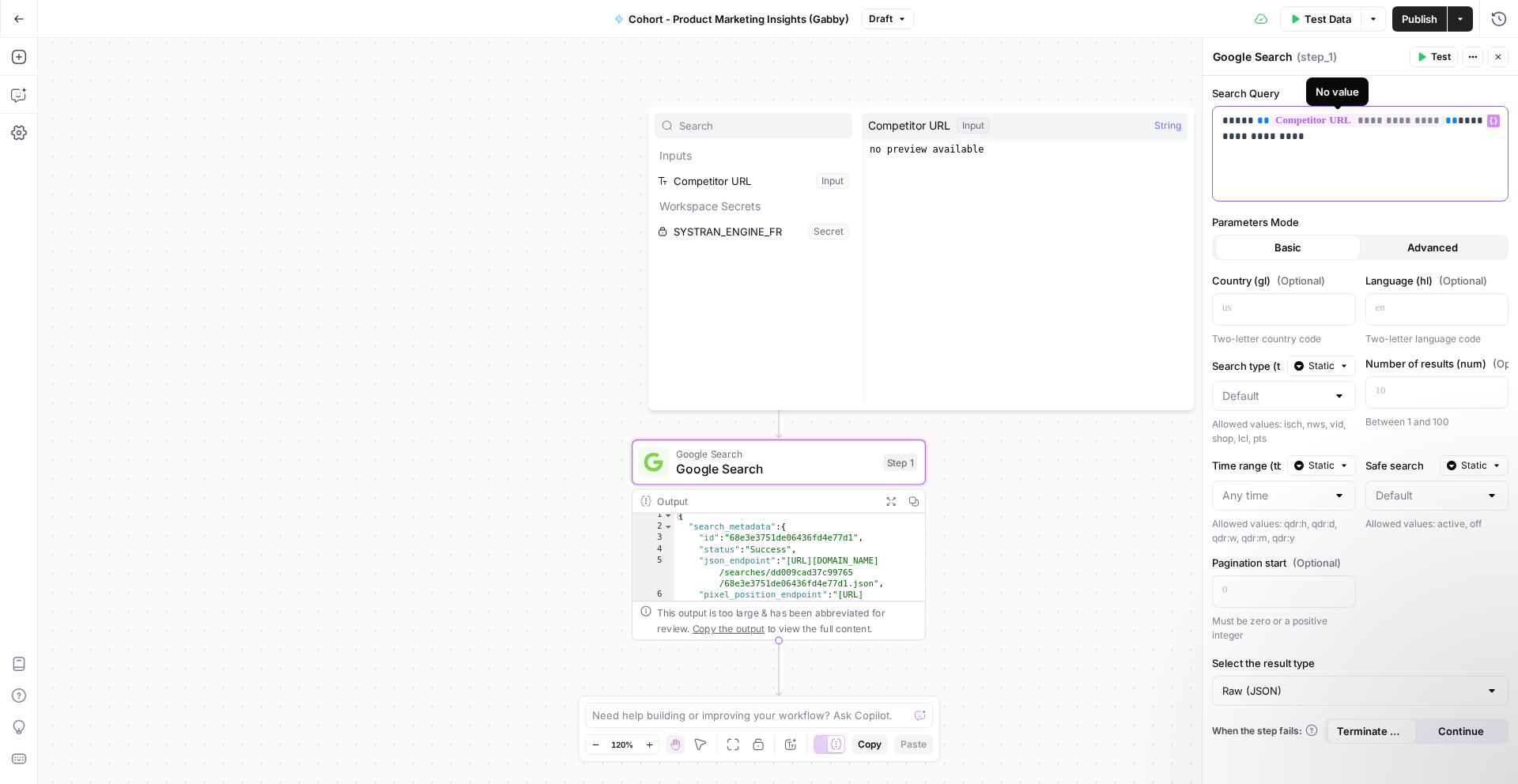
click at [1377, 120] on span "**********" at bounding box center [1357, 120] width 174 height 14
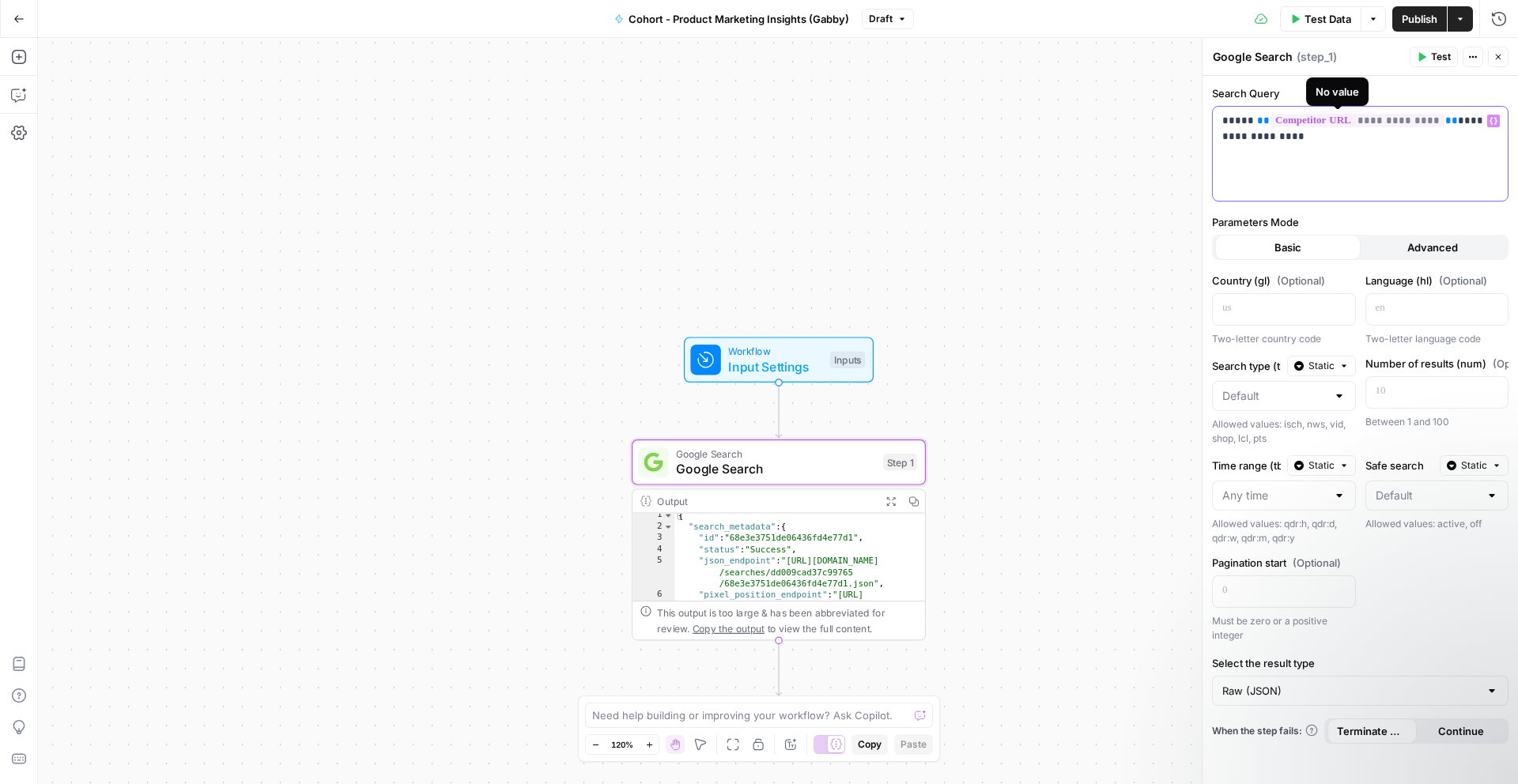
click at [1377, 120] on span "**********" at bounding box center [1357, 120] width 174 height 14
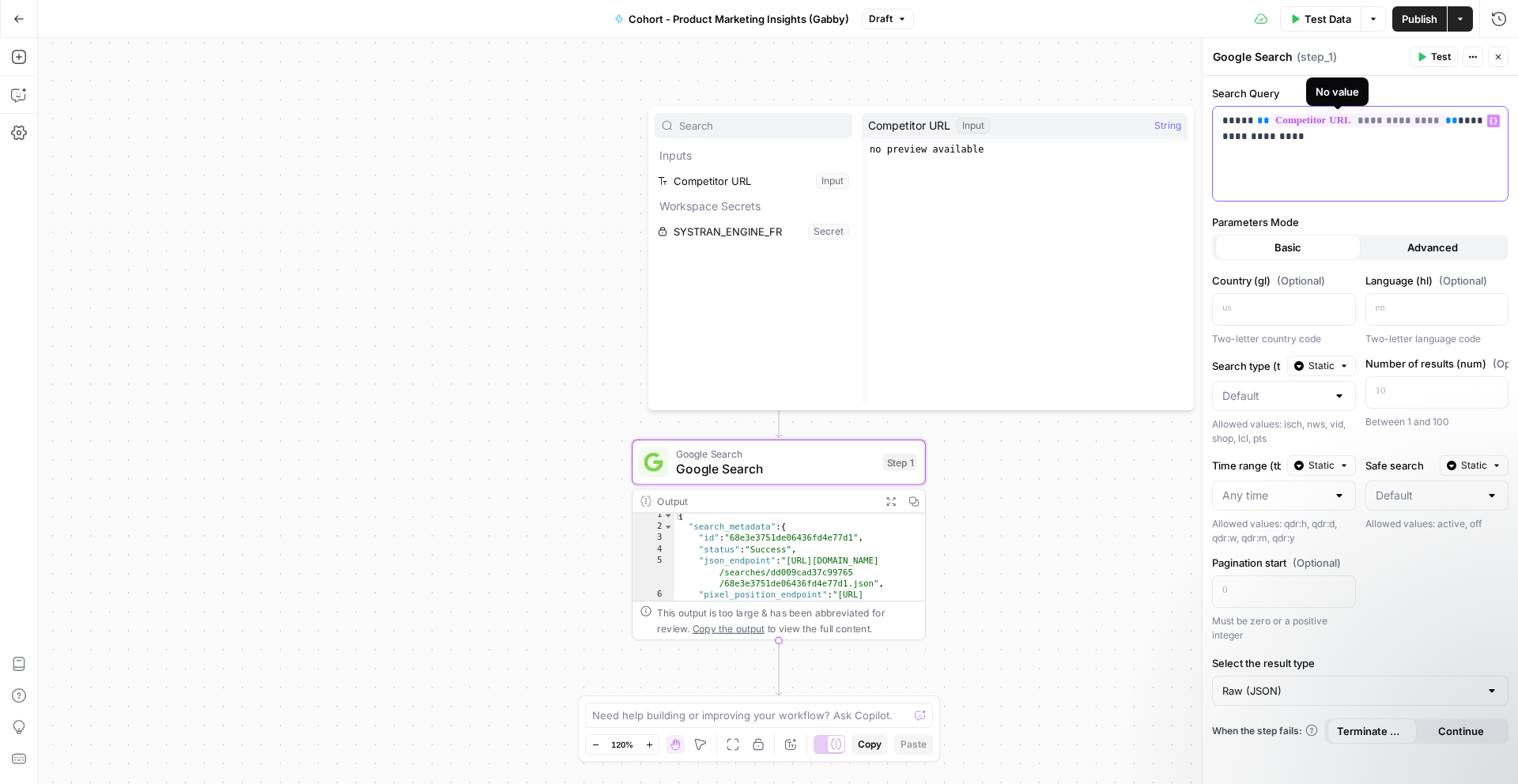
click at [1405, 116] on span "**********" at bounding box center [1357, 120] width 174 height 14
paste input "https://www.braze.com/"
drag, startPoint x: 820, startPoint y: 126, endPoint x: 527, endPoint y: 126, distance: 293.0
click at [527, 126] on body "Klaviyo New Home Browse Insights Opportunities Your Data Recent Grids Cohort 1 …" at bounding box center [759, 392] width 1518 height 784
type input "="
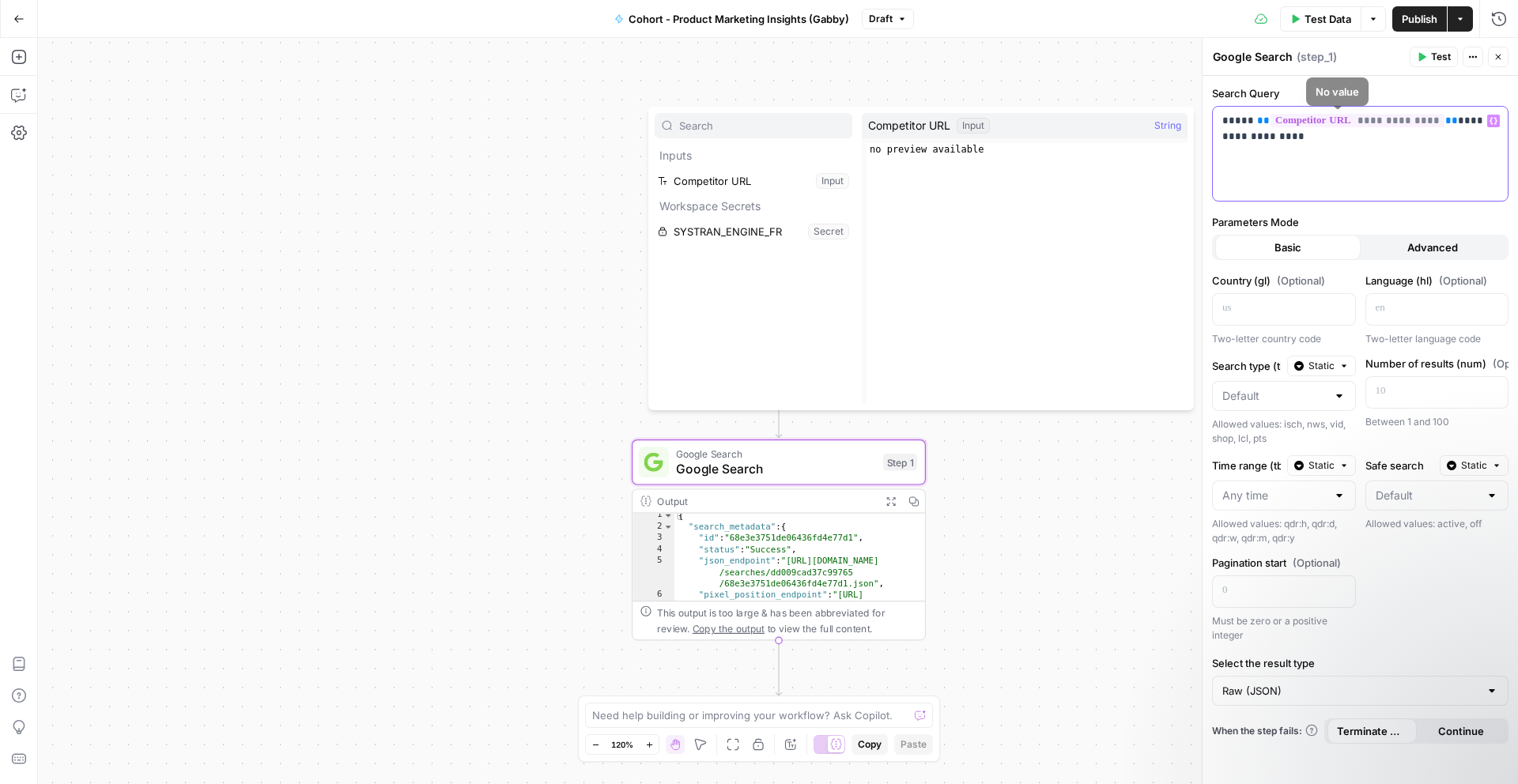
click at [1324, 135] on p "**********" at bounding box center [1360, 129] width 276 height 31
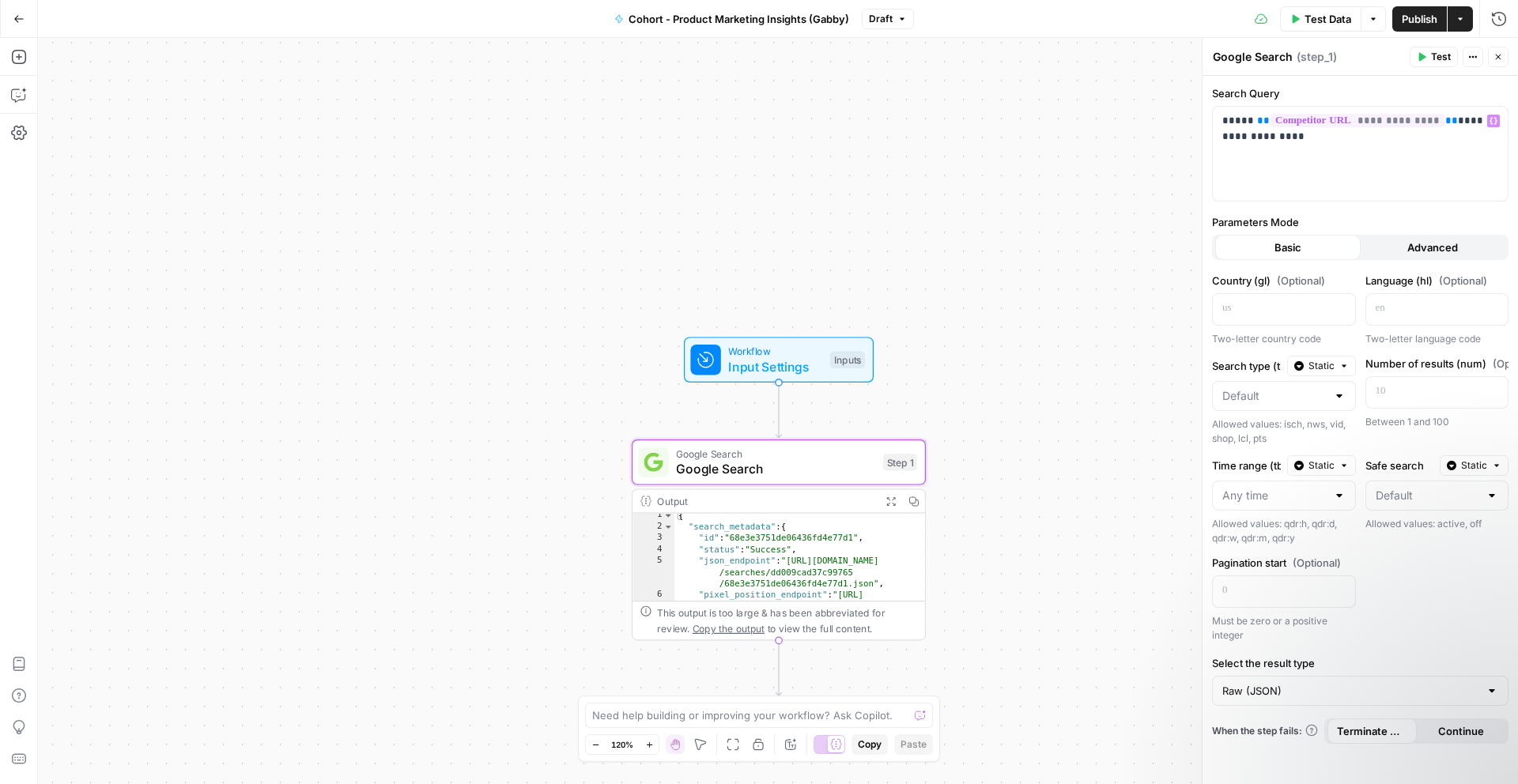
click at [1478, 64] on button "Actions" at bounding box center [1473, 57] width 21 height 21
click at [1360, 62] on div "Google Search Google Search ( step_1 )" at bounding box center [1308, 57] width 193 height 18
click at [1388, 139] on p "**********" at bounding box center [1360, 129] width 276 height 31
click at [1404, 259] on button "Advanced" at bounding box center [1433, 247] width 145 height 25
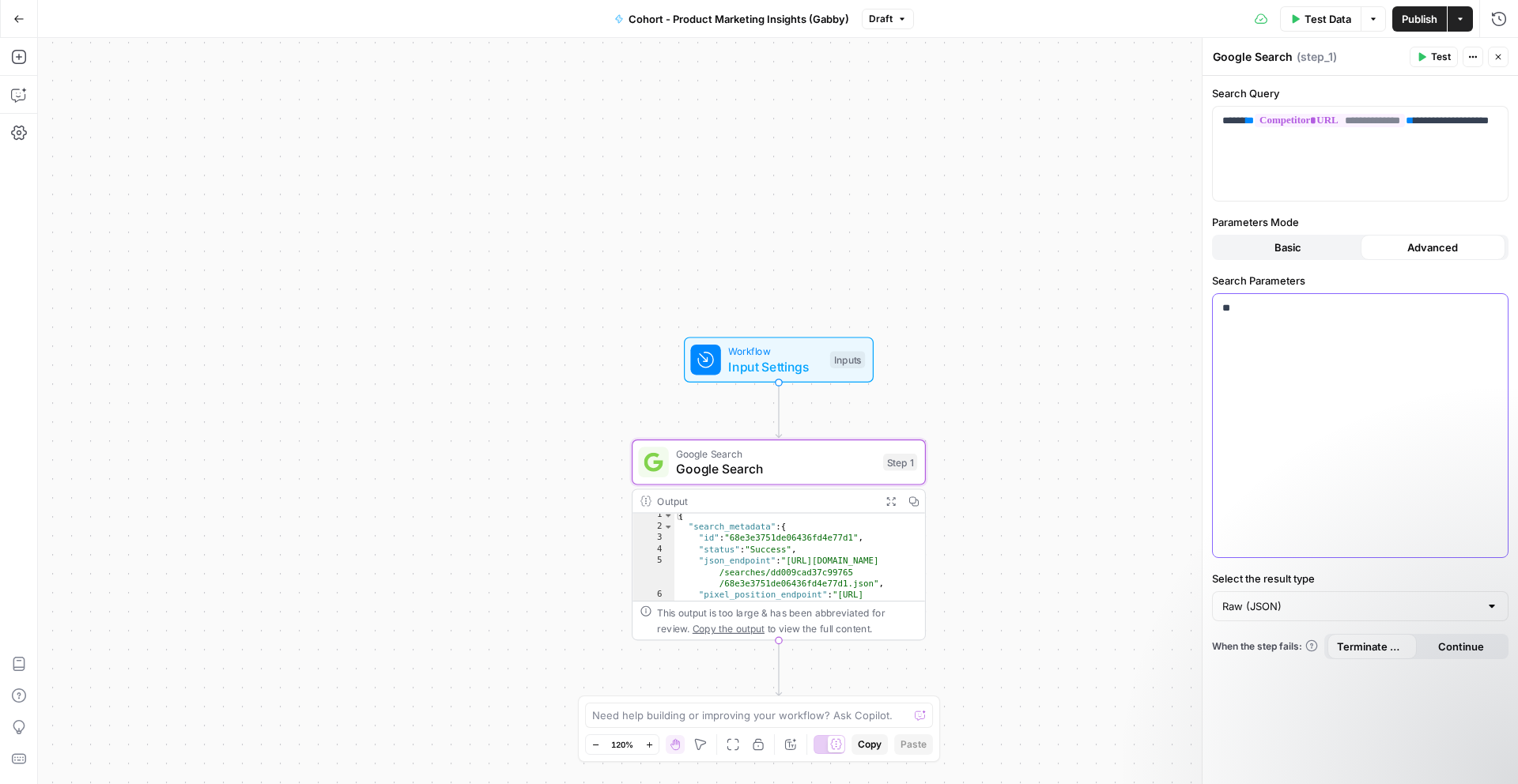
click at [1363, 304] on p "**" at bounding box center [1360, 308] width 276 height 16
click at [1293, 250] on span "Basic" at bounding box center [1287, 247] width 27 height 16
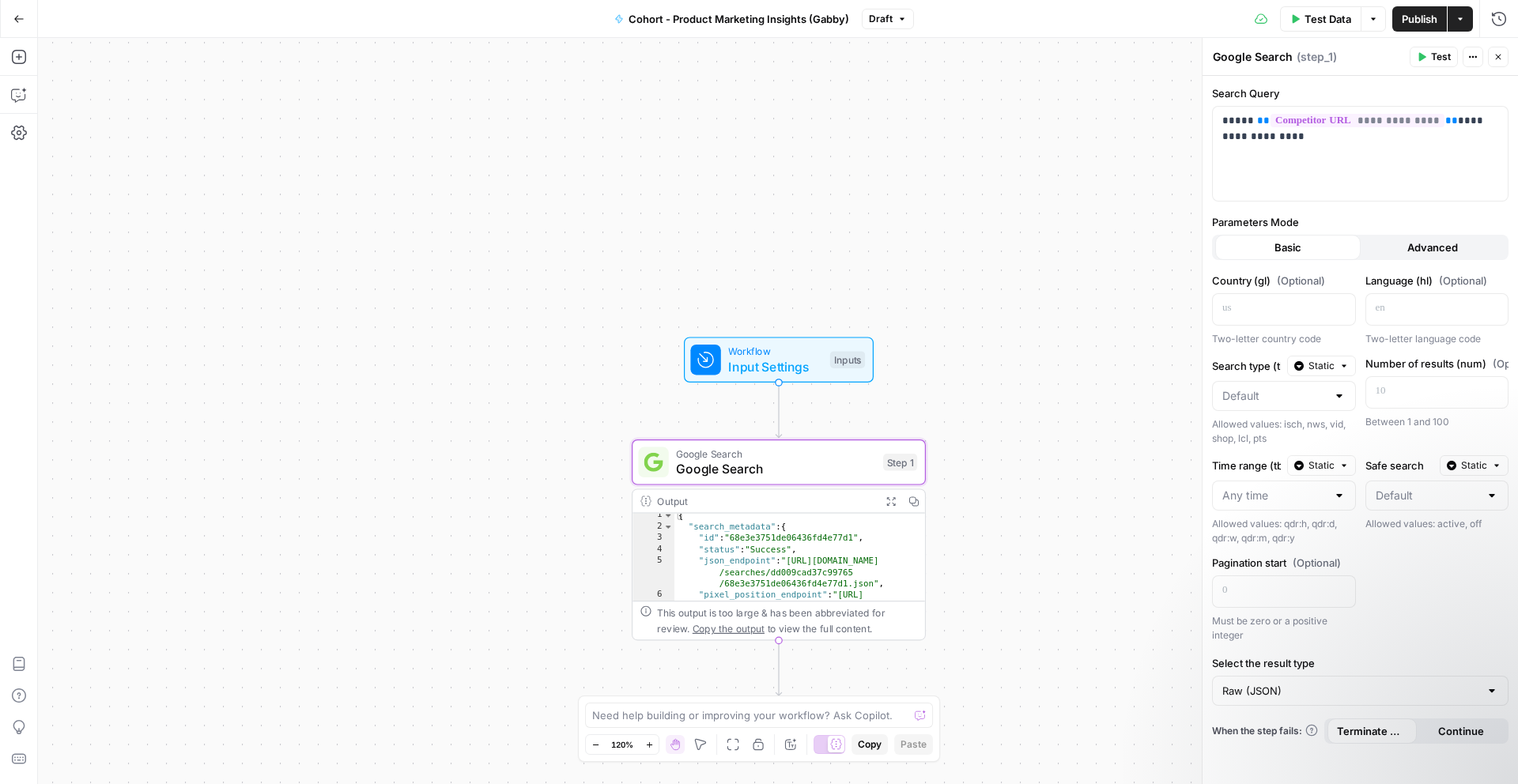
click at [1328, 53] on span "( step_1 )" at bounding box center [1317, 57] width 40 height 16
click at [1459, 55] on div "Test Actions Close" at bounding box center [1459, 57] width 99 height 21
click at [1479, 55] on button "Actions" at bounding box center [1473, 57] width 21 height 21
click at [824, 376] on div "Workflow Input Settings Inputs Test Step" at bounding box center [779, 359] width 190 height 46
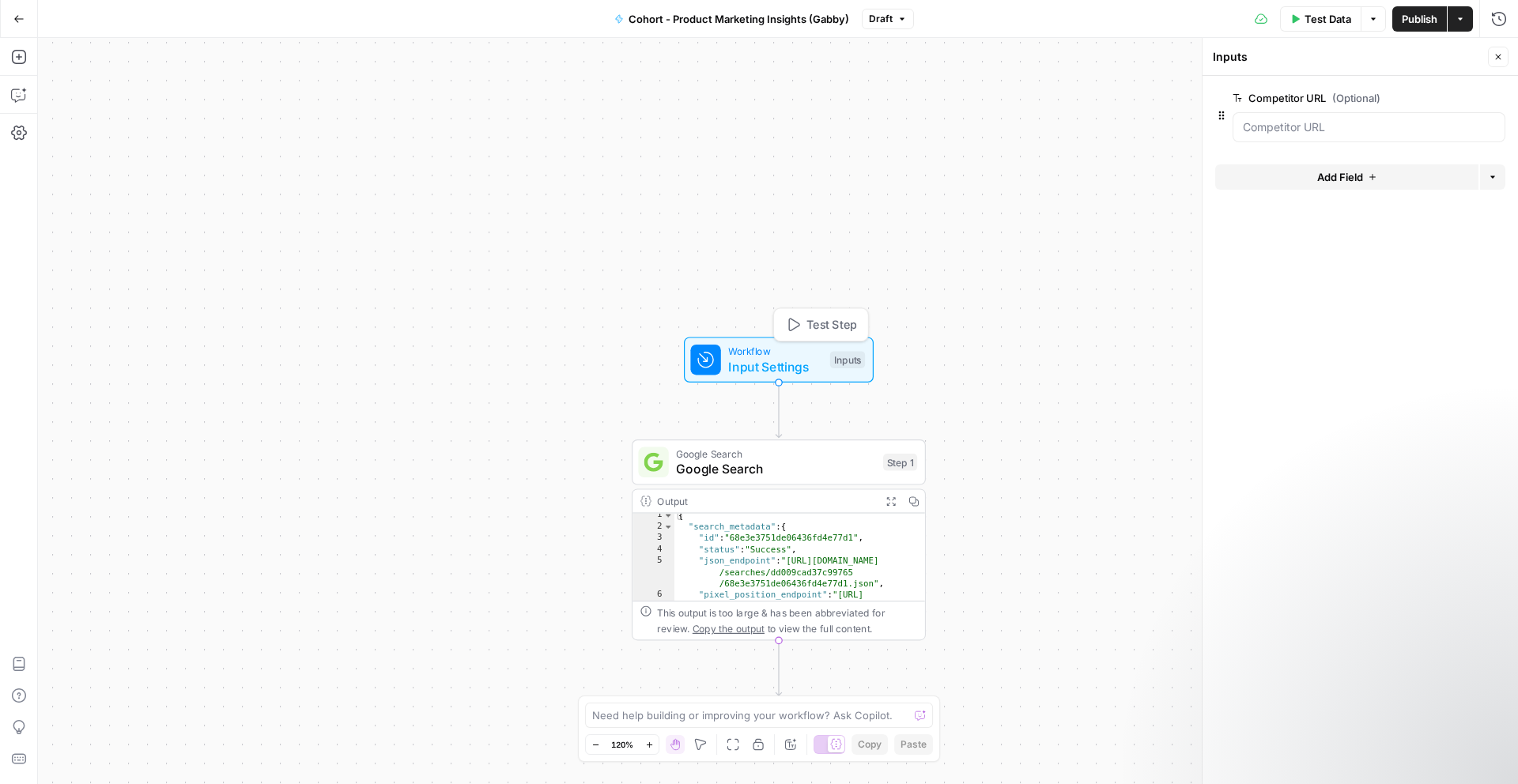
click at [792, 473] on span "Google Search" at bounding box center [775, 469] width 199 height 19
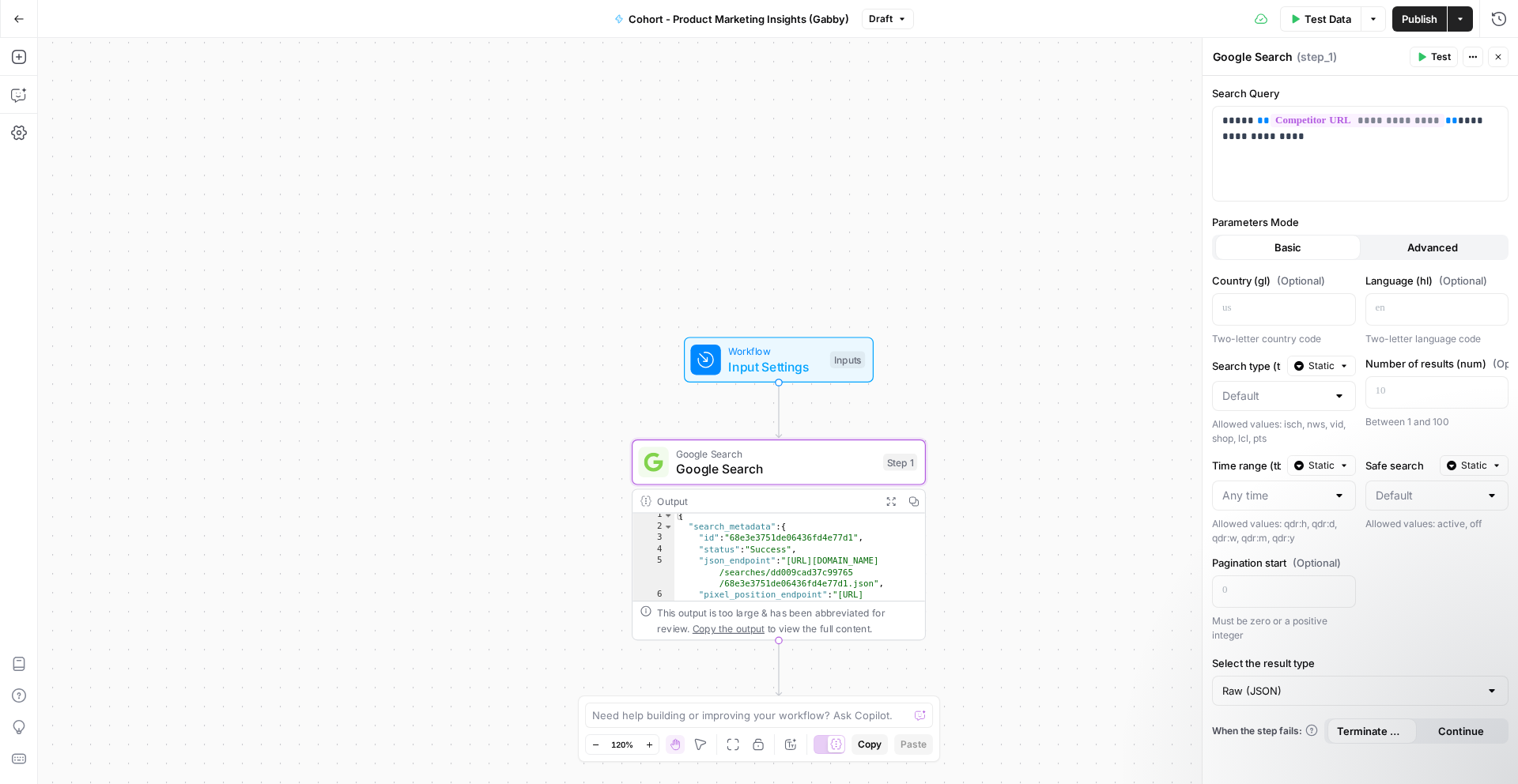
click at [1495, 56] on icon "button" at bounding box center [1499, 57] width 10 height 10
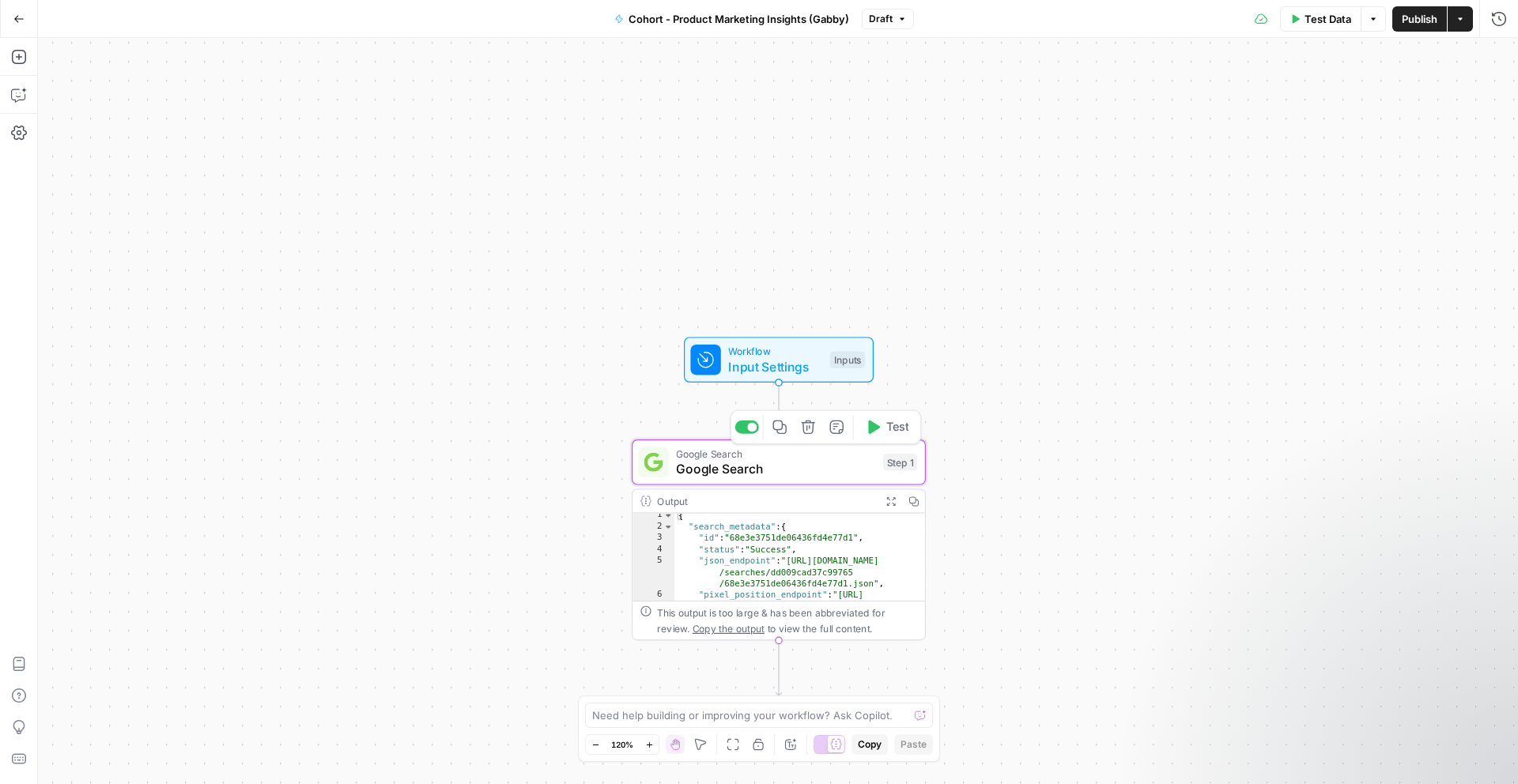
click at [792, 478] on span "Google Search" at bounding box center [775, 469] width 199 height 19
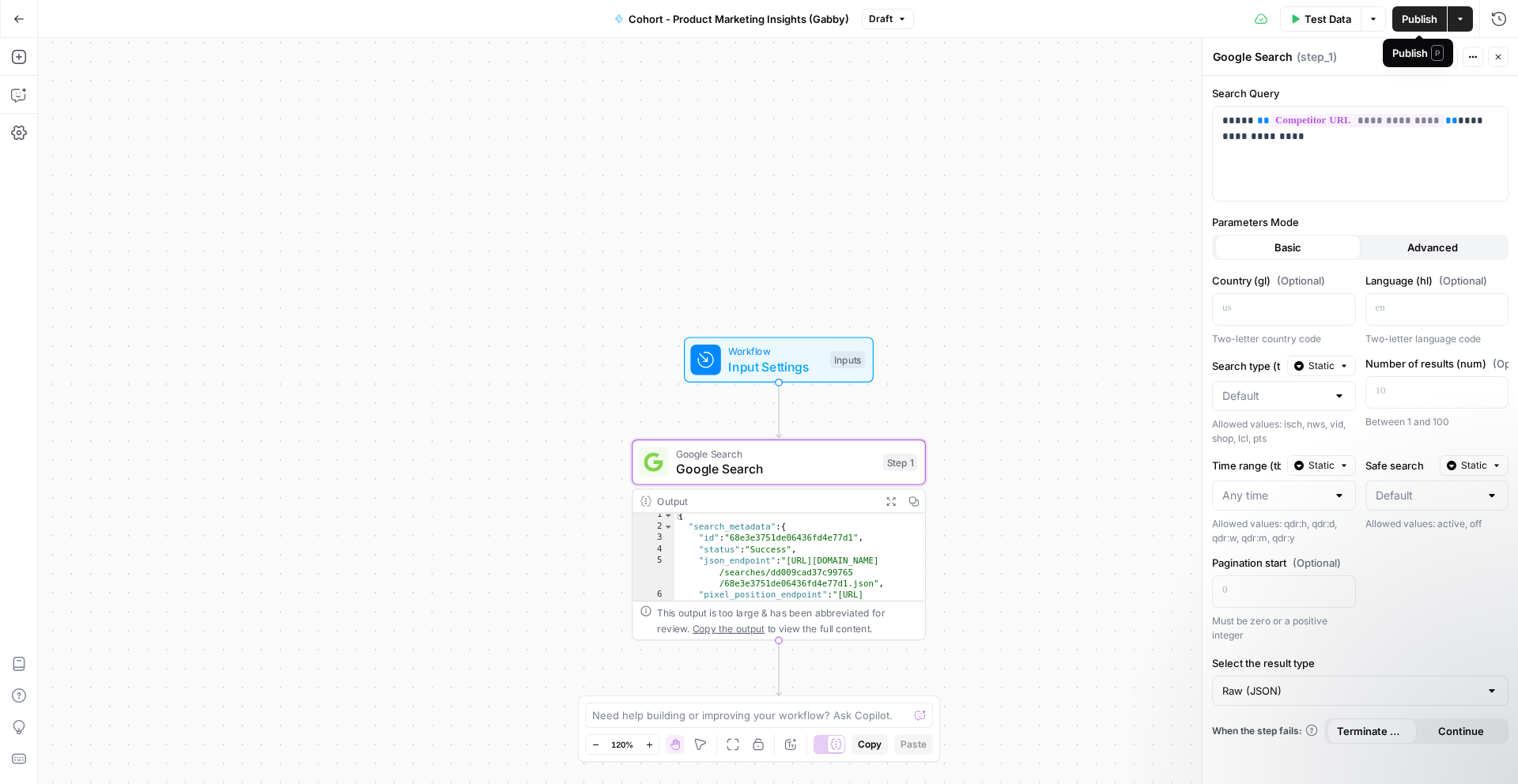
click at [1421, 21] on span "Publish" at bounding box center [1420, 19] width 35 height 16
click at [1222, 140] on p "**********" at bounding box center [1360, 129] width 276 height 31
click at [1472, 53] on icon "button" at bounding box center [1473, 57] width 10 height 10
click at [1317, 63] on span "( step_1 )" at bounding box center [1317, 57] width 40 height 16
click at [1377, 10] on button "Options" at bounding box center [1373, 18] width 25 height 25
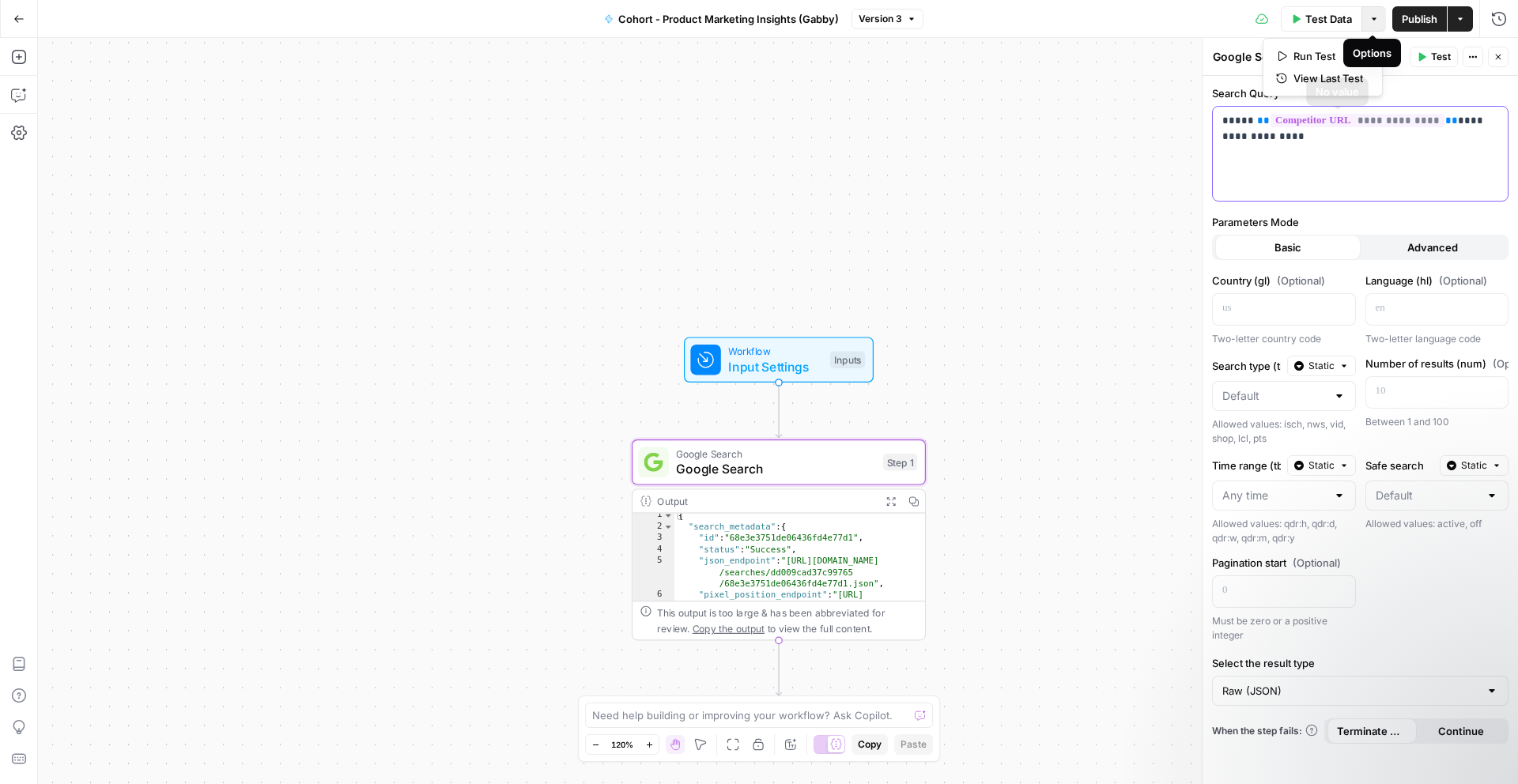
click at [1344, 172] on div "**********" at bounding box center [1360, 153] width 295 height 94
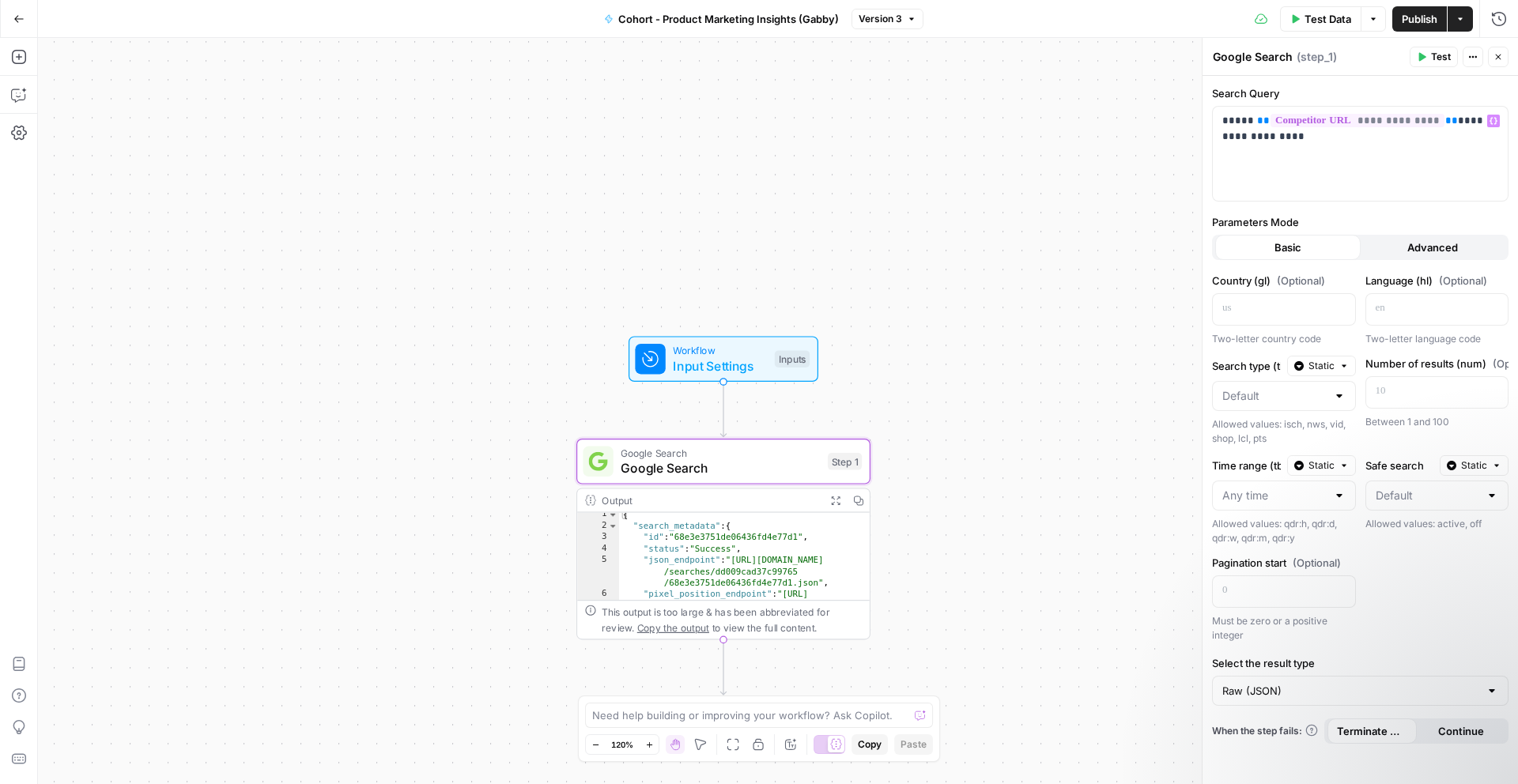
click at [1500, 63] on button "Close" at bounding box center [1499, 57] width 21 height 21
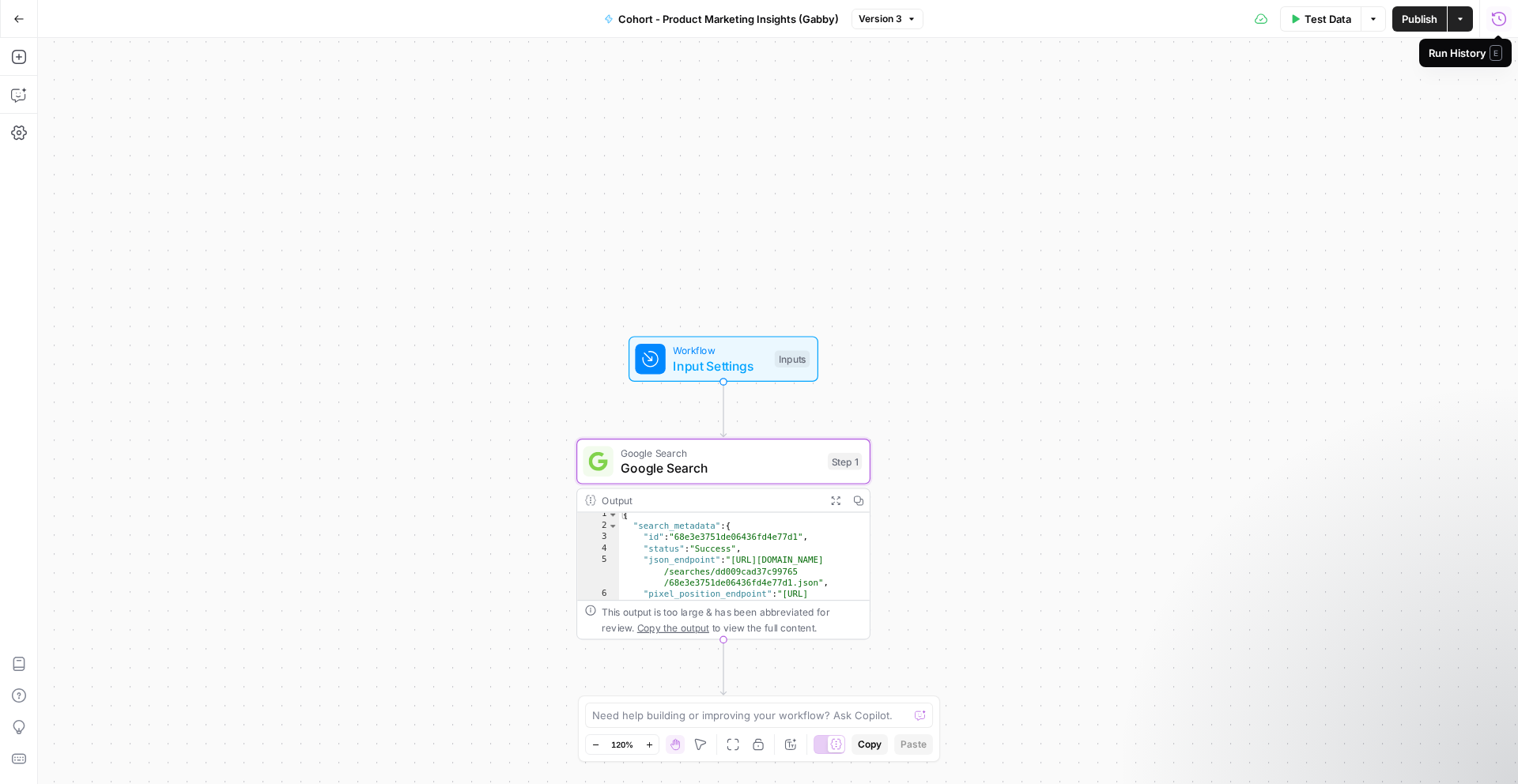
click at [1501, 24] on icon "button" at bounding box center [1500, 19] width 16 height 16
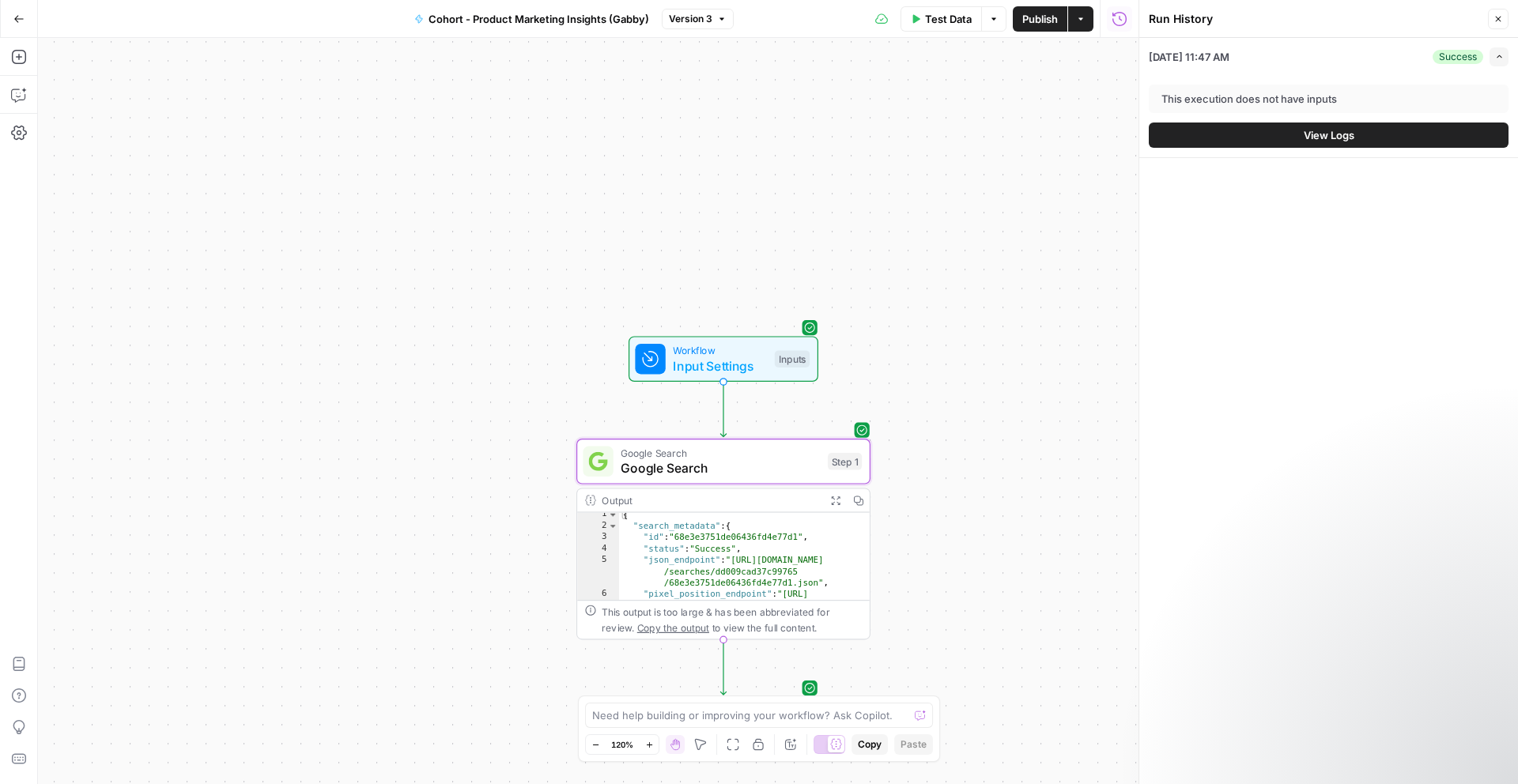
click at [1364, 137] on button "View Logs" at bounding box center [1329, 135] width 360 height 25
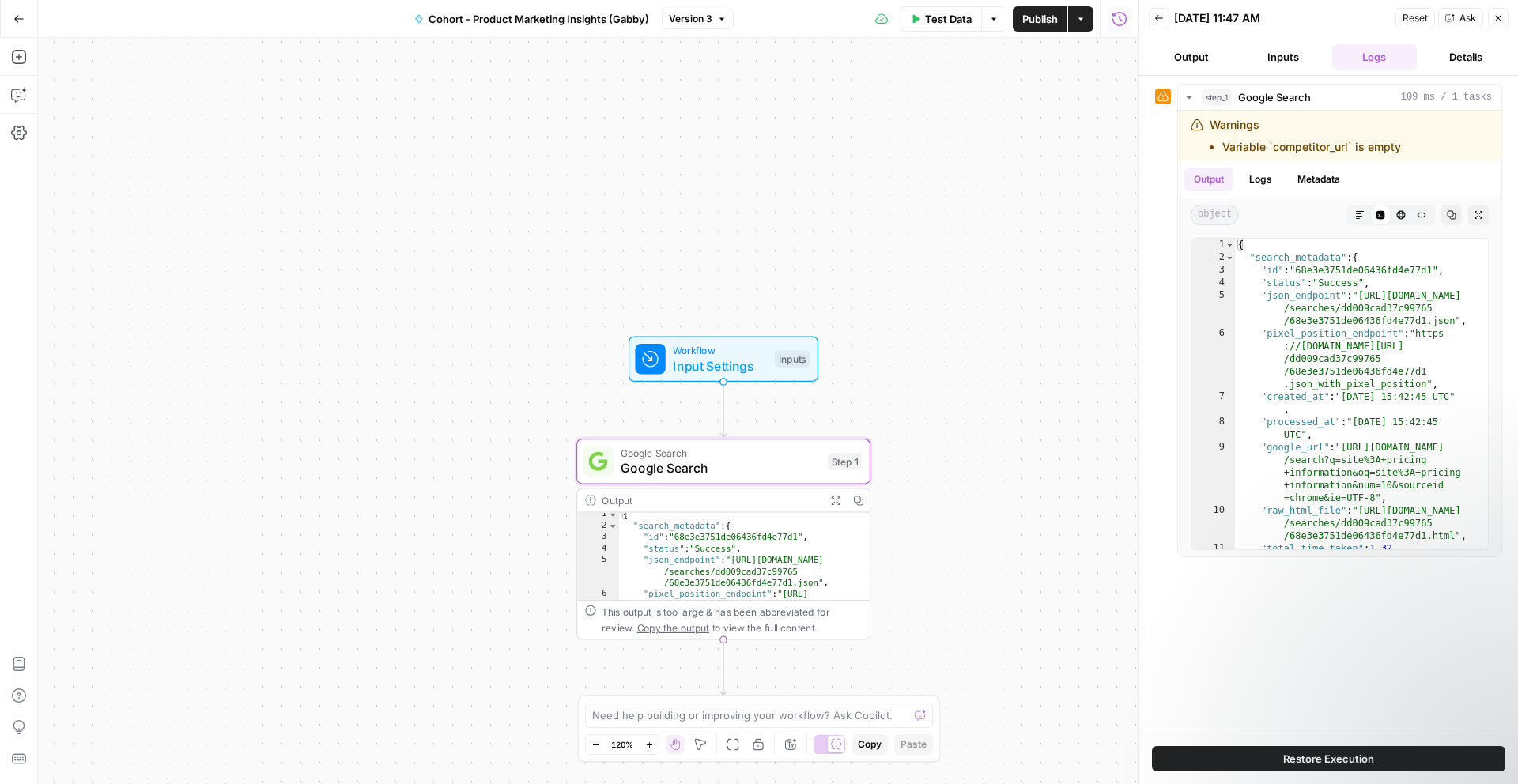
click at [1260, 50] on button "Inputs" at bounding box center [1283, 56] width 85 height 25
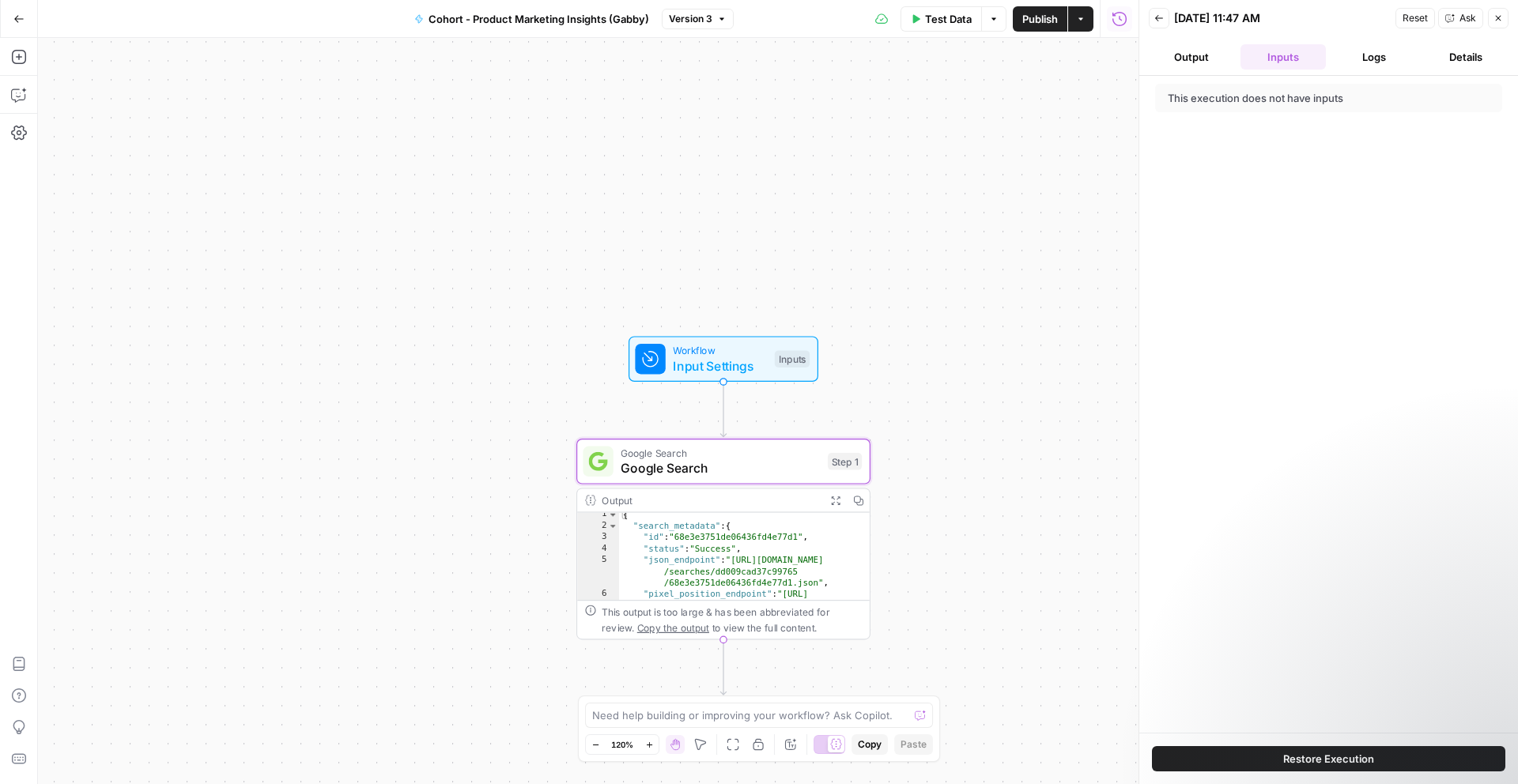
click at [1267, 96] on div "This execution does not have inputs" at bounding box center [1292, 98] width 249 height 16
click at [1168, 58] on button "Output" at bounding box center [1192, 56] width 85 height 25
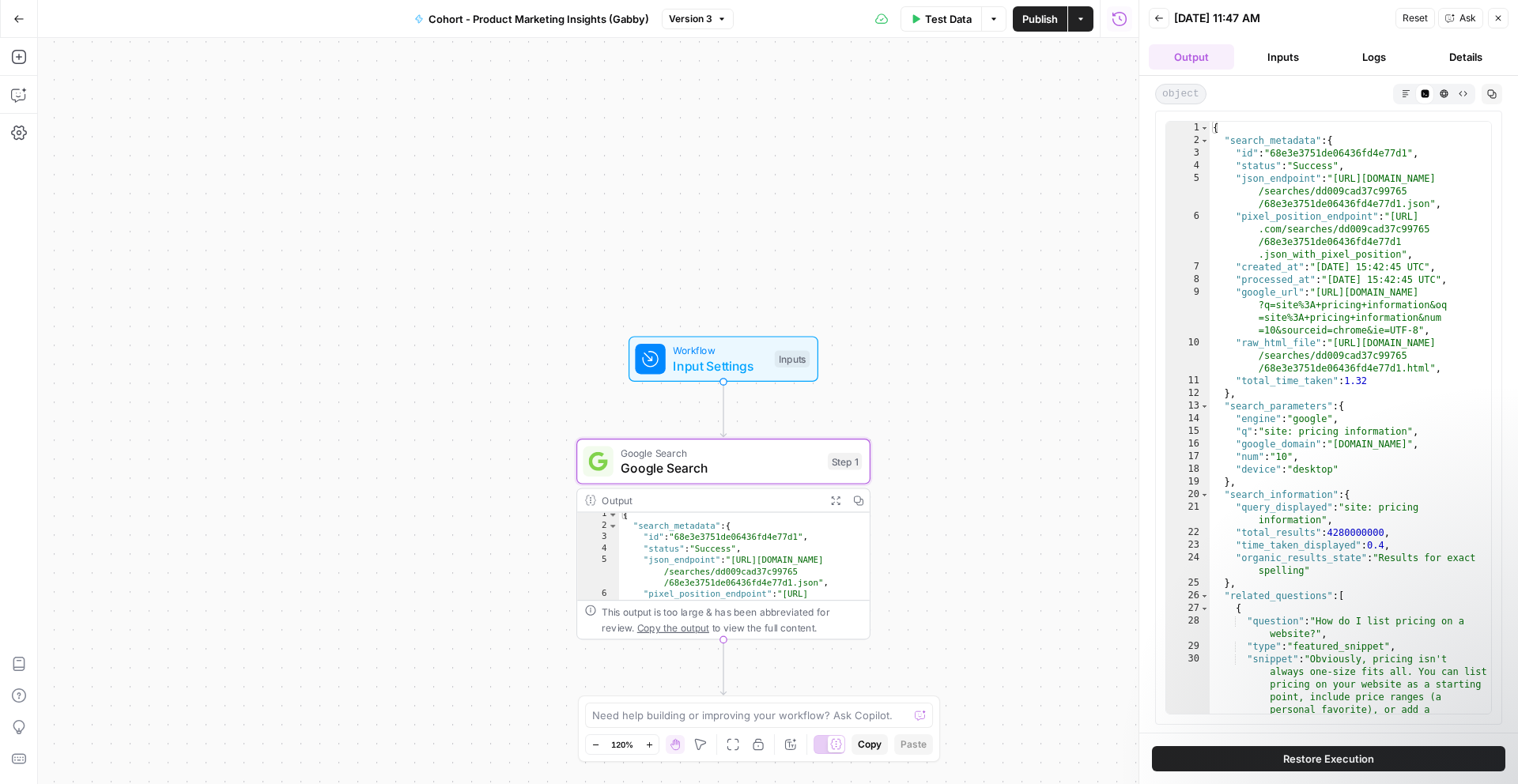
click at [1316, 63] on button "Inputs" at bounding box center [1283, 56] width 85 height 25
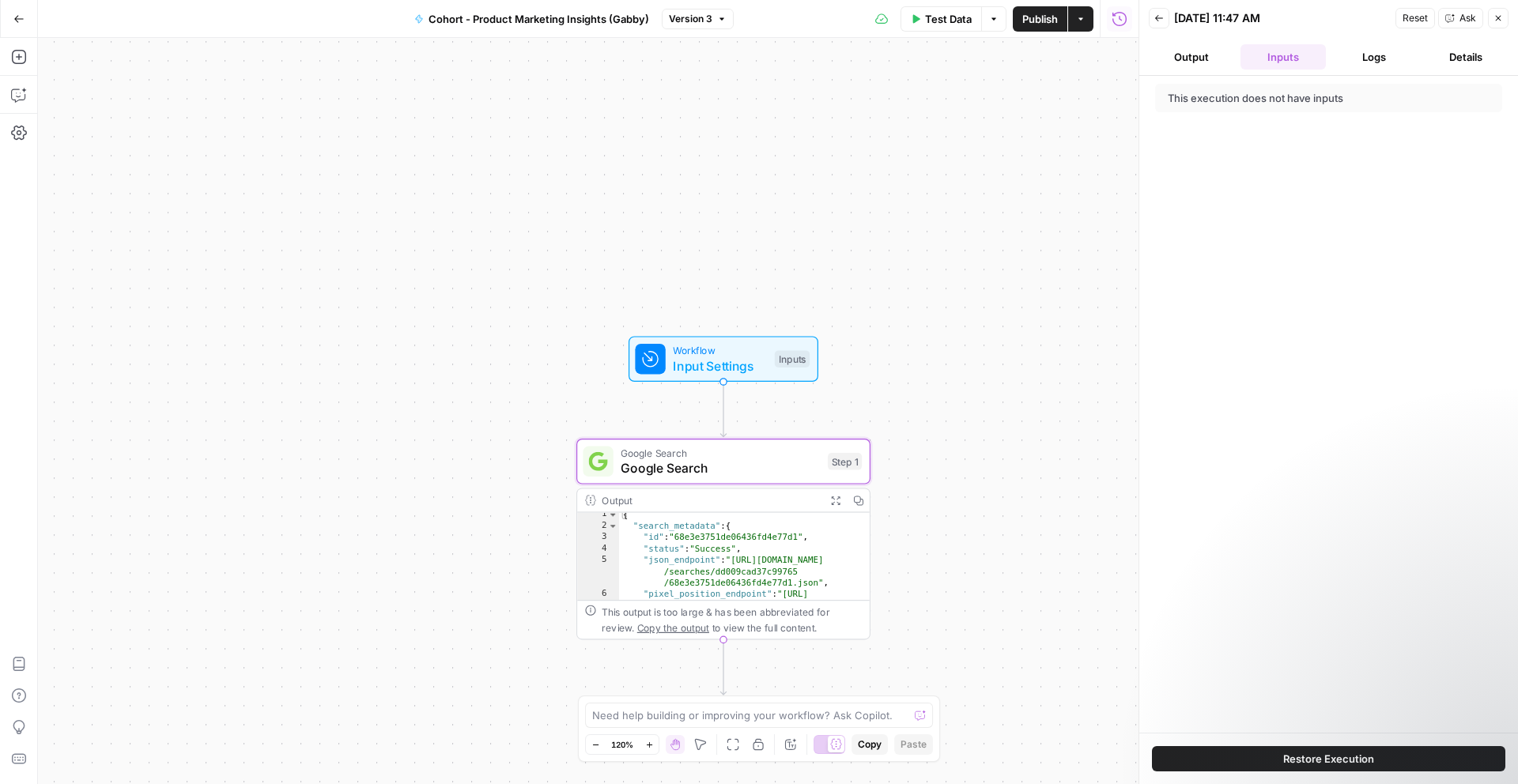
click at [1383, 67] on button "Logs" at bounding box center [1375, 56] width 85 height 25
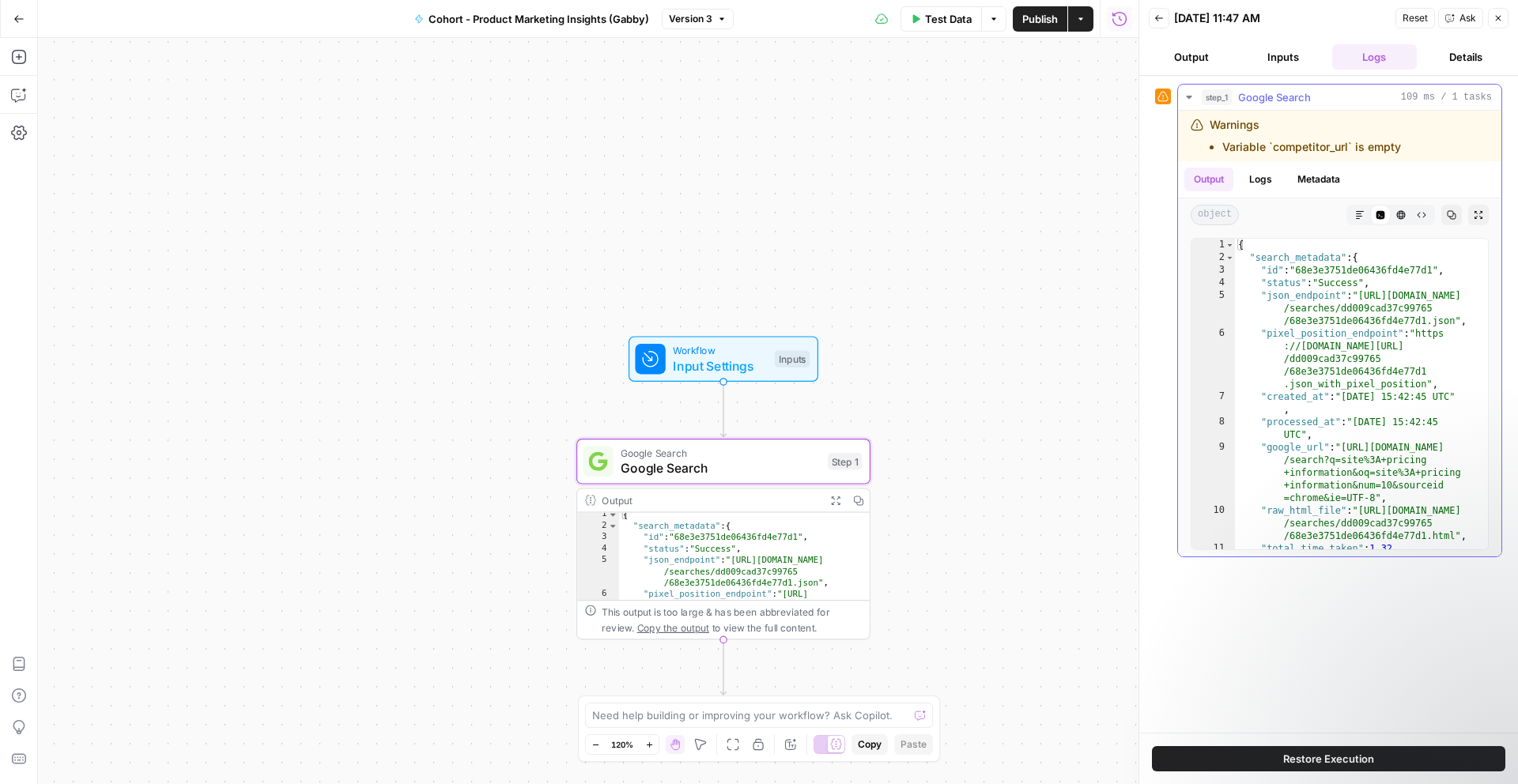
click at [1363, 141] on li "Variable `competitor_url` is empty" at bounding box center [1311, 147] width 178 height 16
click at [1435, 55] on button "Details" at bounding box center [1466, 56] width 85 height 25
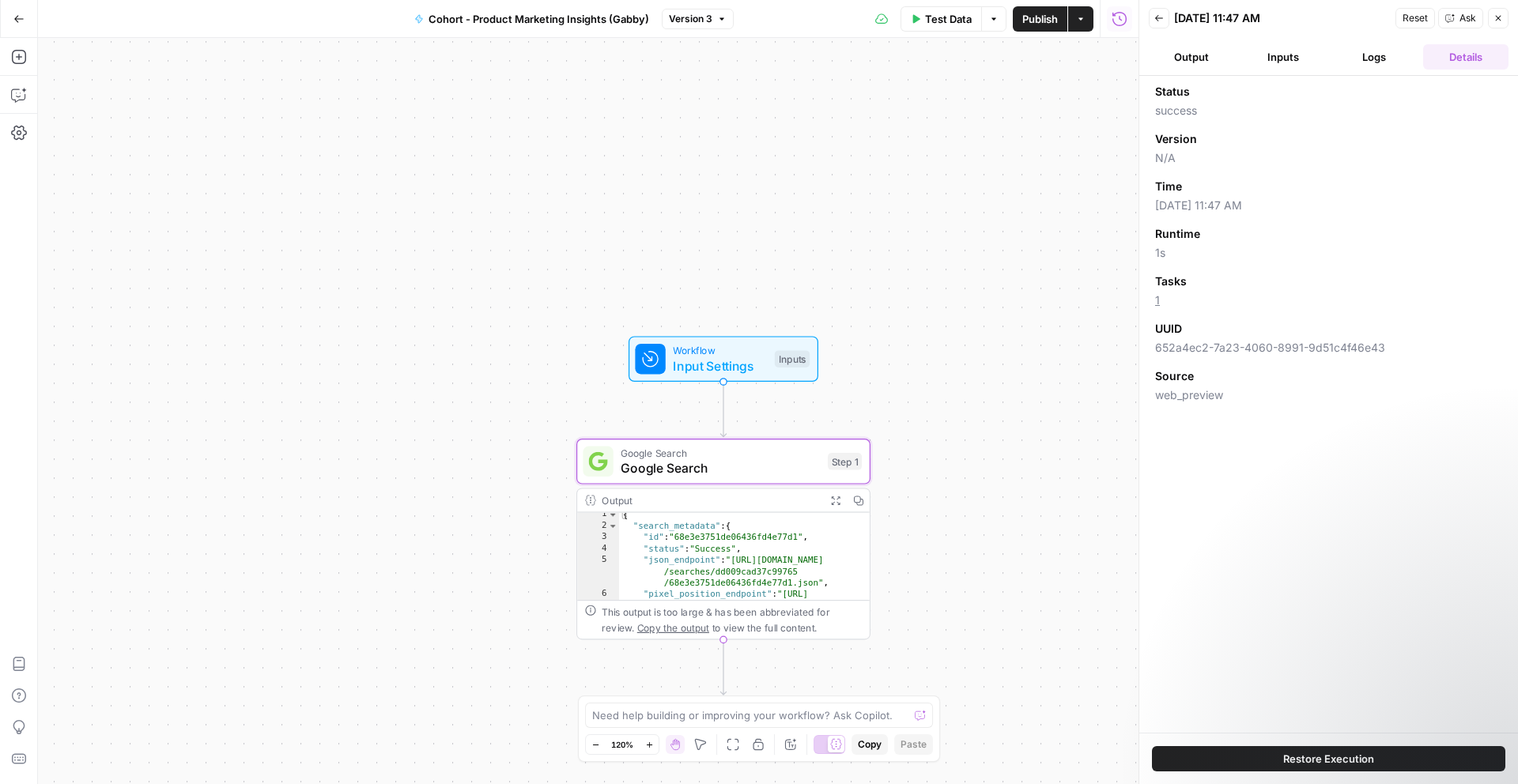
click at [1206, 63] on button "Output" at bounding box center [1192, 56] width 85 height 25
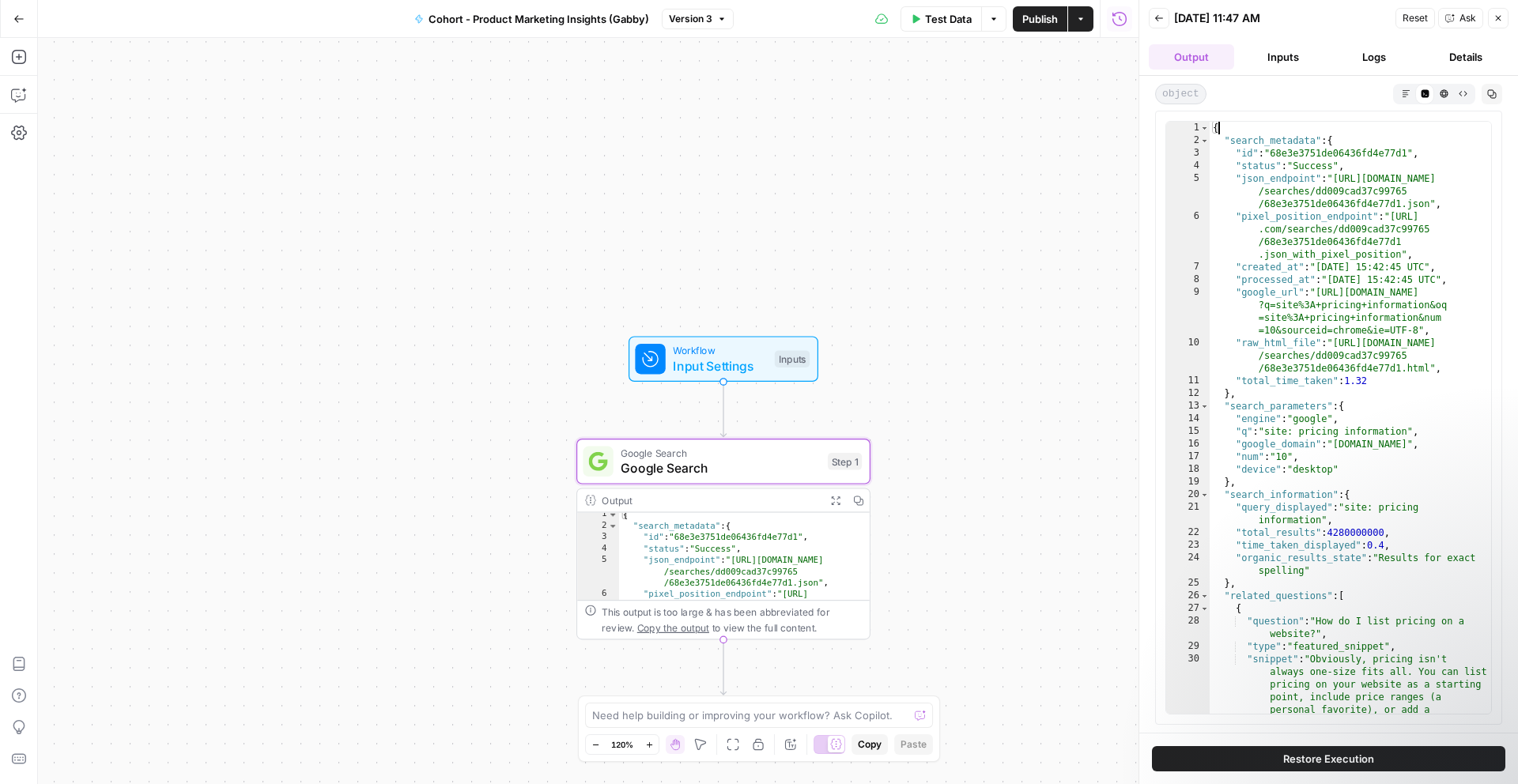
click at [1276, 122] on div "{ "search_metadata" : { "id" : "68e3e3751de06436fd4e77d1" , "status" : "Success…" at bounding box center [1350, 481] width 281 height 718
paste textarea "**********"
click at [1252, 174] on div "{ "search_metadata" : { "id" : "68e3e3751de06436fd4e77d1" , "status" : "Success…" at bounding box center [1350, 480] width 281 height 718
type textarea "**********"
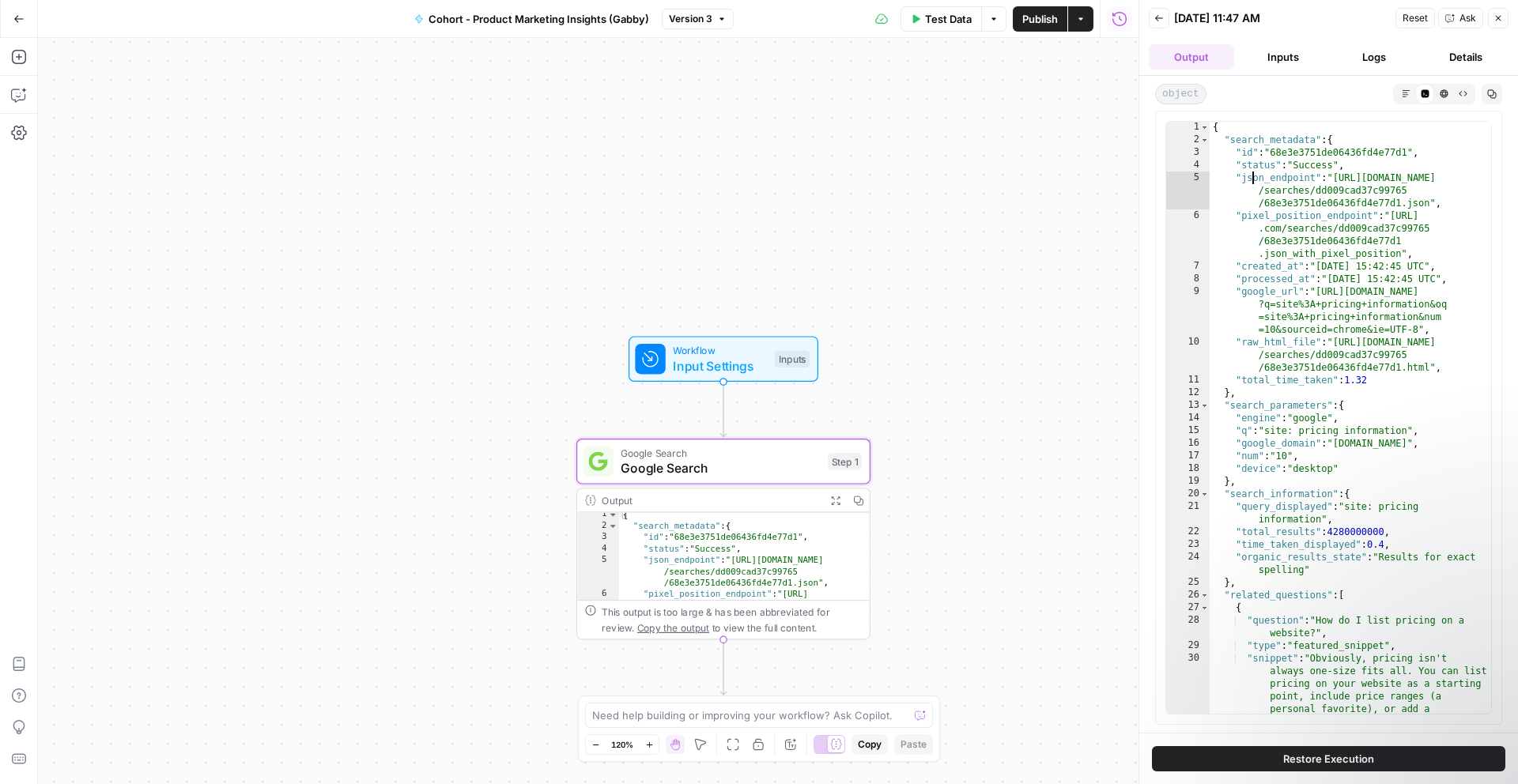
click at [1161, 21] on icon "button" at bounding box center [1160, 18] width 10 height 10
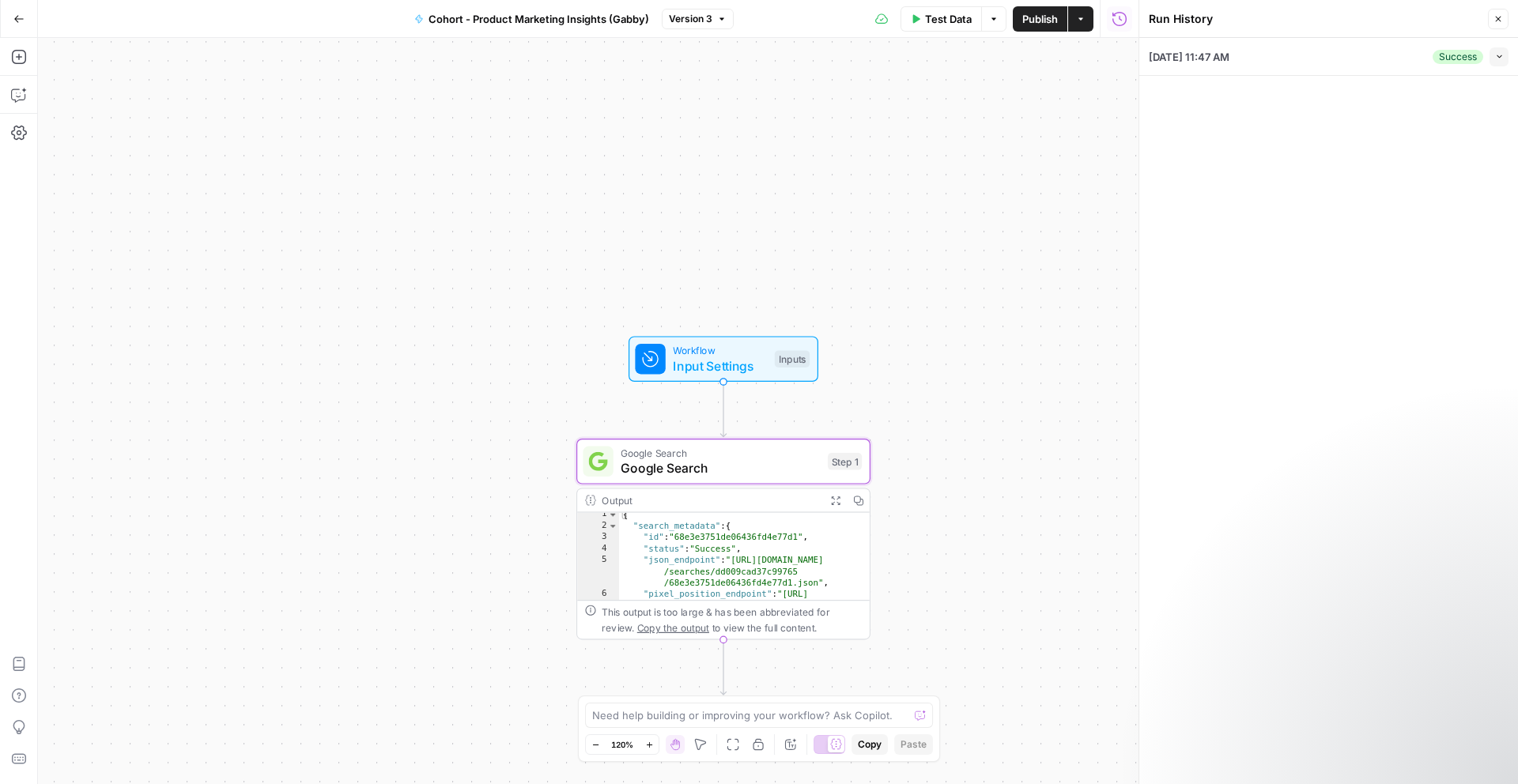
click at [1500, 25] on button "Close" at bounding box center [1499, 19] width 21 height 21
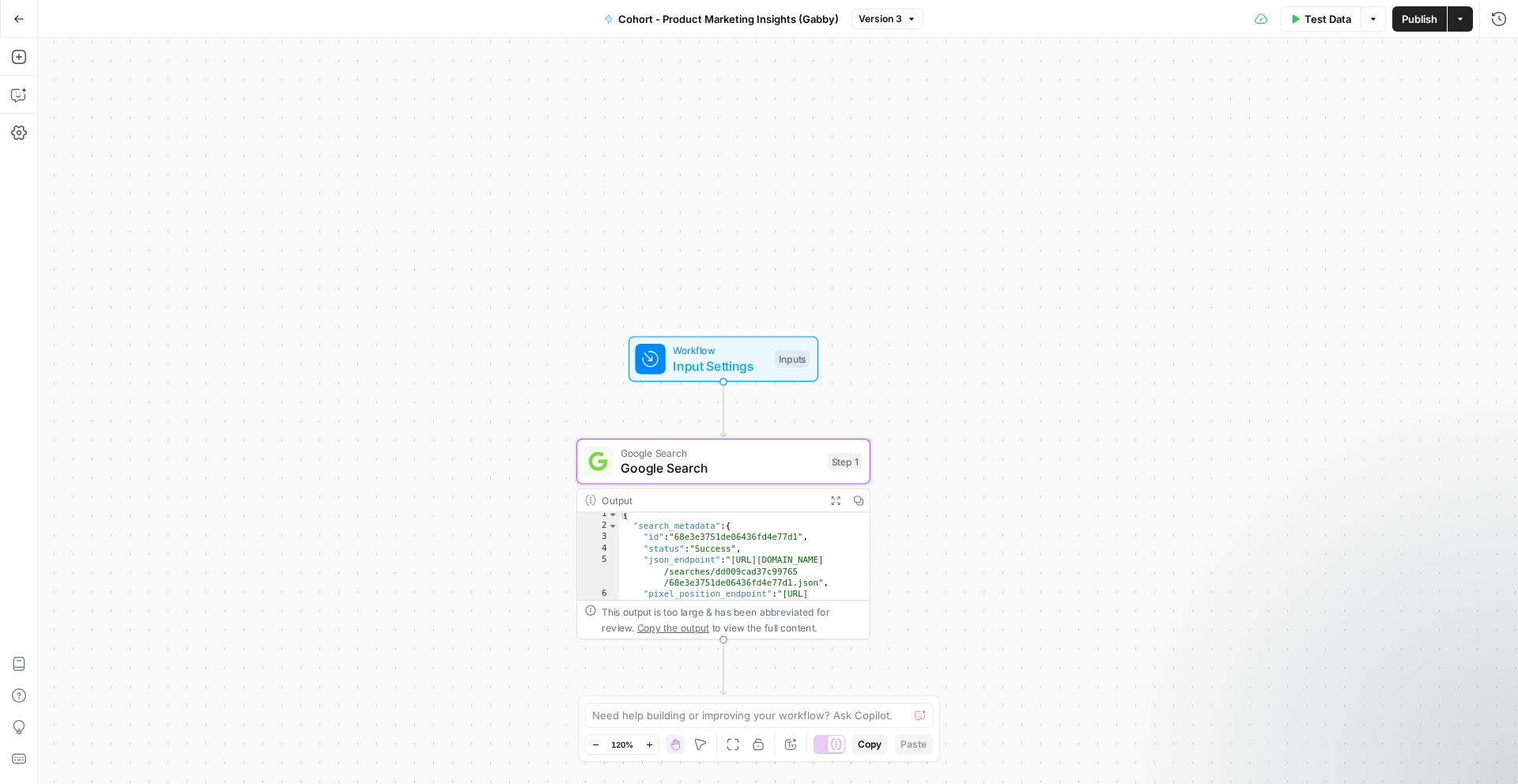
click at [785, 327] on div "Workflow Input Settings Inputs Google Search Google Search Step 1 Output Expand…" at bounding box center [778, 410] width 1480 height 746
click at [776, 365] on div "Inputs" at bounding box center [792, 359] width 35 height 18
click at [1306, 120] on URL "Competitor URL (Optional)" at bounding box center [1369, 128] width 252 height 16
click at [1440, 94] on span "edit field" at bounding box center [1446, 98] width 35 height 13
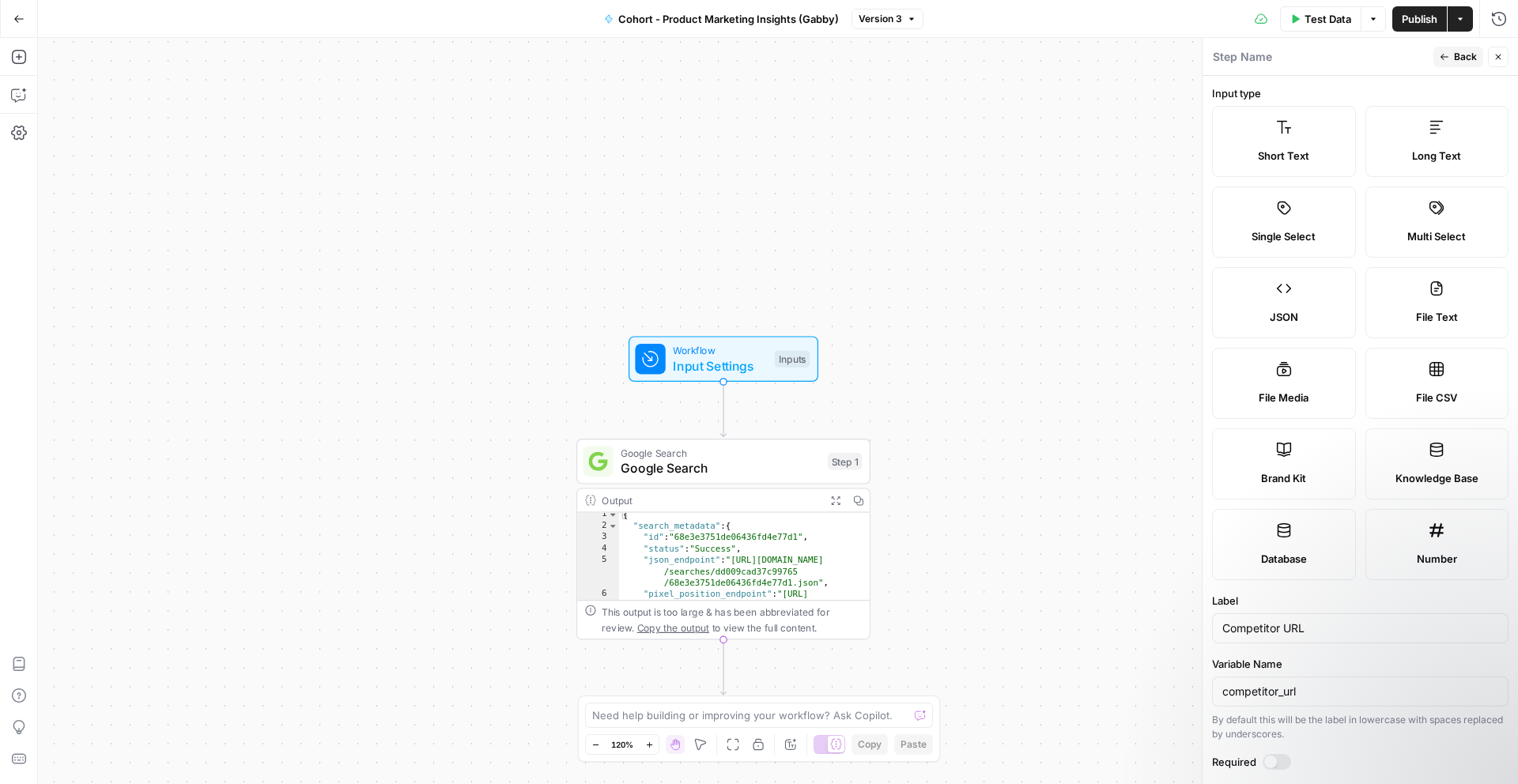
scroll to position [253, 0]
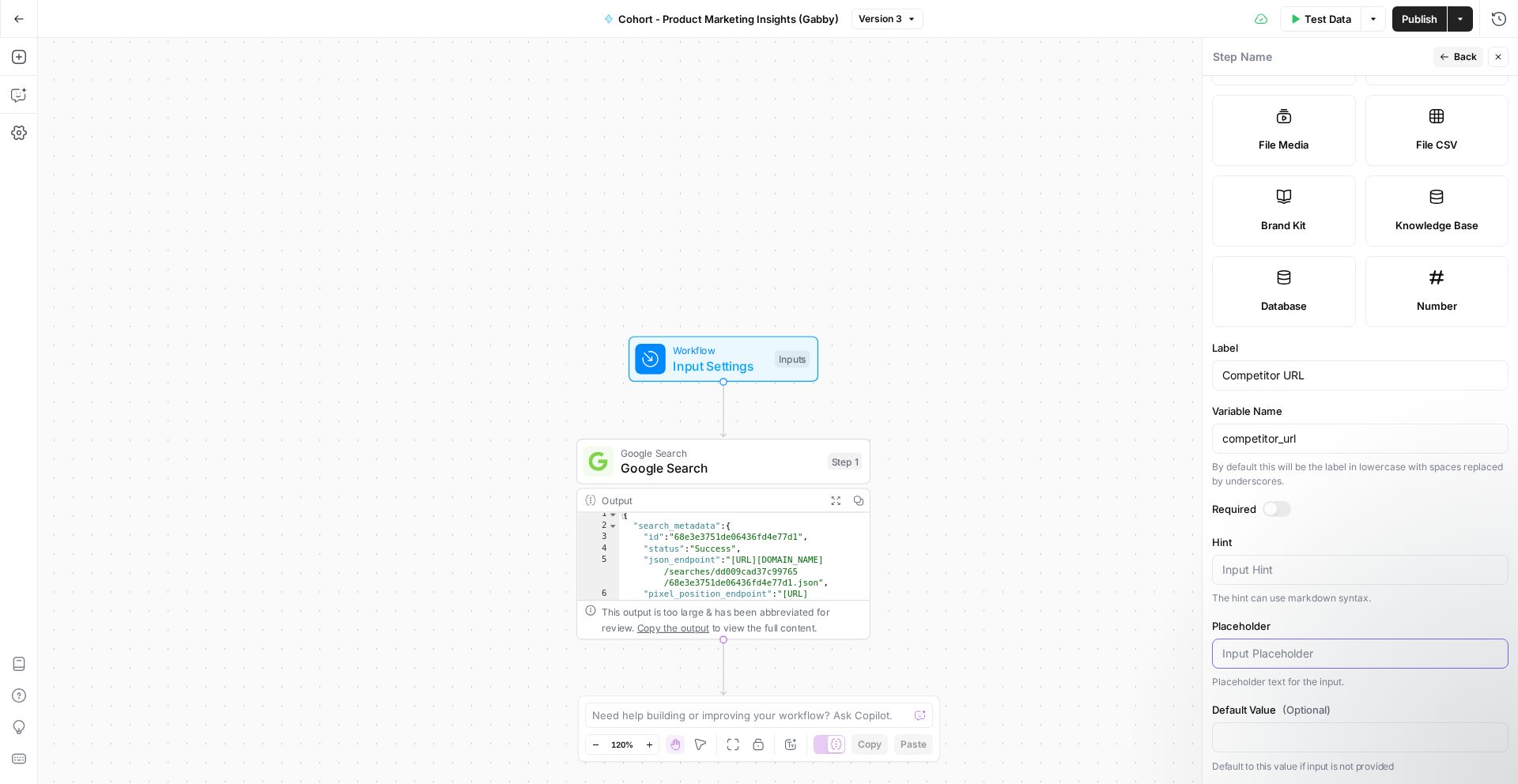
click at [1307, 659] on input "Placeholder" at bounding box center [1360, 654] width 276 height 16
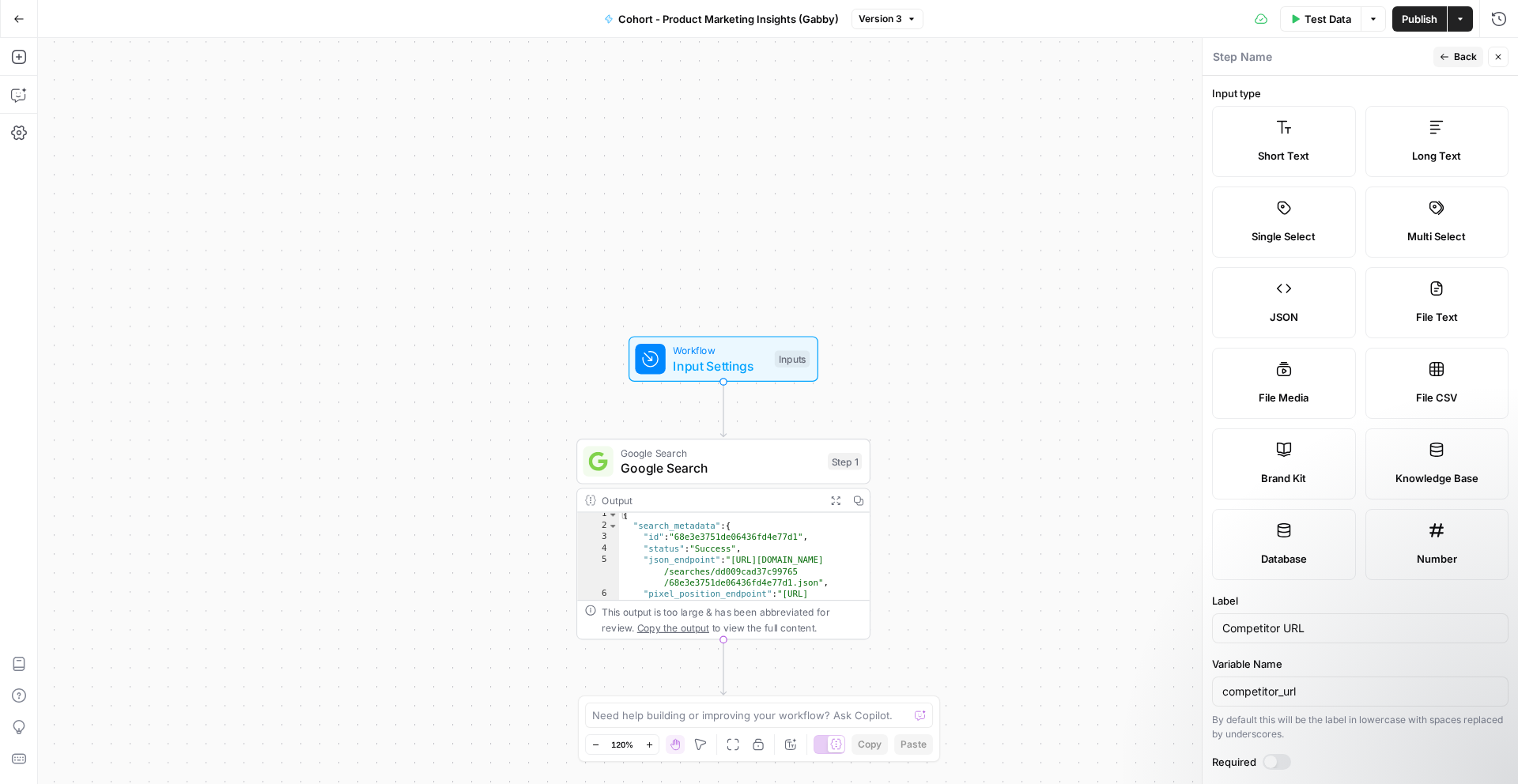
click at [1459, 55] on span "Back" at bounding box center [1465, 57] width 23 height 14
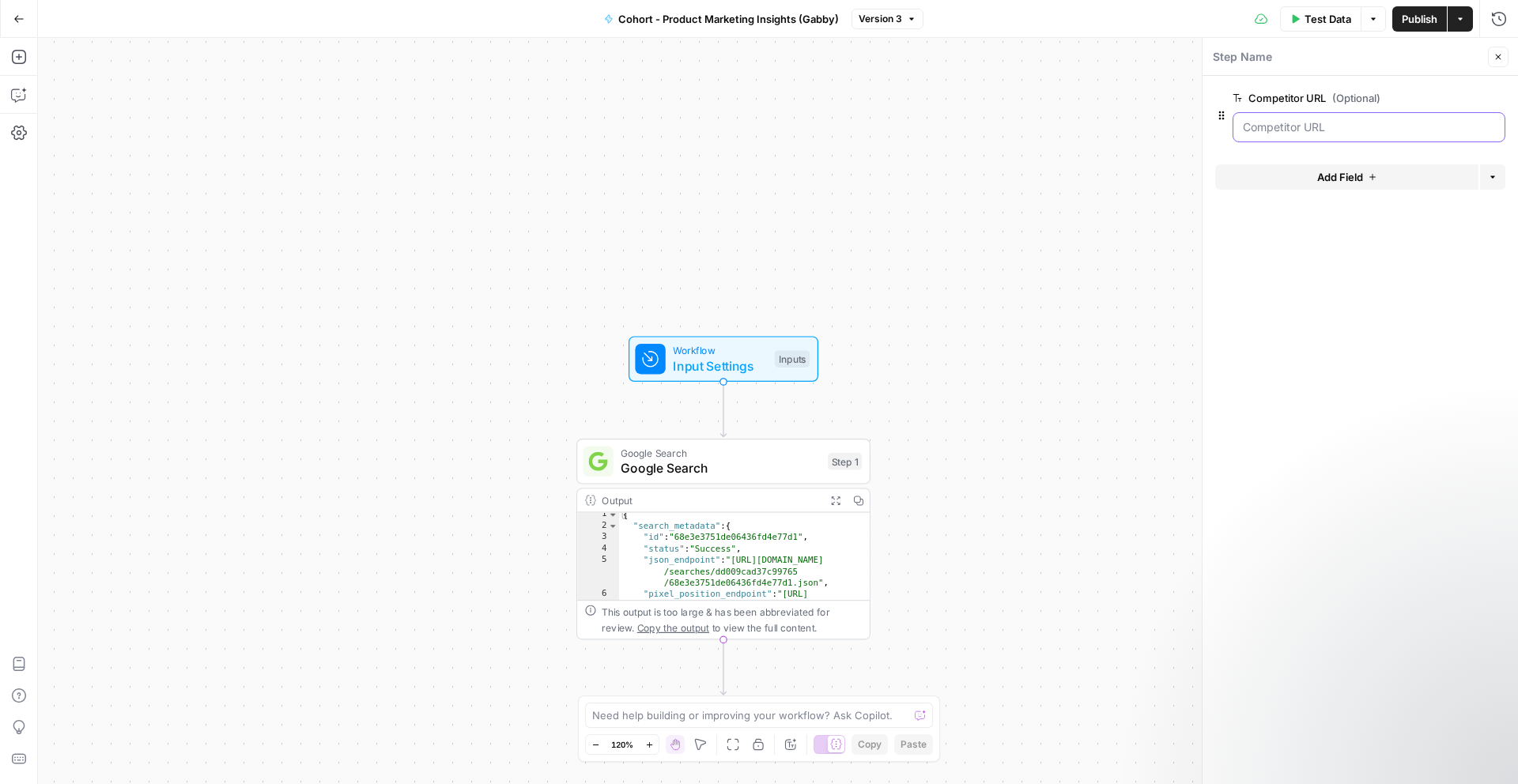
click at [1311, 128] on URL "Competitor URL (Optional)" at bounding box center [1369, 128] width 252 height 16
click at [1446, 96] on span "edit field" at bounding box center [1446, 98] width 35 height 13
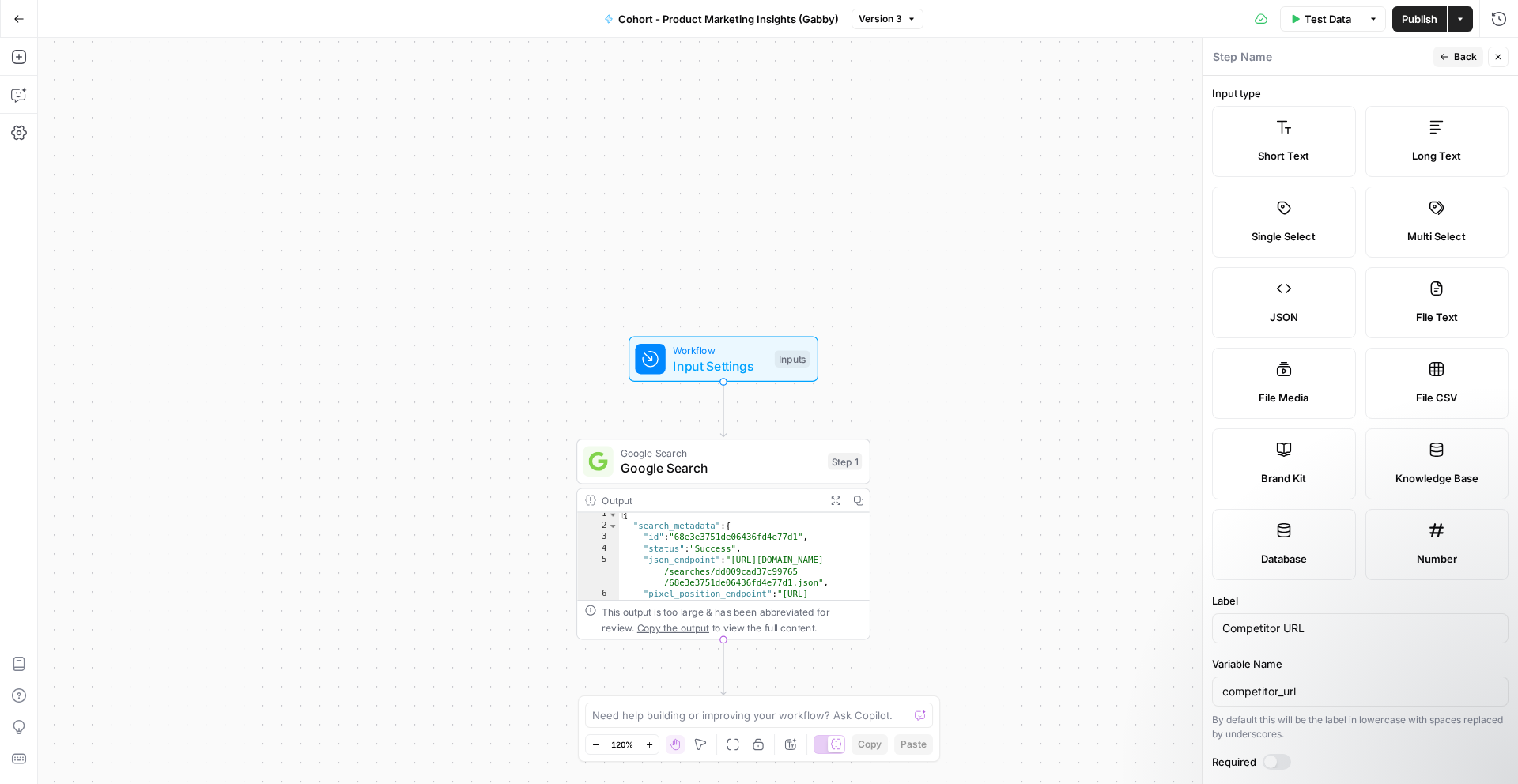
click at [1288, 700] on div "competitor_url" at bounding box center [1360, 691] width 297 height 30
drag, startPoint x: 1324, startPoint y: 694, endPoint x: 1148, endPoint y: 692, distance: 176.0
click at [1148, 693] on body "Klaviyo New Home Browse Insights Opportunities Your Data Recent Grids Cohort 1 …" at bounding box center [759, 392] width 1518 height 784
click at [1344, 71] on header "Step Name Back Close" at bounding box center [1360, 56] width 316 height 38
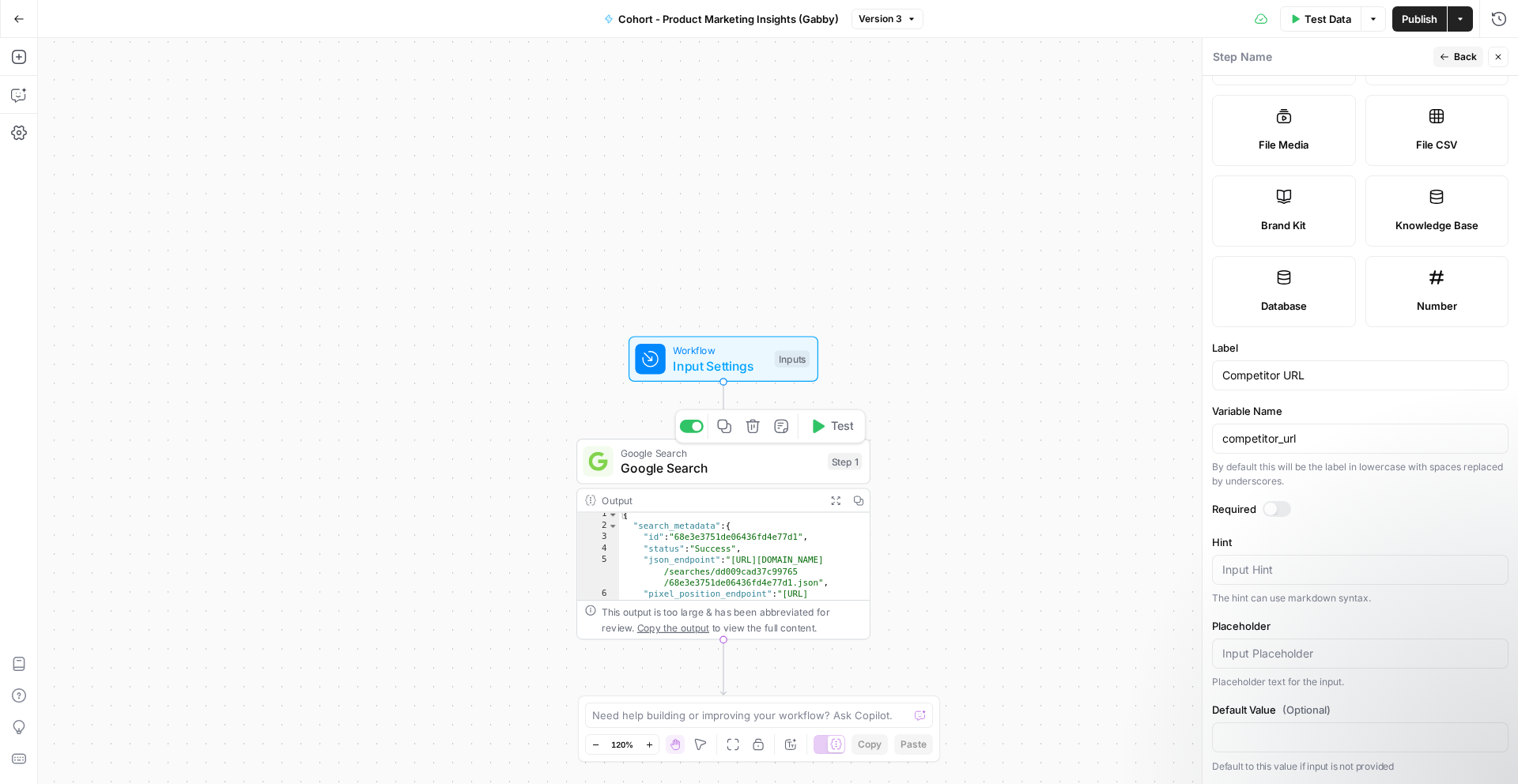
click at [699, 475] on span "Google Search" at bounding box center [720, 468] width 199 height 19
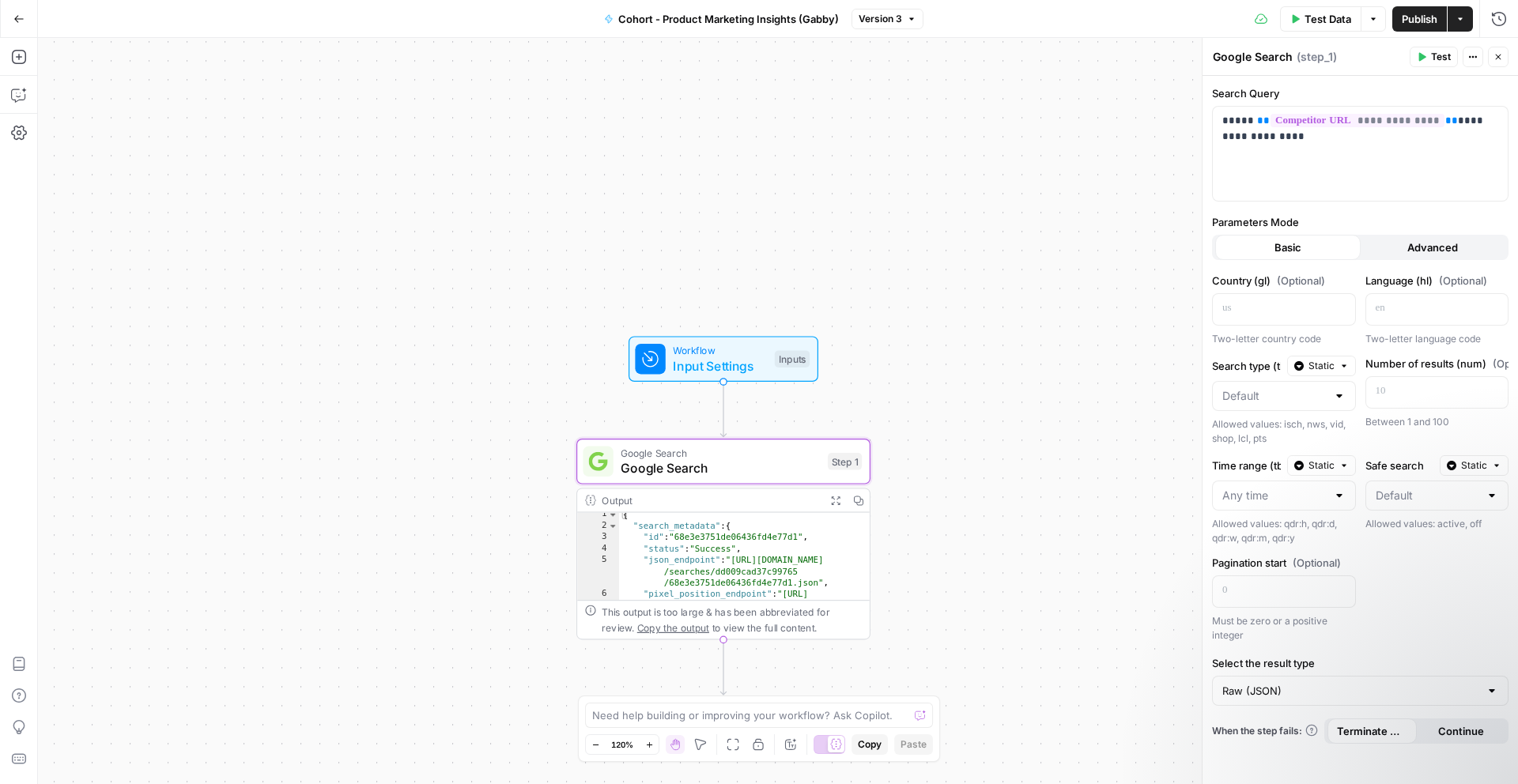
click at [772, 354] on div "Workflow Input Settings Inputs Test Step" at bounding box center [722, 359] width 174 height 32
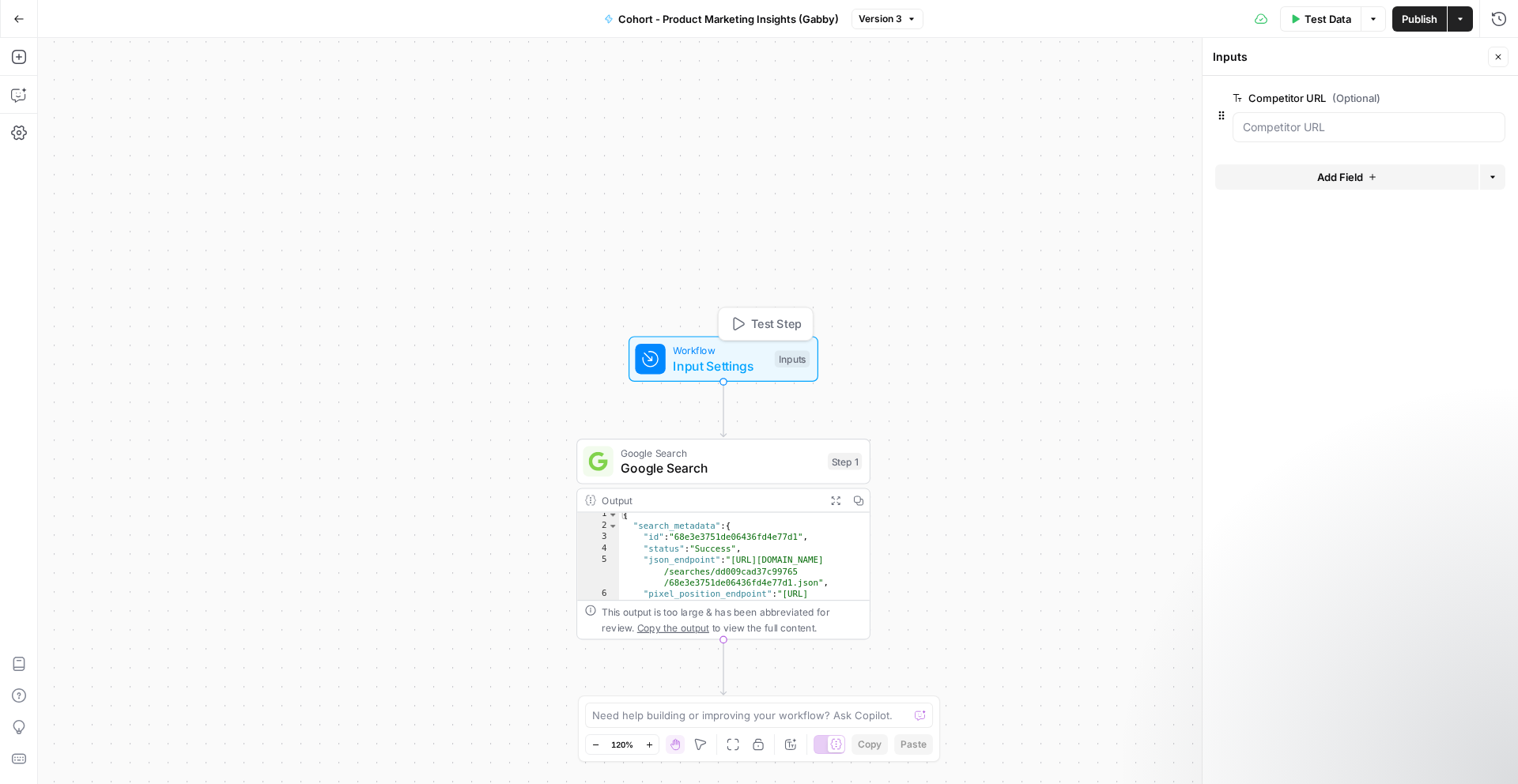
click at [767, 476] on span "Google Search" at bounding box center [720, 468] width 199 height 19
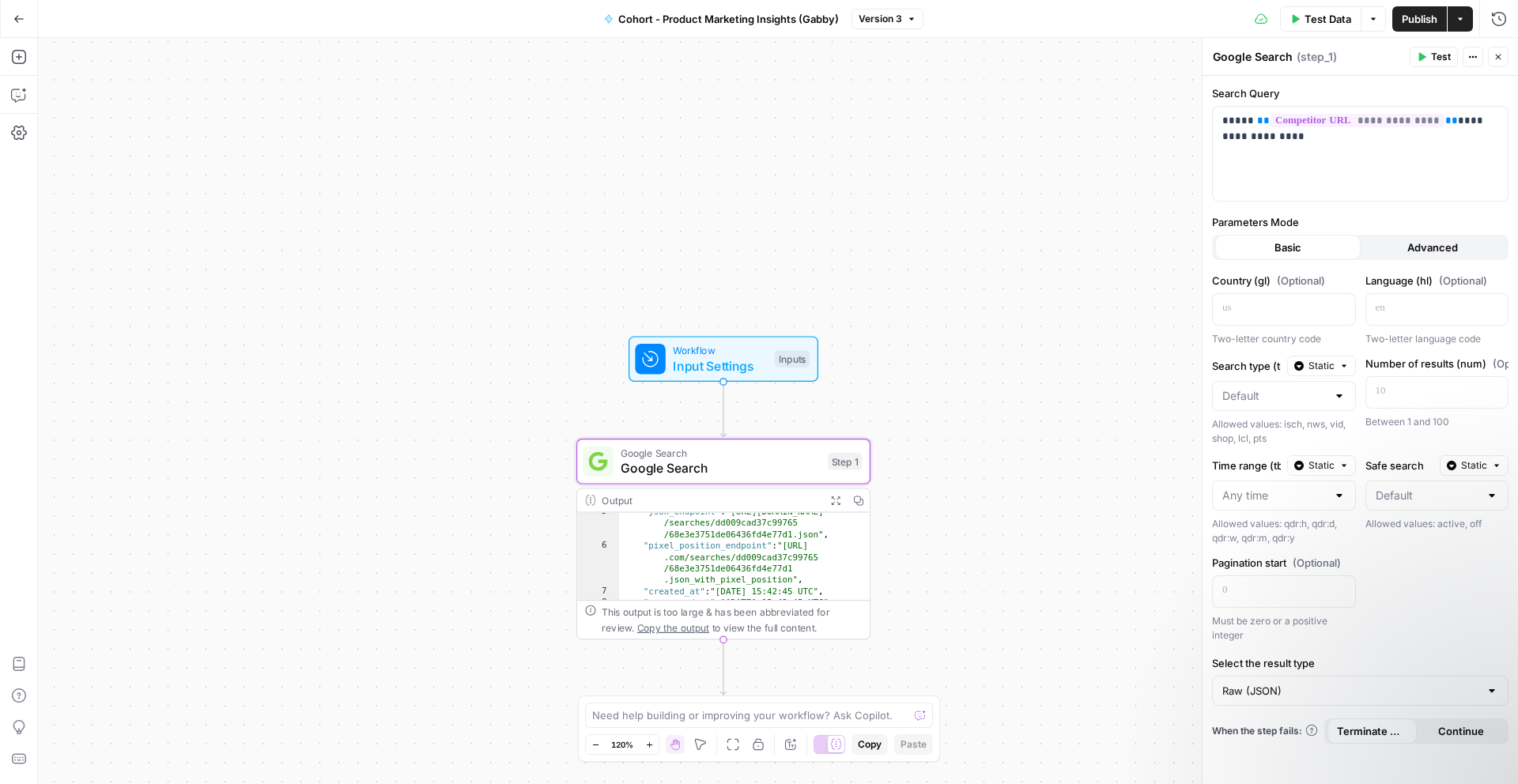
scroll to position [0, 0]
click at [1390, 261] on div "**********" at bounding box center [1360, 430] width 316 height 708
click at [1392, 253] on button "Advanced" at bounding box center [1433, 247] width 145 height 25
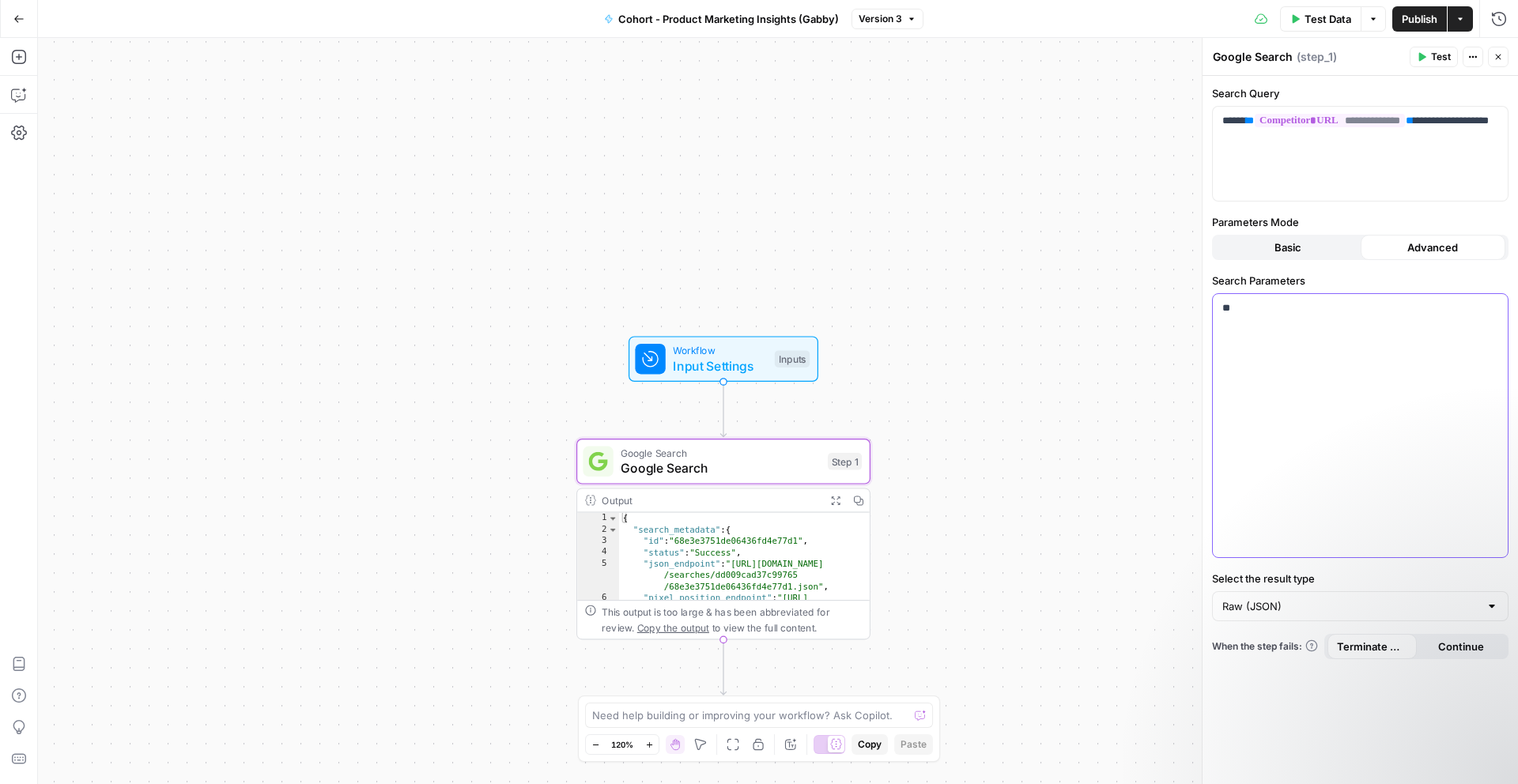
click at [1324, 332] on div "**" at bounding box center [1360, 426] width 295 height 263
click at [1491, 308] on icon "button" at bounding box center [1494, 308] width 8 height 7
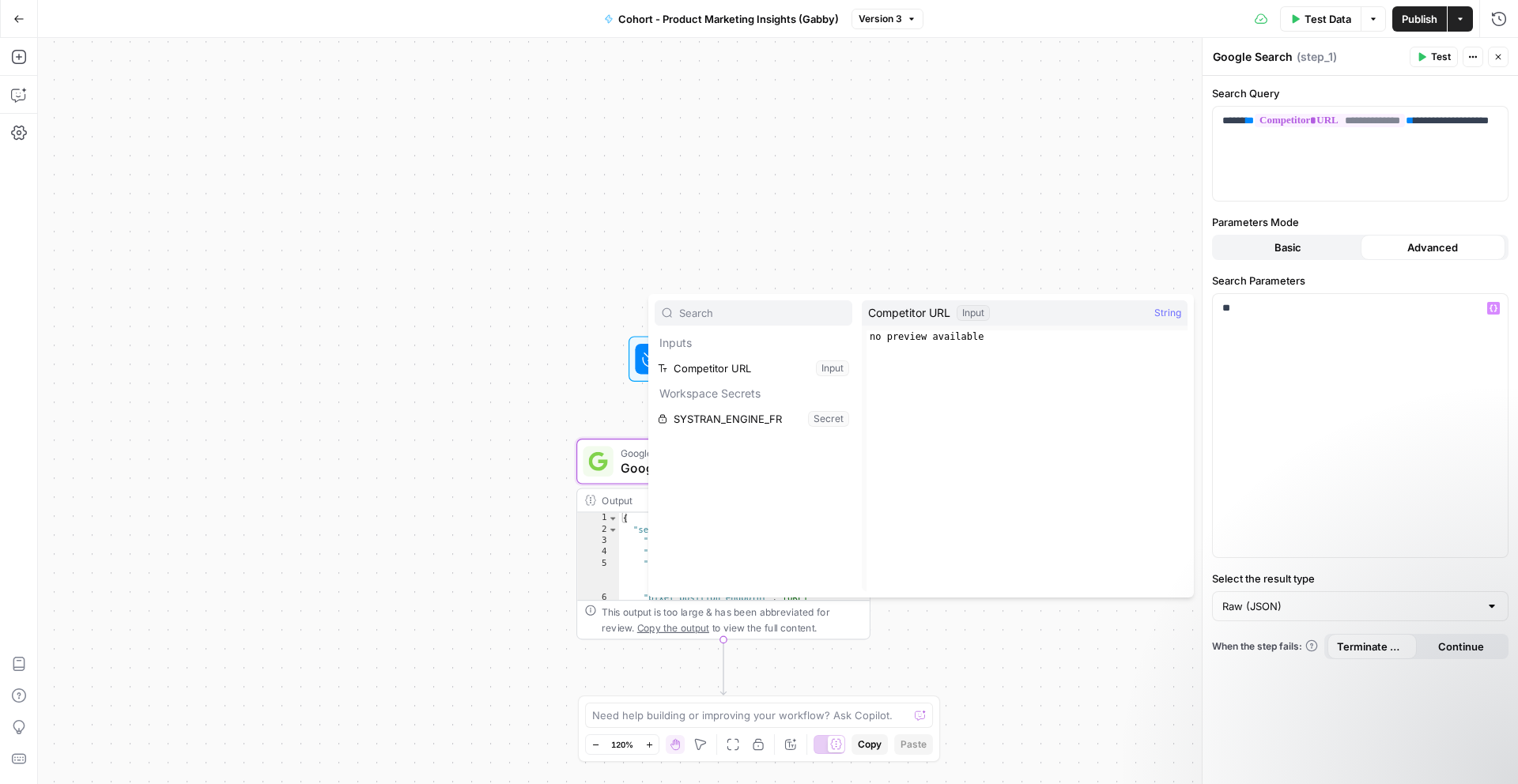
click at [720, 345] on p "Inputs" at bounding box center [754, 342] width 198 height 25
click at [730, 361] on button "Select variable Competitor URL" at bounding box center [754, 368] width 198 height 25
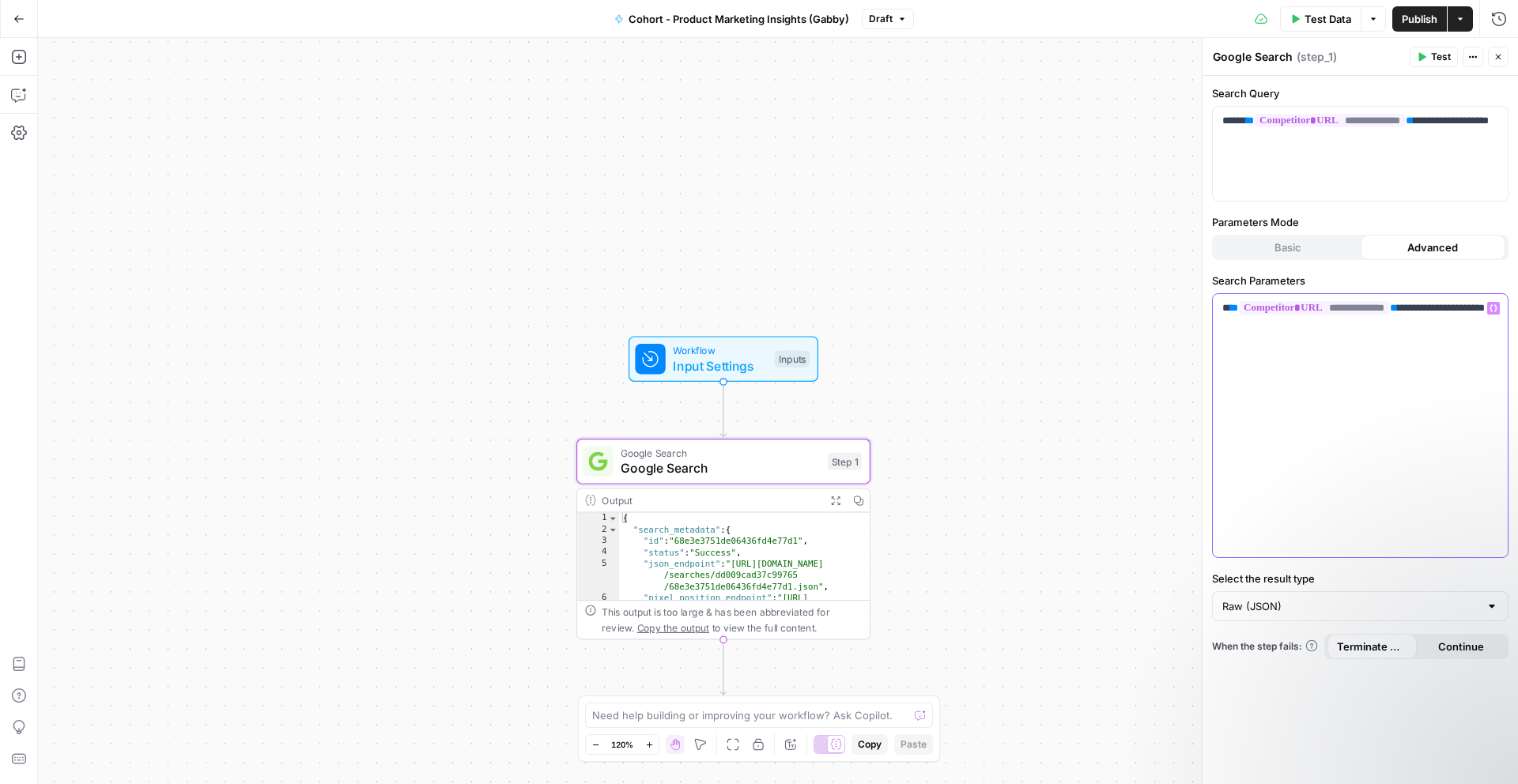
drag, startPoint x: 1344, startPoint y: 333, endPoint x: 1187, endPoint y: 300, distance: 160.4
click at [1187, 300] on body "Klaviyo New Home Browse Insights Opportunities Your Data Recent Grids Cohort 1 …" at bounding box center [759, 392] width 1518 height 784
drag, startPoint x: 1278, startPoint y: 346, endPoint x: 1202, endPoint y: 300, distance: 88.8
click at [1202, 300] on div "**********" at bounding box center [1360, 410] width 317 height 746
click at [708, 357] on span "Input Settings" at bounding box center [719, 366] width 94 height 19
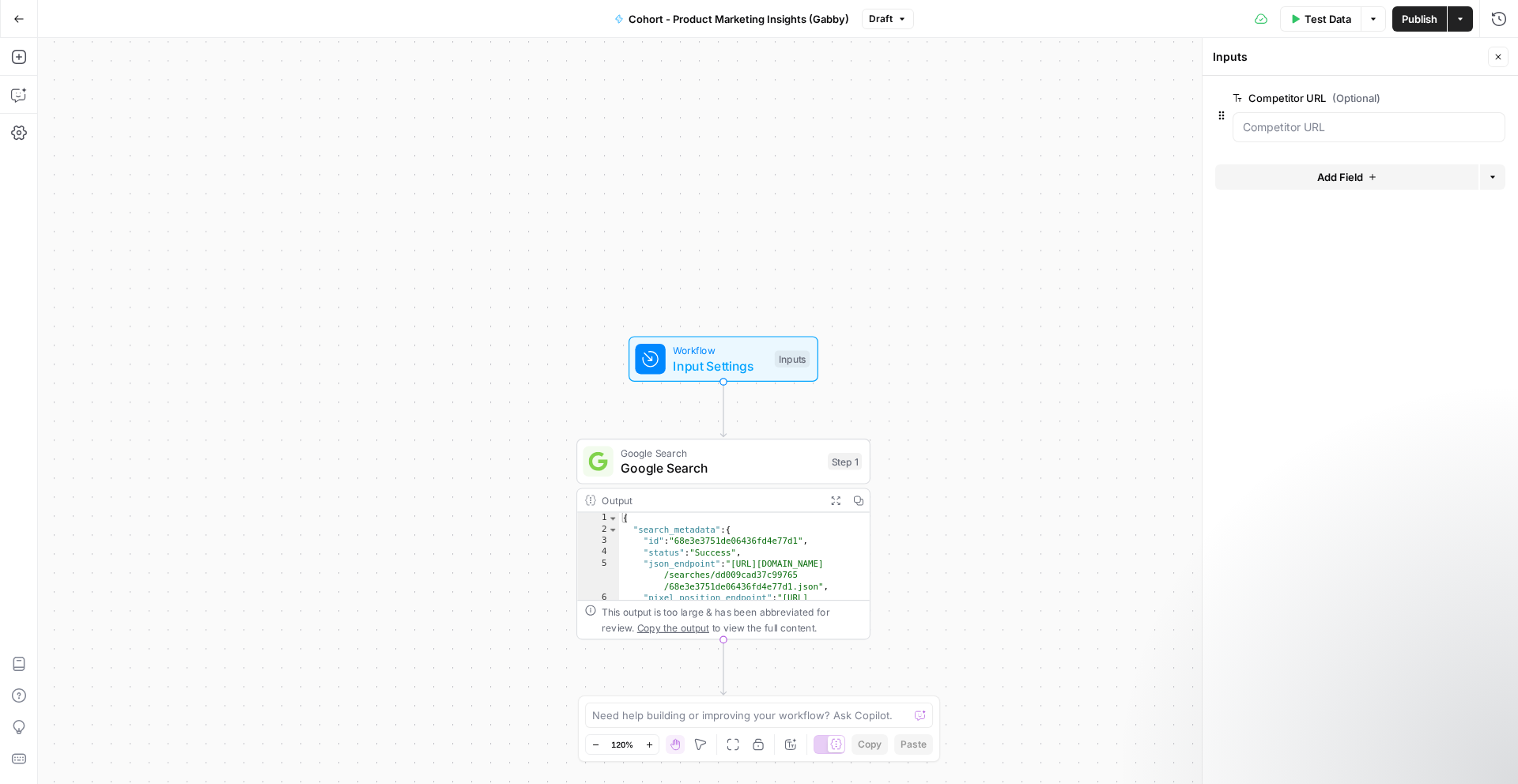
click at [1409, 175] on button "Add Field" at bounding box center [1347, 177] width 264 height 25
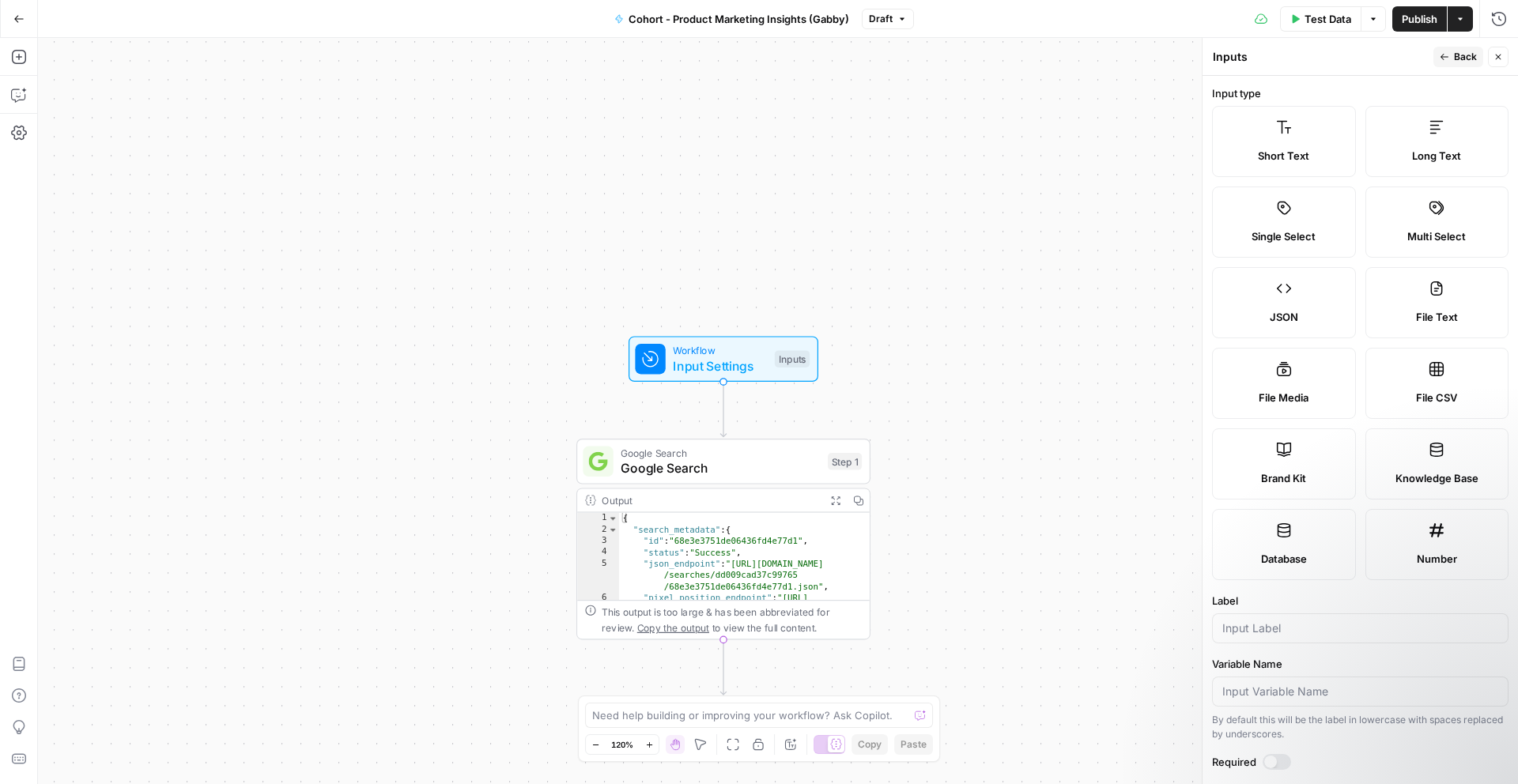
click at [1445, 61] on icon "button" at bounding box center [1445, 57] width 10 height 10
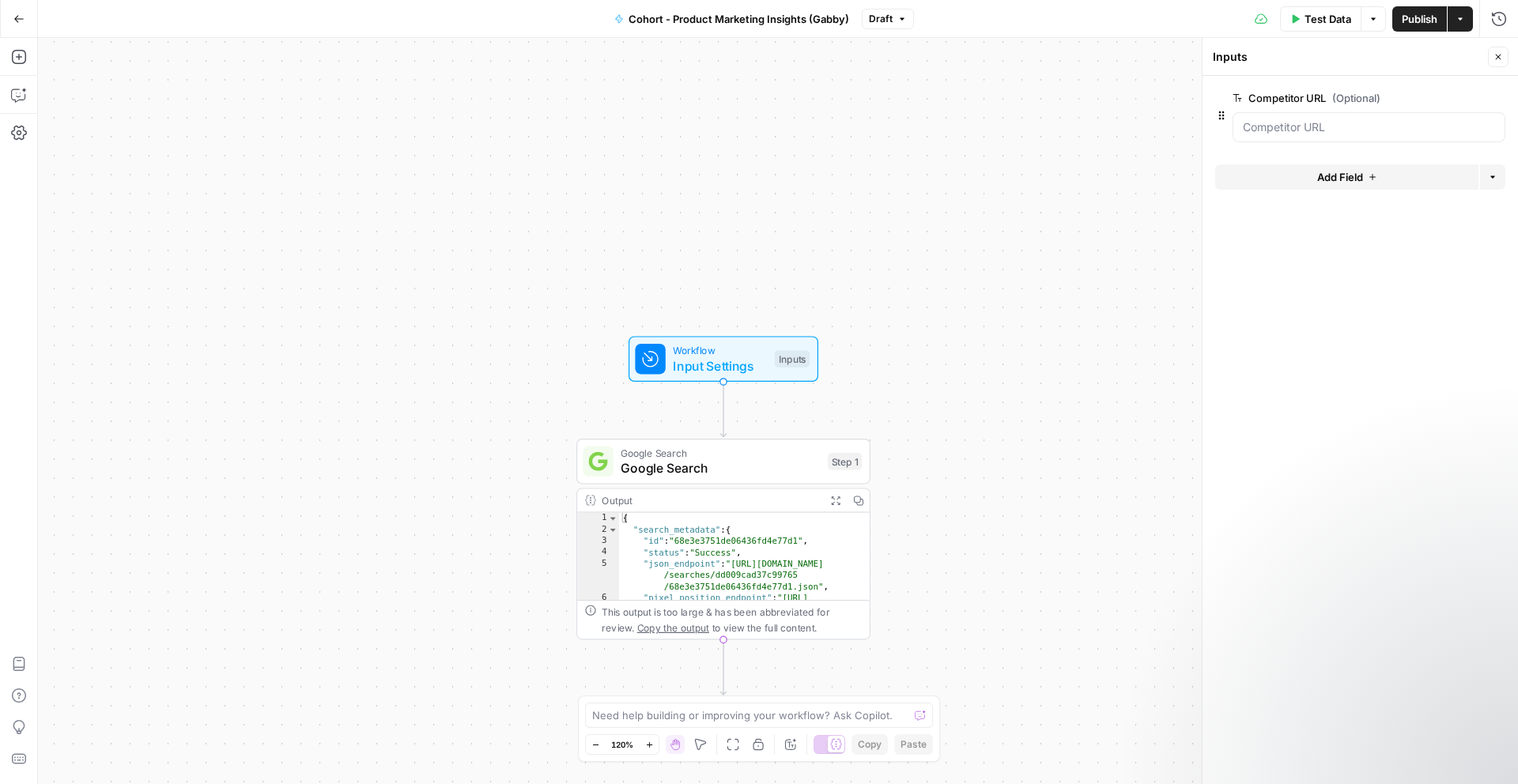
click at [1500, 58] on icon "button" at bounding box center [1499, 57] width 6 height 6
click at [743, 364] on span "Input Settings" at bounding box center [719, 366] width 94 height 19
click at [1339, 126] on URL "Competitor URL (Optional)" at bounding box center [1369, 128] width 252 height 16
click at [1452, 103] on span "edit field" at bounding box center [1446, 98] width 35 height 13
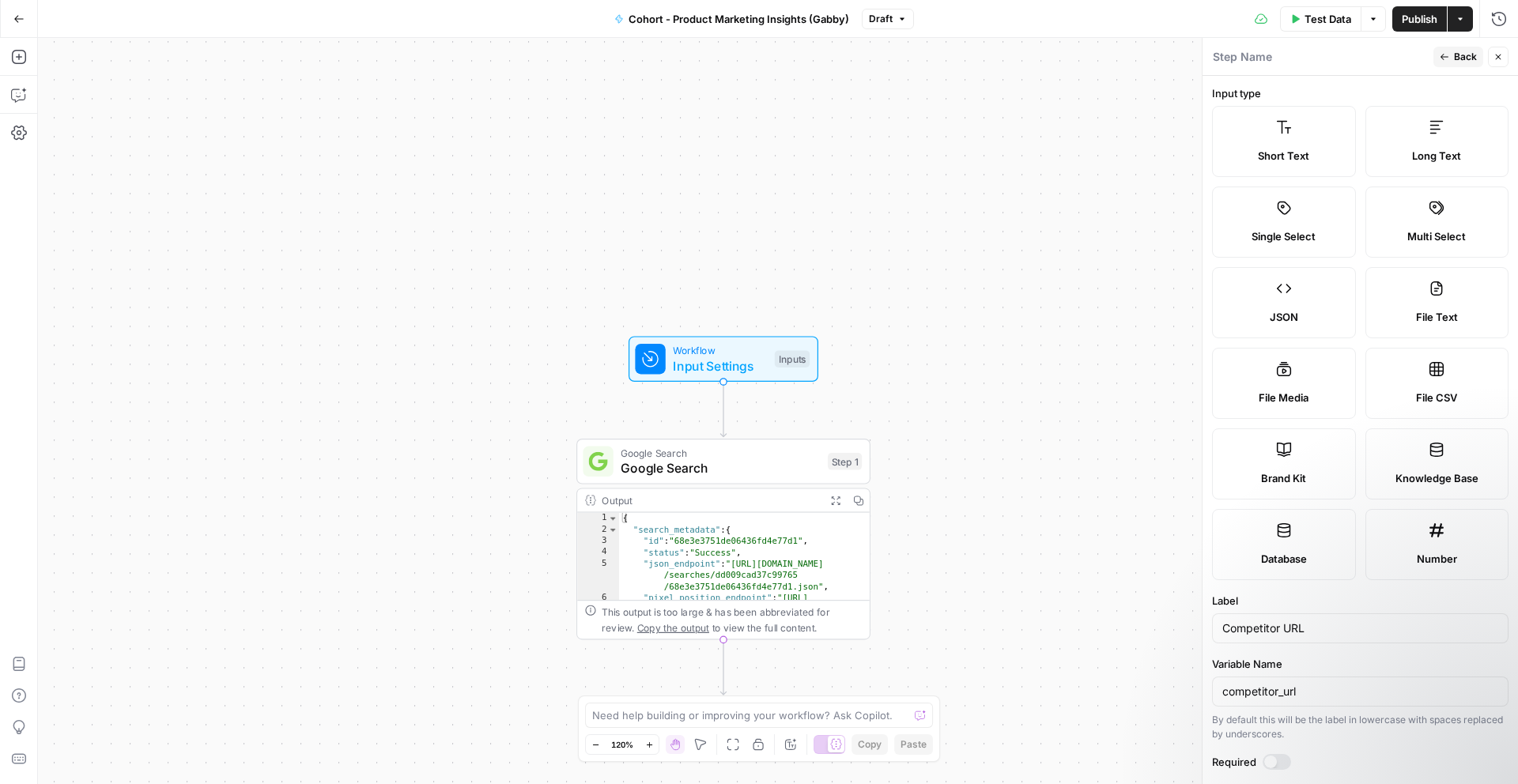
scroll to position [253, 0]
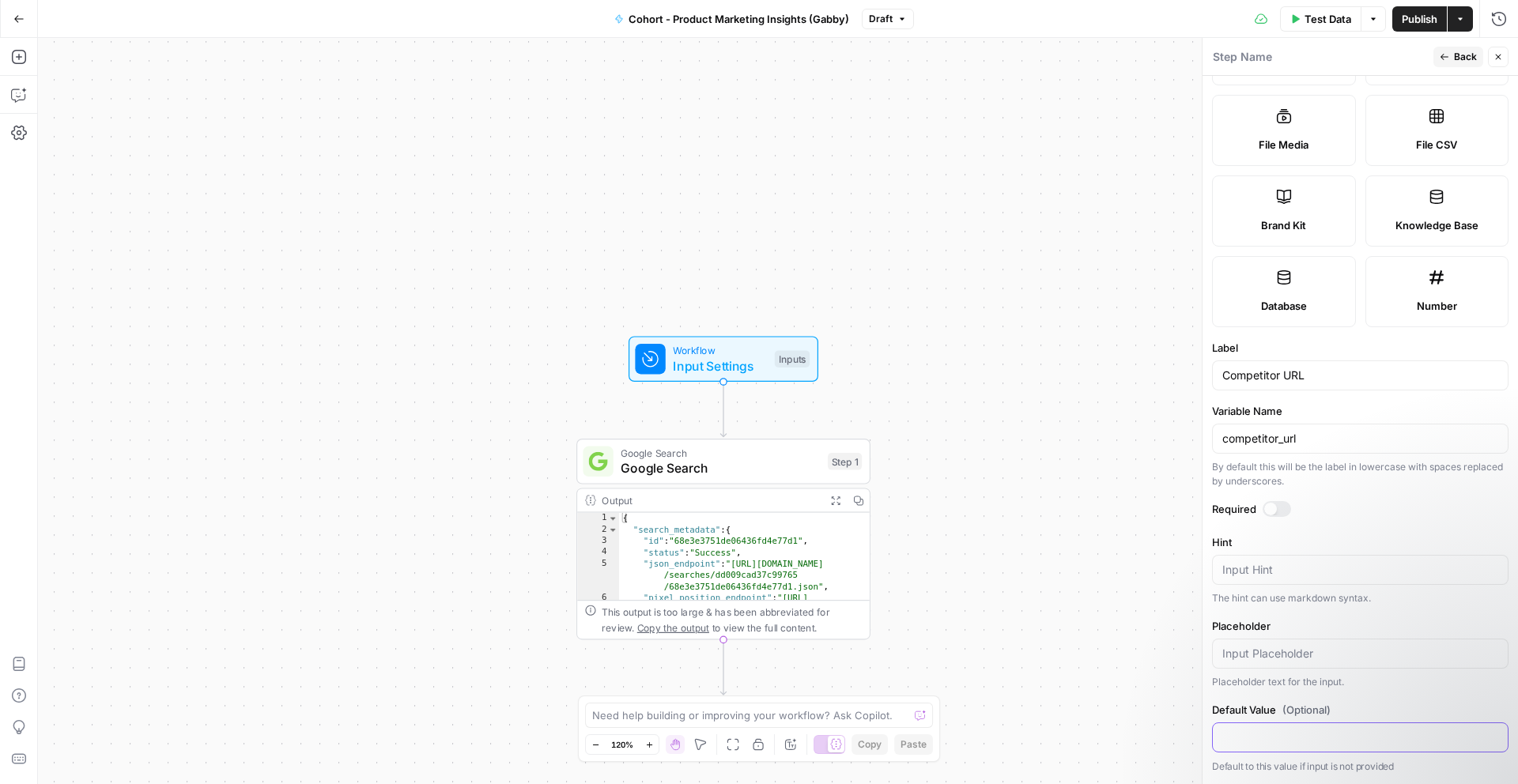
click at [1287, 733] on input "Default Value (Optional)" at bounding box center [1360, 737] width 276 height 16
click at [775, 479] on div "Google Search Google Search Step 1 Copy step Delete step Add Note Test" at bounding box center [723, 461] width 294 height 46
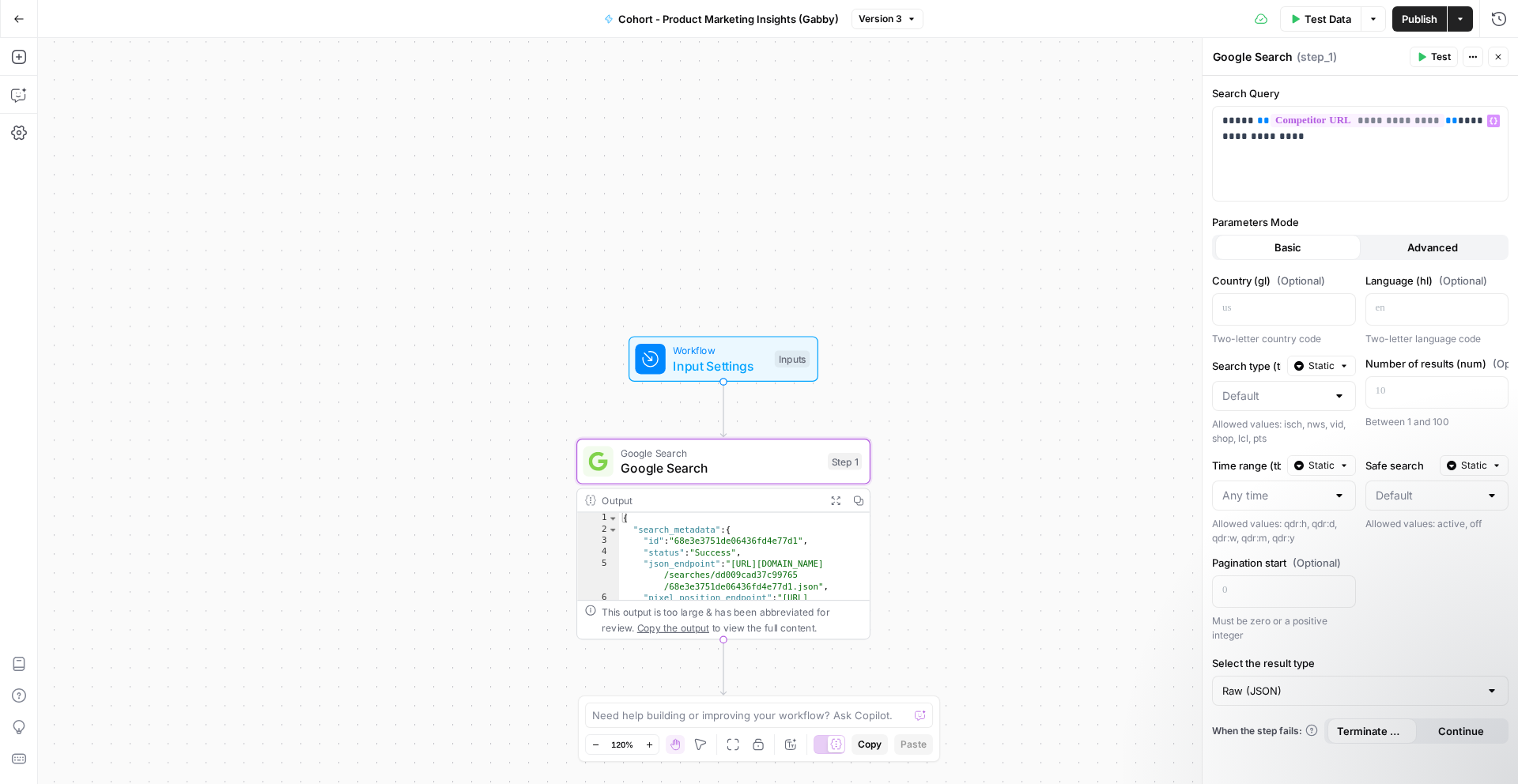
click at [1323, 58] on span "( step_1 )" at bounding box center [1317, 57] width 40 height 16
click at [1471, 52] on icon "button" at bounding box center [1473, 57] width 10 height 10
click at [1312, 216] on label "Parameters Mode" at bounding box center [1360, 223] width 297 height 16
click at [1476, 54] on icon "button" at bounding box center [1473, 57] width 10 height 10
click at [1373, 20] on icon "button" at bounding box center [1373, 19] width 10 height 10
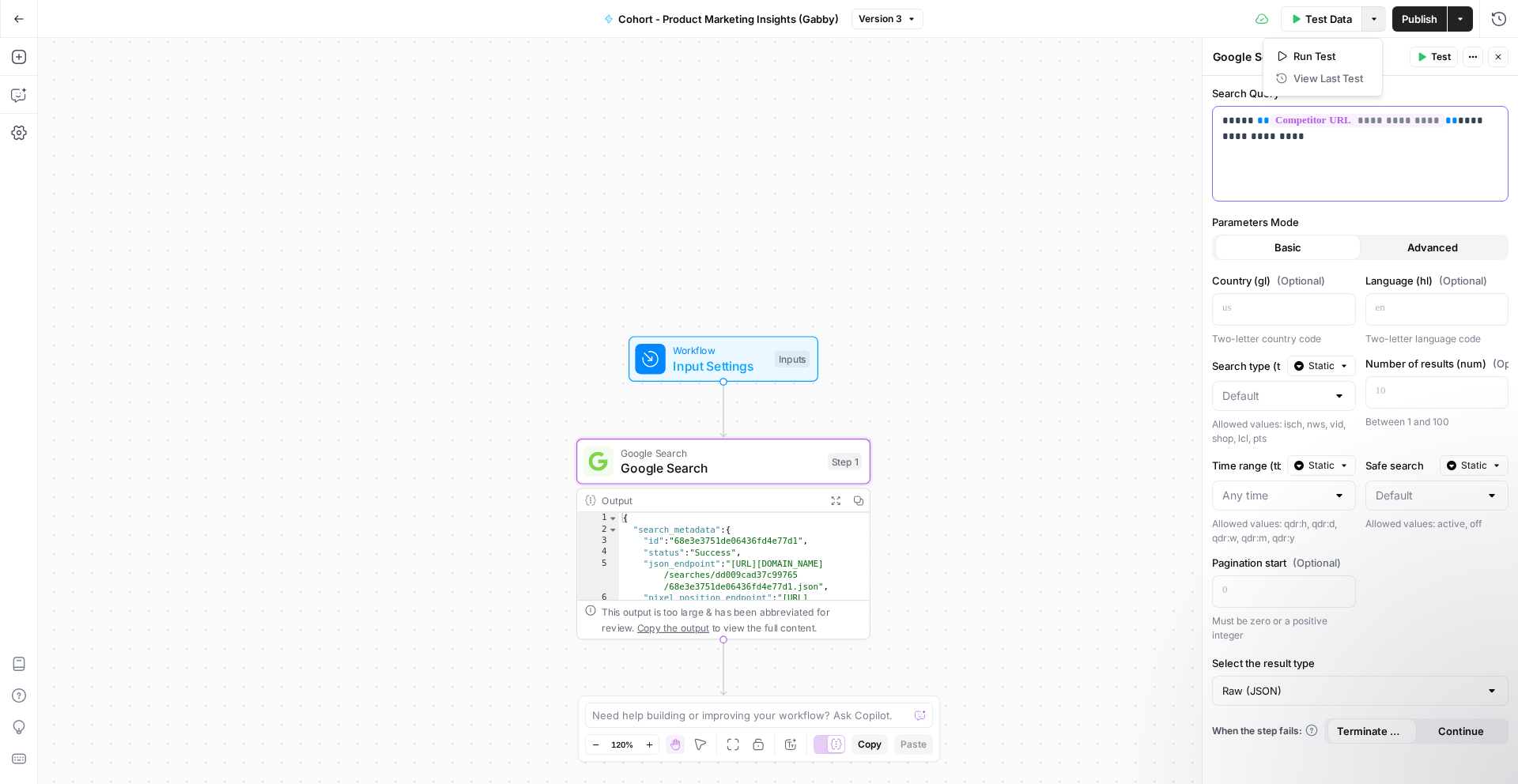
click at [1270, 198] on div "**********" at bounding box center [1360, 153] width 295 height 94
click at [1421, 23] on span "Publish" at bounding box center [1420, 19] width 35 height 16
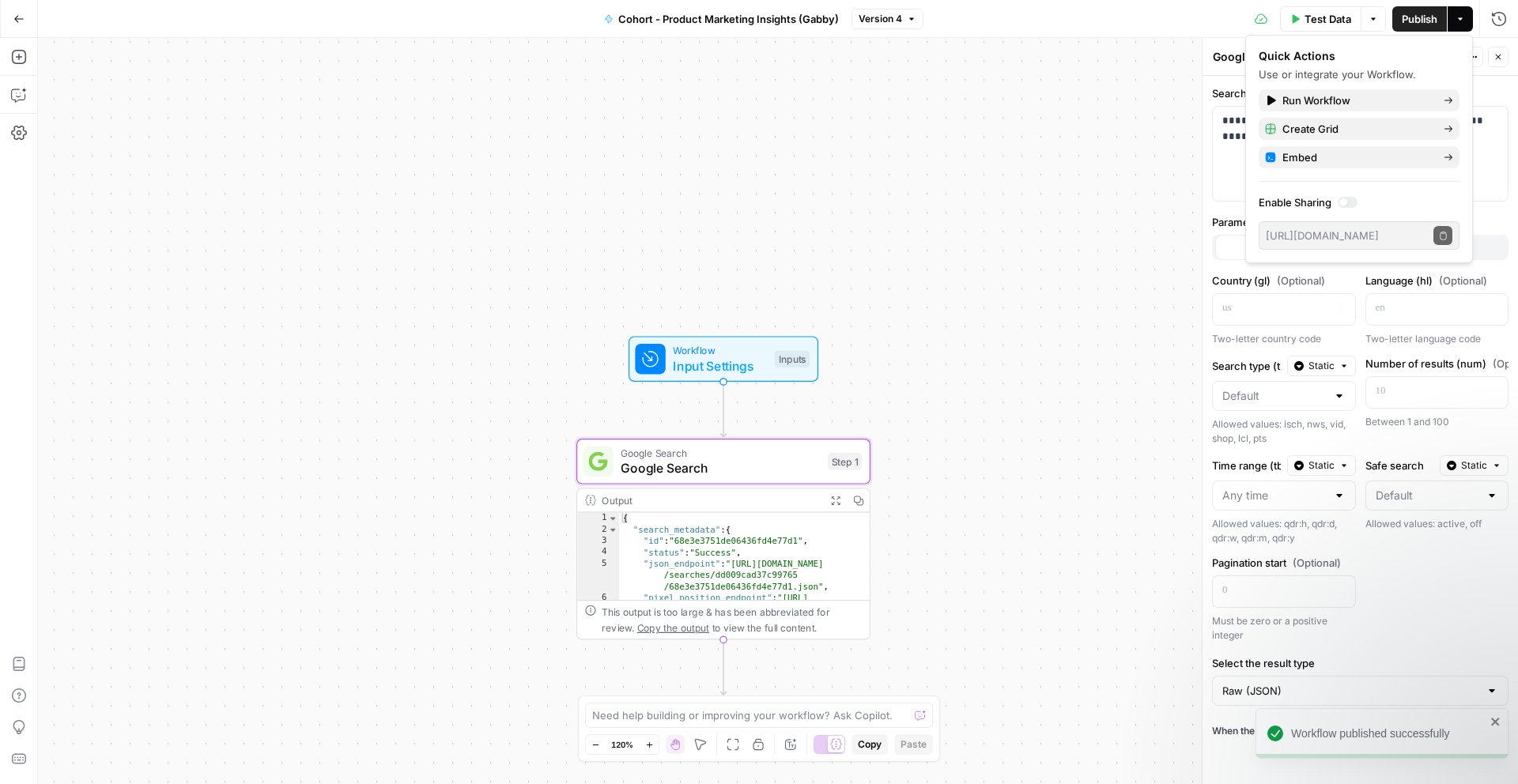
click at [1337, 226] on div "https://app.airops.com/public_api/airops_apps/d5c23e4d-38d1-445c-a72c-940466df0…" at bounding box center [1359, 235] width 201 height 28
click at [1448, 96] on icon at bounding box center [1449, 100] width 10 height 10
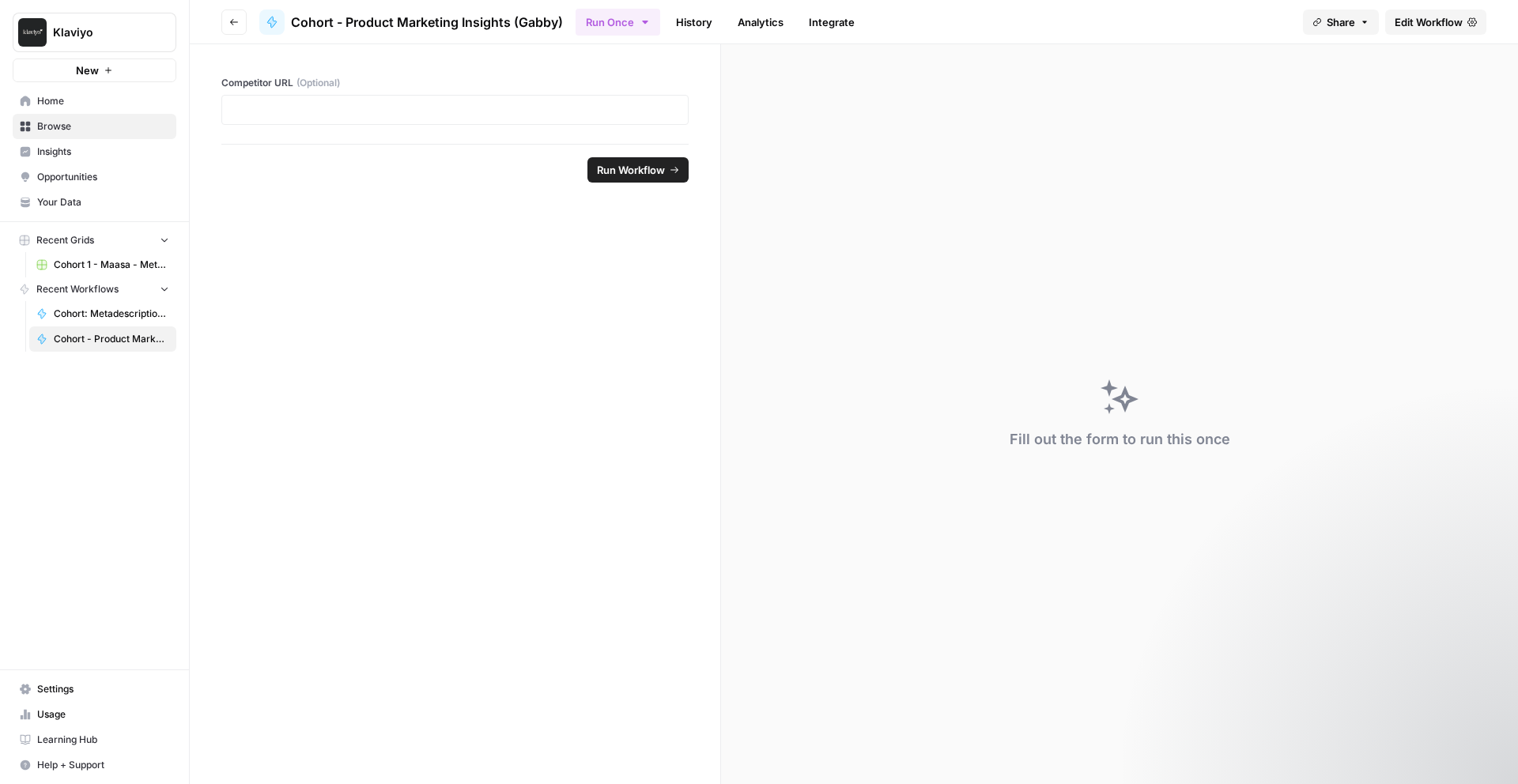
click at [479, 98] on div at bounding box center [456, 109] width 468 height 30
click at [462, 113] on p at bounding box center [455, 110] width 447 height 16
click at [611, 165] on span "Run Workflow" at bounding box center [631, 170] width 68 height 16
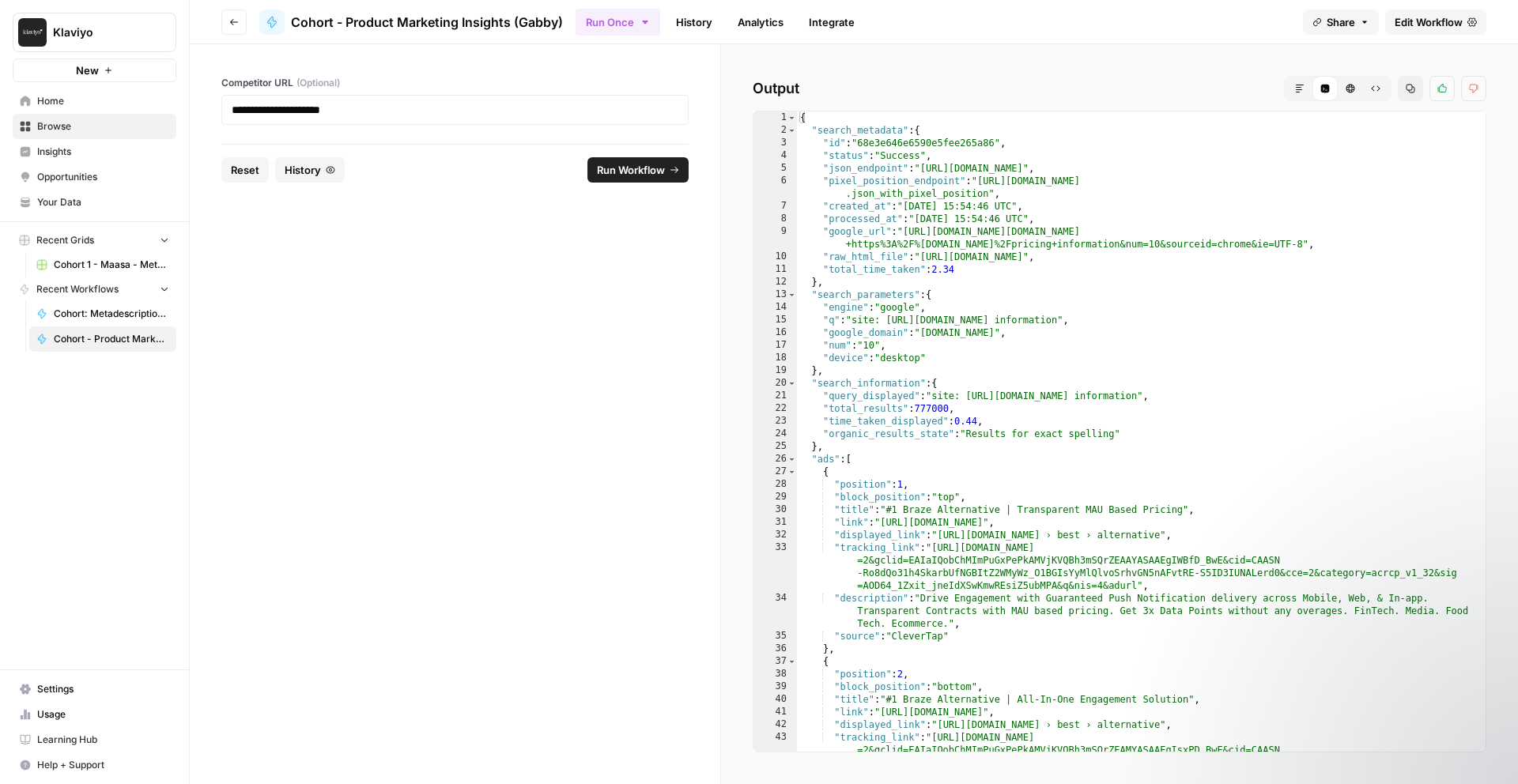
click at [1434, 25] on span "Edit Workflow" at bounding box center [1429, 22] width 68 height 16
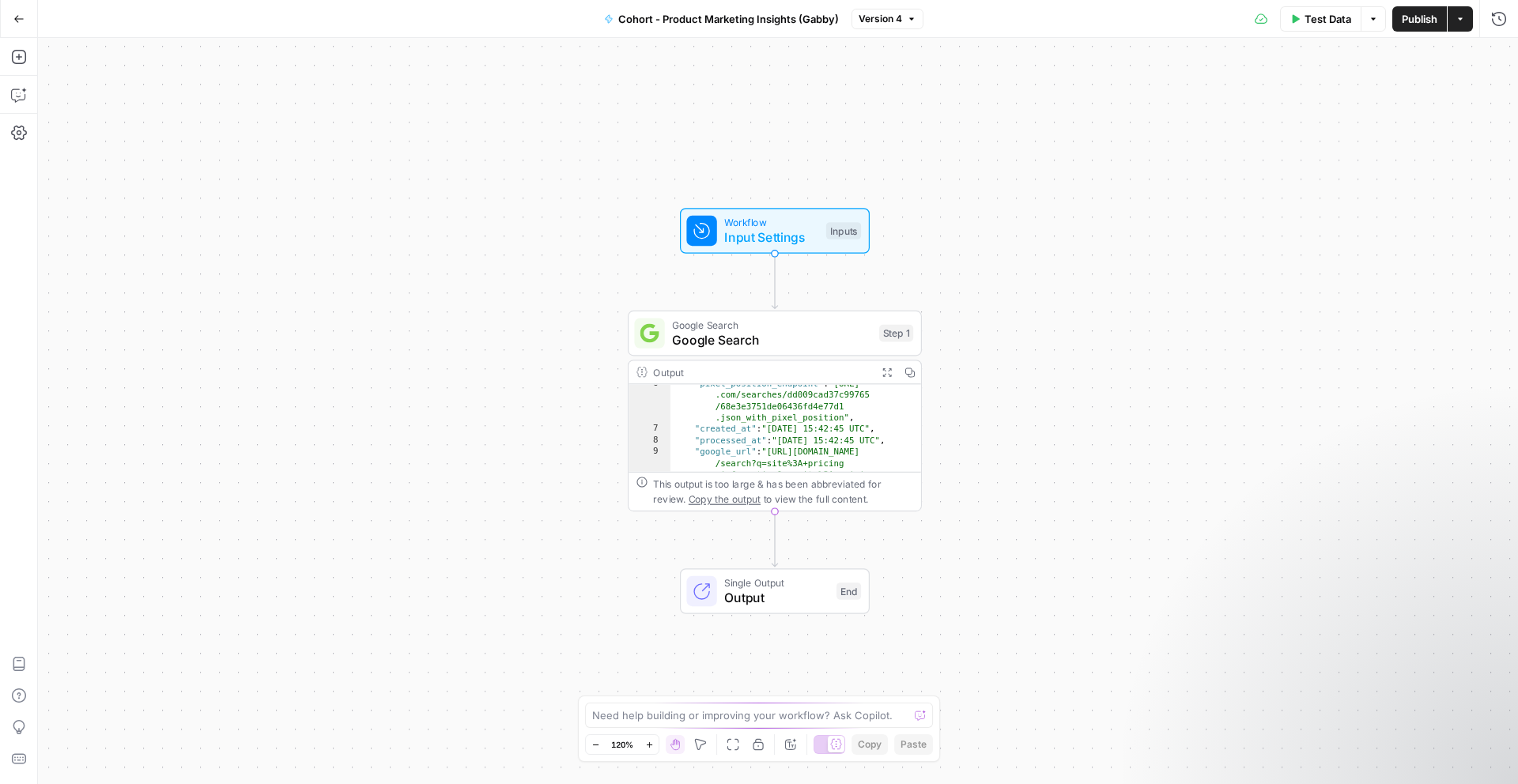
scroll to position [74, 0]
click at [1370, 18] on icon "button" at bounding box center [1373, 19] width 10 height 10
click at [1328, 18] on span "Test Data" at bounding box center [1328, 19] width 47 height 16
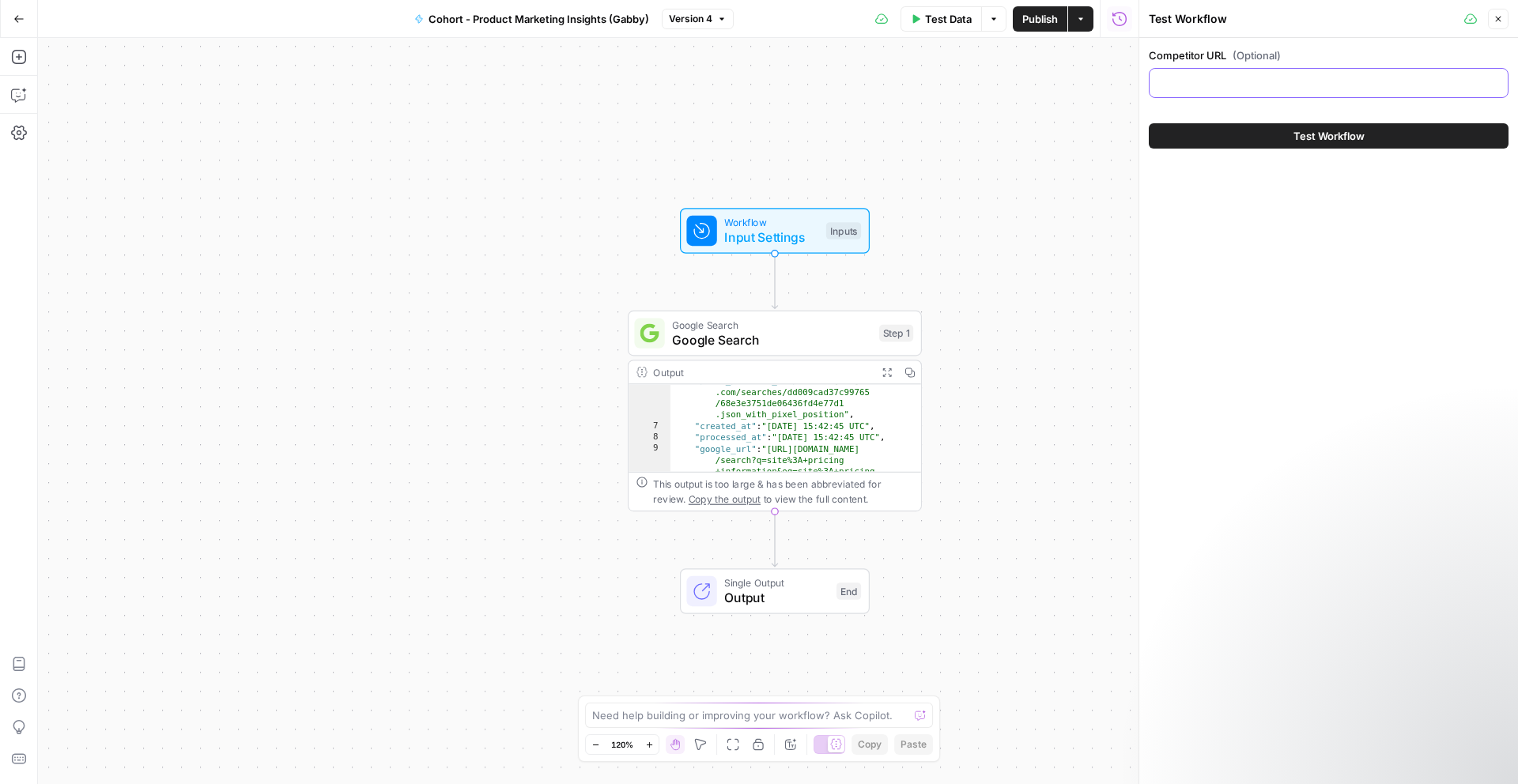
click at [1320, 80] on input "Competitor URL (Optional)" at bounding box center [1328, 83] width 339 height 16
paste input "https://www.braze.com/"
type input "https://www.braze.com/"
click at [1352, 130] on span "Test Workflow" at bounding box center [1329, 136] width 72 height 16
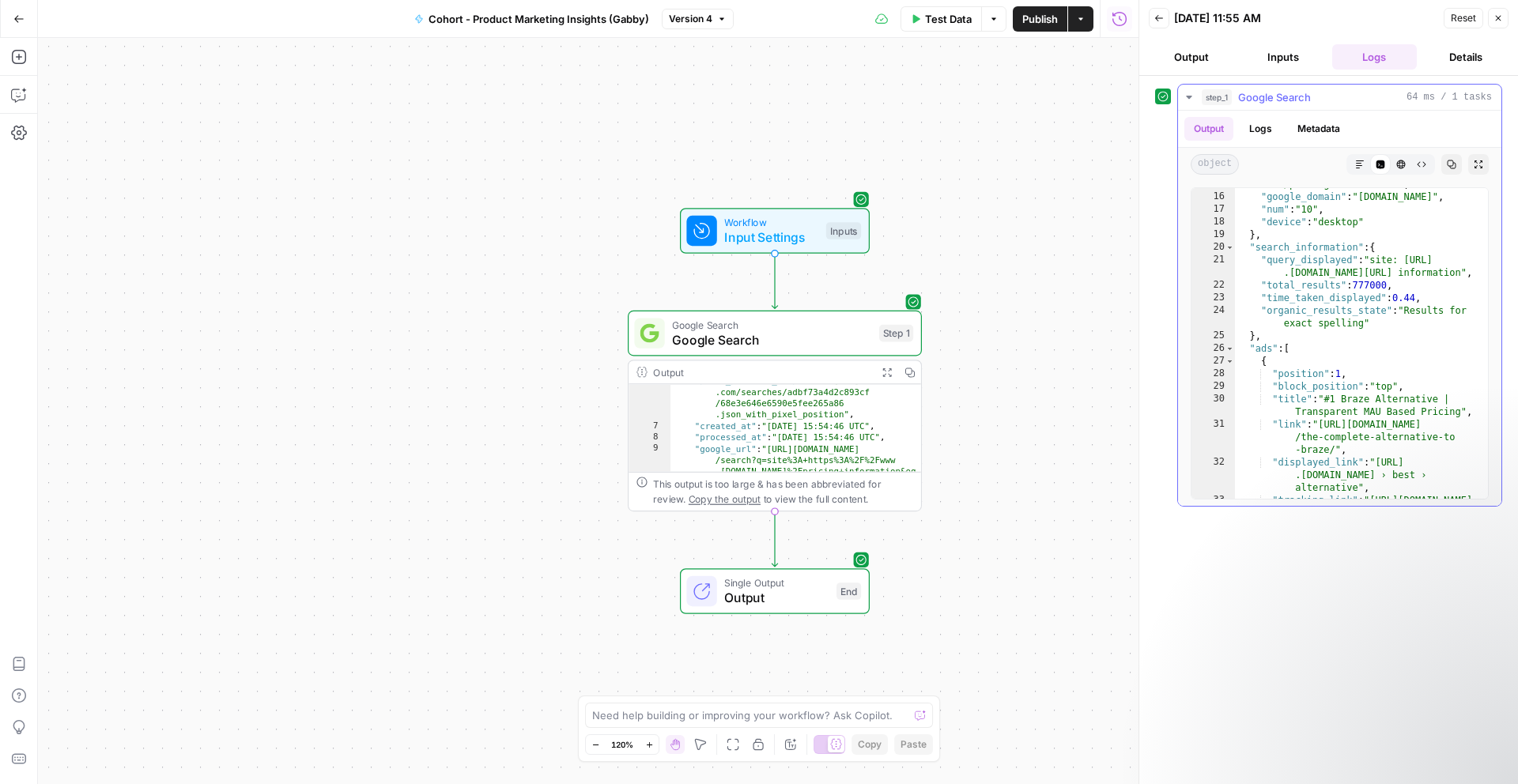
scroll to position [390, 0]
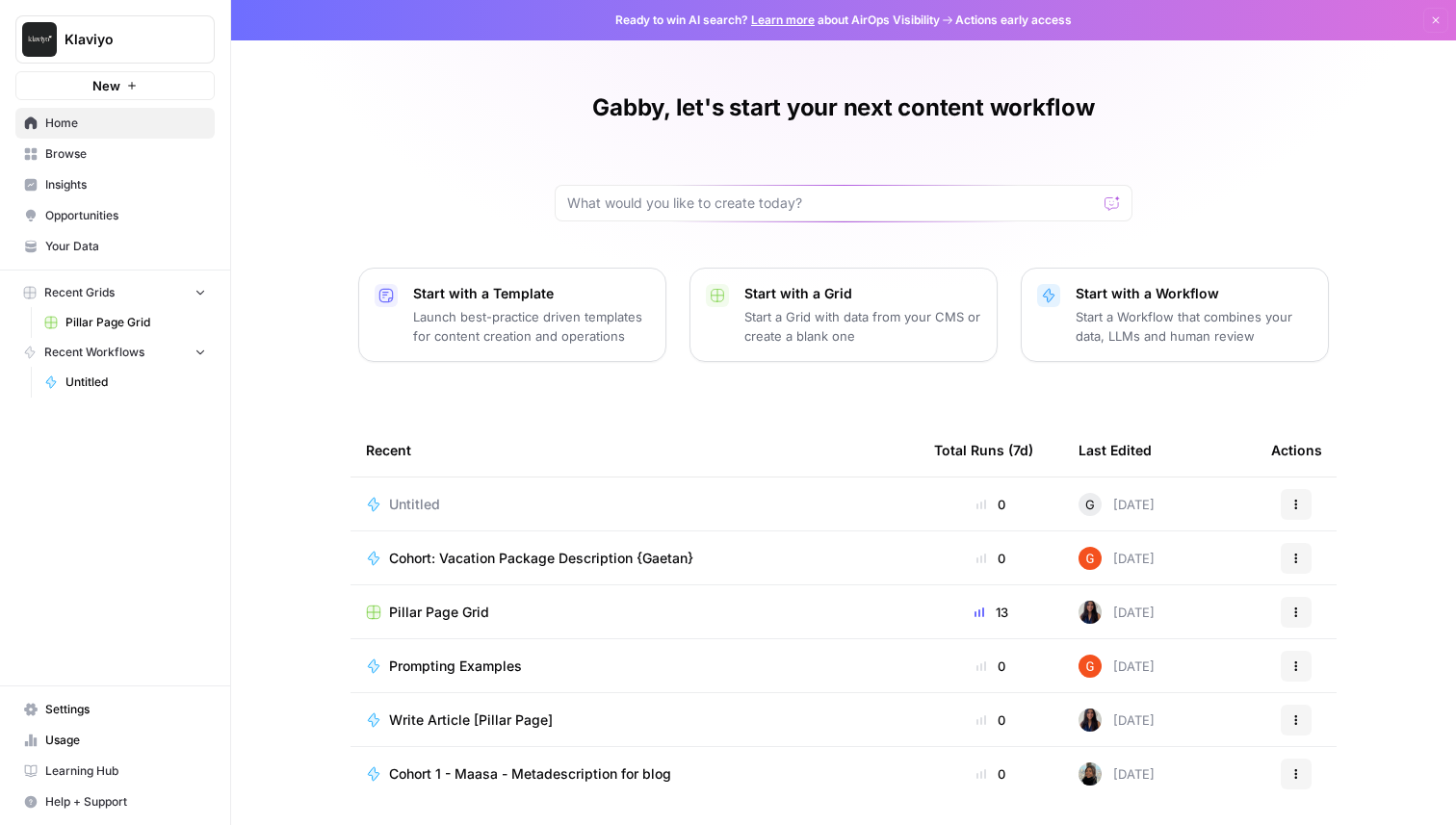
click at [99, 768] on span "Learning Hub" at bounding box center [125, 771] width 160 height 18
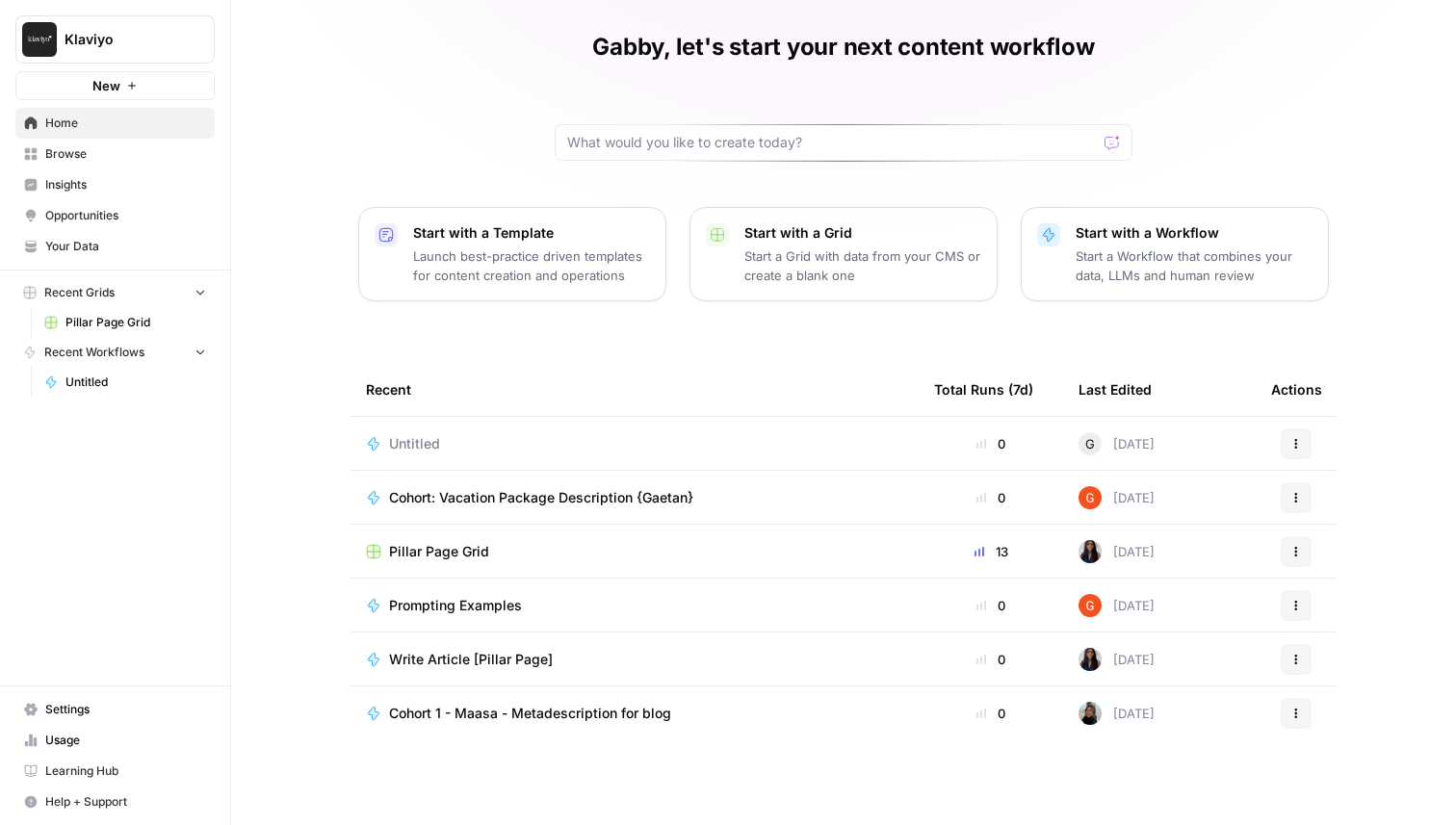
click at [416, 429] on td "Untitled" at bounding box center [634, 443] width 569 height 53
click at [457, 603] on span "Prompting Examples" at bounding box center [456, 606] width 133 height 20
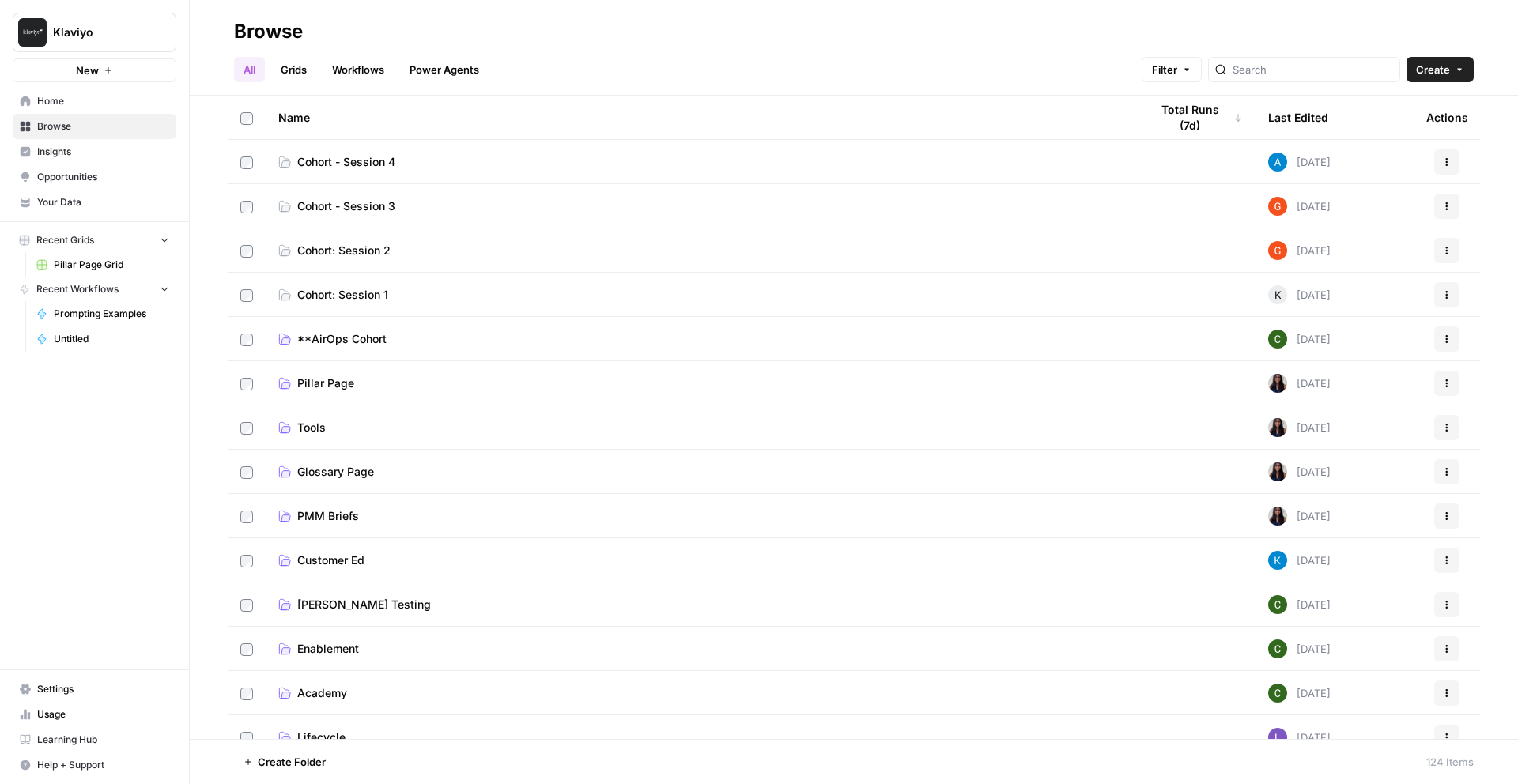
click at [364, 202] on span "Cohort - Session 3" at bounding box center [346, 206] width 98 height 16
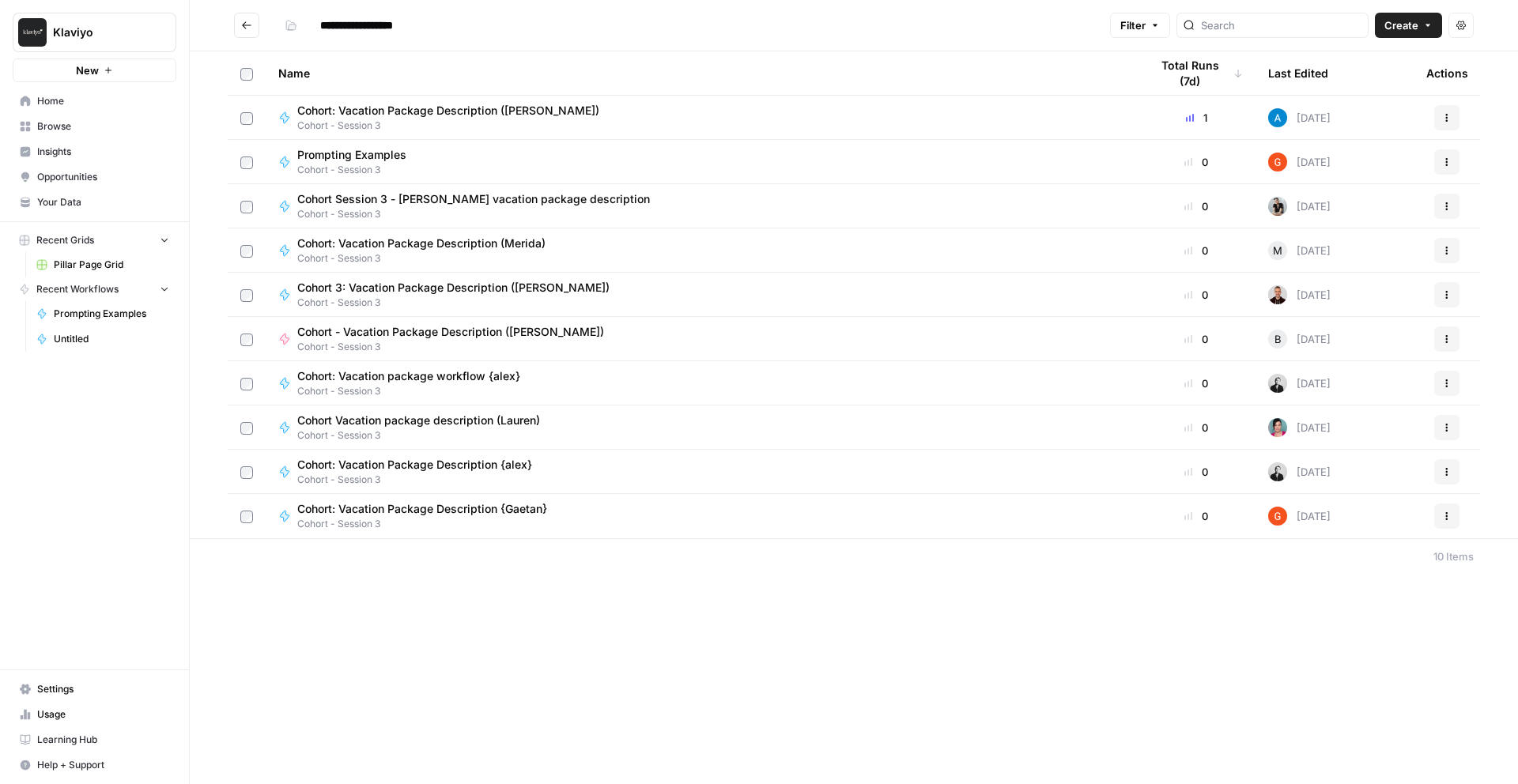
click at [390, 103] on span "Cohort: Vacation Package Description ([PERSON_NAME])" at bounding box center [448, 111] width 302 height 16
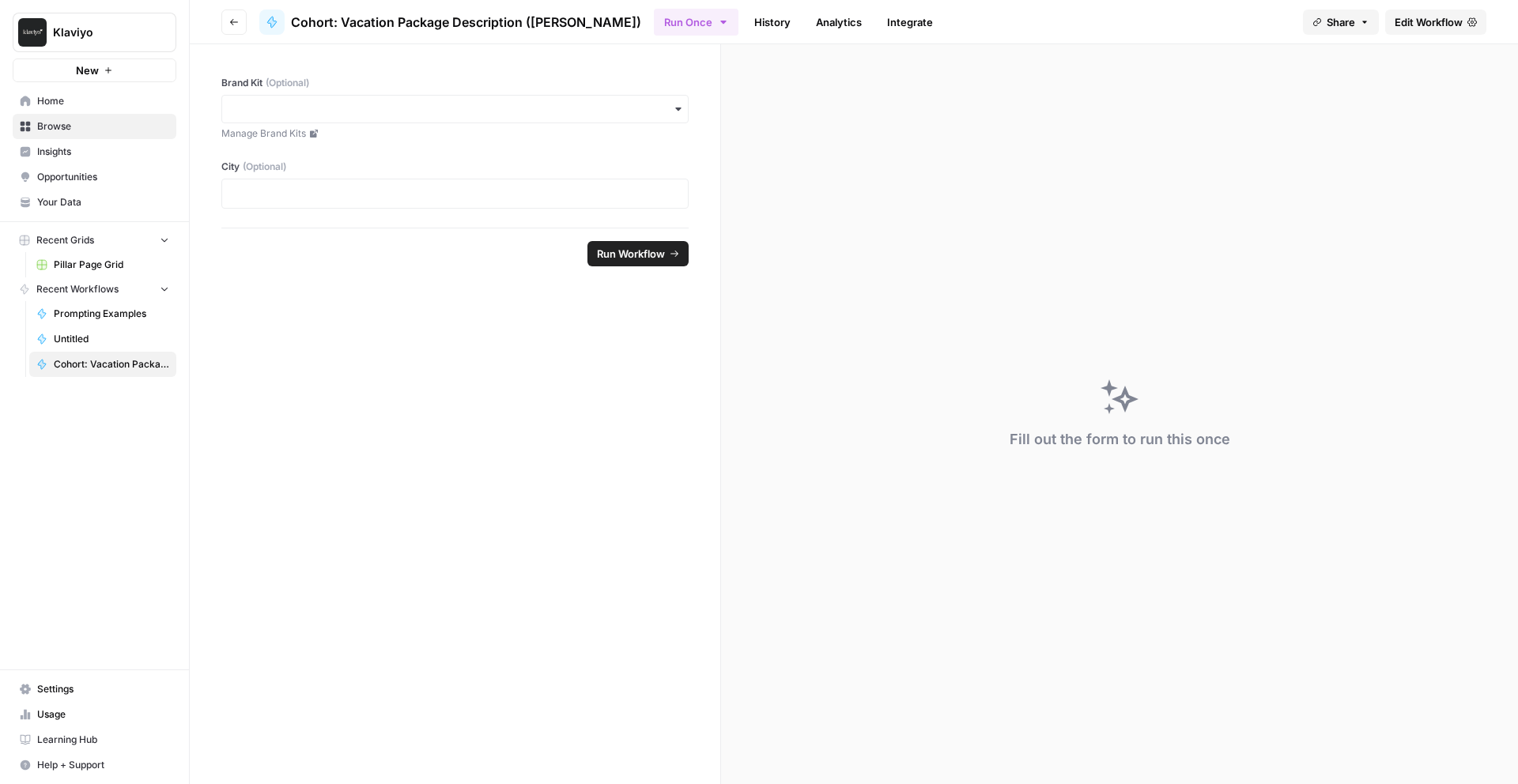
click at [229, 24] on icon "button" at bounding box center [234, 22] width 10 height 10
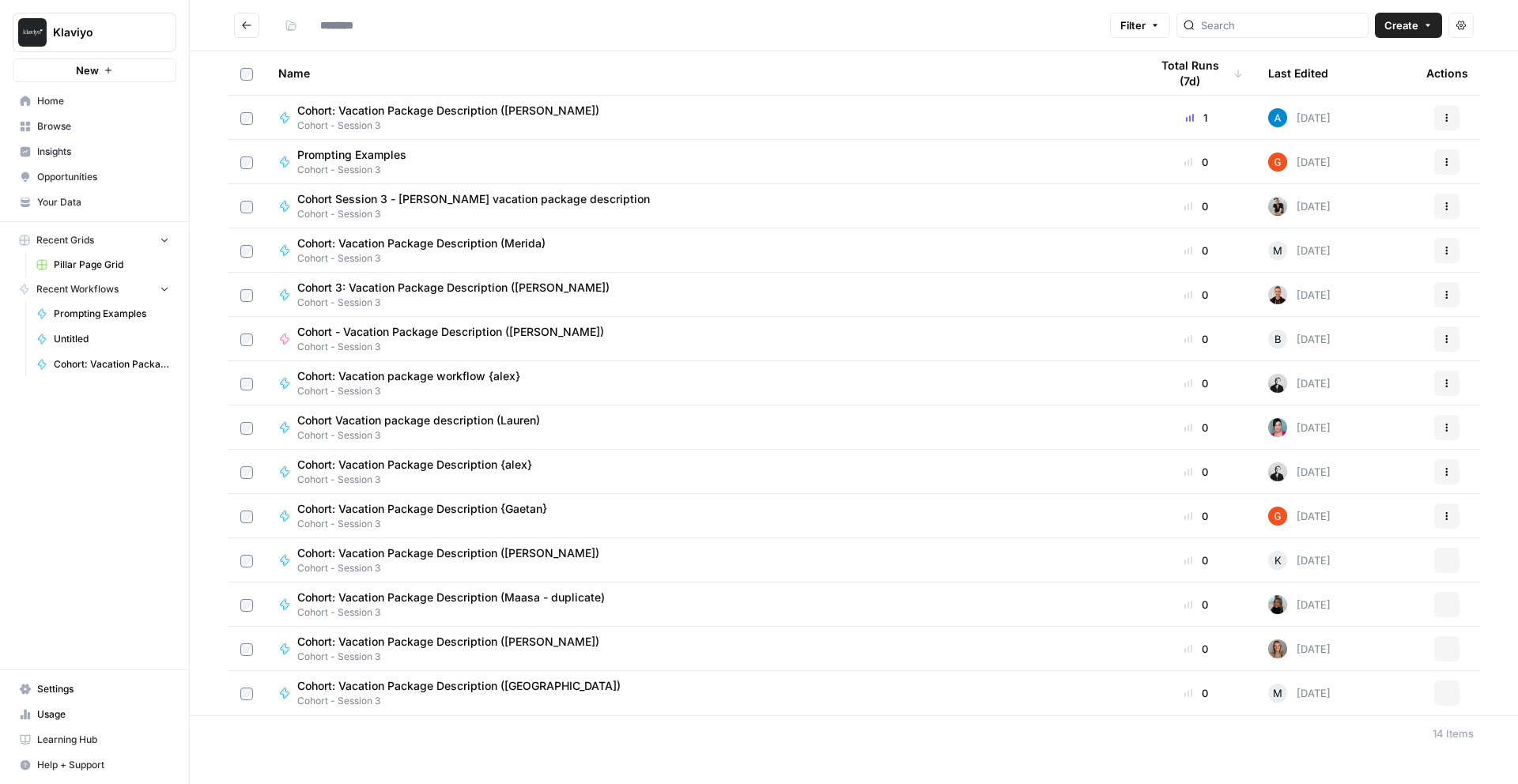
type input "**********"
click at [1456, 116] on button "Actions" at bounding box center [1446, 117] width 25 height 25
click at [1356, 255] on span "Duplicate" at bounding box center [1376, 257] width 126 height 16
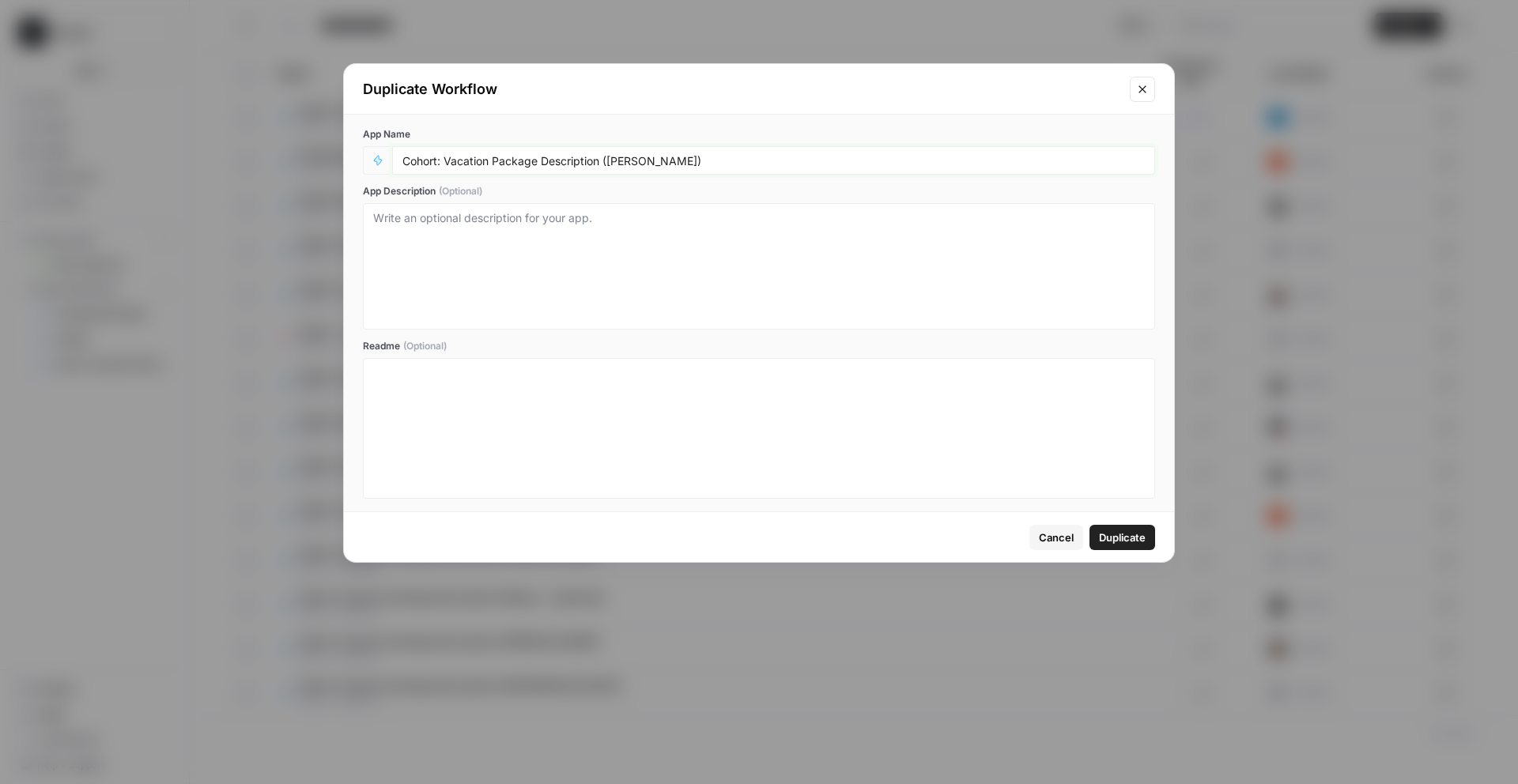
click at [648, 159] on input "Cohort: Vacation Package Description ([PERSON_NAME])" at bounding box center [774, 161] width 743 height 14
type input "Cohort: Vacation Package Description (Gabby)"
click at [665, 205] on div at bounding box center [759, 266] width 792 height 126
click at [676, 230] on textarea "App Description (Optional)" at bounding box center [759, 267] width 771 height 112
click at [1140, 537] on span "Duplicate" at bounding box center [1123, 537] width 47 height 16
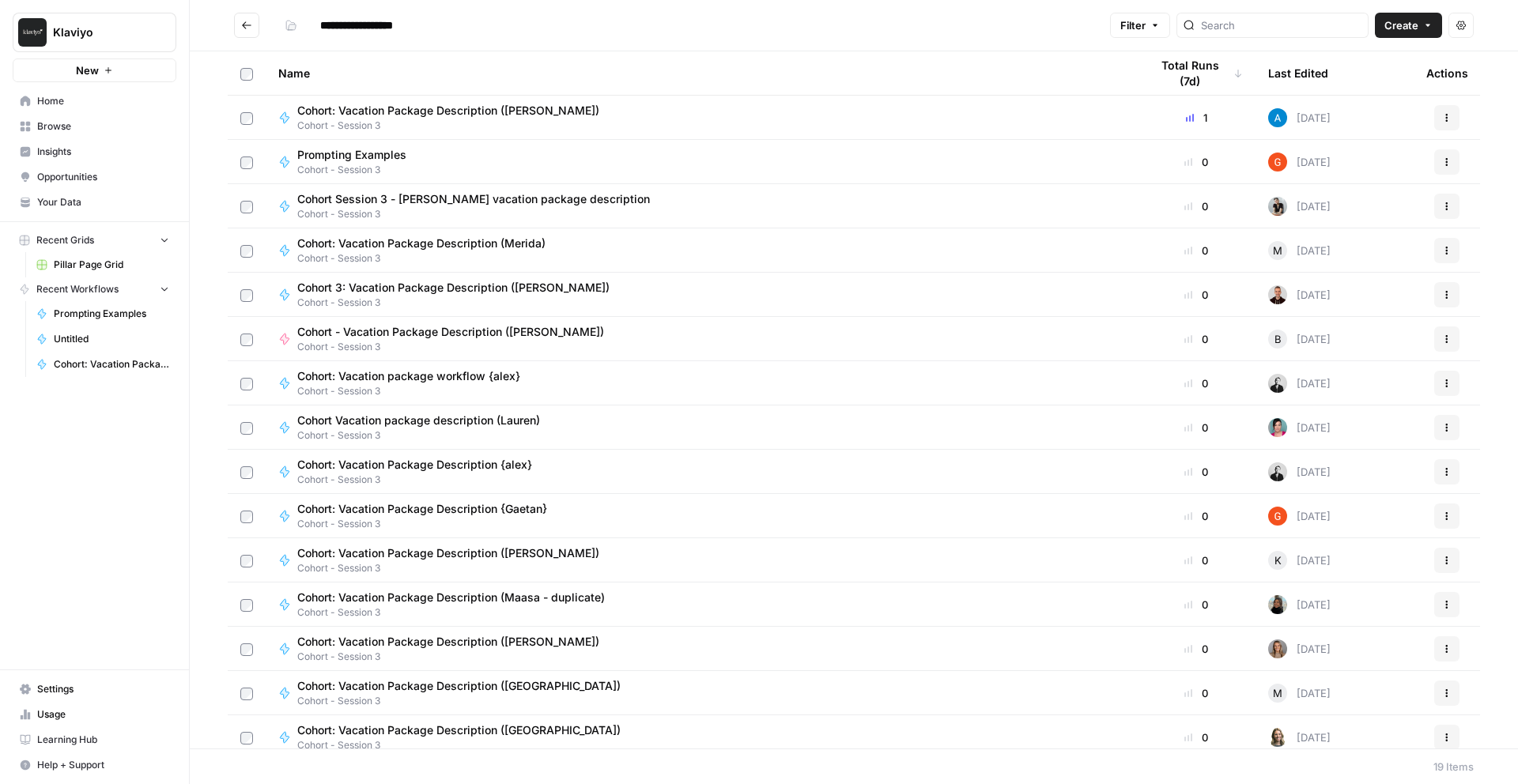
click at [362, 147] on span "Prompting Examples" at bounding box center [352, 155] width 109 height 16
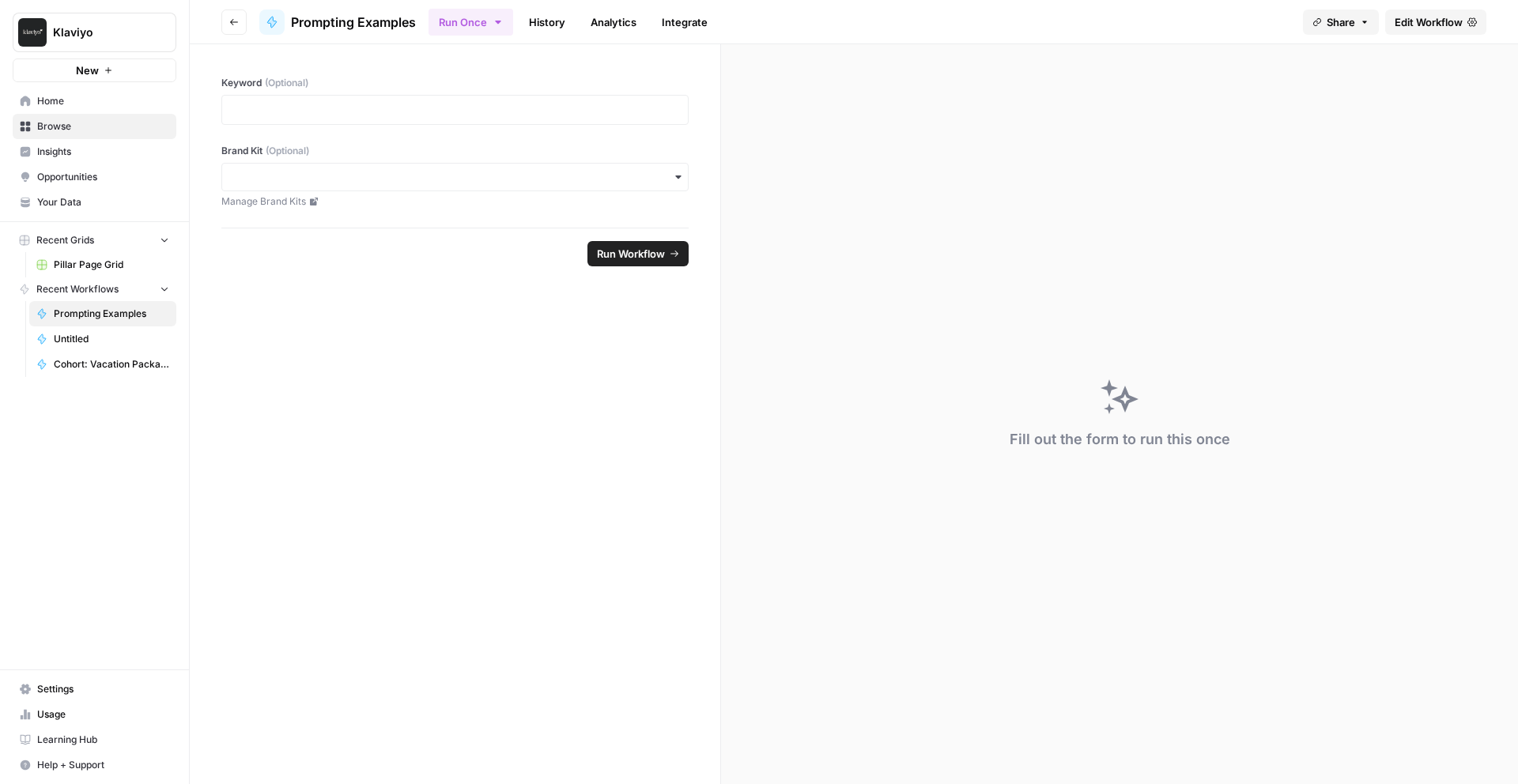
click at [228, 15] on button "Go back" at bounding box center [234, 22] width 25 height 25
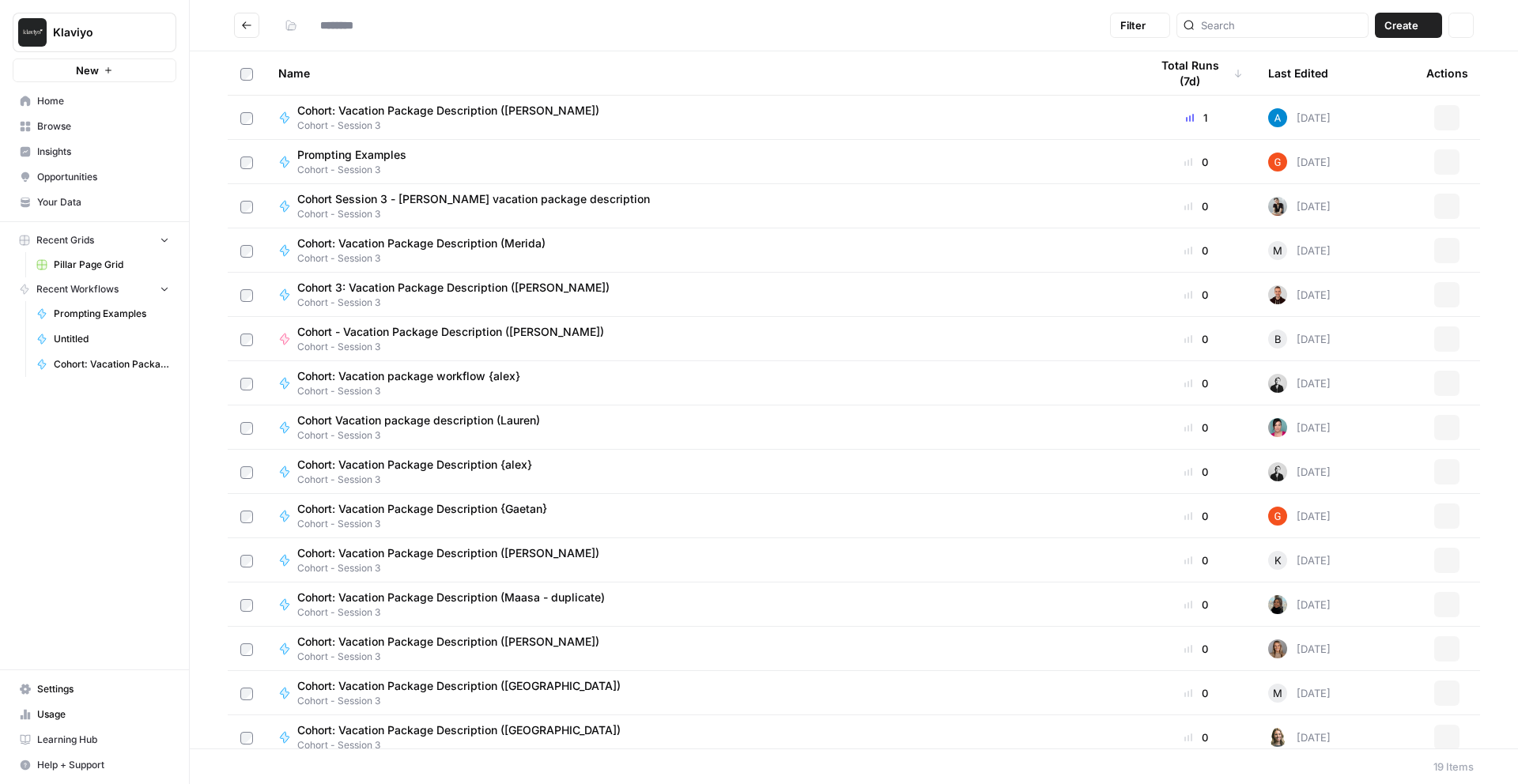
type input "**********"
click at [461, 639] on span "Cohort: Vacation Package Description (Alex)" at bounding box center [448, 642] width 302 height 16
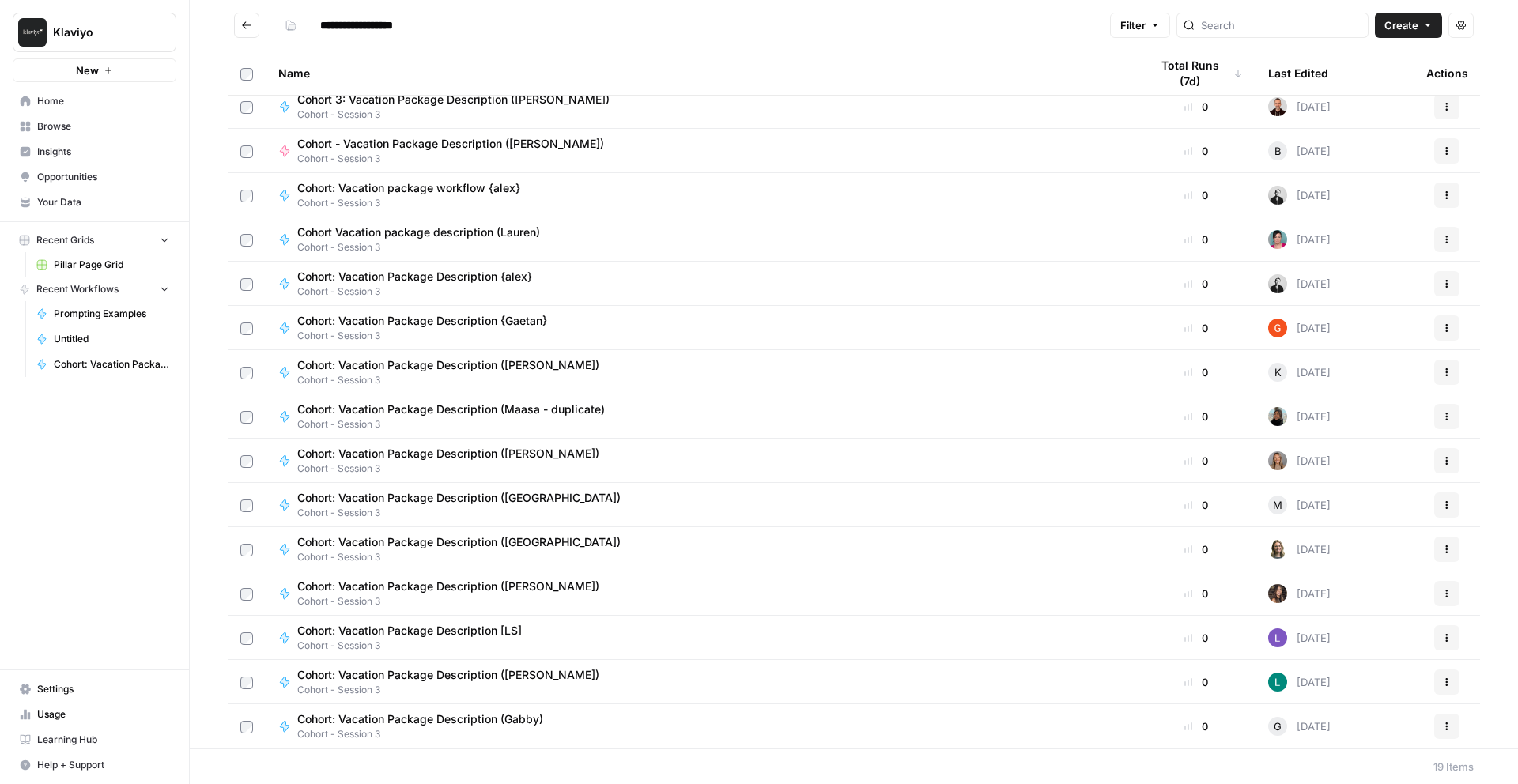
click at [439, 723] on span "Cohort: Vacation Package Description (Gabby)" at bounding box center [420, 720] width 246 height 16
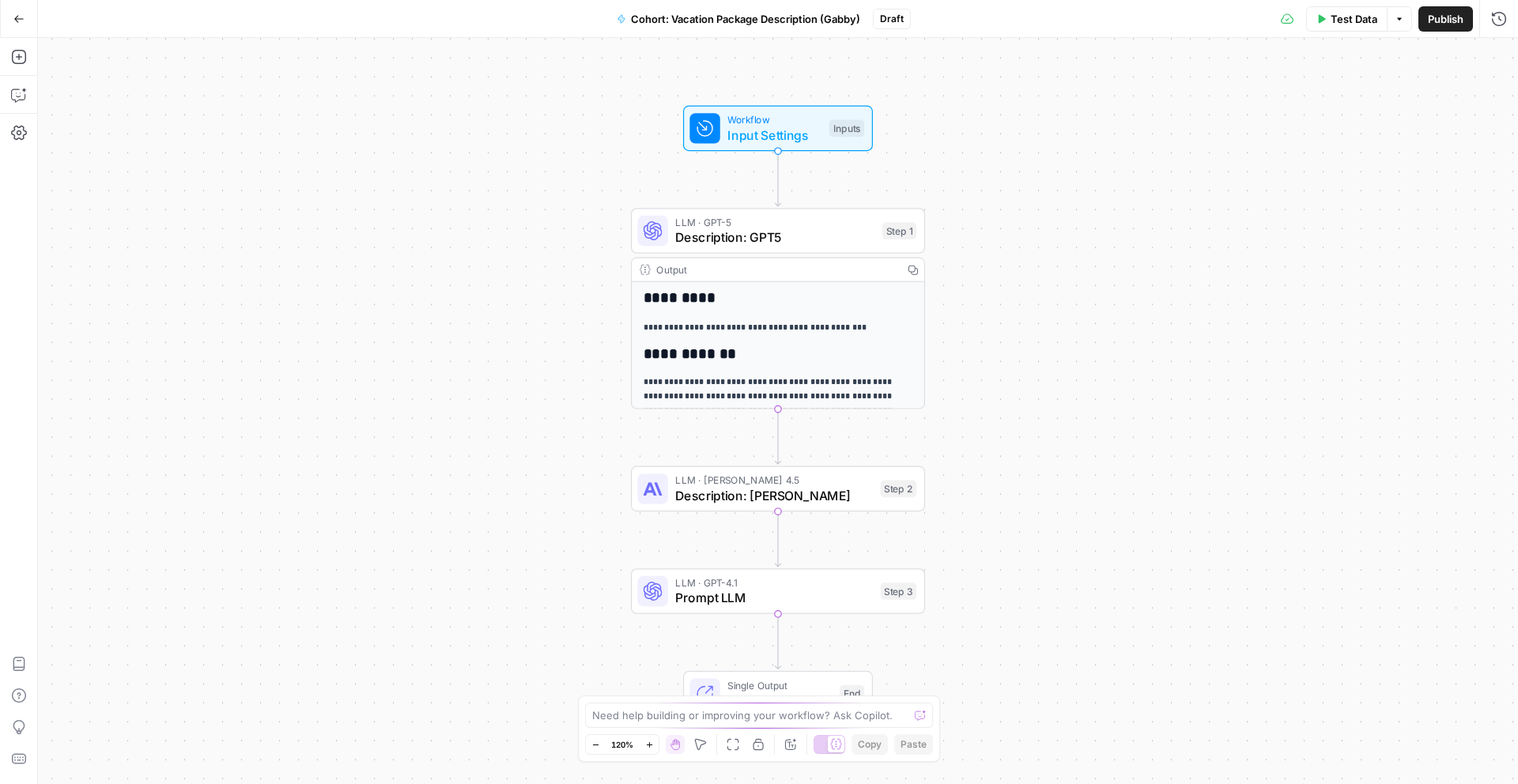
click at [813, 316] on div "**********" at bounding box center [778, 491] width 293 height 419
click at [910, 271] on icon "button" at bounding box center [913, 270] width 10 height 10
click at [910, 271] on icon "button" at bounding box center [914, 270] width 8 height 6
click at [752, 346] on h2 "**********" at bounding box center [779, 353] width 270 height 17
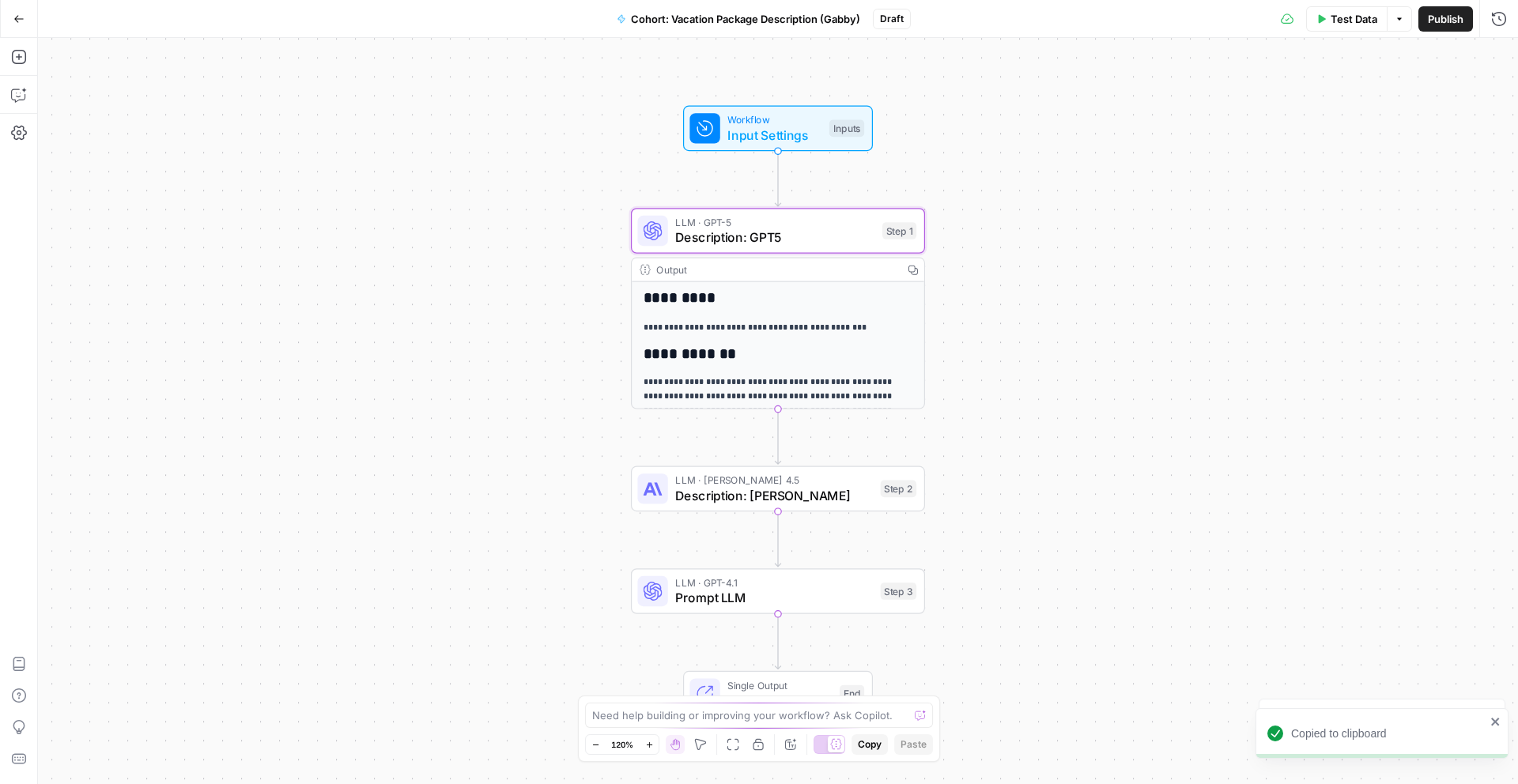
click at [752, 353] on h2 "**********" at bounding box center [779, 353] width 270 height 17
click at [703, 316] on div "**********" at bounding box center [778, 491] width 293 height 419
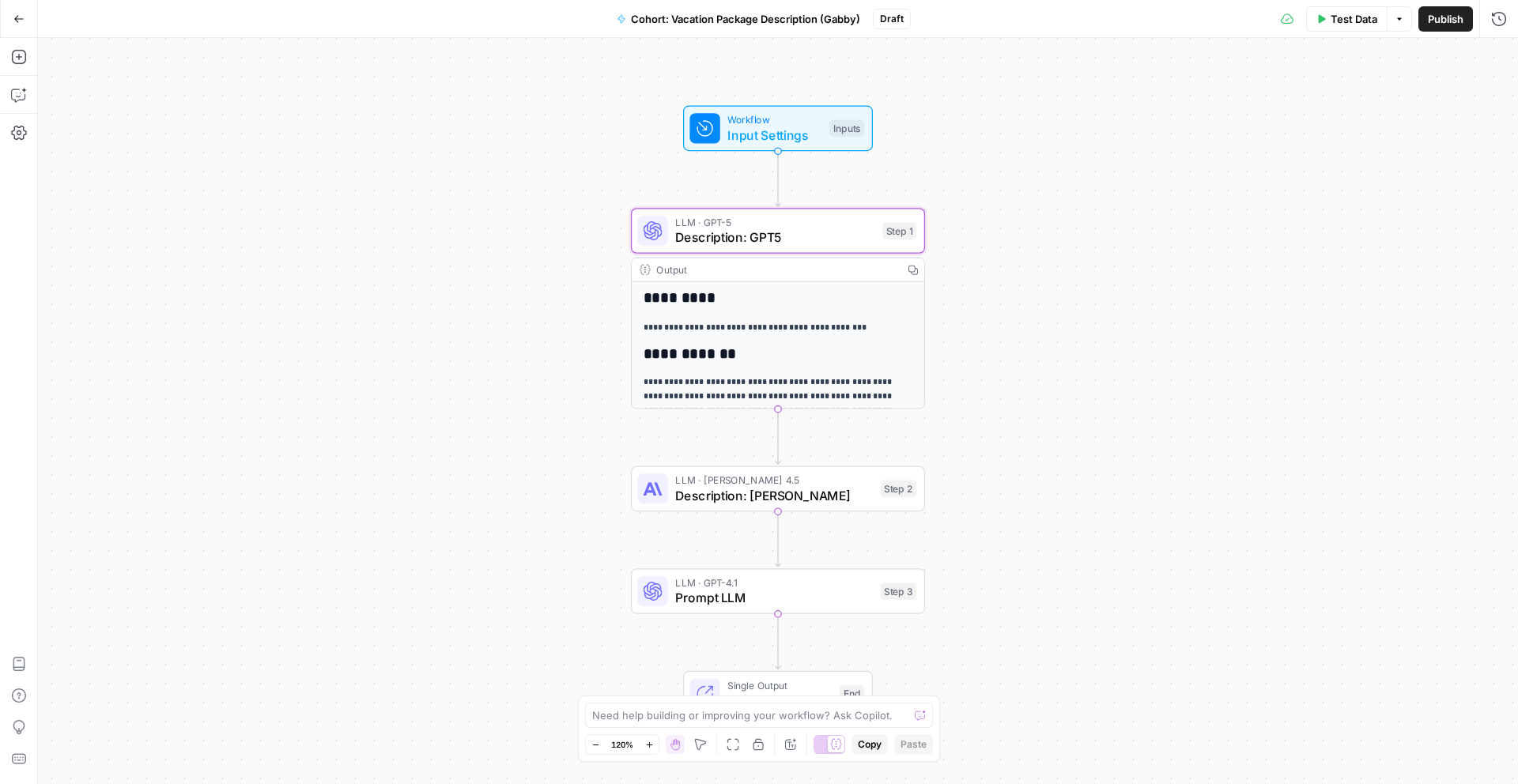
click at [703, 316] on div "**********" at bounding box center [778, 491] width 293 height 419
click at [654, 264] on div "Output Copy" at bounding box center [778, 271] width 293 height 24
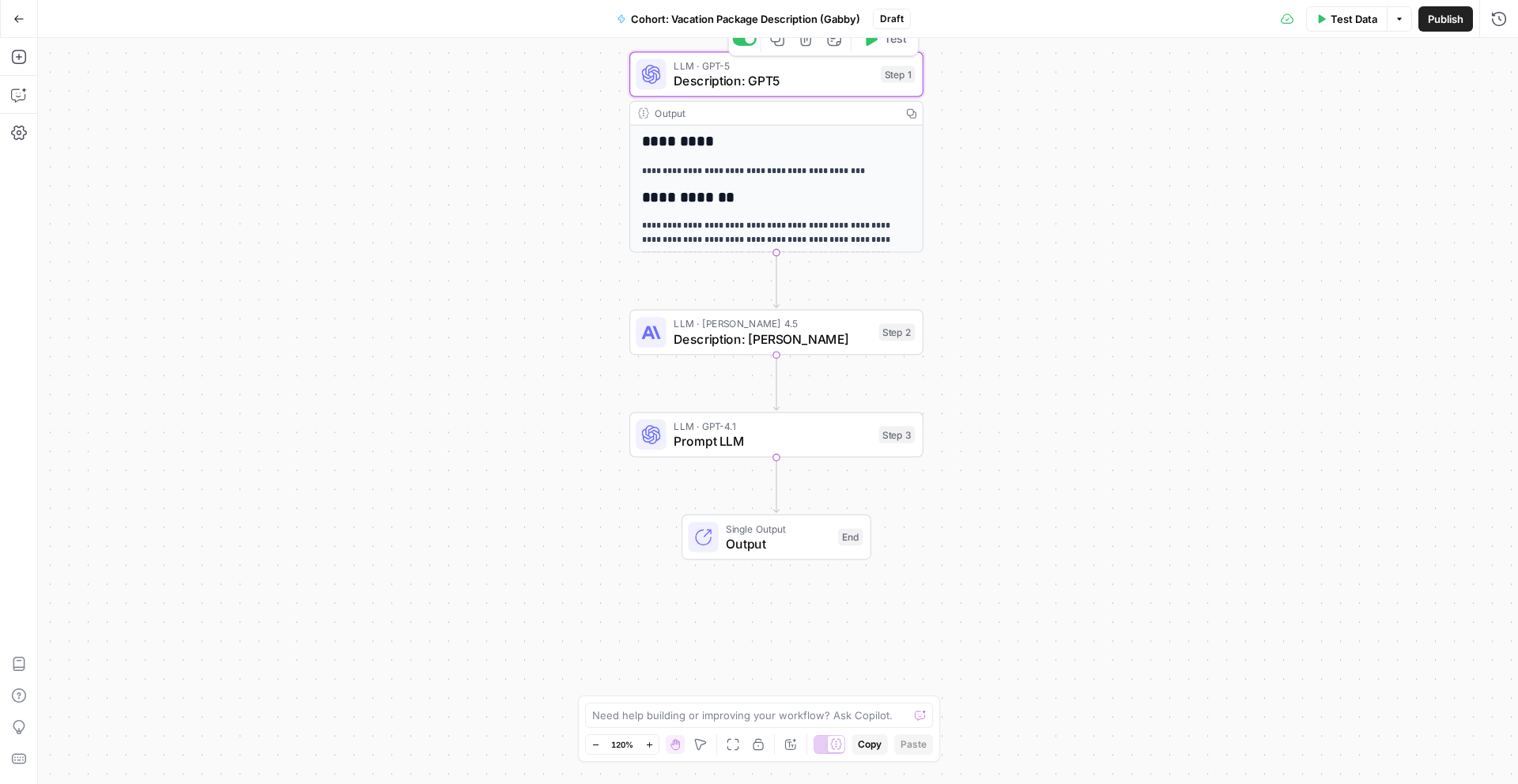
click at [850, 75] on span "Description: GPT5" at bounding box center [773, 81] width 199 height 19
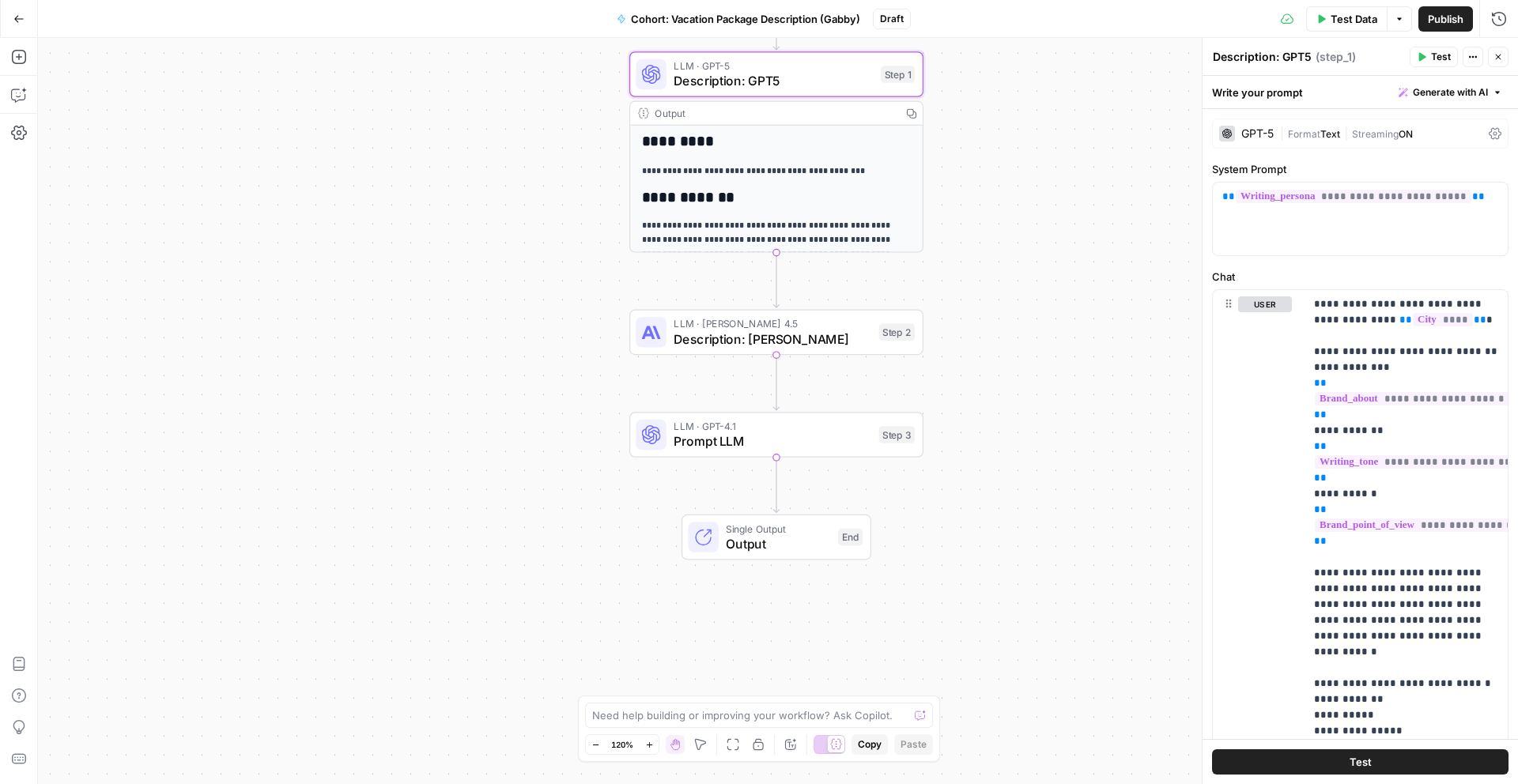
click at [671, 154] on div "**********" at bounding box center [776, 334] width 293 height 419
click at [1410, 398] on span "**********" at bounding box center [1412, 398] width 194 height 14
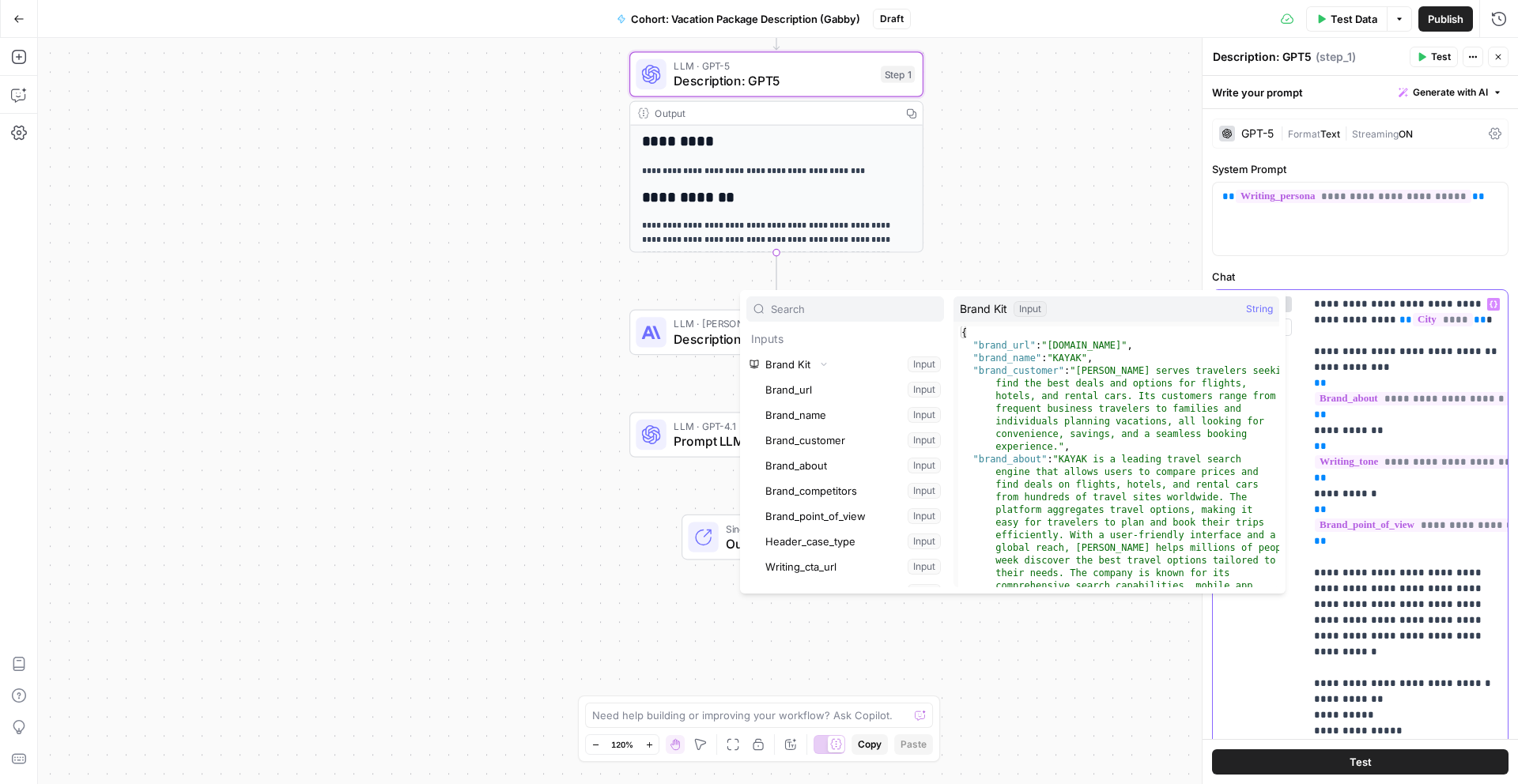
click at [1378, 714] on p "**********" at bounding box center [1405, 533] width 184 height 474
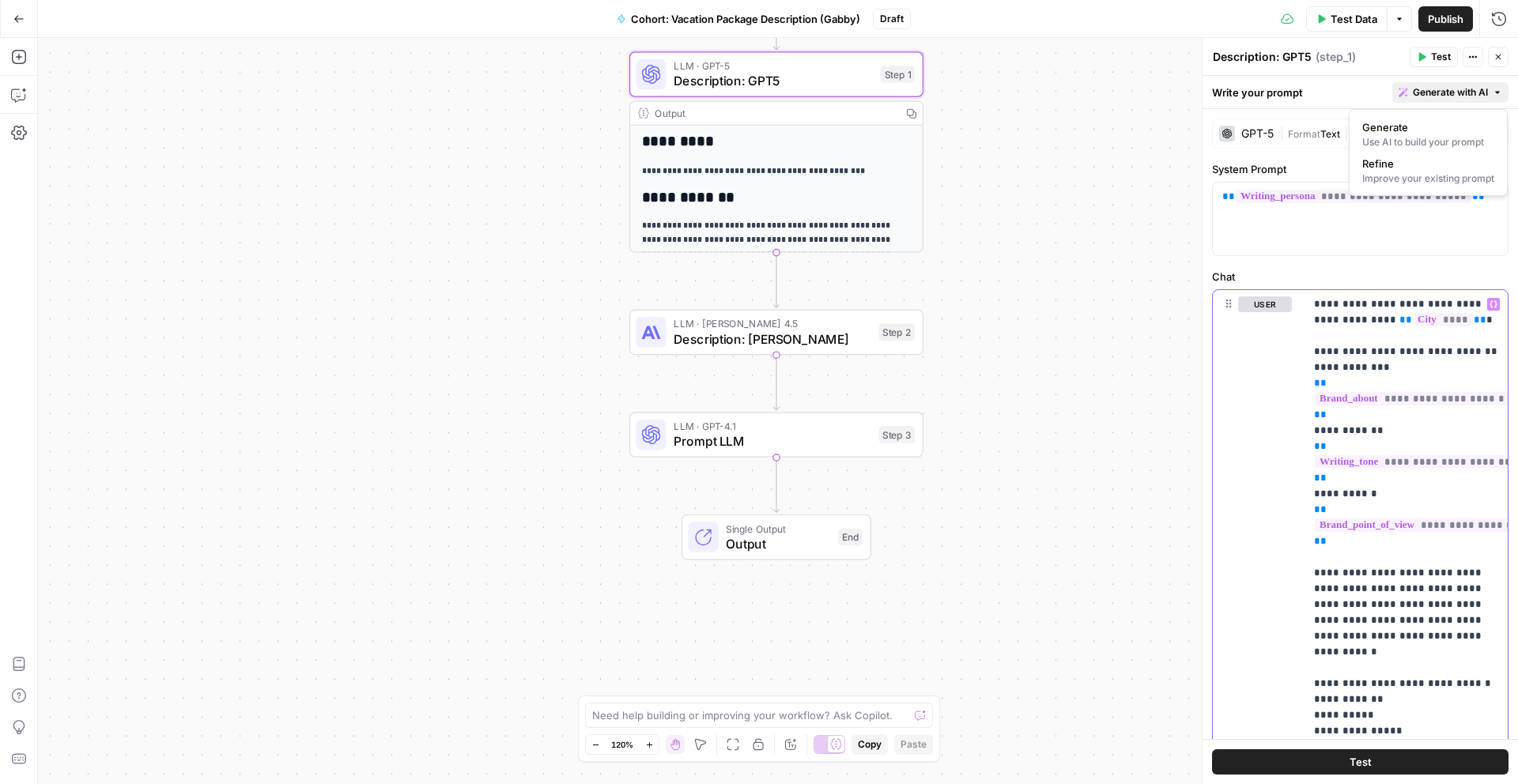
click at [1464, 92] on span "Generate with AI" at bounding box center [1450, 92] width 75 height 14
click at [846, 352] on div "LLM · Claude Sonnet 4.5 Description: Claude Step 2 Copy step Delete step Add No…" at bounding box center [776, 333] width 294 height 46
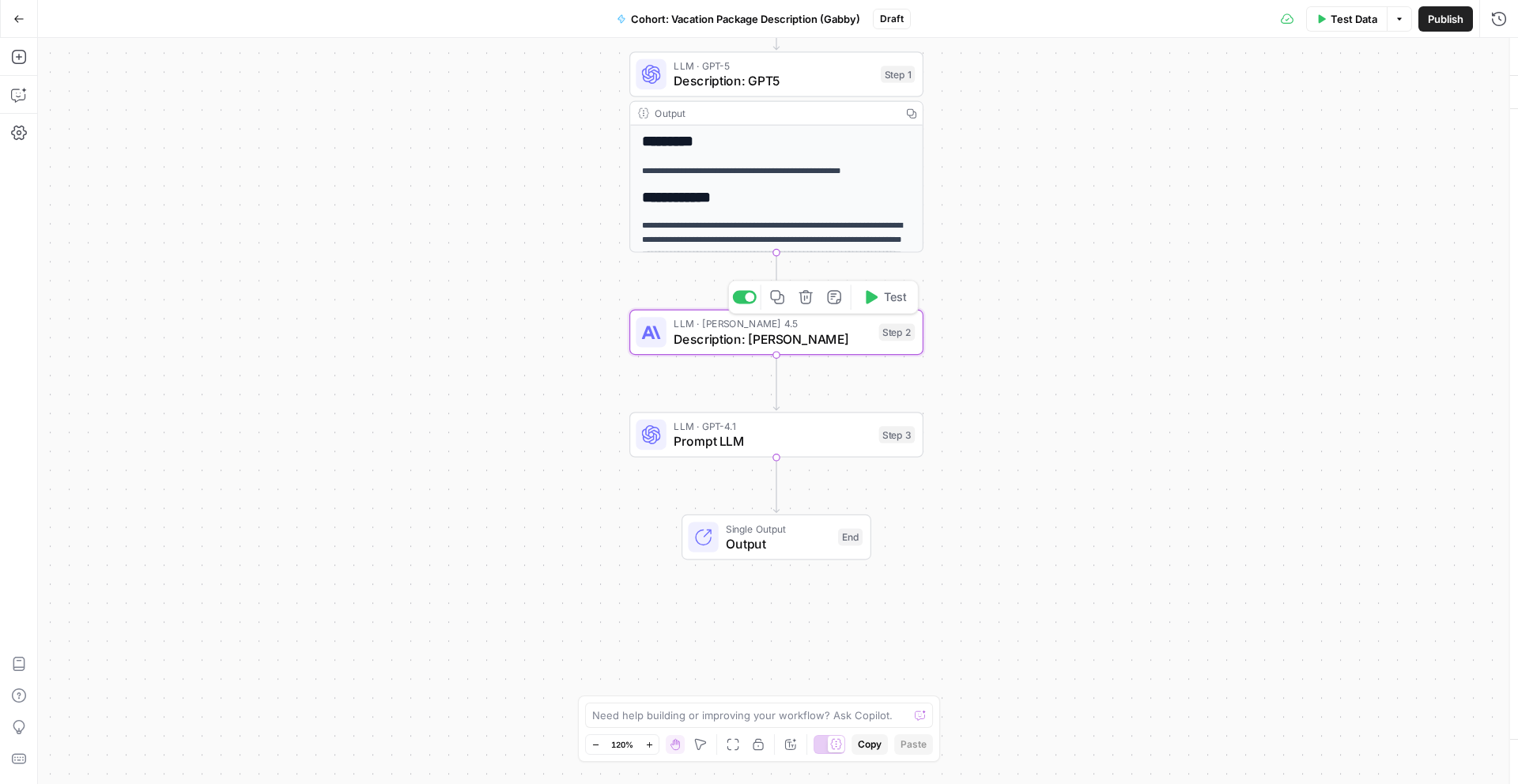
type textarea "Description: Claude"
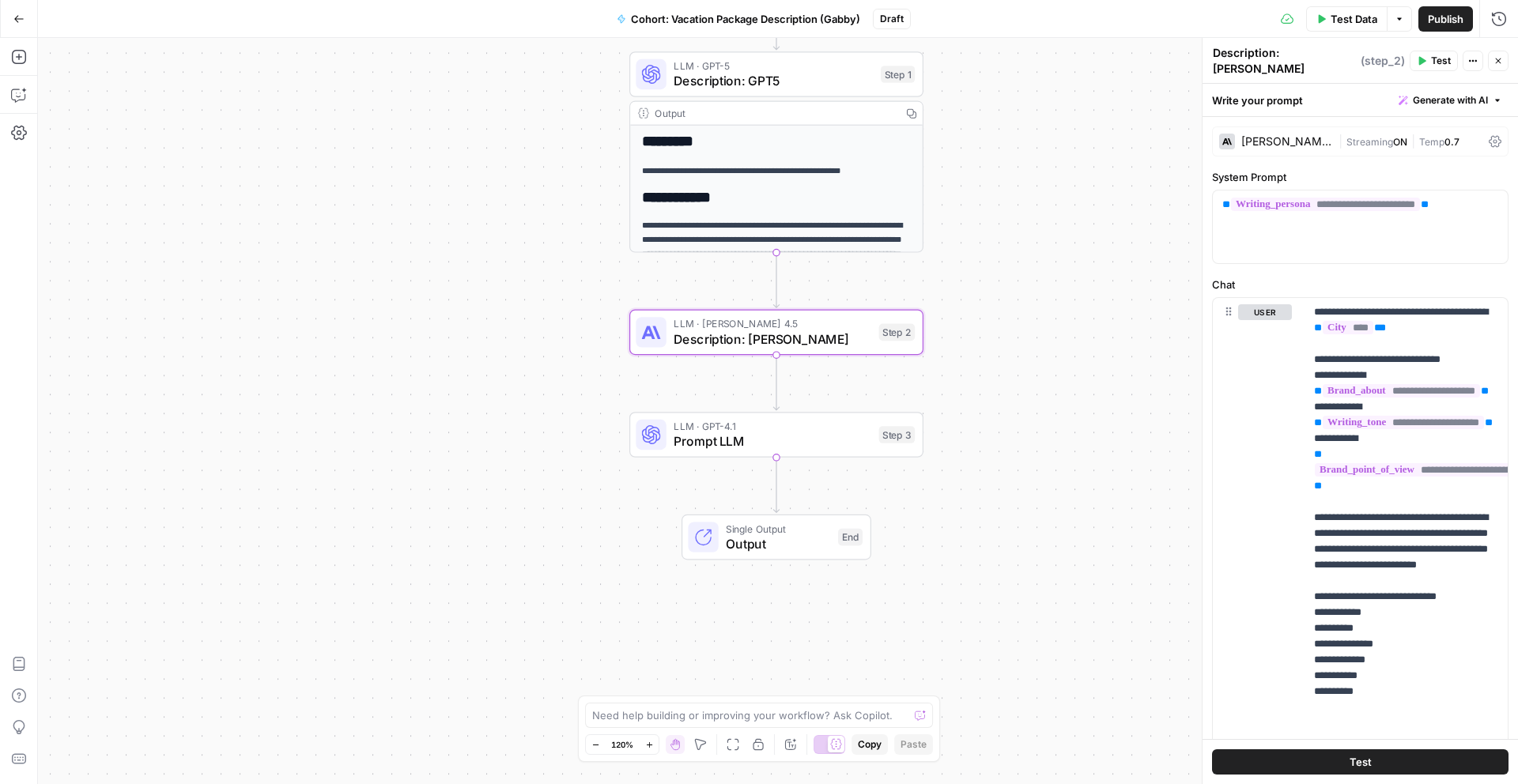
click at [763, 74] on span "Description: GPT5" at bounding box center [773, 81] width 199 height 19
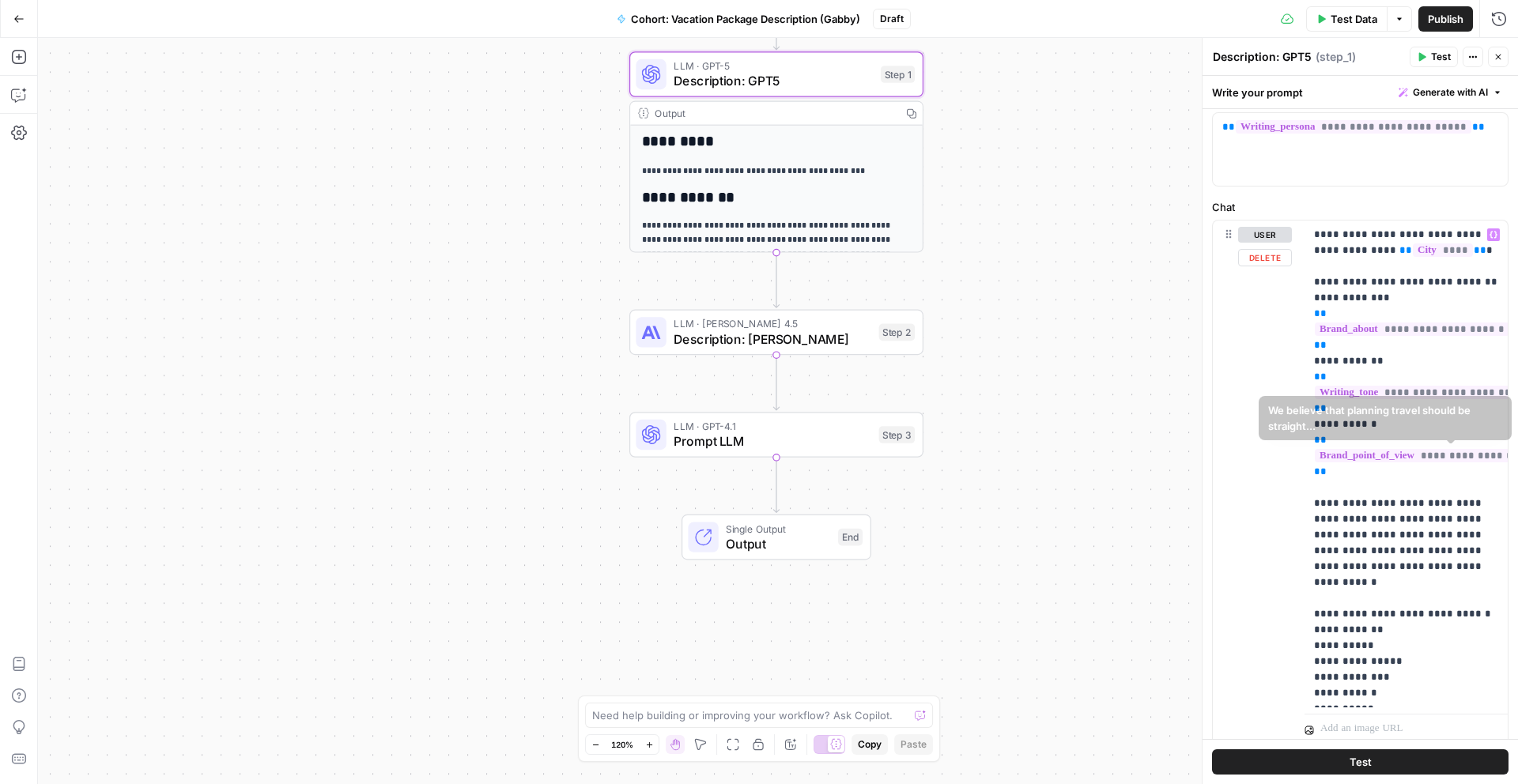
scroll to position [71, 0]
click at [694, 25] on span "Cohort: Vacation Package Description (Gabby)" at bounding box center [745, 19] width 229 height 16
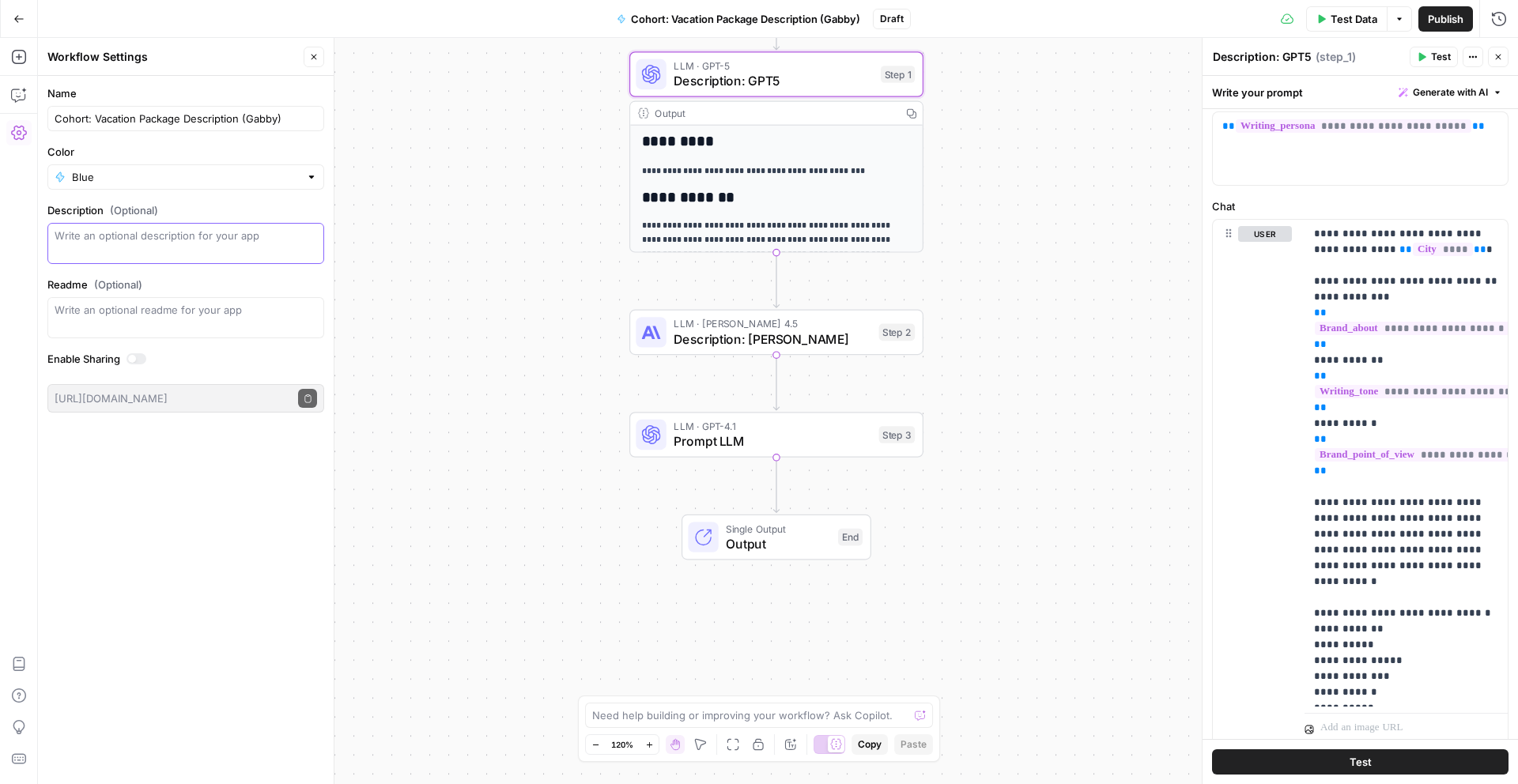
click at [223, 239] on textarea "Description (Optional)" at bounding box center [186, 243] width 263 height 31
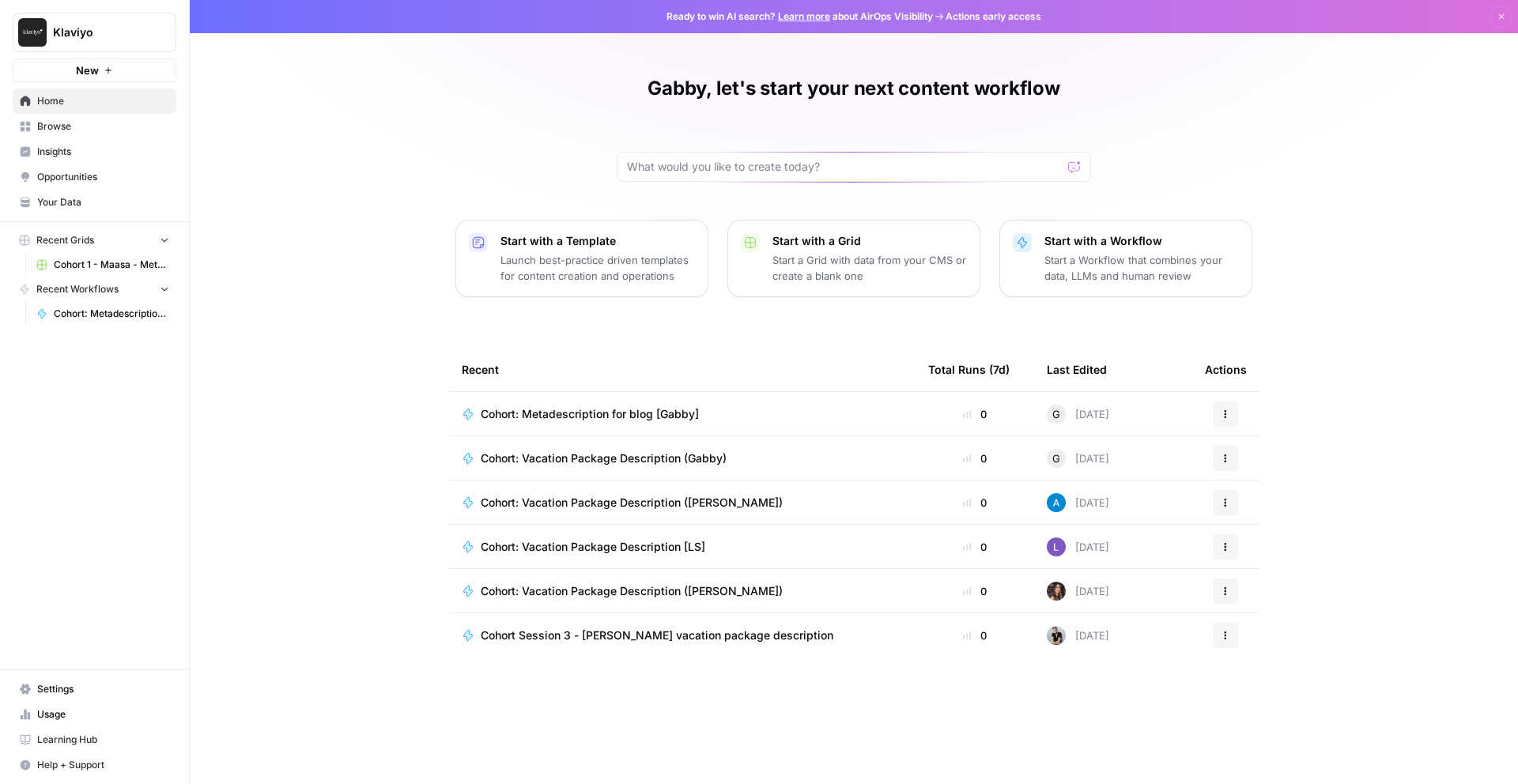
click at [92, 202] on span "Your Data" at bounding box center [103, 202] width 132 height 14
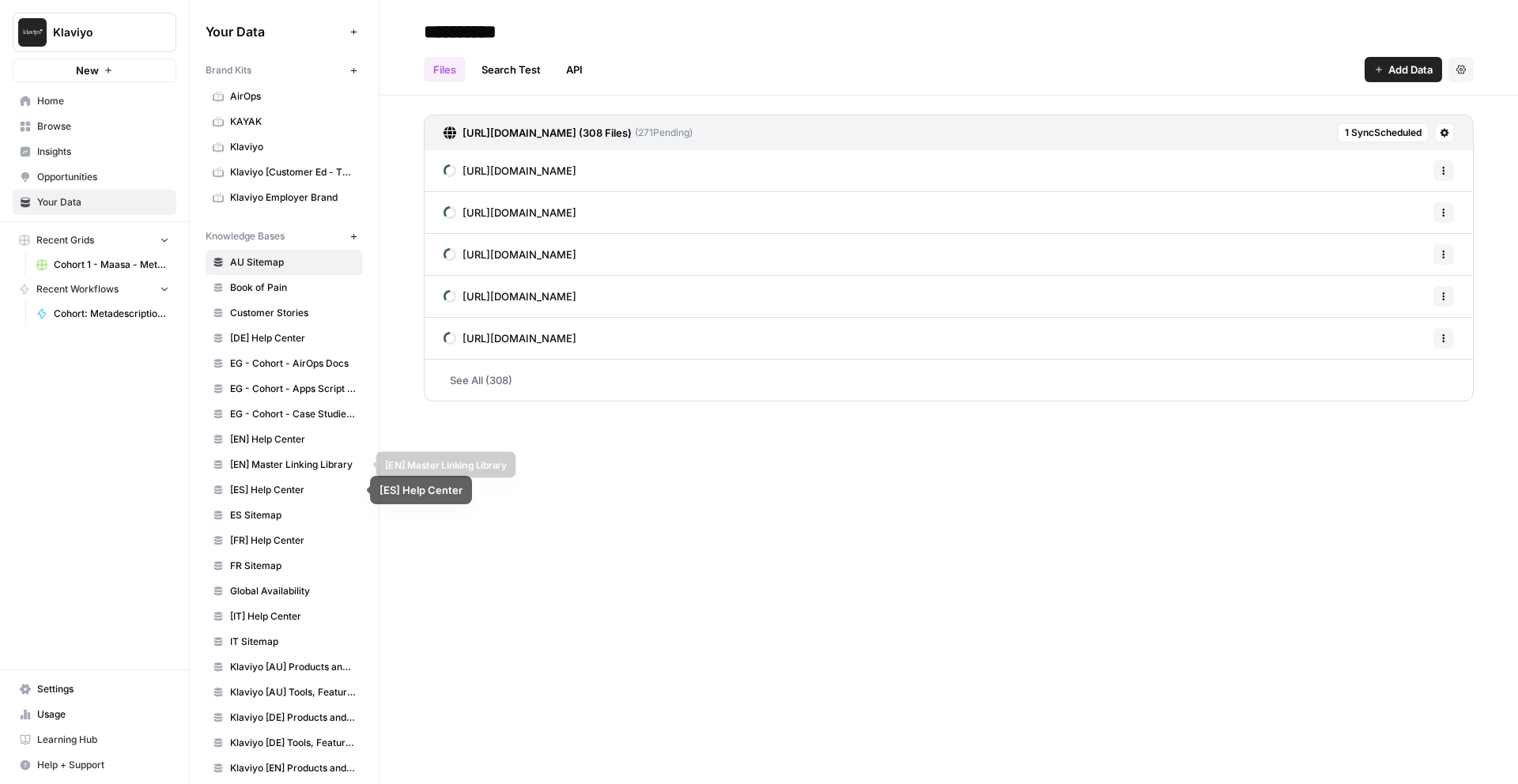
click at [287, 488] on span "[ES] Help Center" at bounding box center [293, 490] width 125 height 14
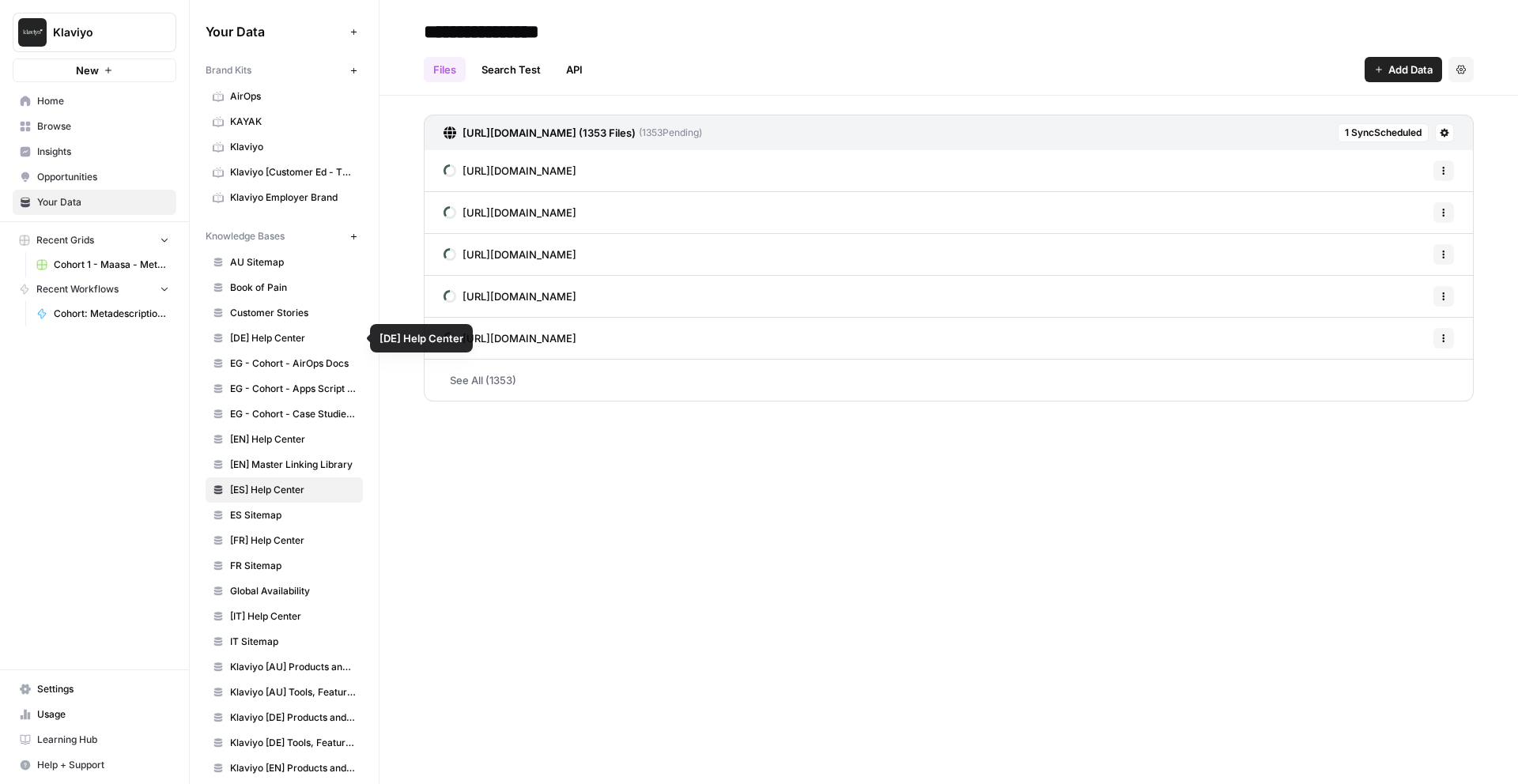
click at [299, 315] on span "Customer Stories" at bounding box center [293, 313] width 125 height 14
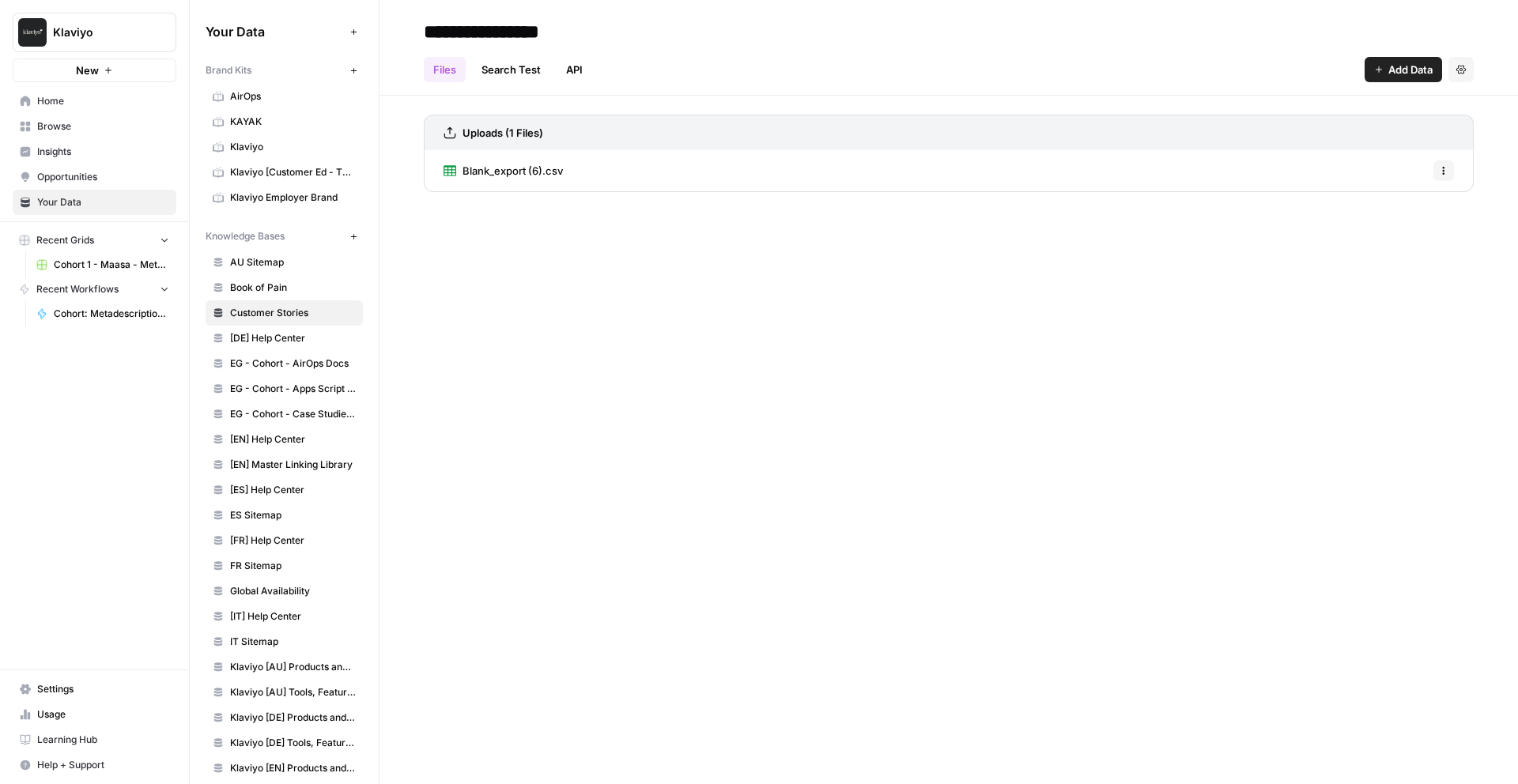
click at [296, 293] on span "Book of Pain" at bounding box center [293, 288] width 125 height 14
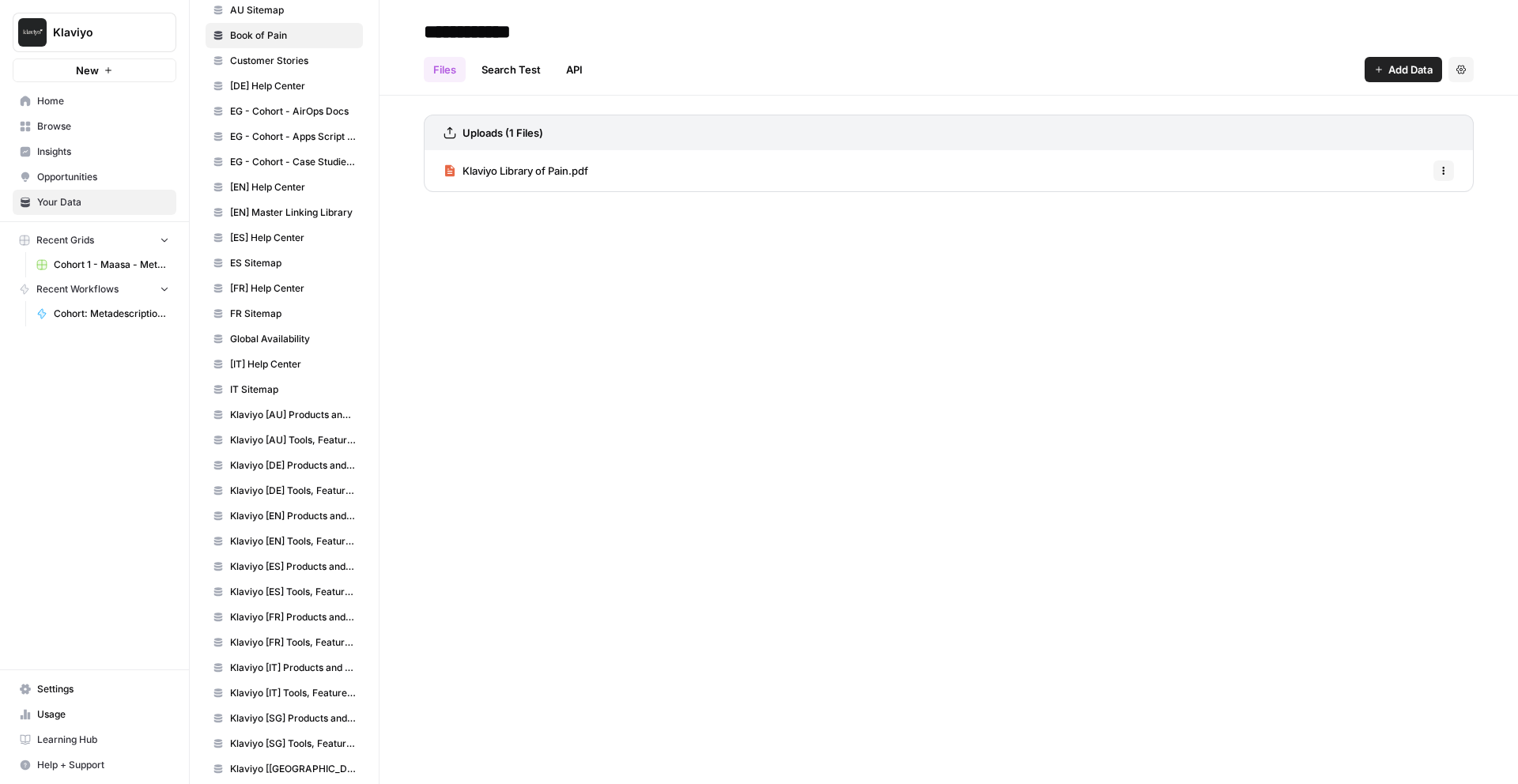
scroll to position [446, 0]
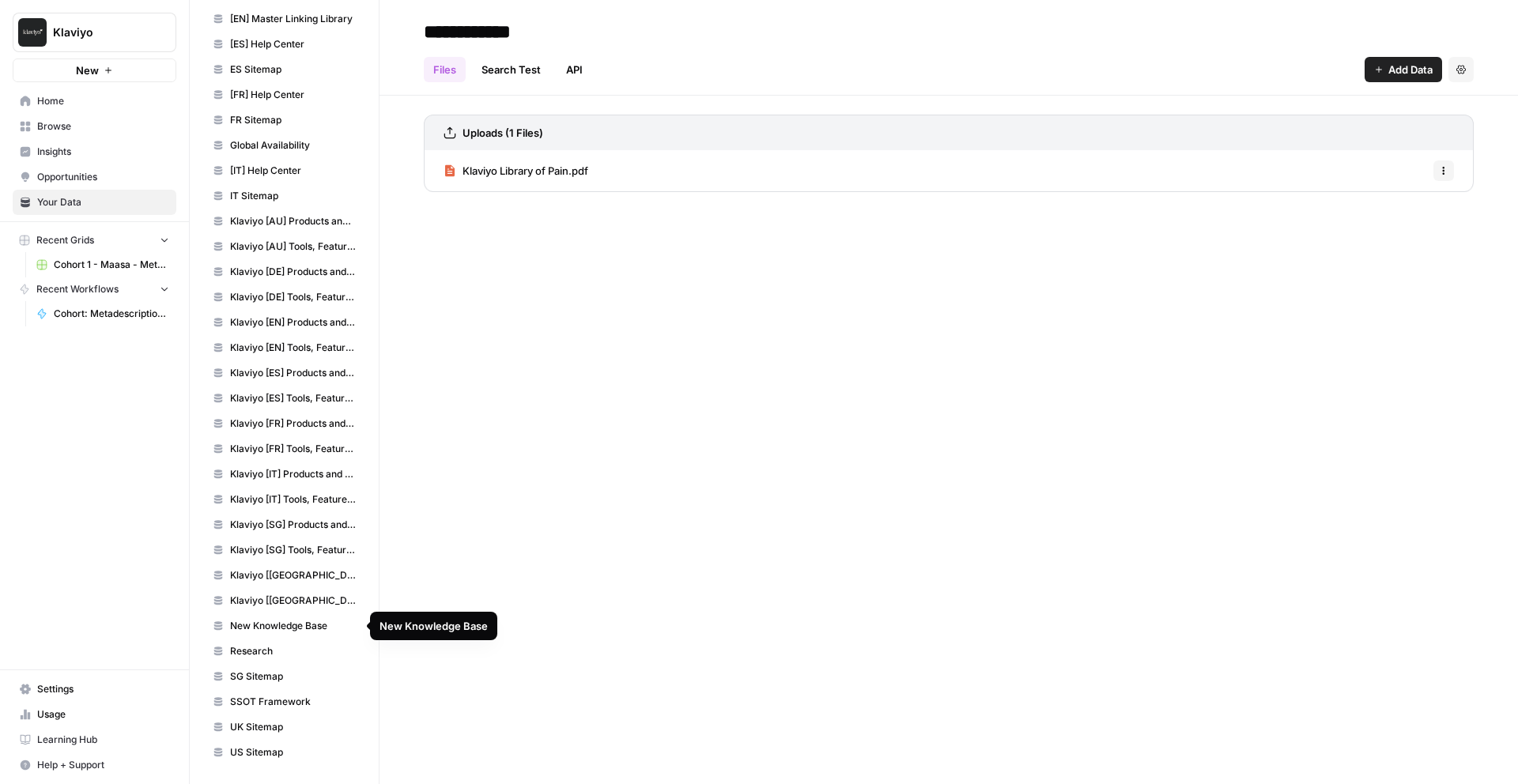
click at [280, 629] on span "New Knowledge Base" at bounding box center [293, 626] width 125 height 14
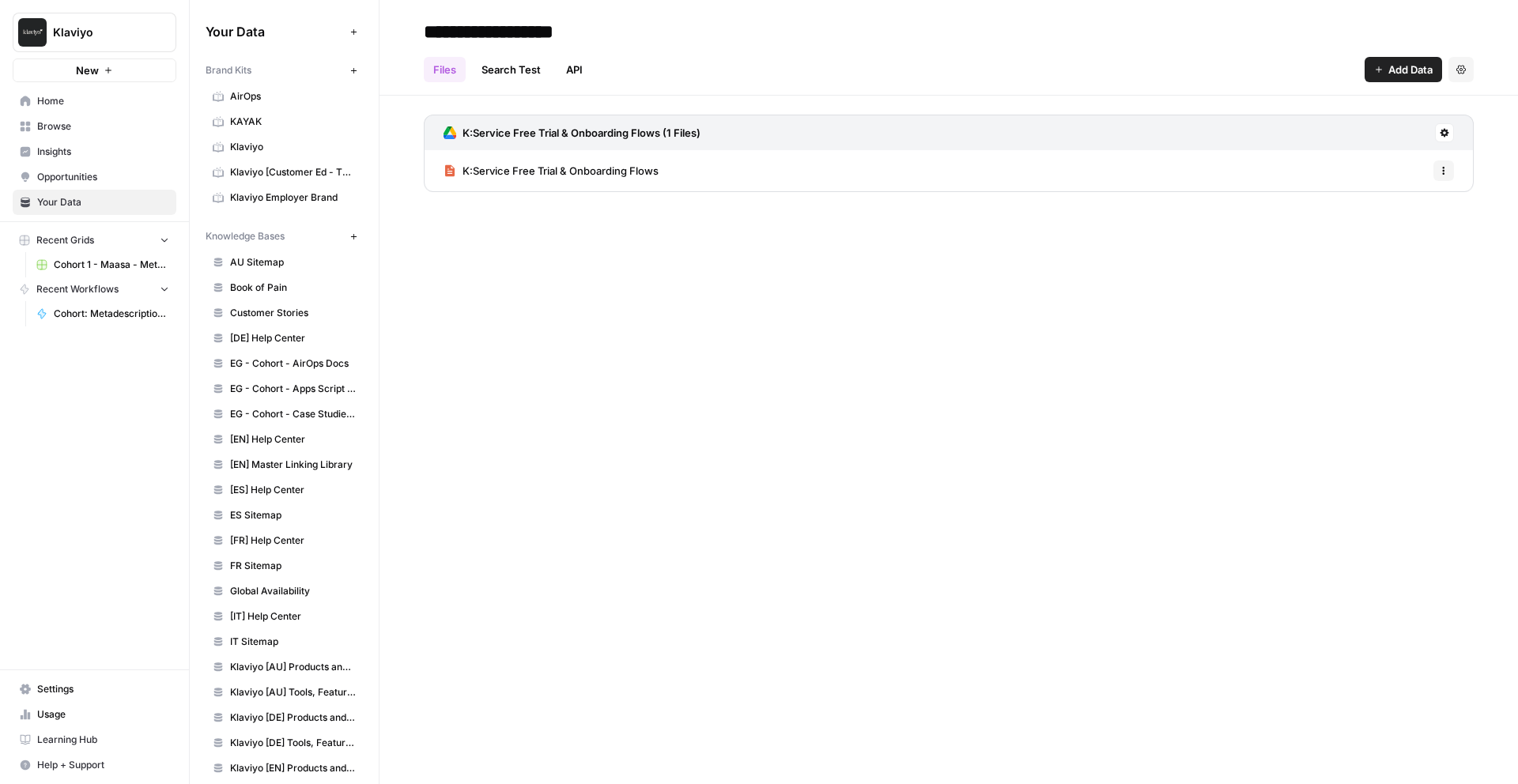
click at [286, 102] on span "AirOps" at bounding box center [293, 96] width 125 height 14
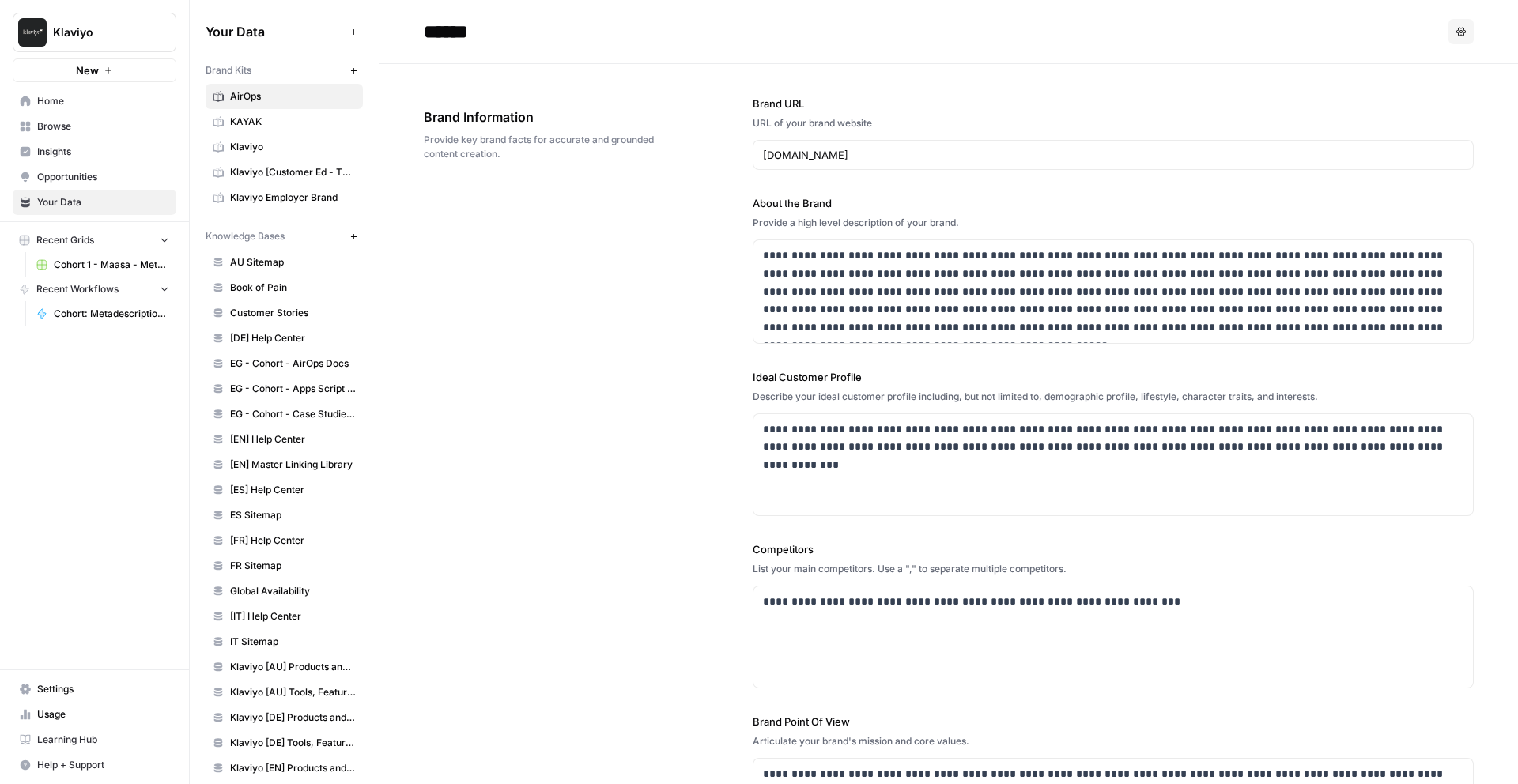
click at [284, 144] on span "Klaviyo" at bounding box center [293, 147] width 125 height 14
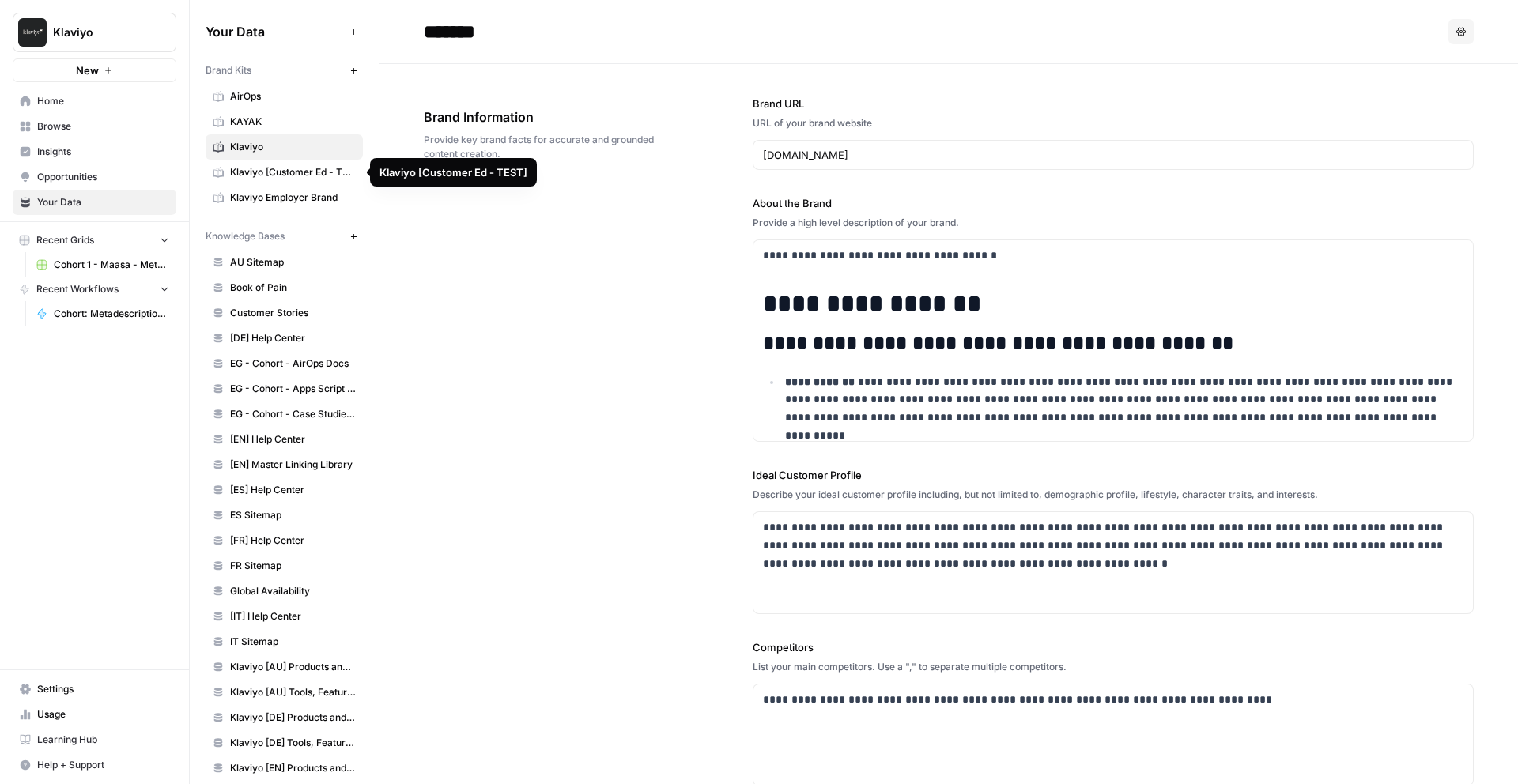
click at [290, 168] on span "Klaviyo [Customer Ed - TEST]" at bounding box center [293, 173] width 125 height 14
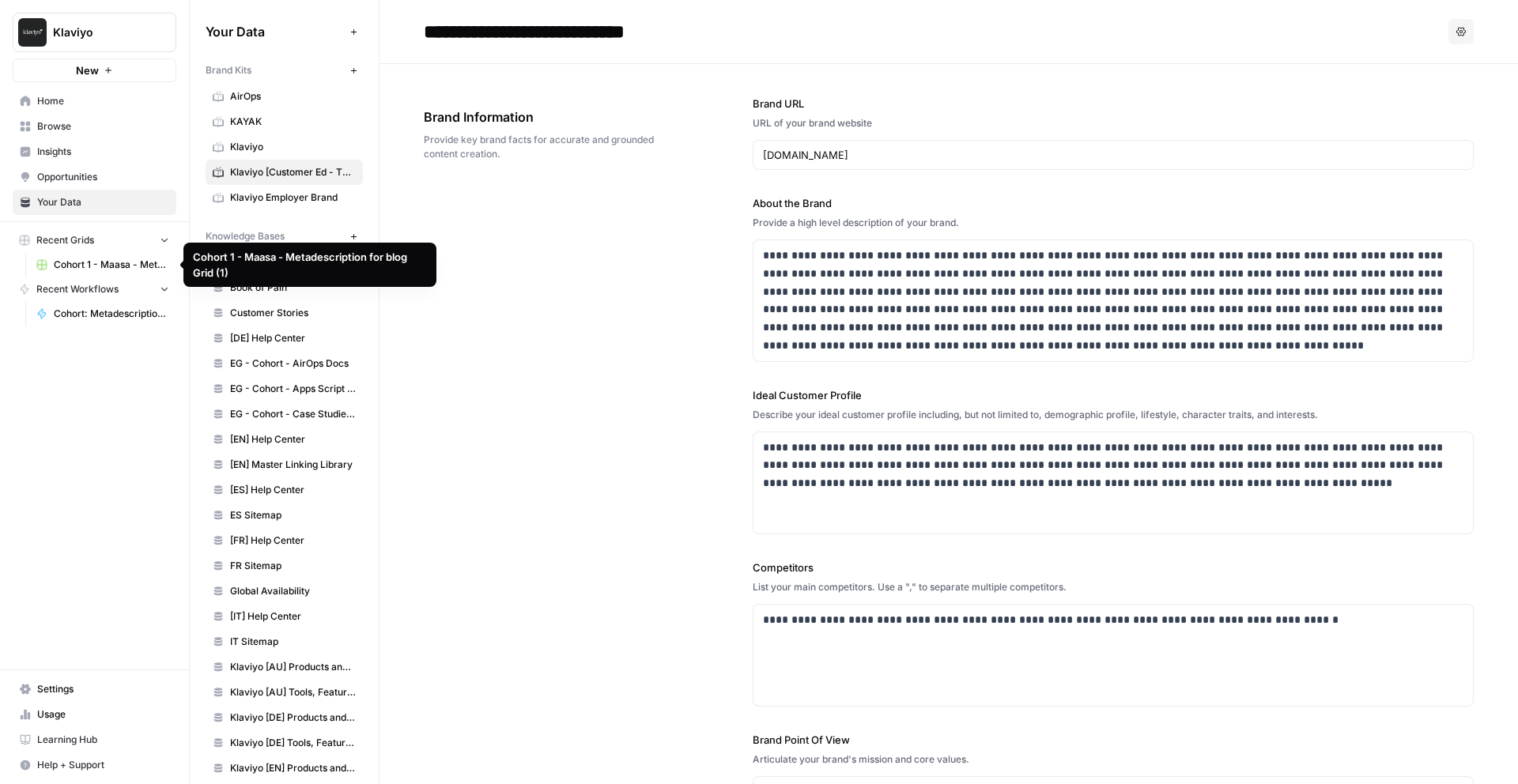
click at [147, 266] on span "Cohort 1 - Maasa - Metadescription for blog Grid (1)" at bounding box center [112, 265] width 116 height 14
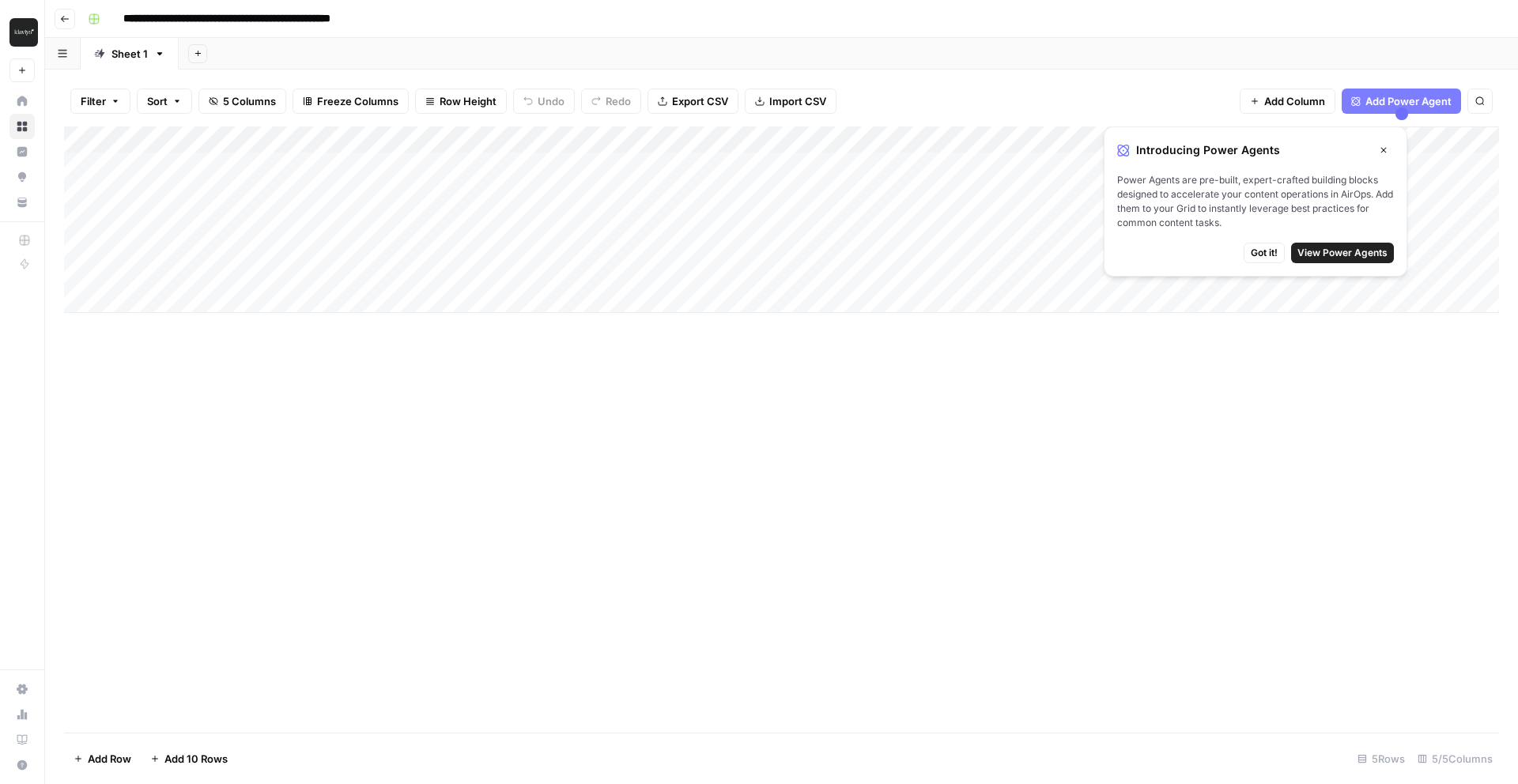
click at [31, 121] on link "Browse" at bounding box center [22, 126] width 25 height 25
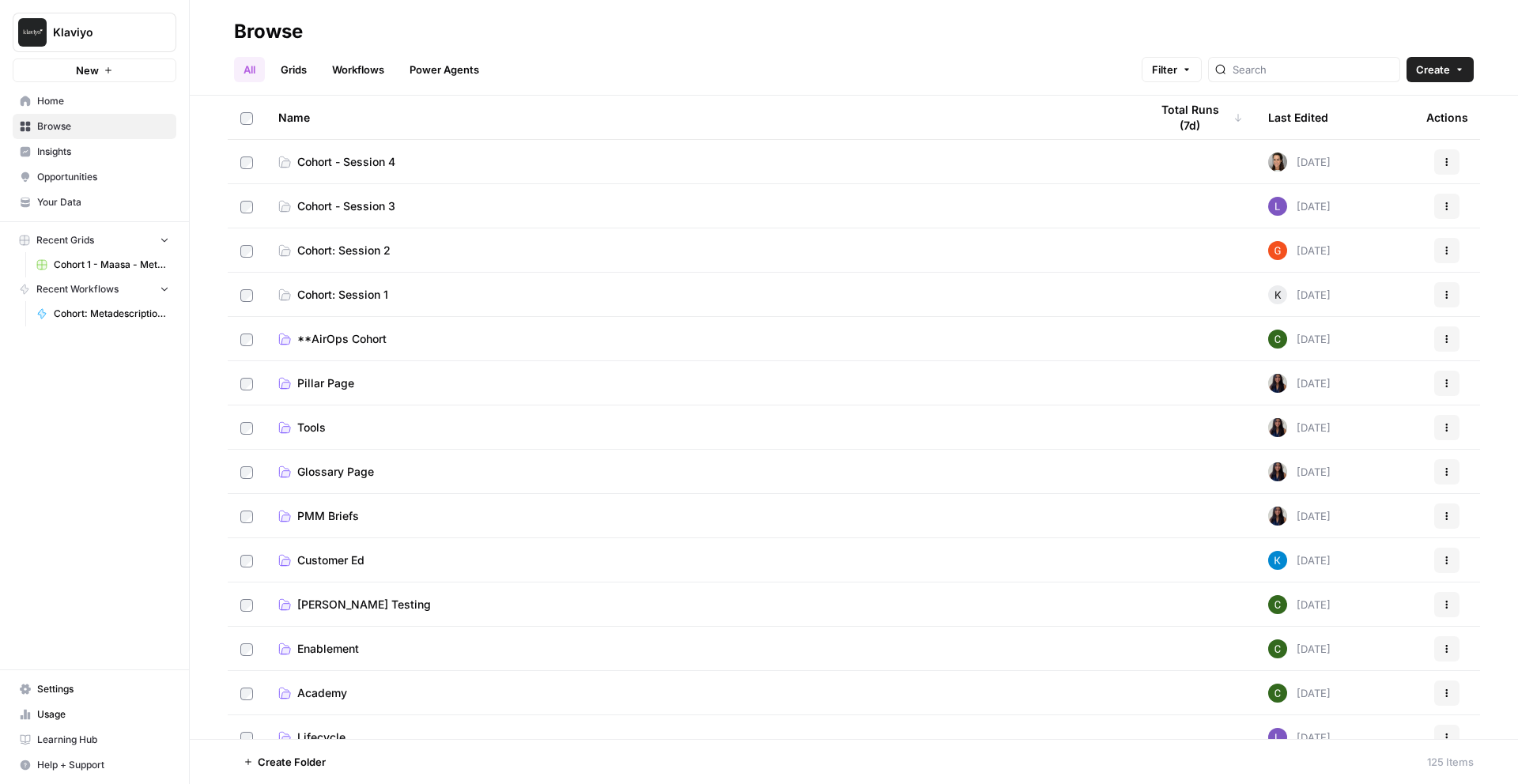
click at [92, 195] on span "Your Data" at bounding box center [103, 202] width 132 height 14
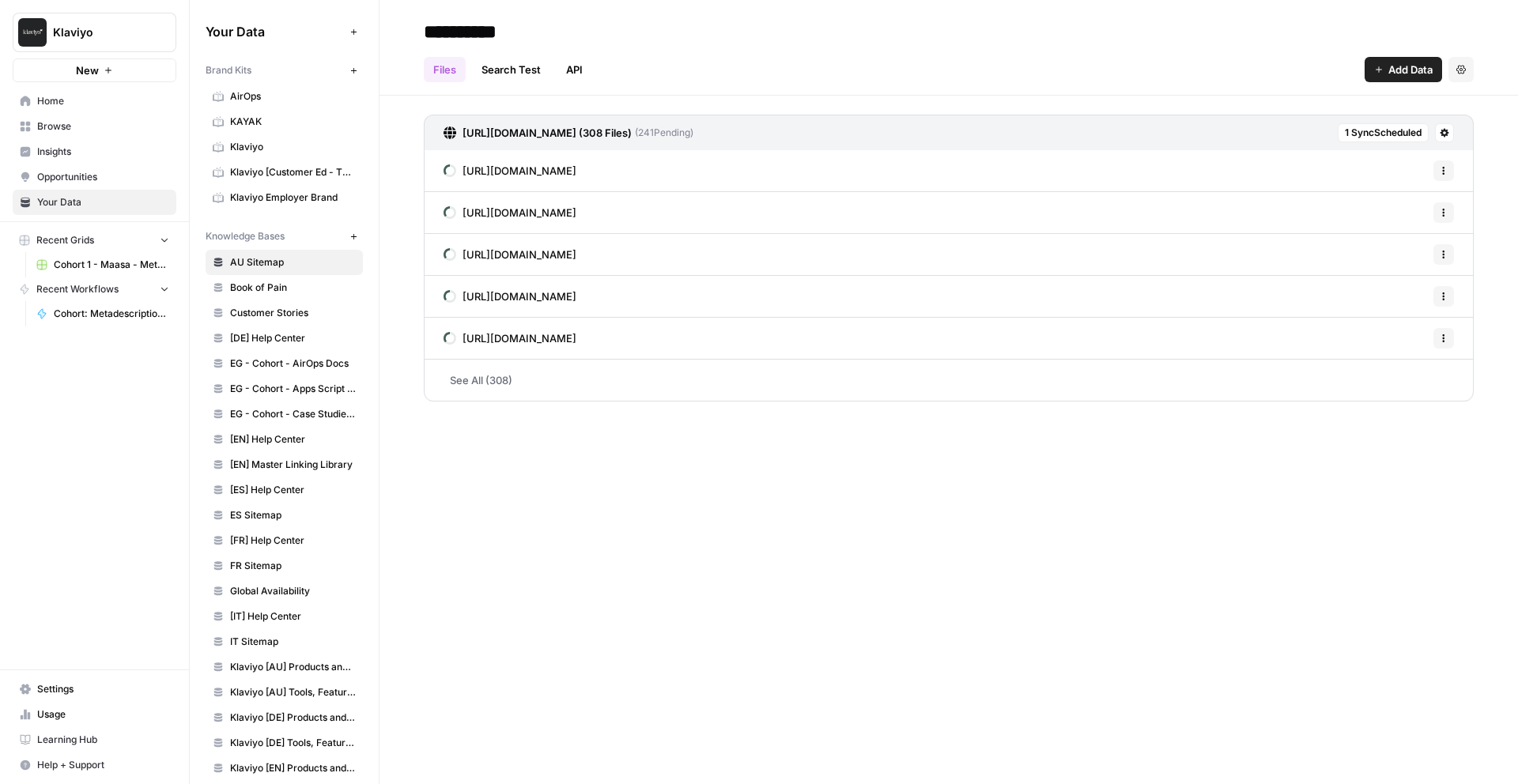
click at [276, 284] on span "Book of Pain" at bounding box center [293, 288] width 125 height 14
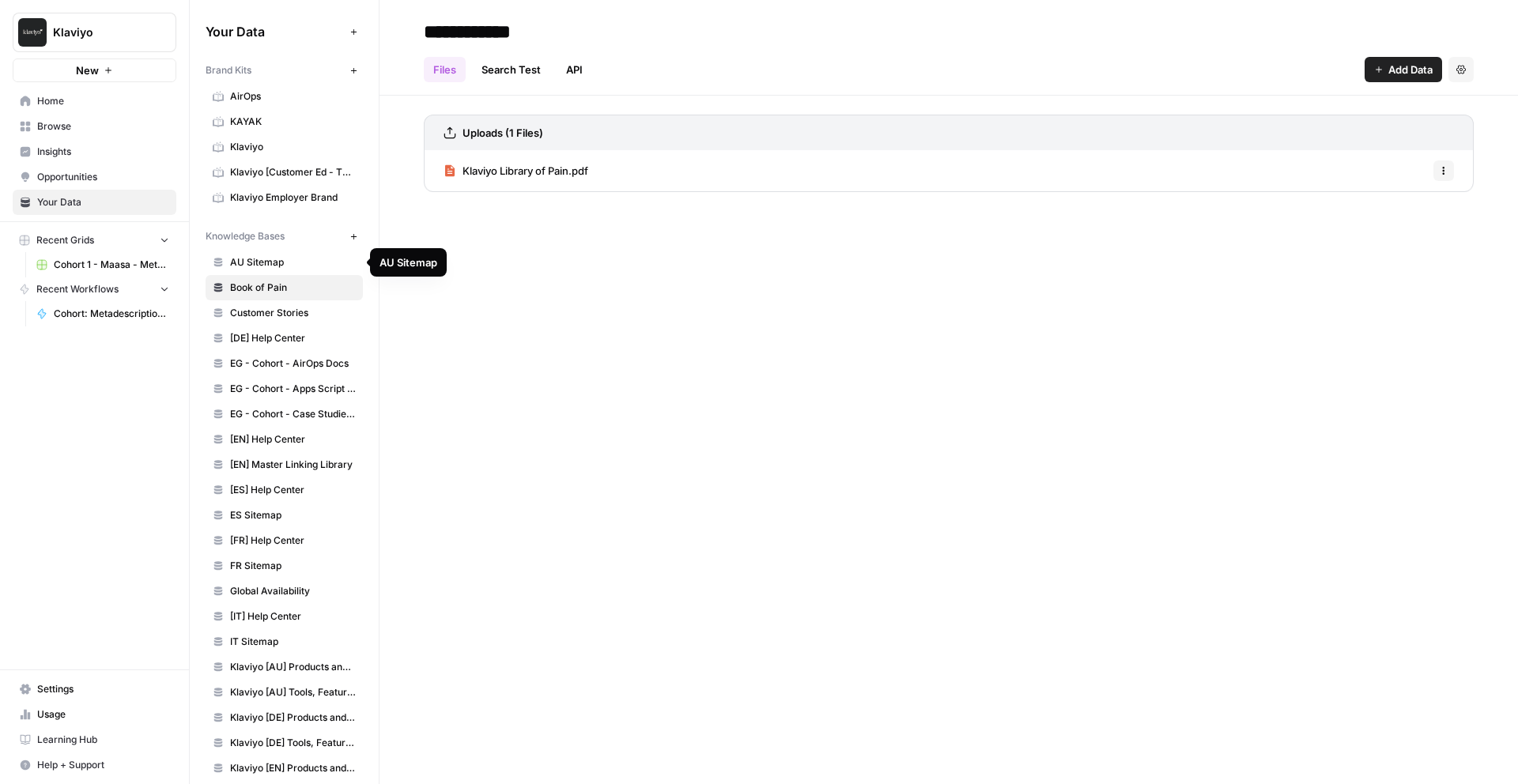
click at [287, 259] on span "AU Sitemap" at bounding box center [293, 263] width 125 height 14
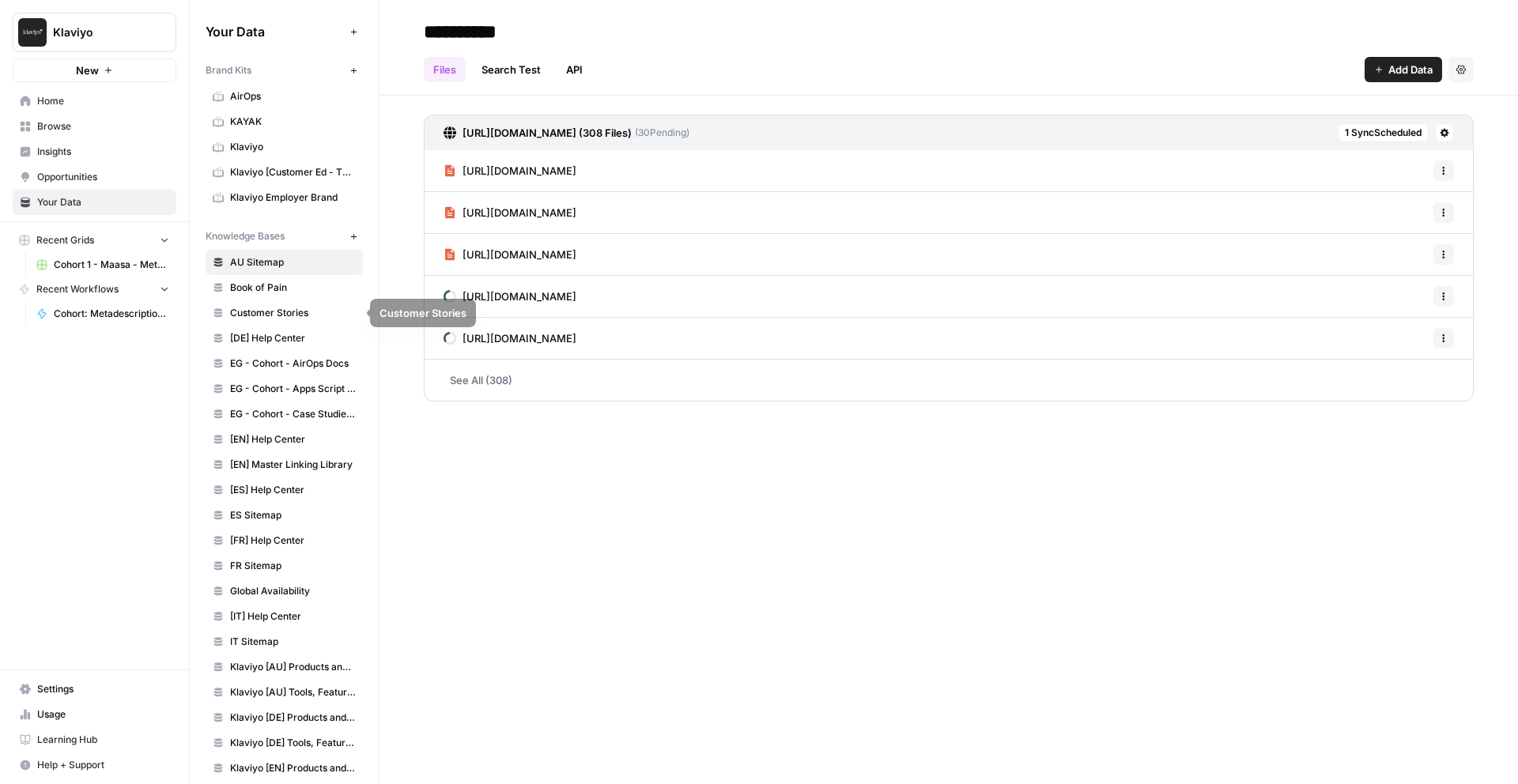
click at [249, 296] on link "Book of Pain" at bounding box center [284, 287] width 158 height 25
